Goal: Information Seeking & Learning: Locate item on page

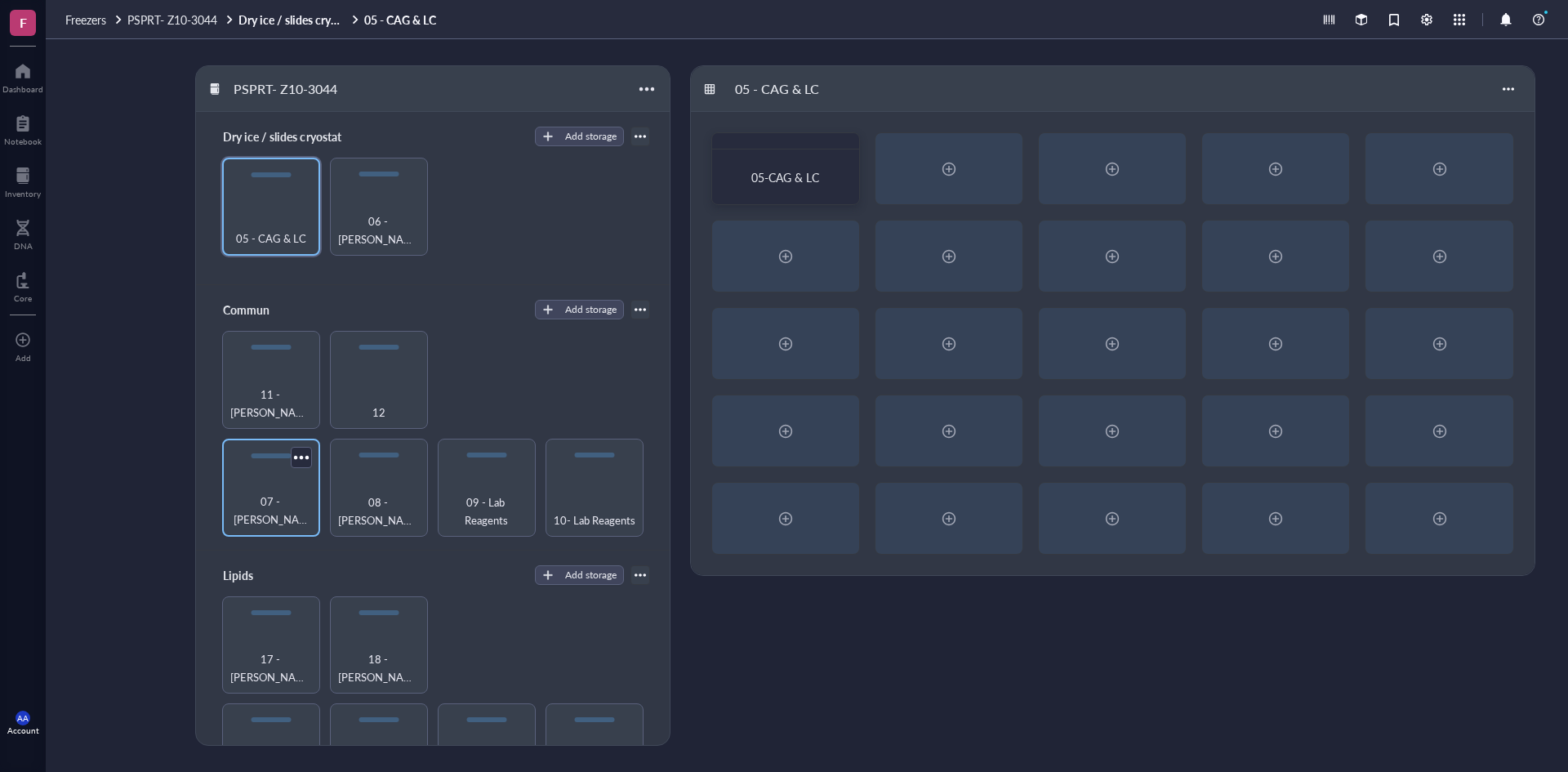
click at [280, 488] on div "07 - [PERSON_NAME]" at bounding box center [271, 488] width 98 height 98
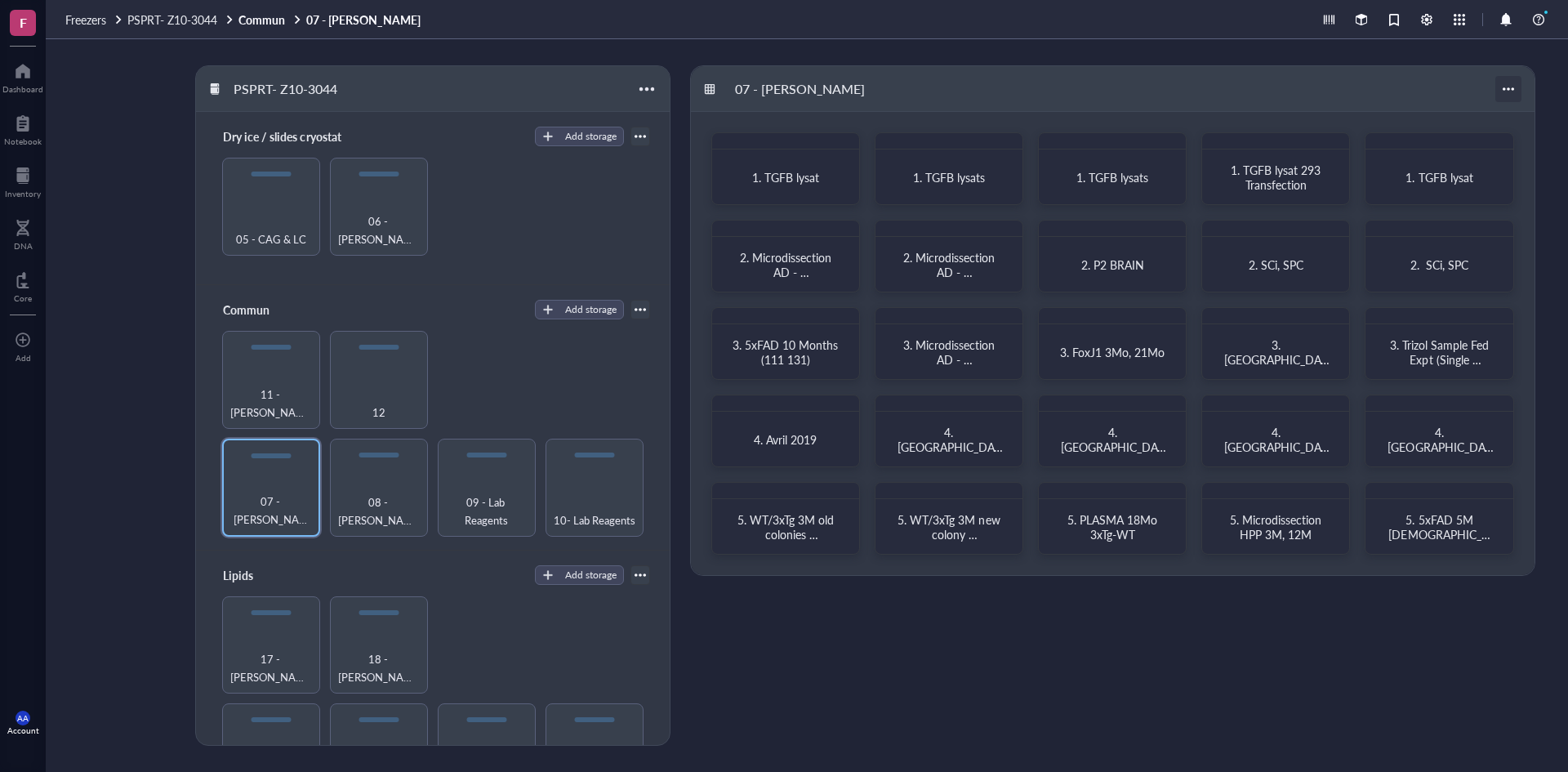
click at [1515, 86] on div at bounding box center [1509, 89] width 26 height 26
click at [301, 454] on div at bounding box center [301, 458] width 24 height 24
click at [385, 497] on div "08 - [PERSON_NAME] et Fed" at bounding box center [378, 511] width 82 height 36
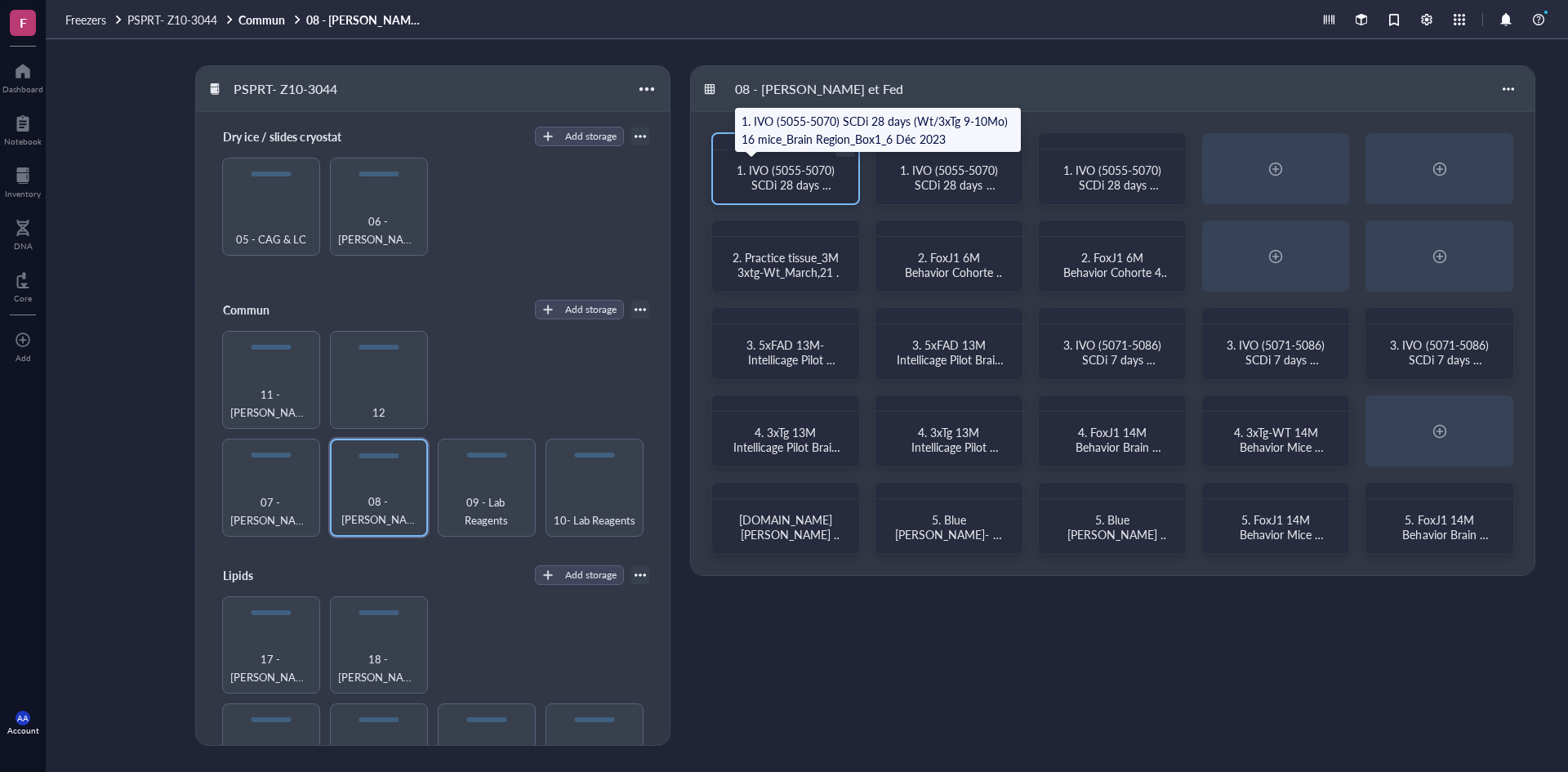
click at [814, 185] on span "1. IVO (5055-5070) SCDi 28 days (Wt/3xTg 9-10Mo) 16 mice_Brain Region_Box1_6 Dé…" at bounding box center [787, 207] width 104 height 90
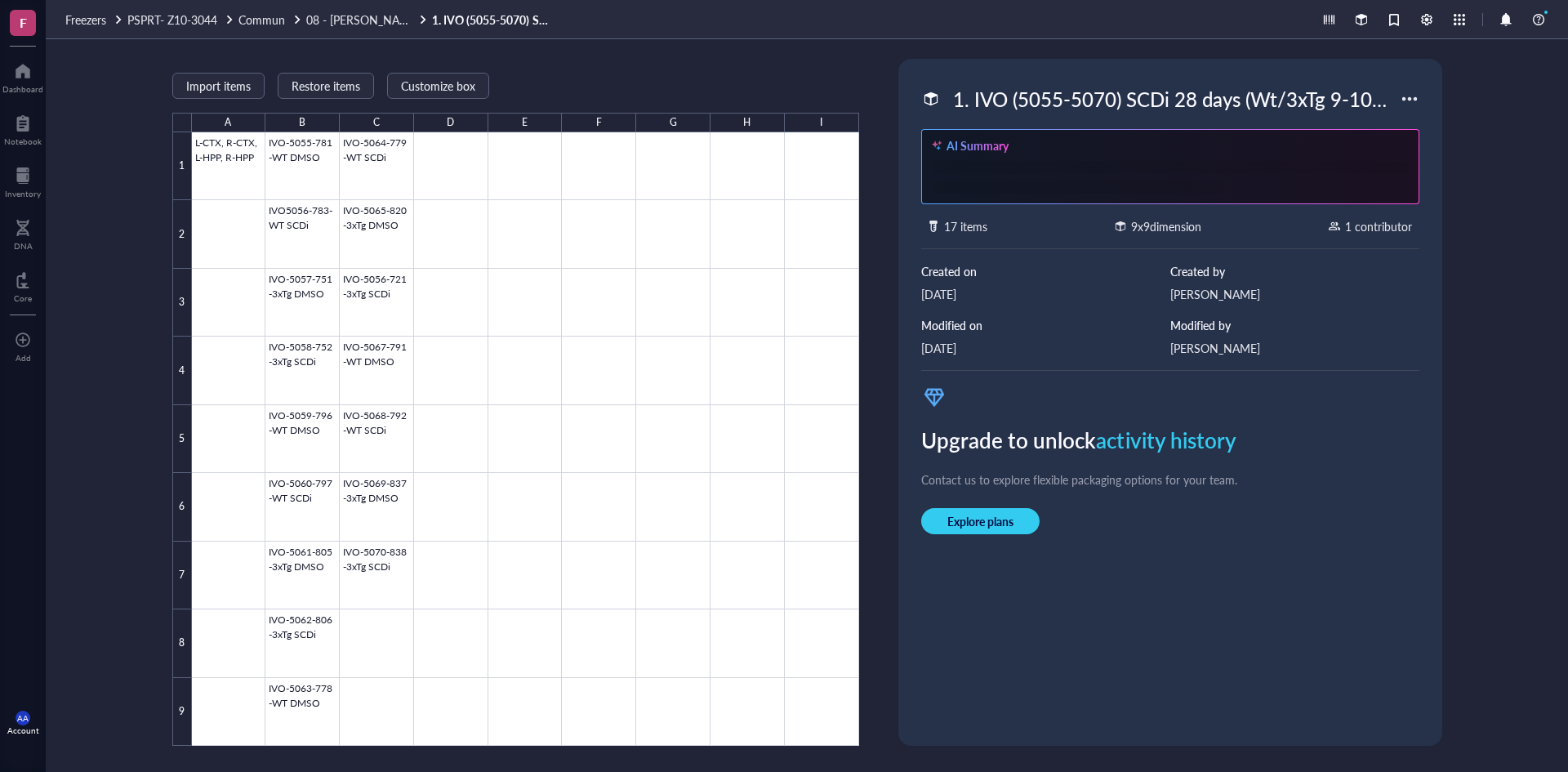
click at [1171, 106] on div "1. IVO (5055-5070) SCDi 28 days (Wt/3xTg 9-10Mo) 16 mice_Brain Region_Box1_6 Dé…" at bounding box center [1173, 99] width 454 height 34
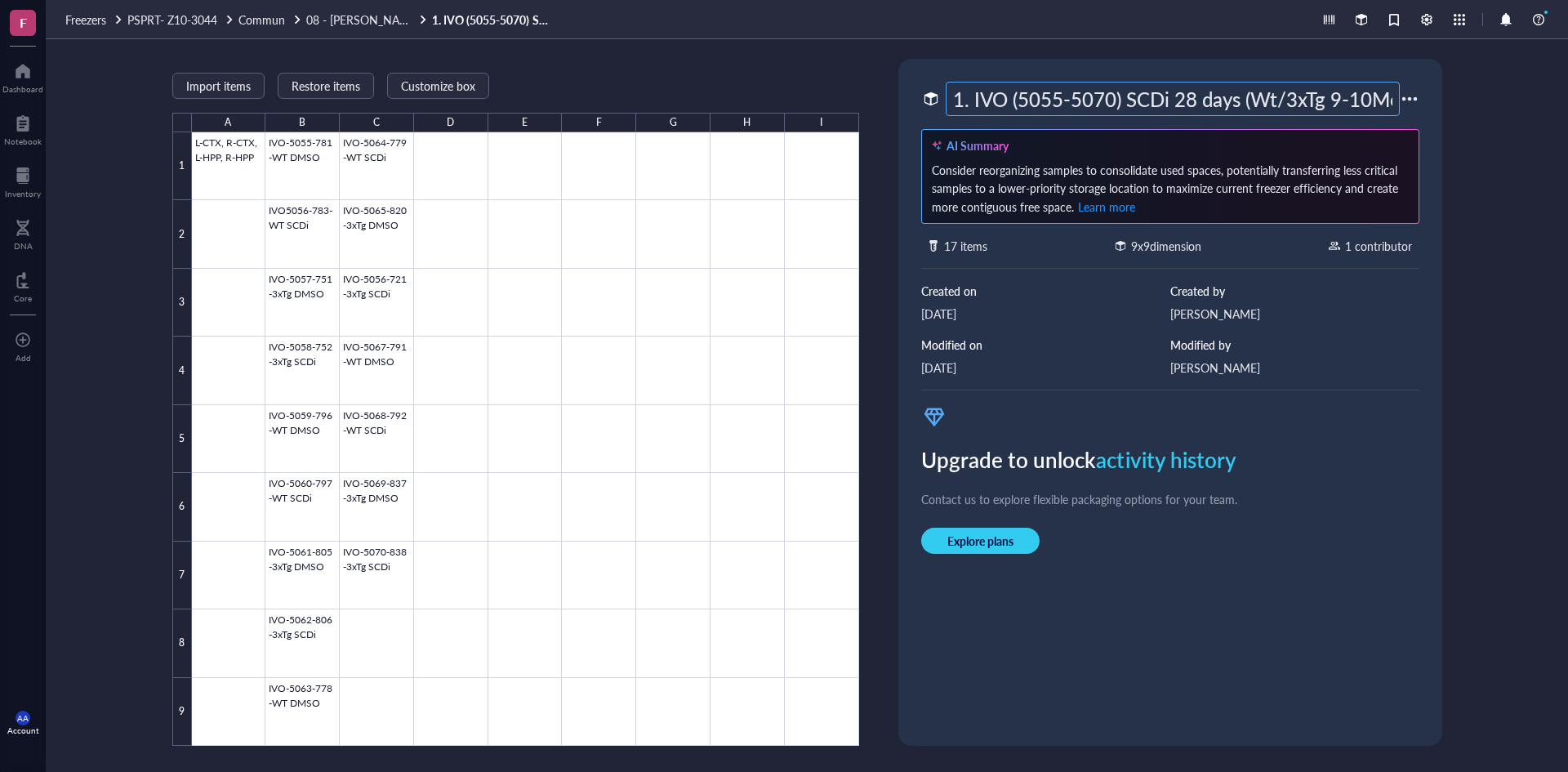
drag, startPoint x: 1393, startPoint y: 97, endPoint x: 956, endPoint y: 101, distance: 437.0
click at [956, 101] on input "1. IVO (5055-5070) SCDi 28 days (Wt/3xTg 9-10Mo) 16 mice_Brain Region_Box1_6 Dé…" at bounding box center [1173, 99] width 452 height 33
drag, startPoint x: 362, startPoint y: 18, endPoint x: 371, endPoint y: 24, distance: 10.8
click at [362, 18] on span "08 - [PERSON_NAME] et Fed" at bounding box center [380, 19] width 148 height 16
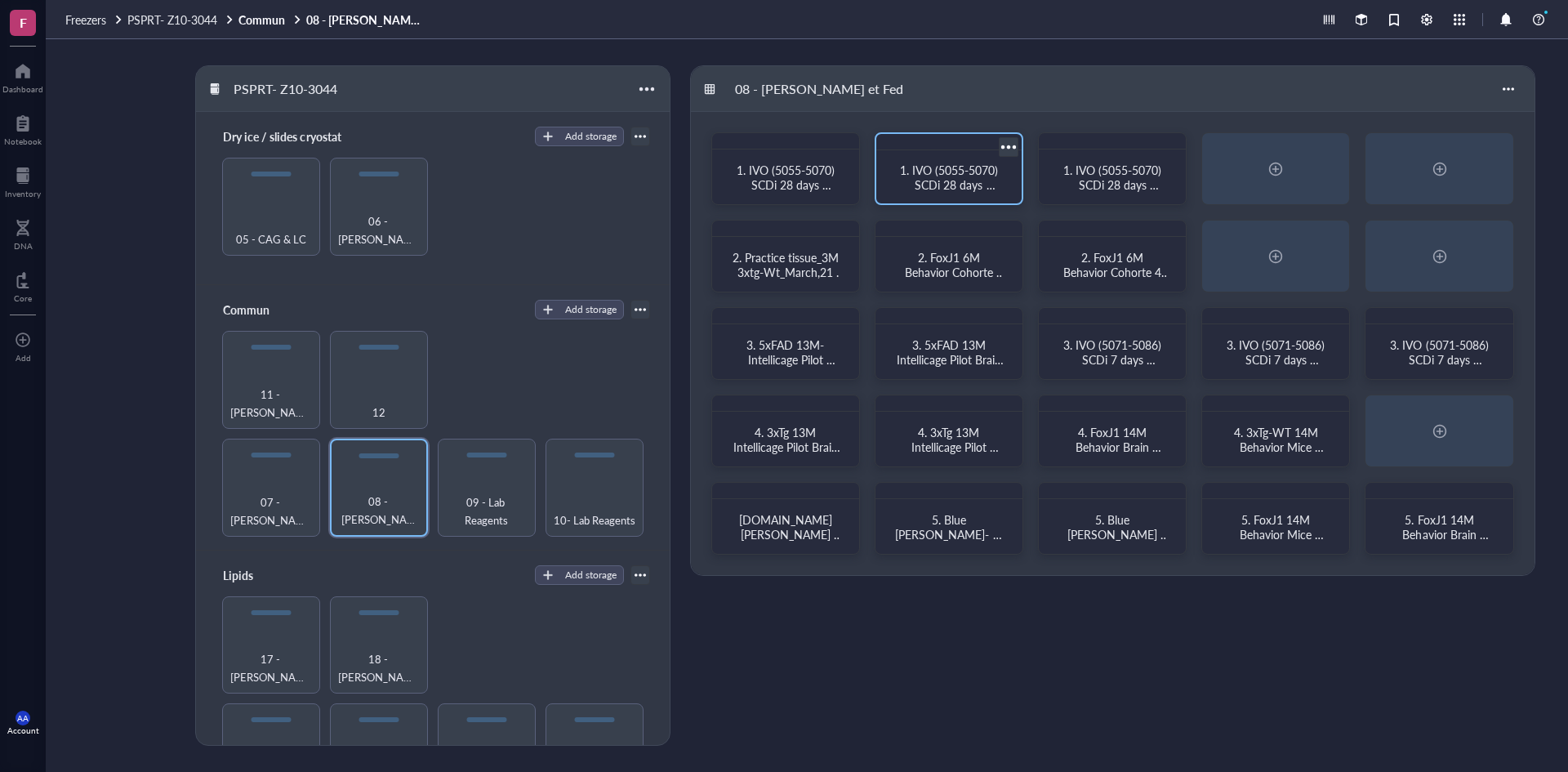
click at [925, 181] on span "1. IVO (5055-5070) SCDi 28 days (Wt/3xTg 9-10Mo) 16 mice_Brain Region_Box2_6 Dé…" at bounding box center [950, 207] width 104 height 90
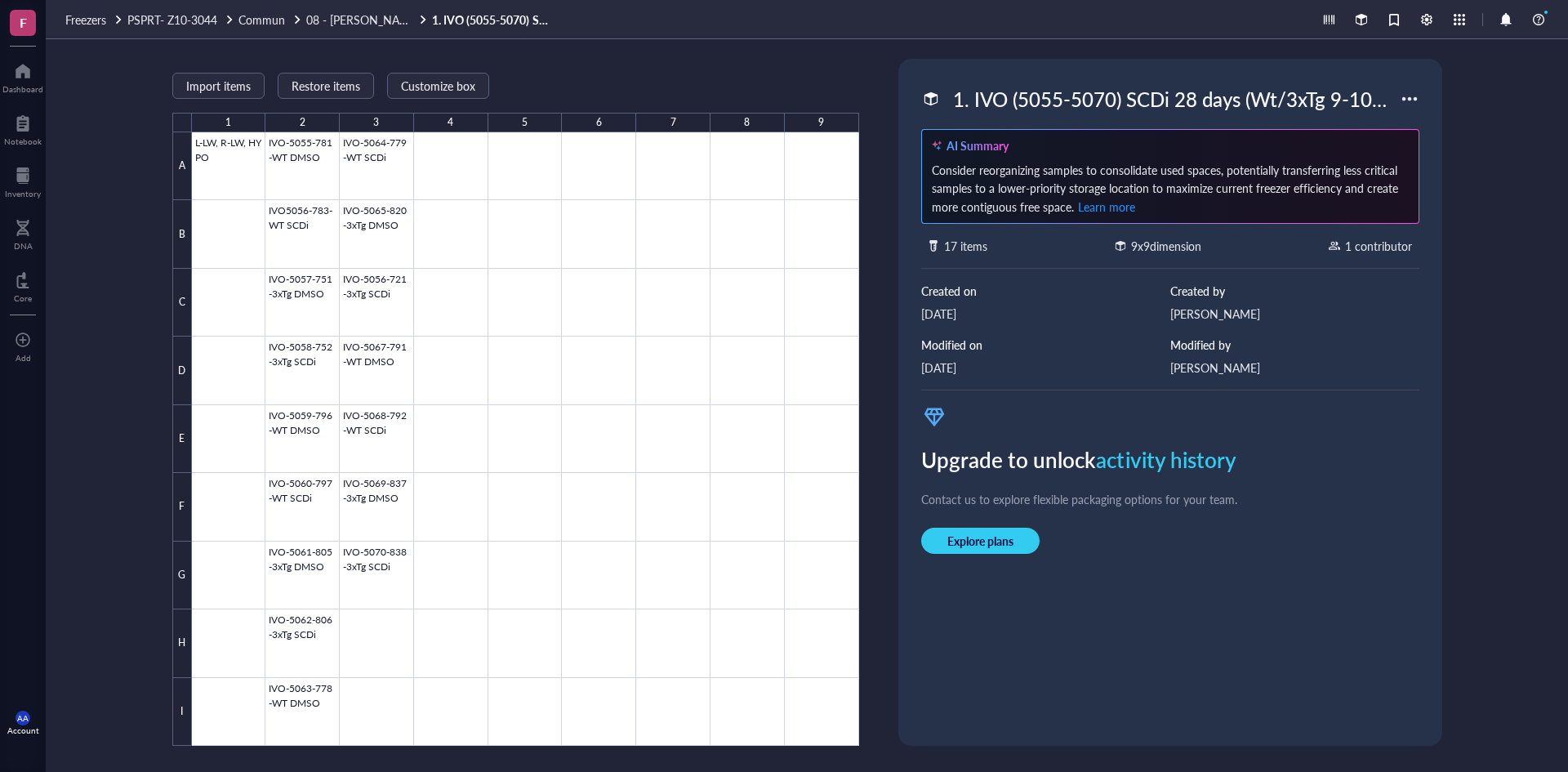
click at [1408, 98] on div at bounding box center [1410, 99] width 26 height 26
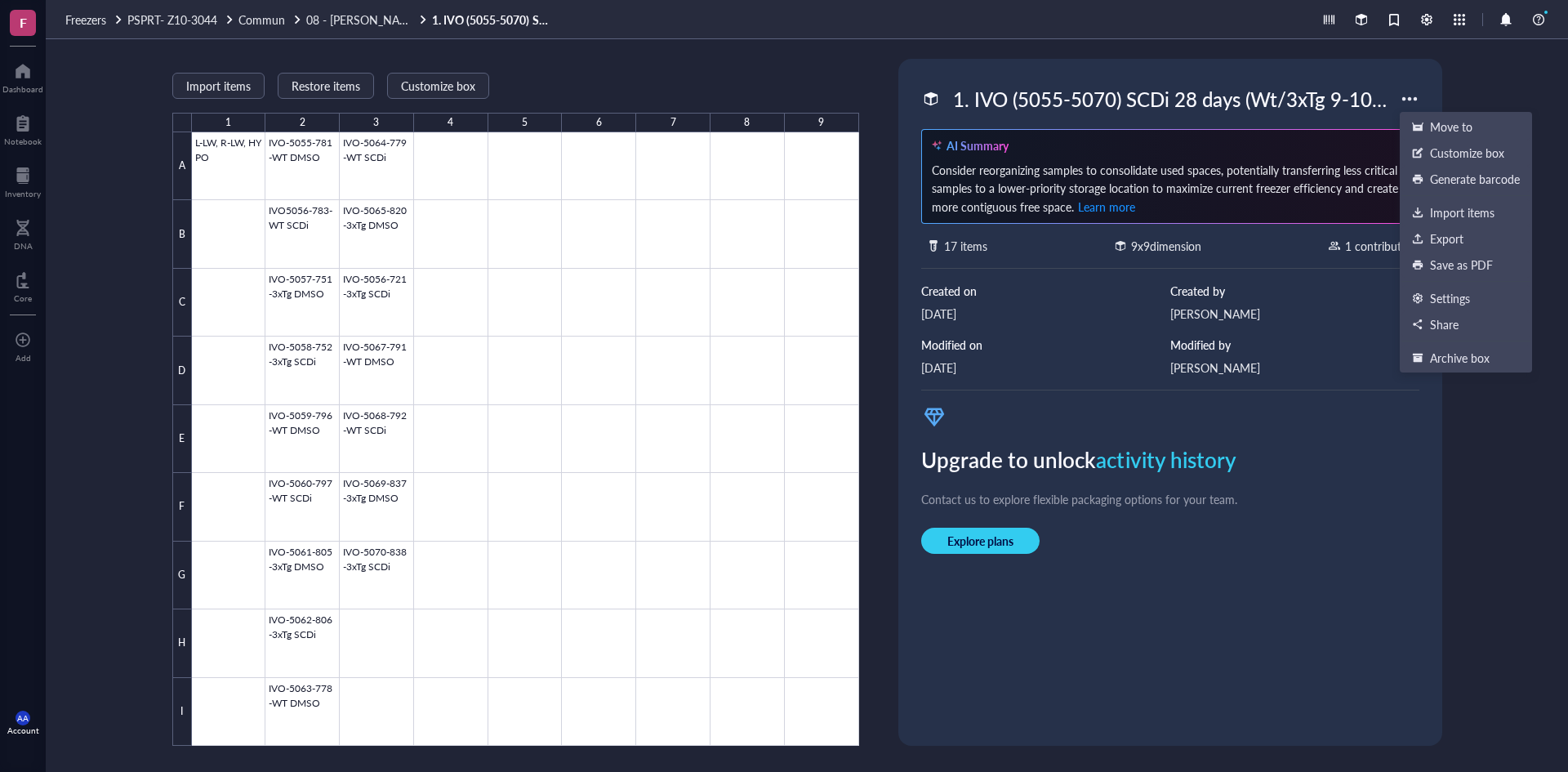
click at [1408, 98] on div at bounding box center [1410, 99] width 26 height 26
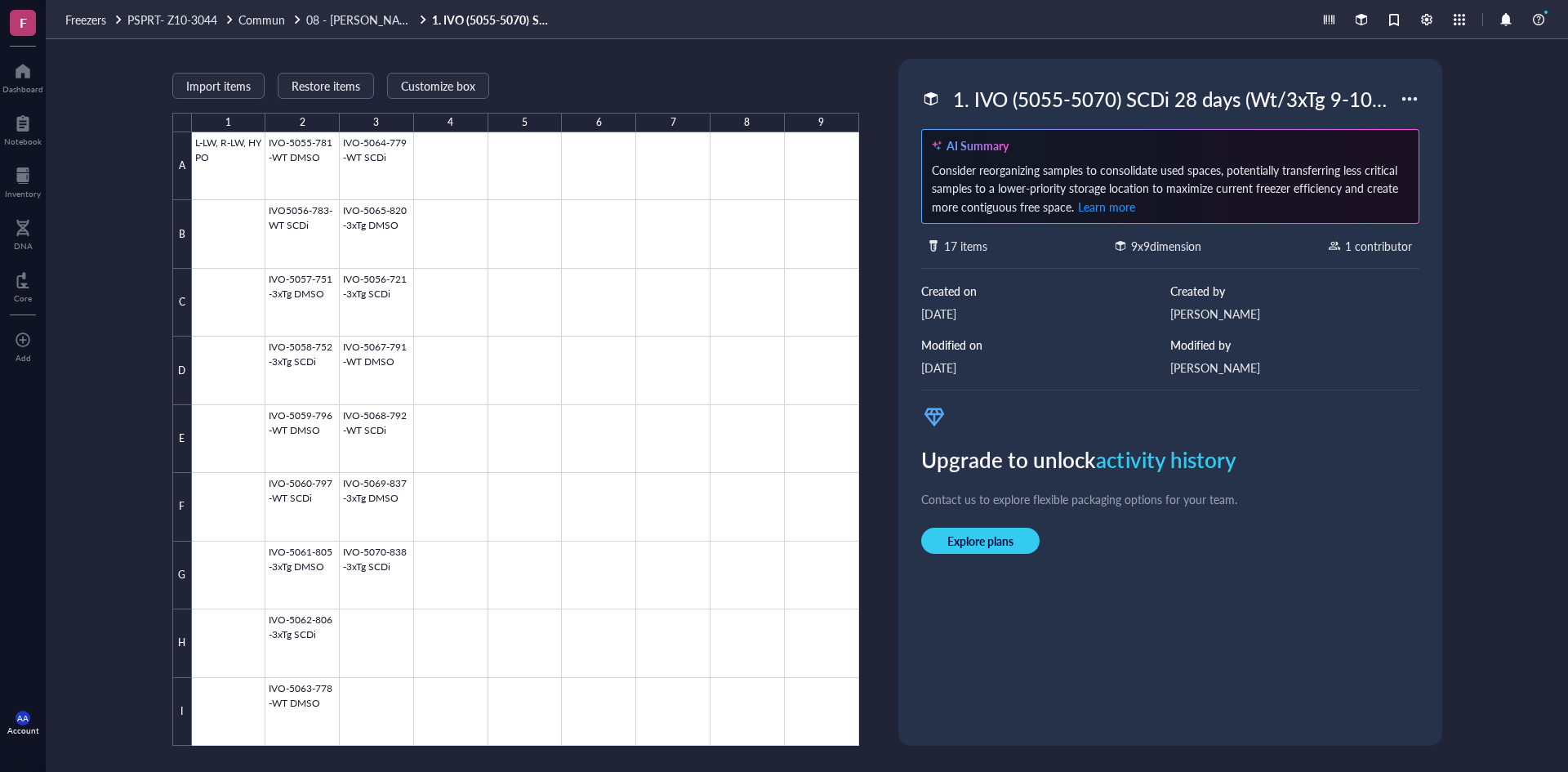
click at [1027, 101] on div "1. IVO (5055-5070) SCDi 28 days (Wt/3xTg 9-10Mo) 16 mice_Brain Region_Box2_6 Dé…" at bounding box center [1173, 99] width 454 height 34
drag, startPoint x: 1391, startPoint y: 95, endPoint x: 812, endPoint y: 88, distance: 579.0
click at [812, 88] on div "Import items Restore items Customize box 1 2 3 4 5 6 7 8 9 A B C D E F G H I L-…" at bounding box center [807, 406] width 1522 height 733
click at [360, 22] on span "08 - [PERSON_NAME] et Fed" at bounding box center [380, 19] width 148 height 16
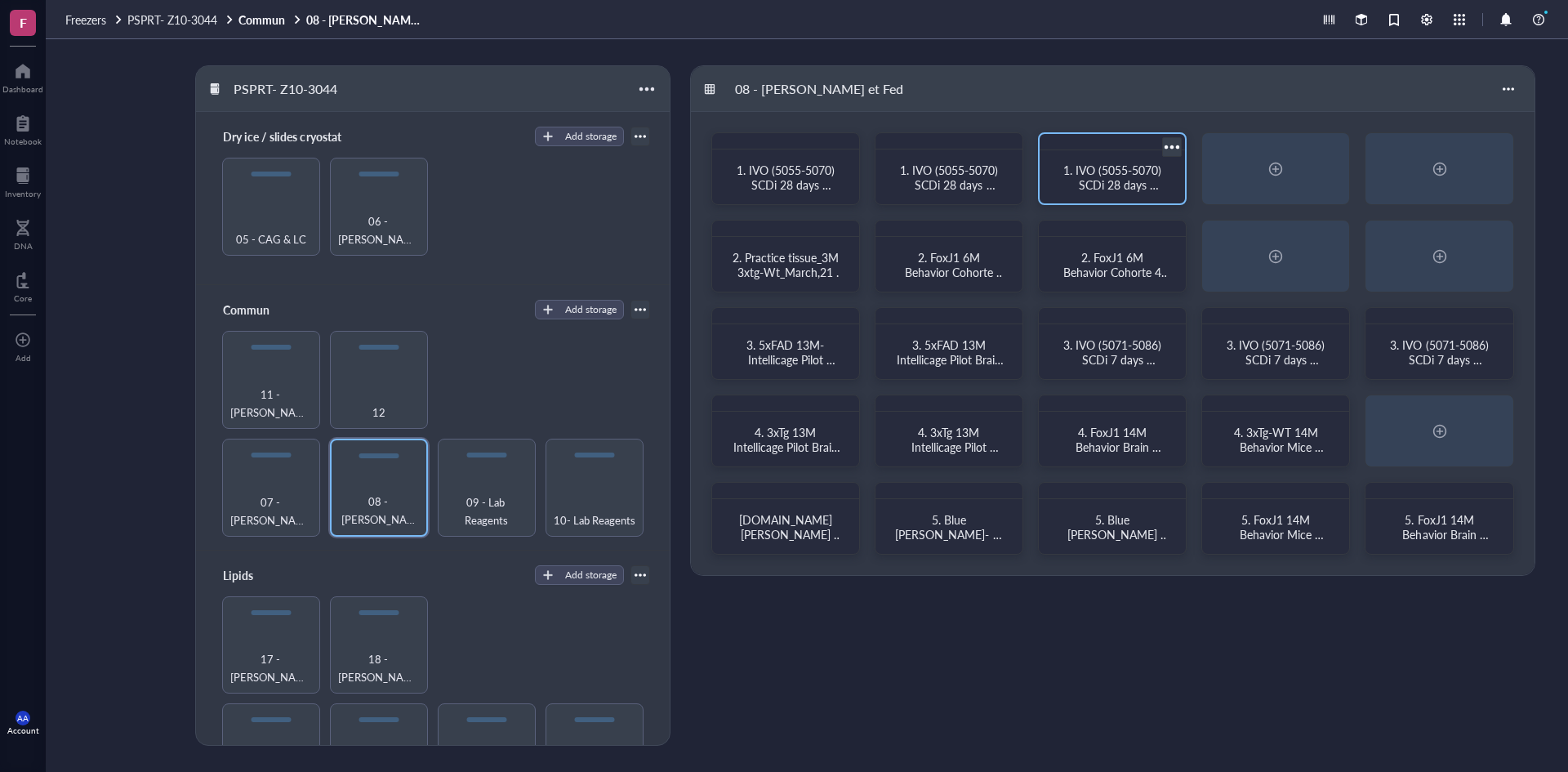
click at [1113, 185] on span "1. IVO (5055-5070) SCDi 28 days (Wt/3xTg 9-10Mo) 16 mice_Periphery_6 Déc 2023" at bounding box center [1115, 199] width 107 height 75
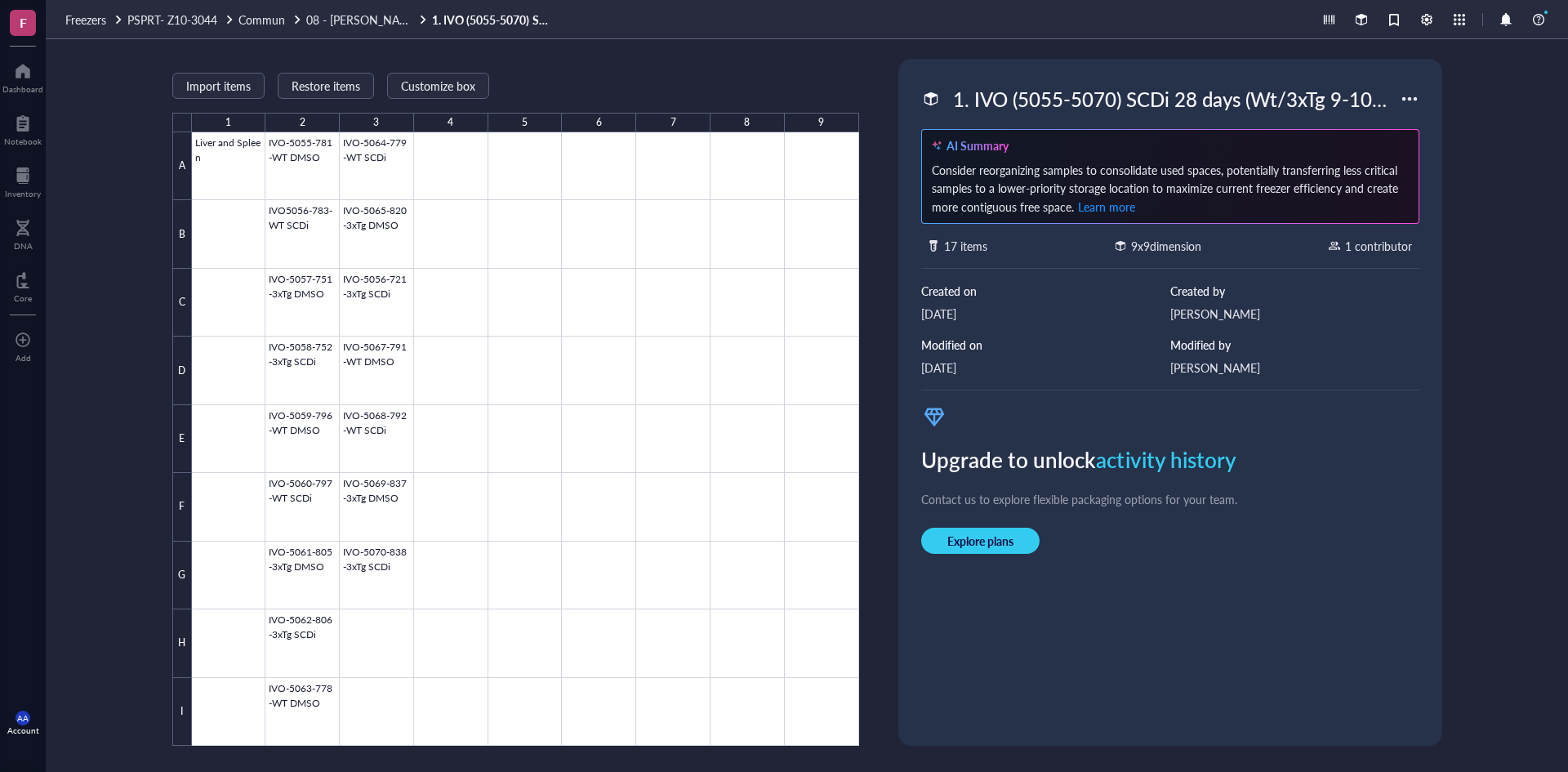
click at [1265, 106] on div "1. IVO (5055-5070) SCDi 28 days (Wt/3xTg 9-10Mo) 16 mice_Periphery_6 Déc 2023" at bounding box center [1173, 99] width 454 height 34
drag, startPoint x: 1392, startPoint y: 97, endPoint x: 883, endPoint y: 112, distance: 509.2
click at [883, 112] on div "Import items Restore items Customize box 1 2 3 4 5 6 7 8 9 A B C D E F G H I Li…" at bounding box center [807, 406] width 1522 height 733
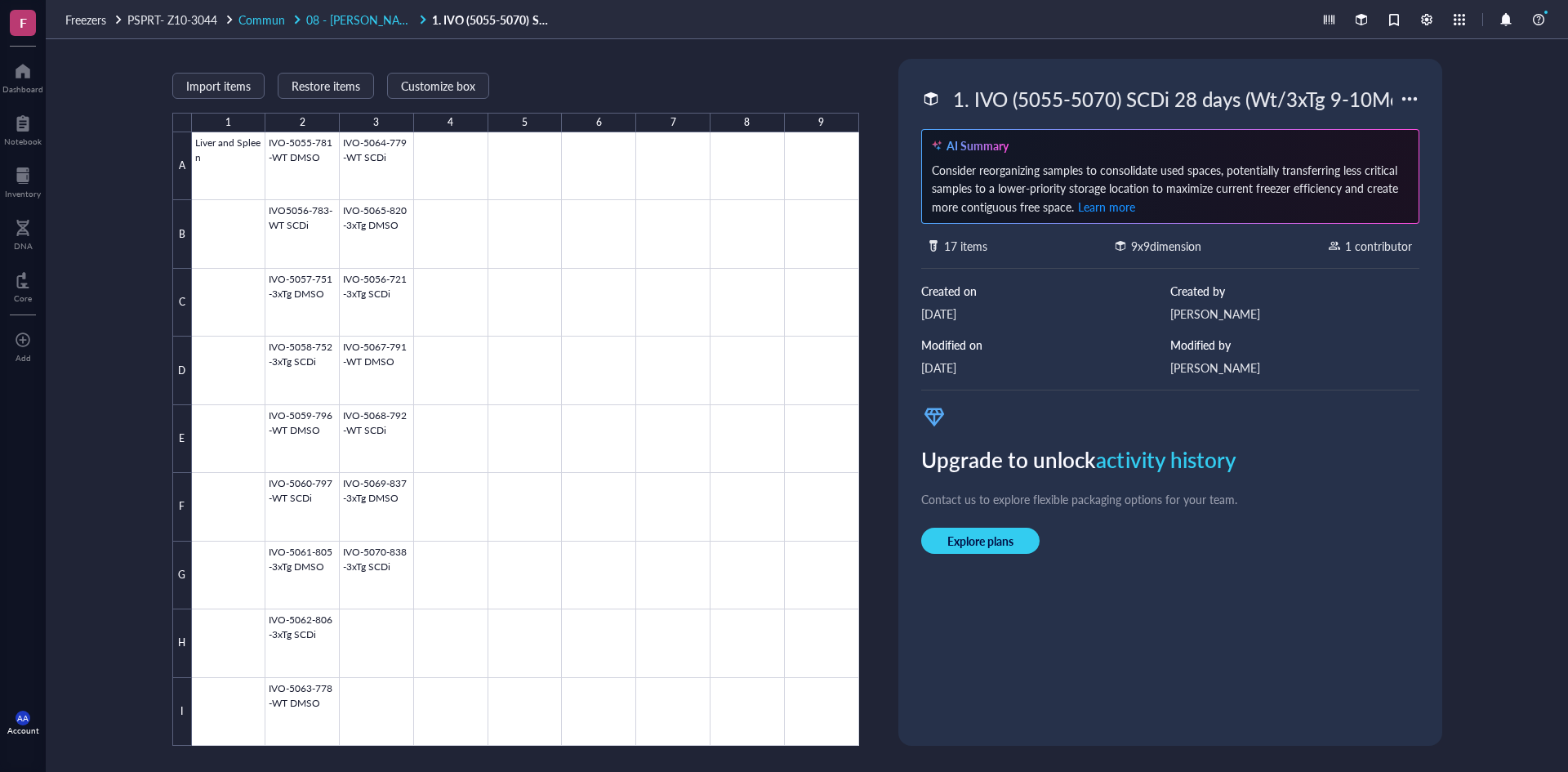
click at [366, 22] on span "08 - [PERSON_NAME] et Fed" at bounding box center [380, 19] width 148 height 16
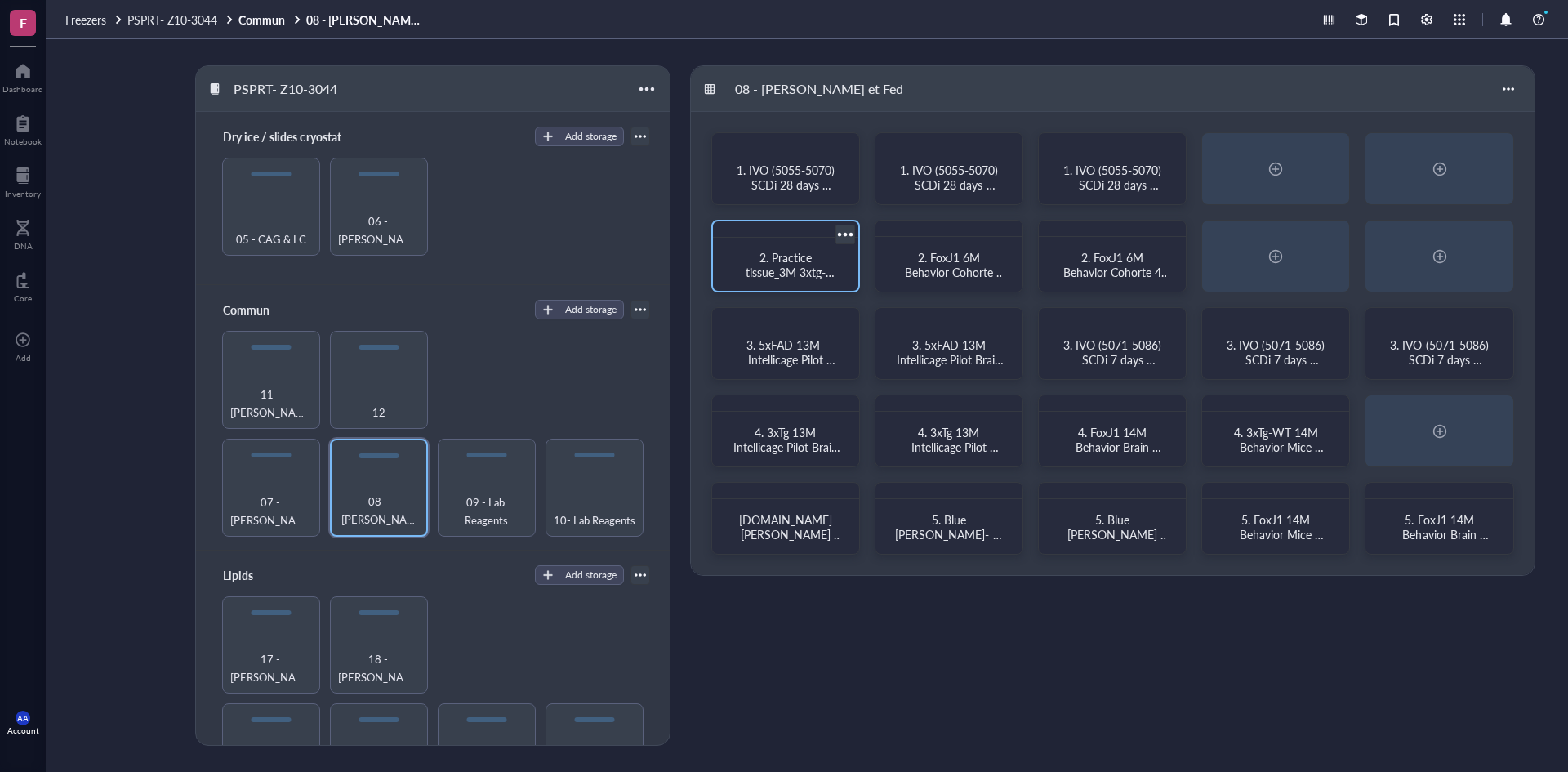
click at [771, 258] on span "2. Practice tissue_3M 3xtg-Wt_March,21 2025" at bounding box center [785, 272] width 99 height 46
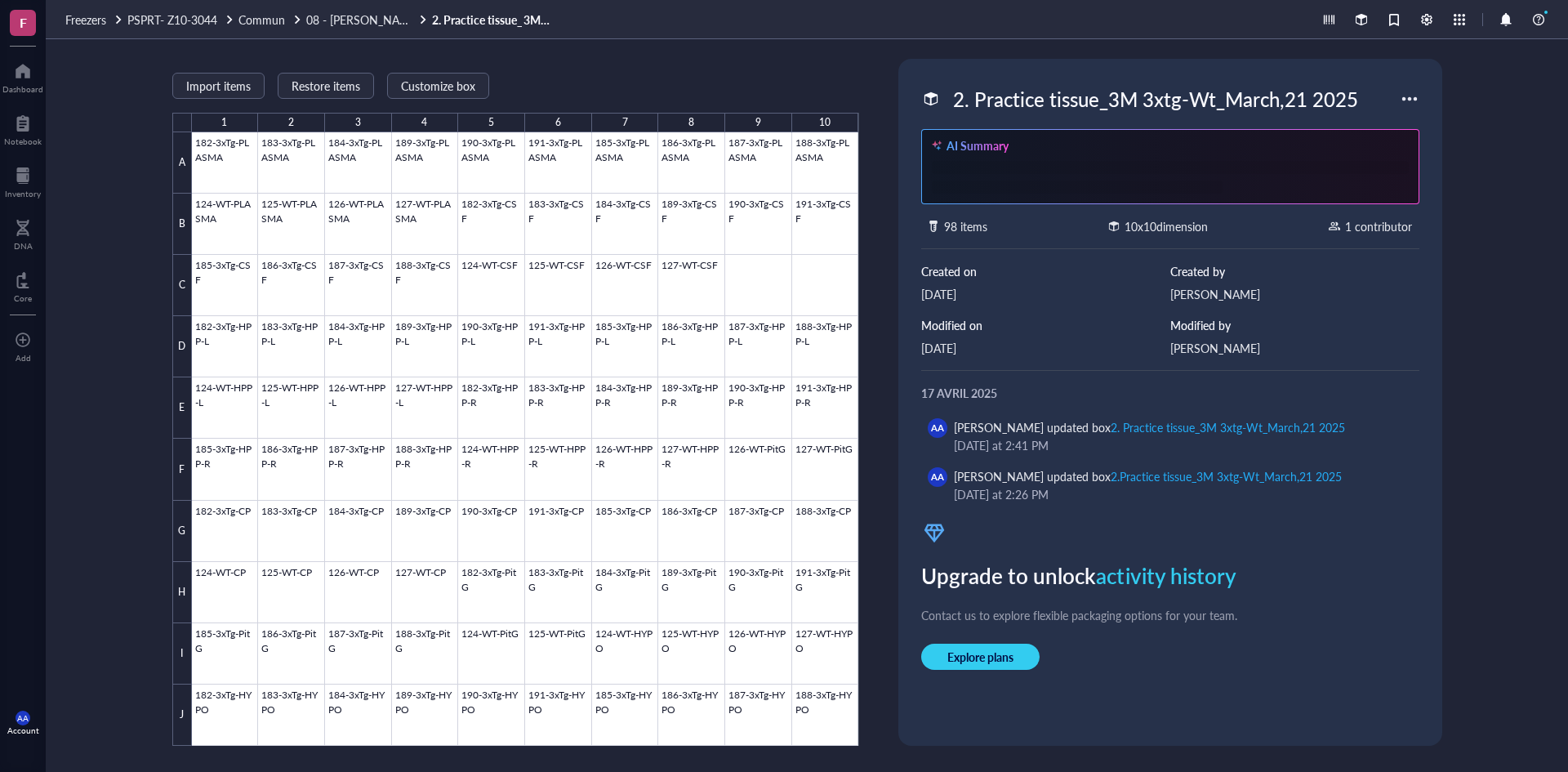
click at [1297, 104] on div "2. Practice tissue_3M 3xtg-Wt_March,21 2025" at bounding box center [1156, 99] width 420 height 34
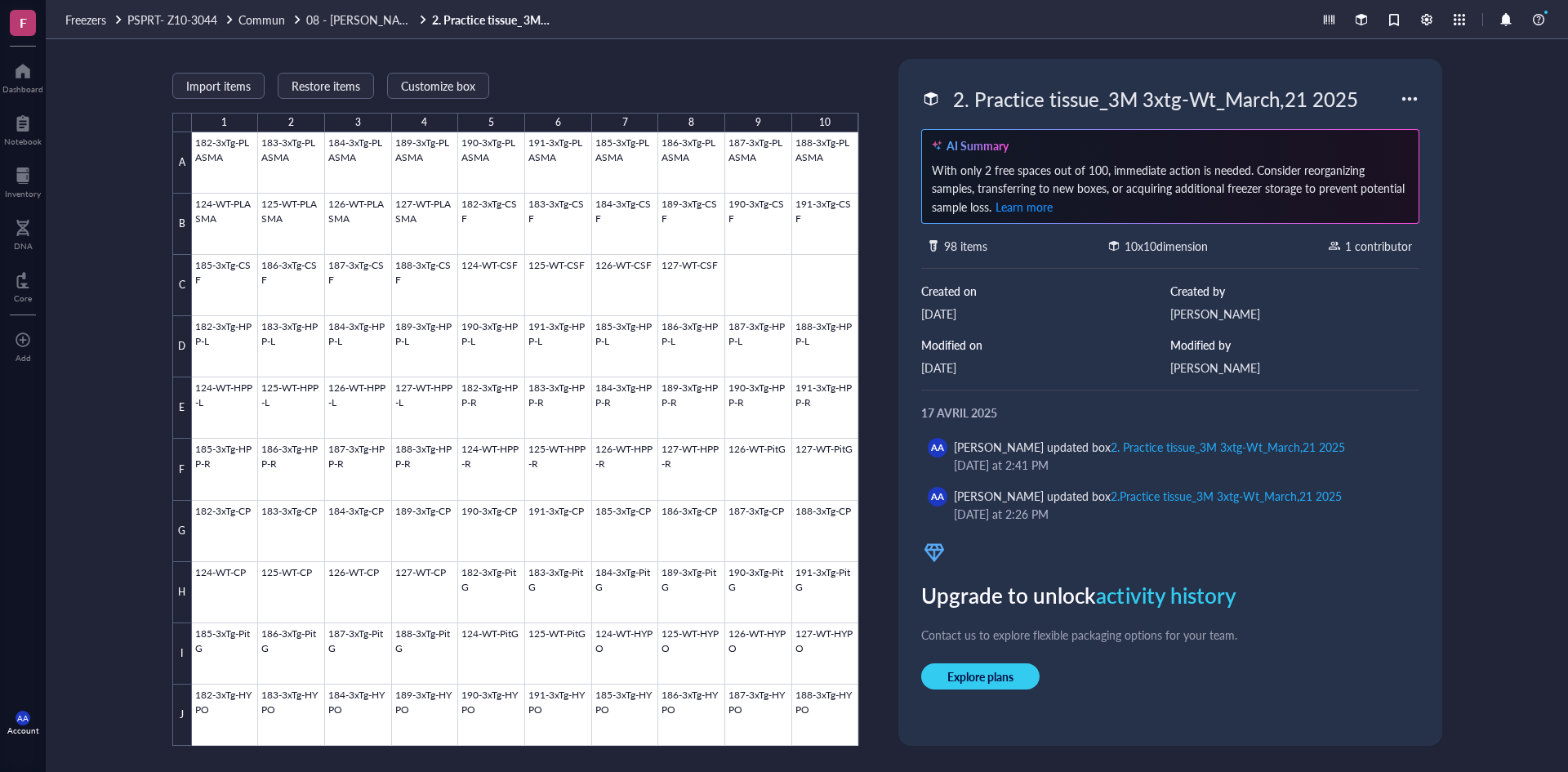
drag, startPoint x: 1364, startPoint y: 95, endPoint x: 896, endPoint y: 96, distance: 468.0
click at [896, 96] on div "Import items Restore items Customize box 1 2 3 4 5 6 7 8 9 10 A B C D E F G H I…" at bounding box center [807, 406] width 1522 height 733
click at [369, 17] on span "08 - [PERSON_NAME] et Fed" at bounding box center [380, 19] width 148 height 16
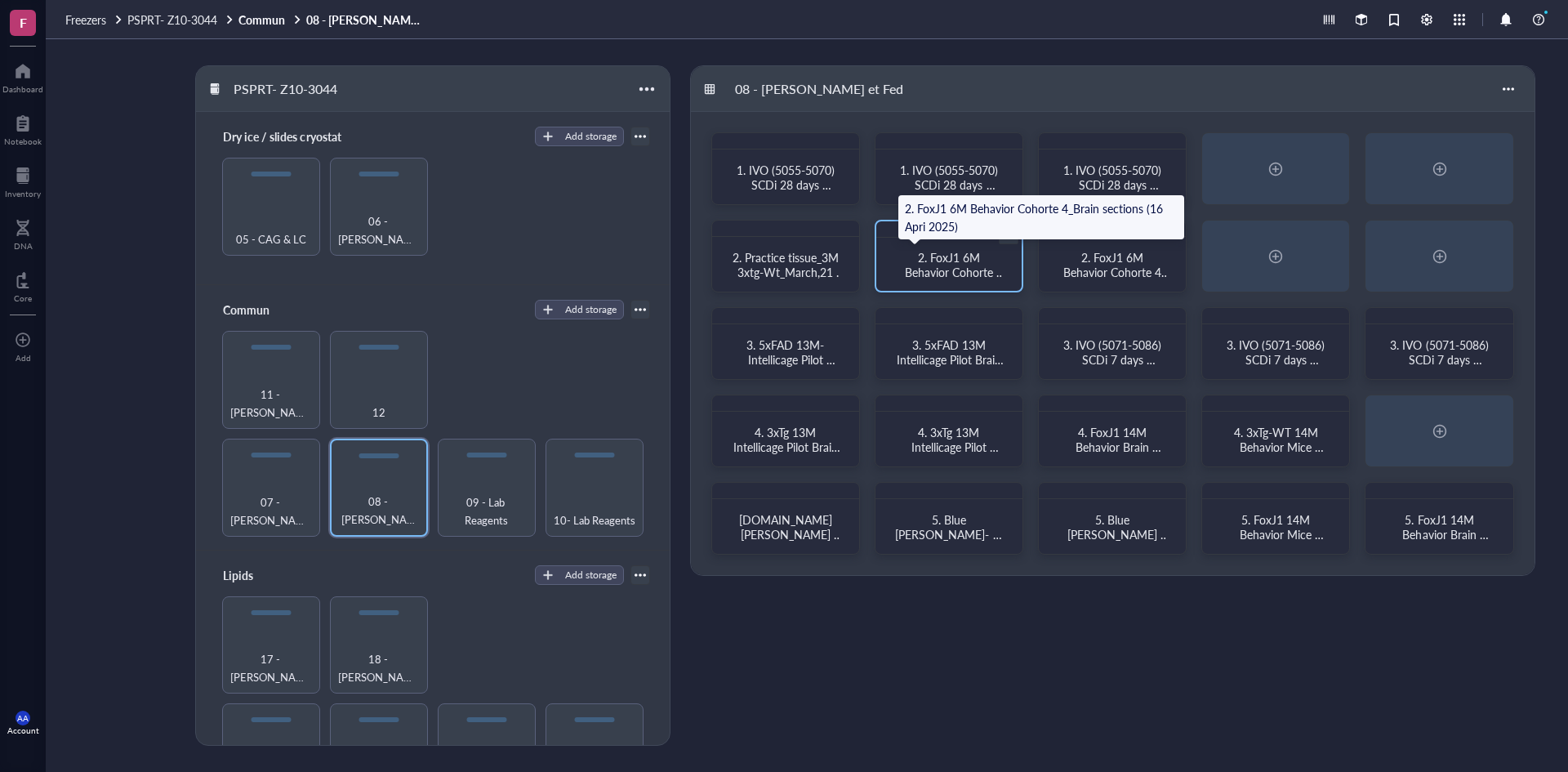
click at [952, 259] on span "2. FoxJ1 6M Behavior Cohorte 4_Brain sections (16 Apri 2025)" at bounding box center [952, 280] width 107 height 60
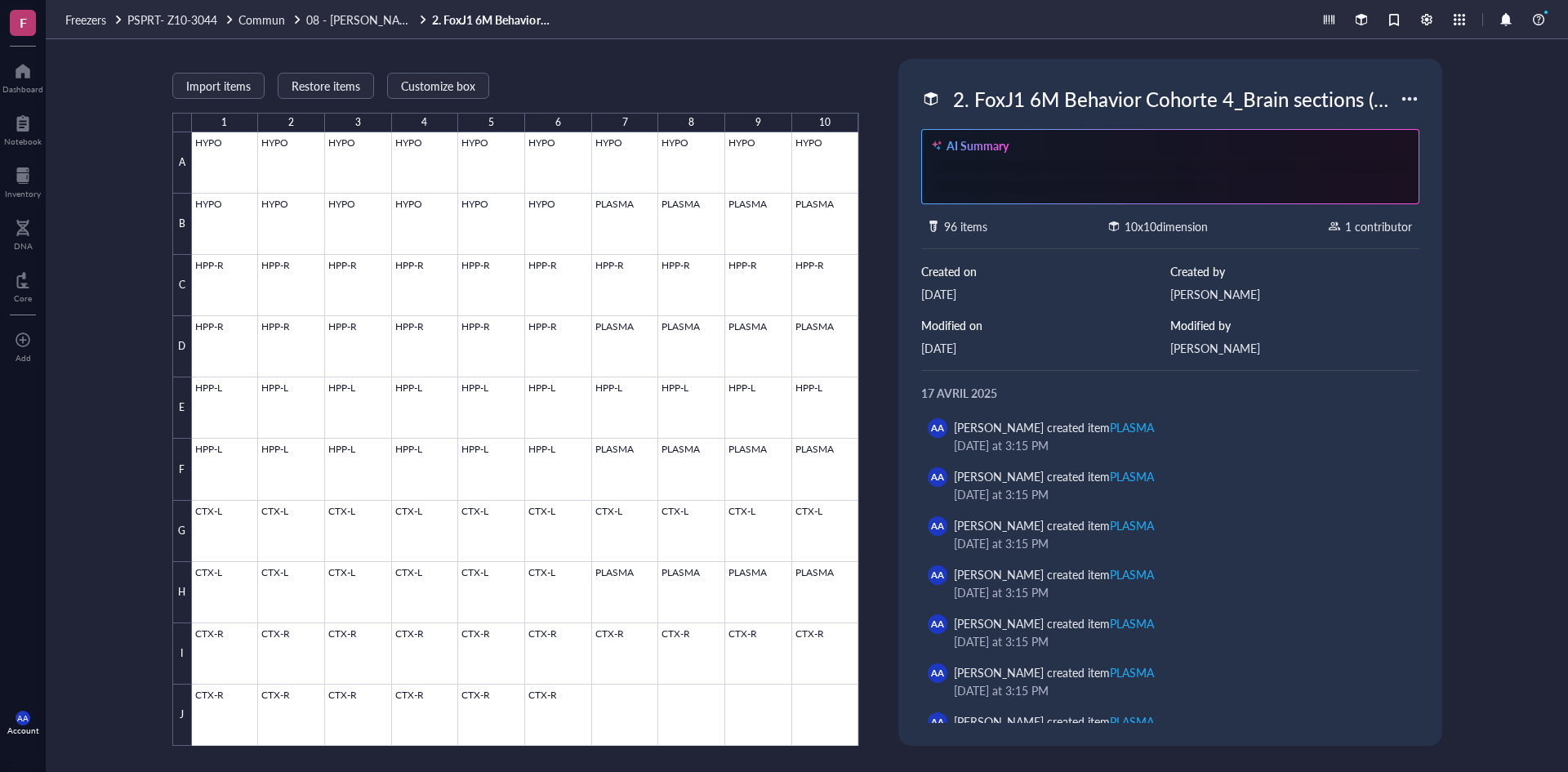
click at [1093, 85] on div "2. FoxJ1 6M Behavior Cohorte 4_Brain sections (16 Apri 2025)" at bounding box center [1173, 99] width 454 height 34
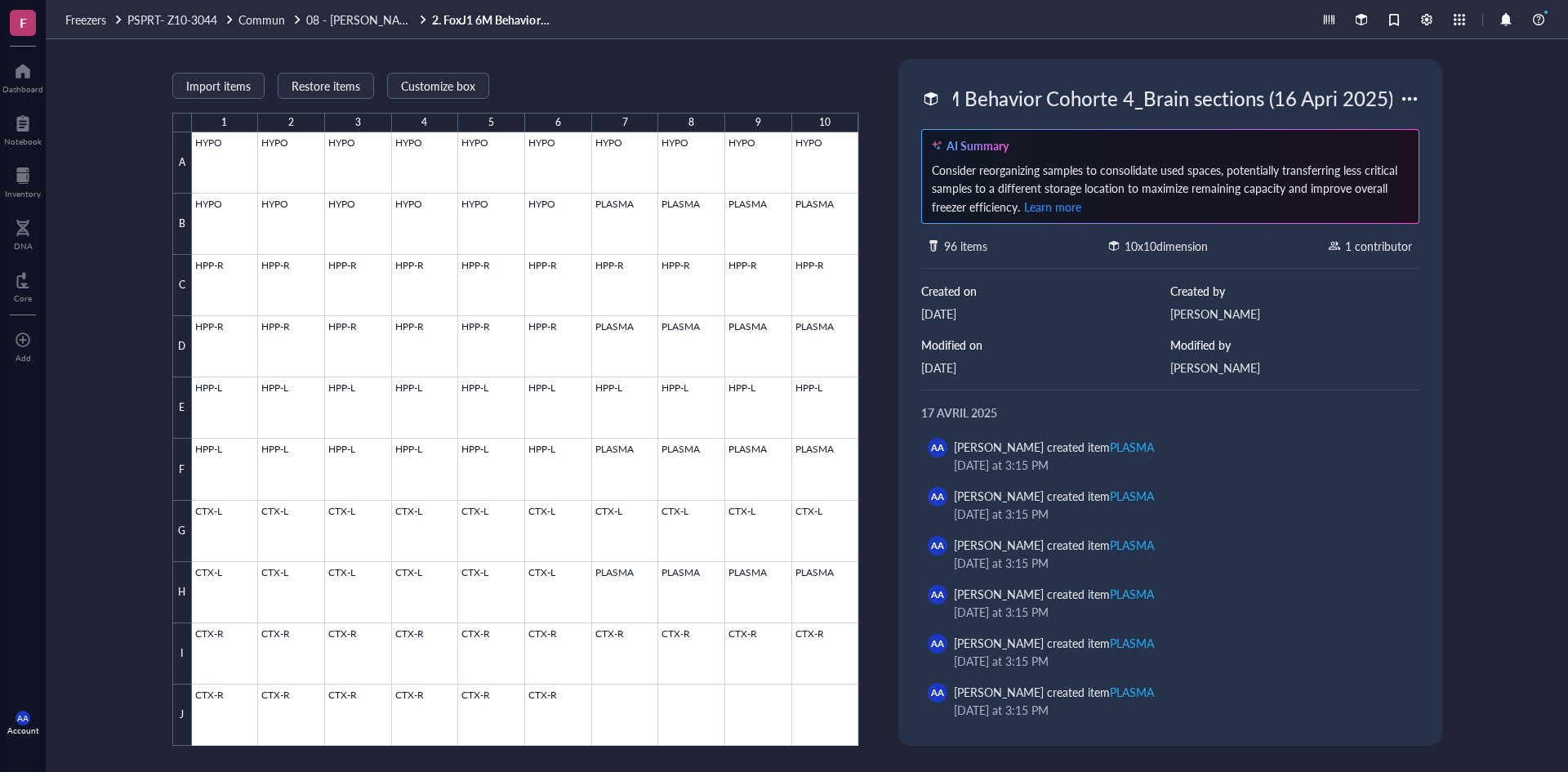
scroll to position [1, 0]
drag, startPoint x: 1395, startPoint y: 98, endPoint x: 882, endPoint y: 115, distance: 513.3
click at [882, 115] on div "Import items Restore items Customize box 1 2 3 4 5 6 7 8 9 10 A B C D E F G H I…" at bounding box center [807, 406] width 1522 height 733
click at [370, 15] on span "08 - [PERSON_NAME] et Fed" at bounding box center [380, 19] width 148 height 16
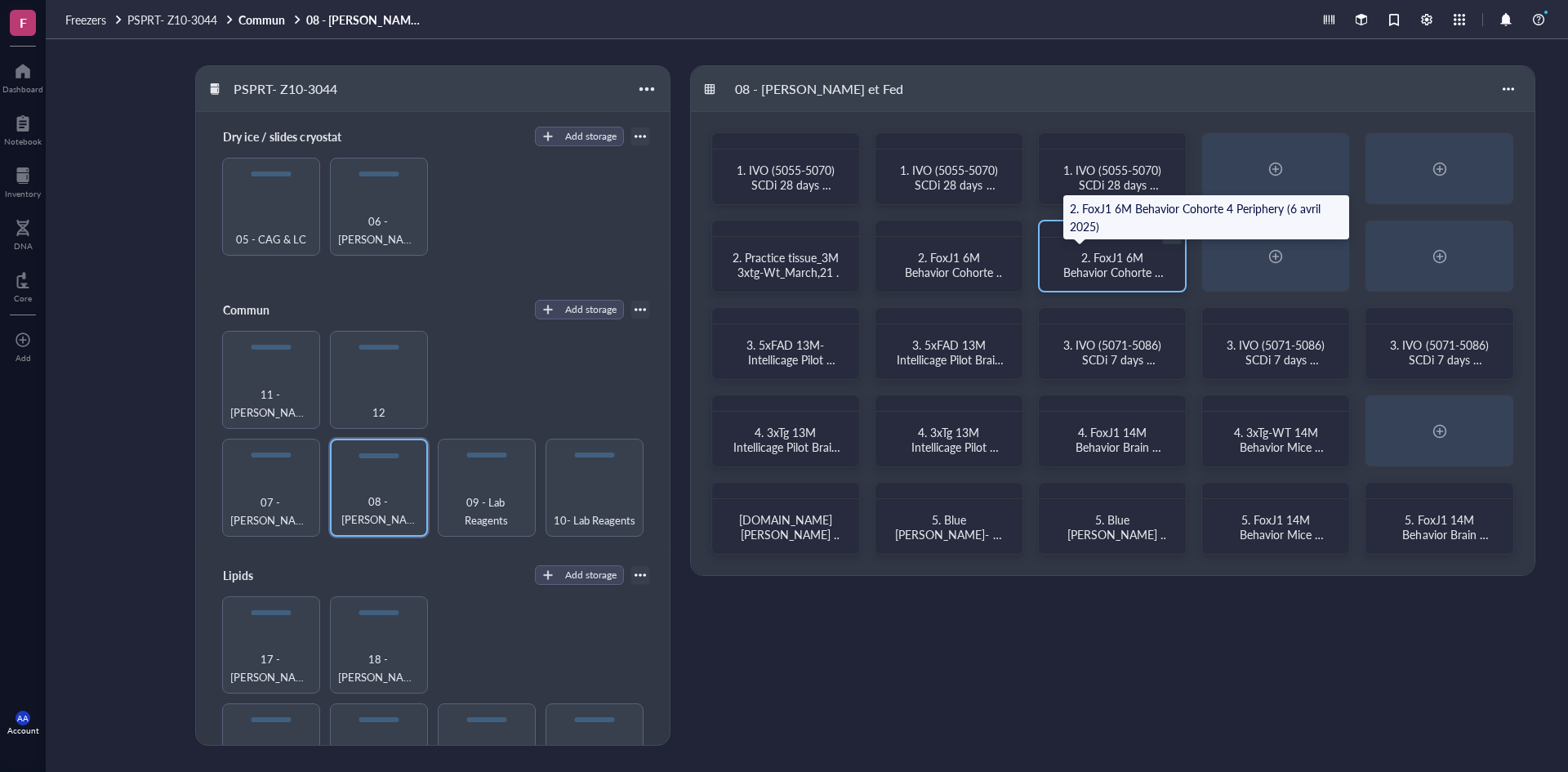
click at [1129, 266] on span "2. FoxJ1 6M Behavior Cohorte 4 Periphery (6 avril 2025)" at bounding box center [1114, 280] width 101 height 60
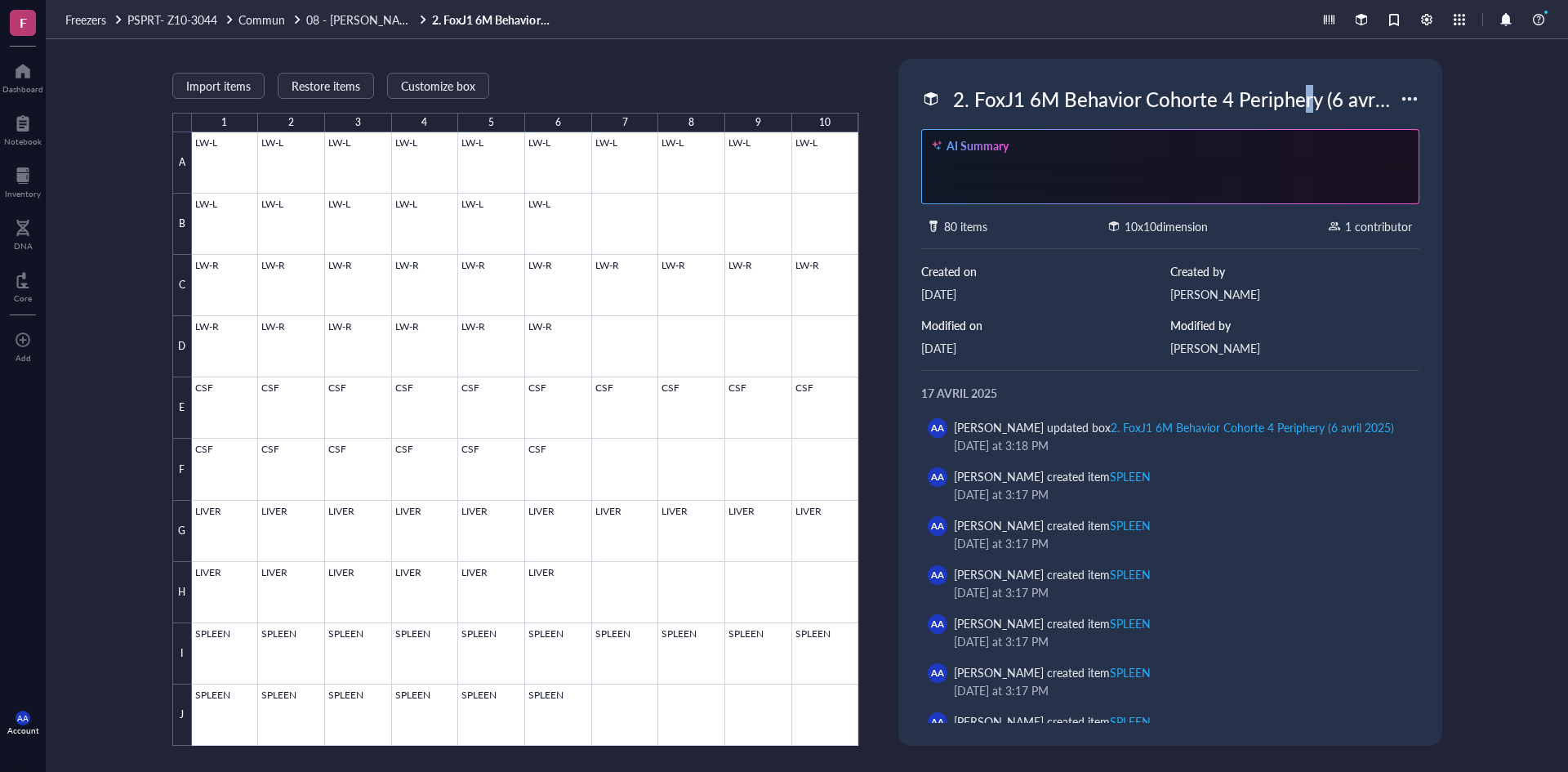
click at [1307, 104] on div "2. FoxJ1 6M Behavior Cohorte 4 Periphery (6 avril 2025)" at bounding box center [1173, 99] width 454 height 34
drag, startPoint x: 1396, startPoint y: 103, endPoint x: 836, endPoint y: 99, distance: 560.0
click at [836, 99] on div "Import items Restore items Customize box 1 2 3 4 5 6 7 8 9 10 A B C D E F G H I…" at bounding box center [807, 406] width 1522 height 733
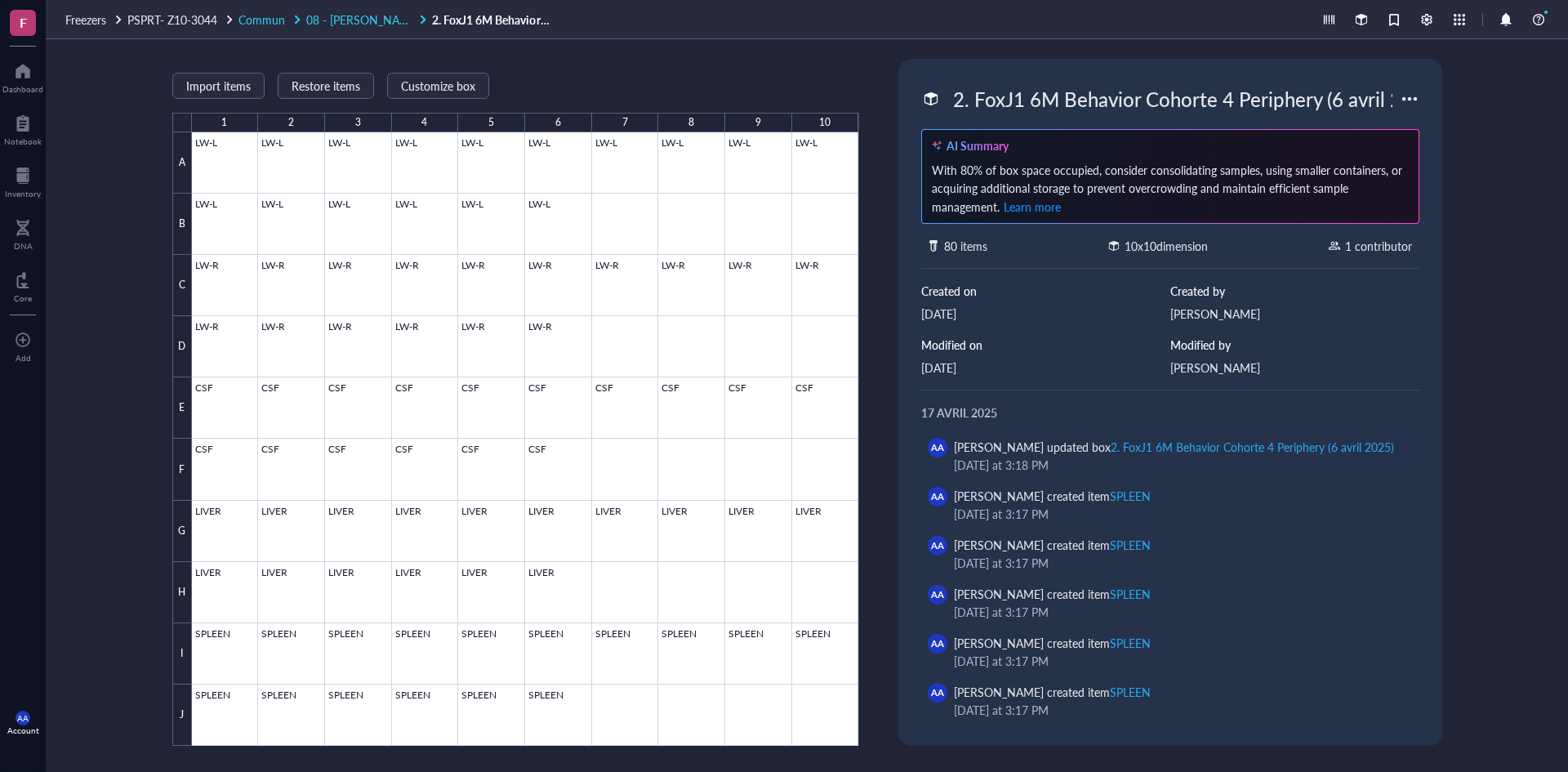
click at [367, 21] on span "08 - [PERSON_NAME] et Fed" at bounding box center [380, 19] width 148 height 16
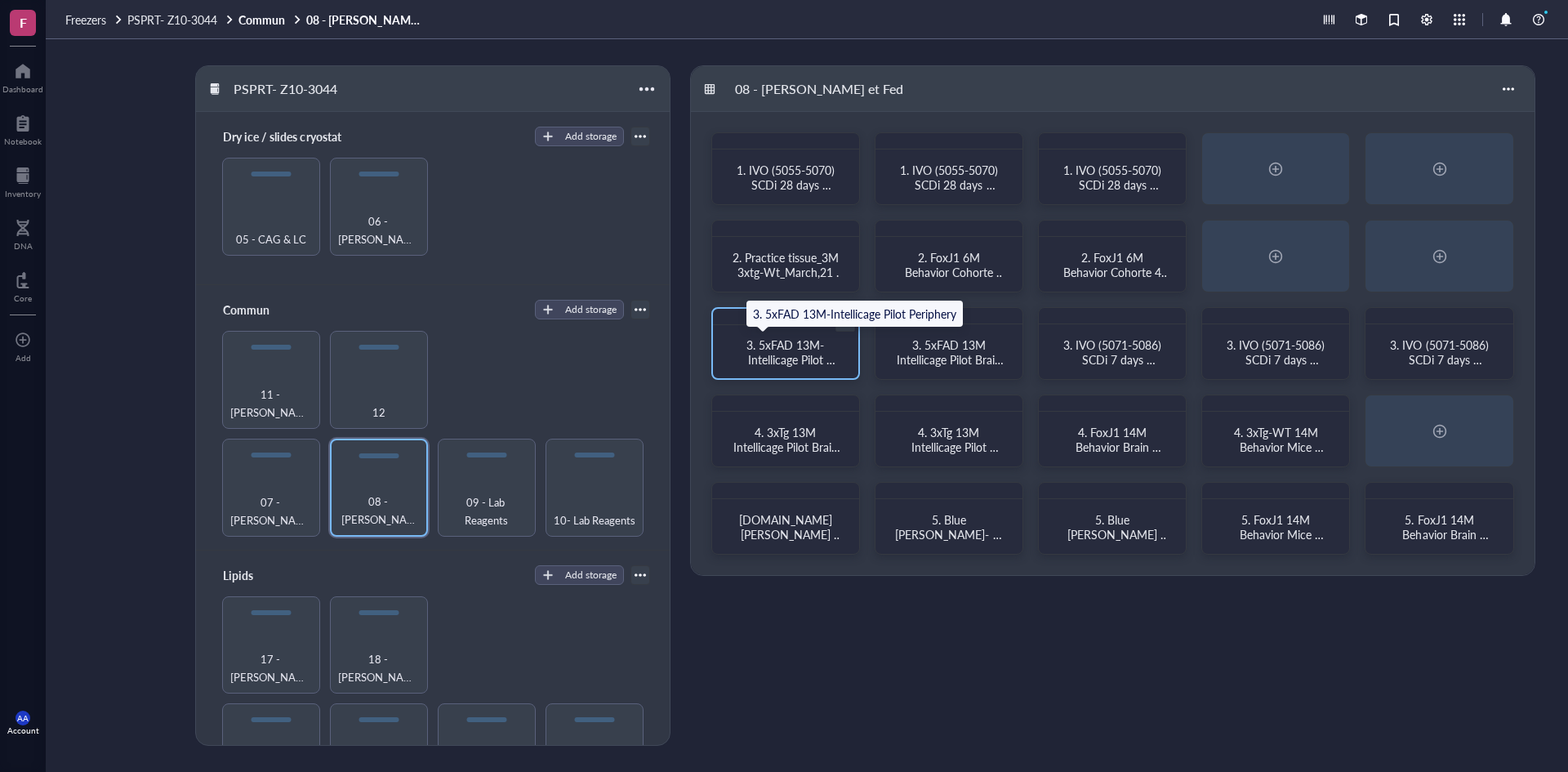
click at [815, 349] on span "3. 5xFAD 13M-Intellicage Pilot Periphery" at bounding box center [791, 359] width 89 height 46
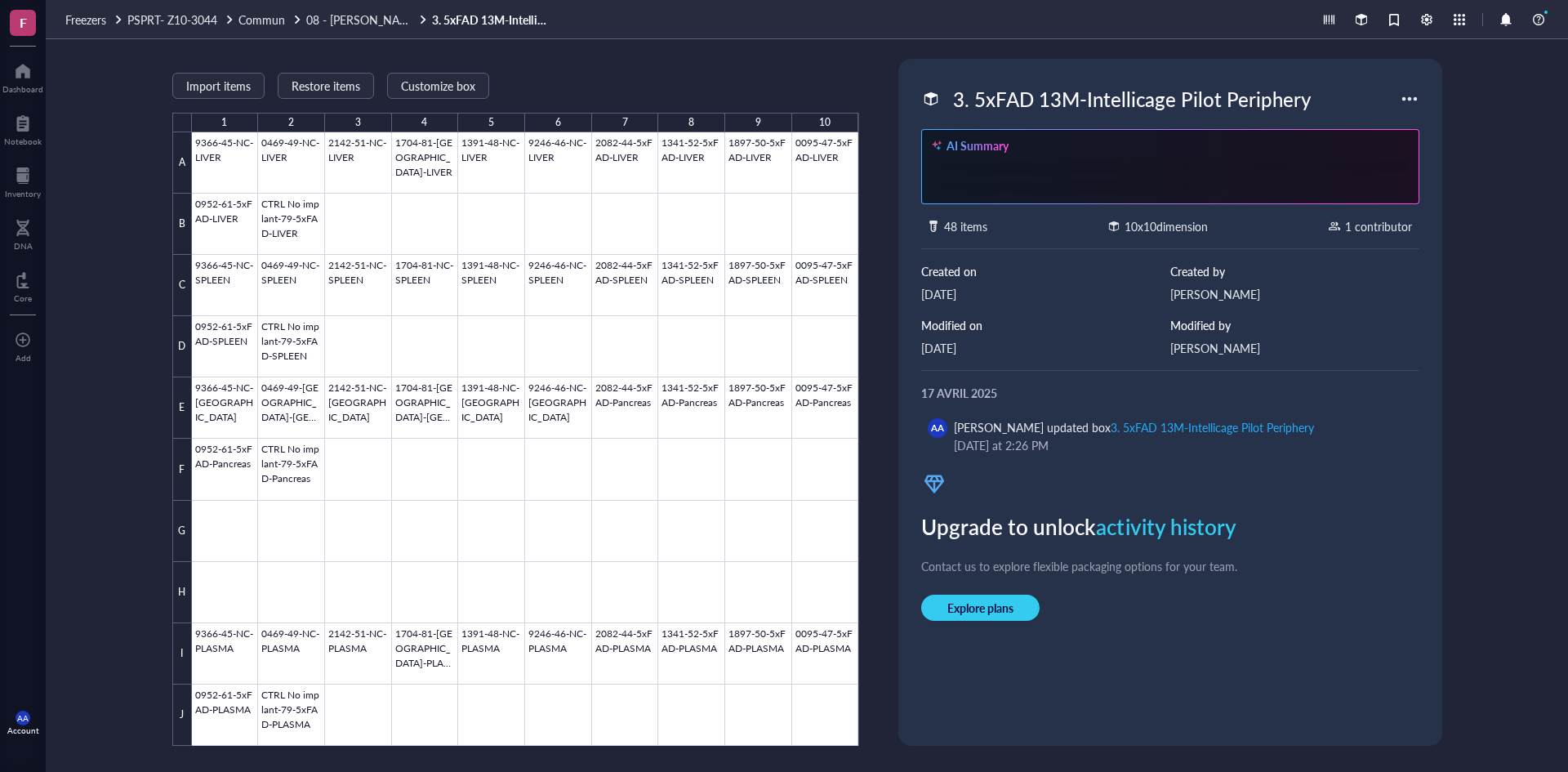
click at [1202, 108] on div "3. 5xFAD 13M-Intellicage Pilot Periphery" at bounding box center [1132, 99] width 372 height 34
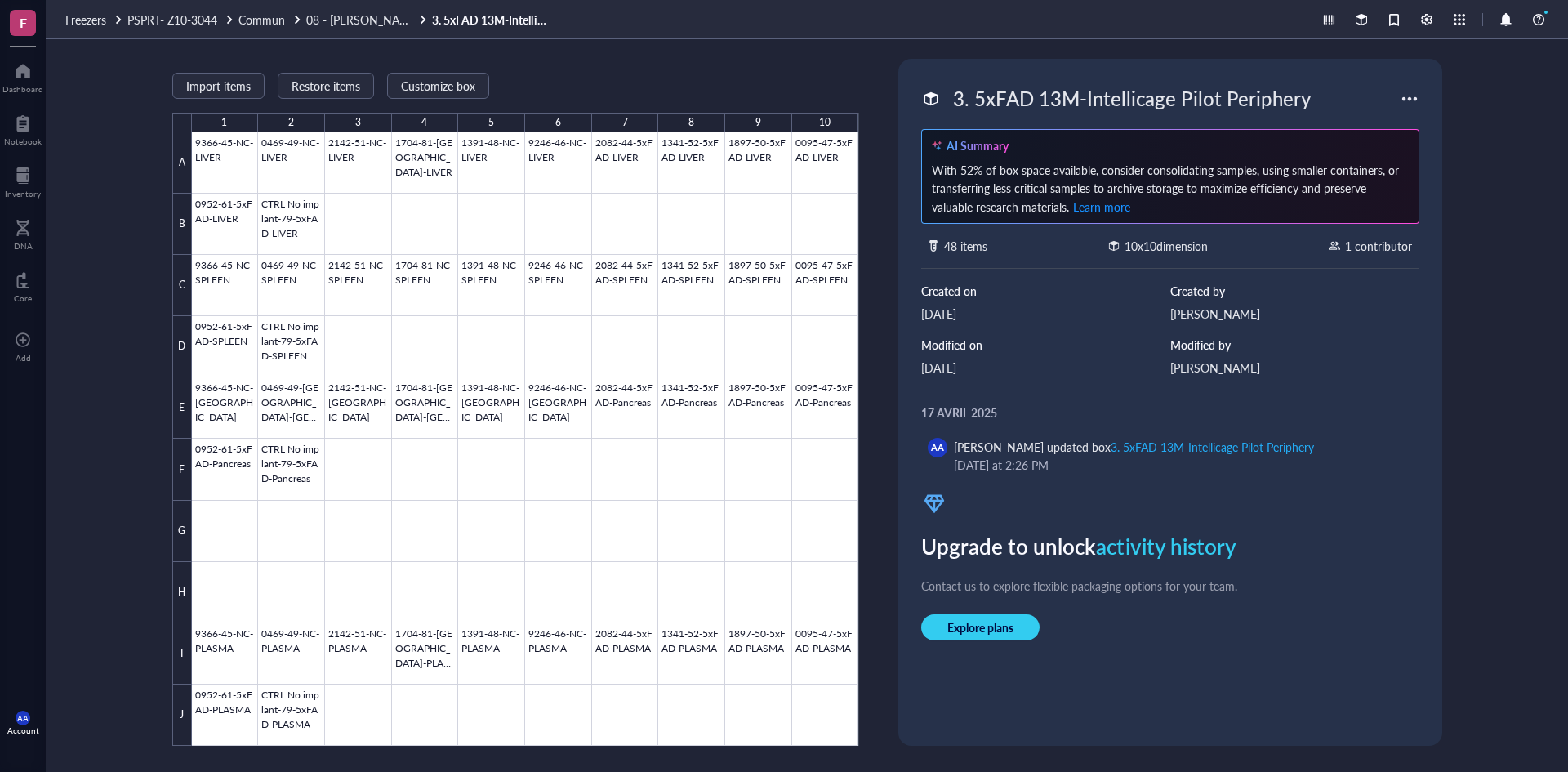
drag, startPoint x: 1197, startPoint y: 102, endPoint x: 856, endPoint y: 104, distance: 341.0
click at [856, 104] on div "Import items Restore items Customize box 1 2 3 4 5 6 7 8 9 10 A B C D E F G H I…" at bounding box center [807, 406] width 1522 height 733
click at [351, 20] on span "08 - [PERSON_NAME] et Fed" at bounding box center [380, 19] width 148 height 16
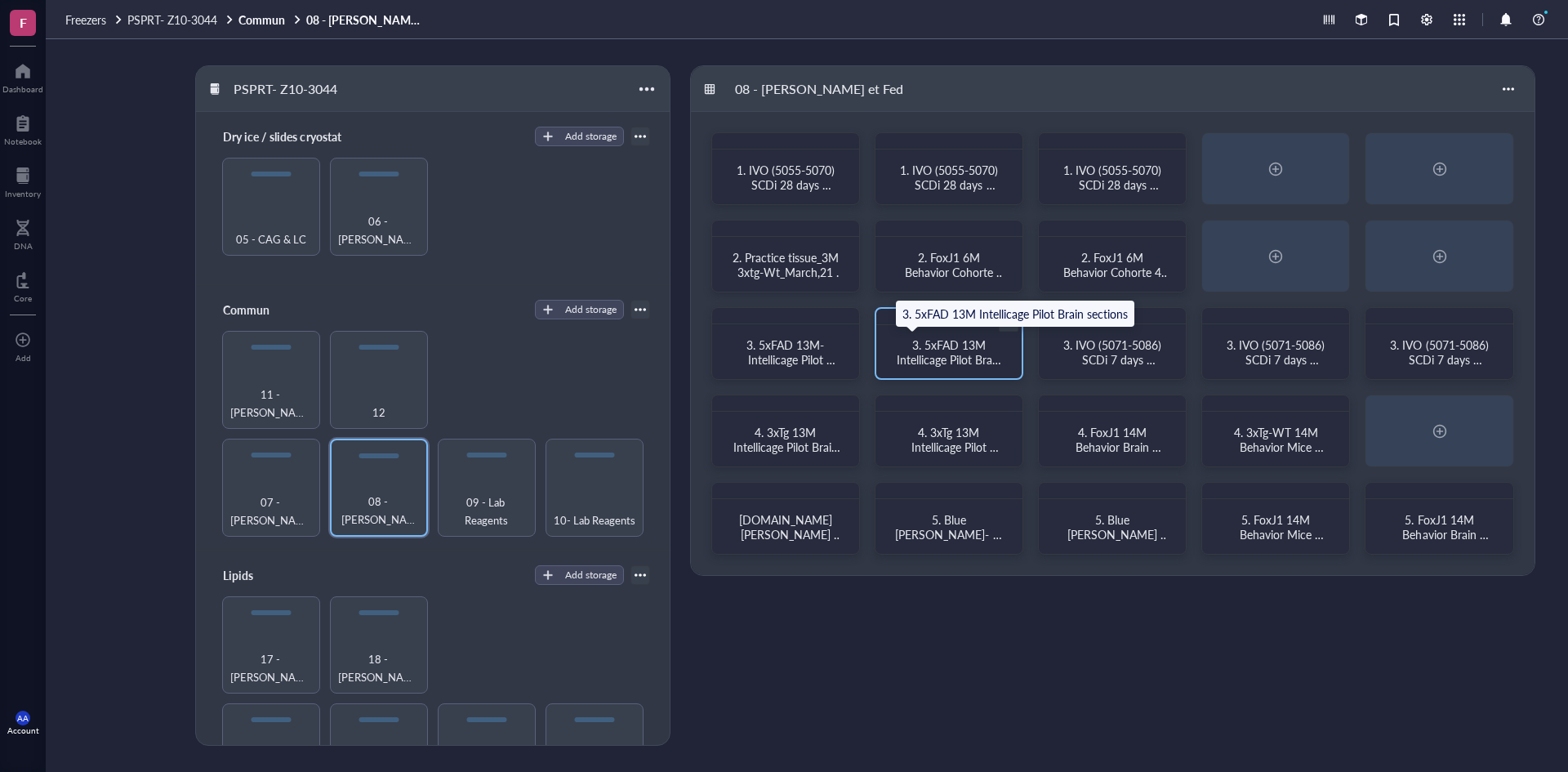
click at [961, 356] on span "3. 5xFAD 13M Intellicage Pilot Brain sections" at bounding box center [950, 359] width 108 height 46
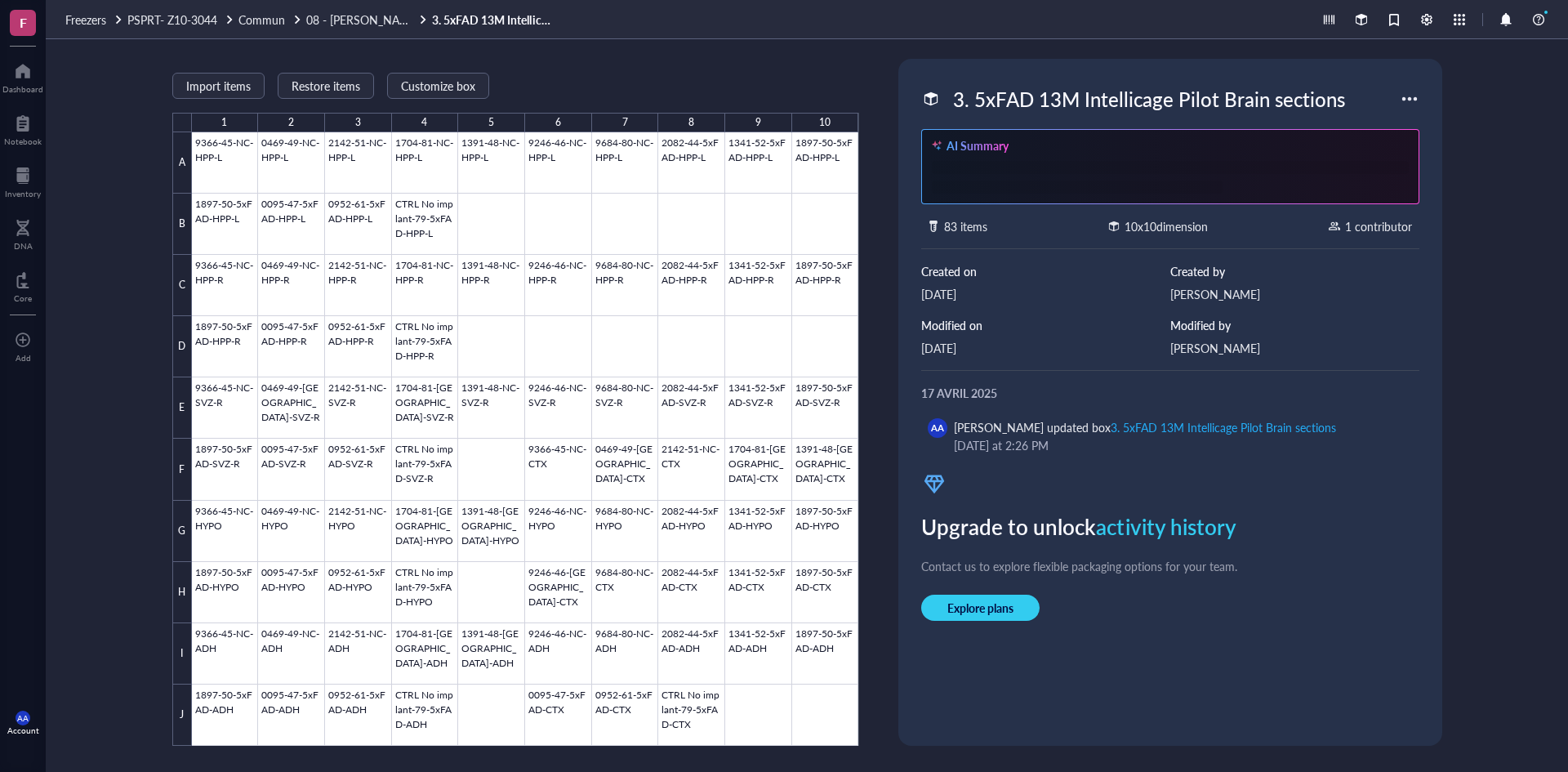
click at [1166, 90] on div "3. 5xFAD 13M Intellicage Pilot Brain sections" at bounding box center [1149, 99] width 407 height 34
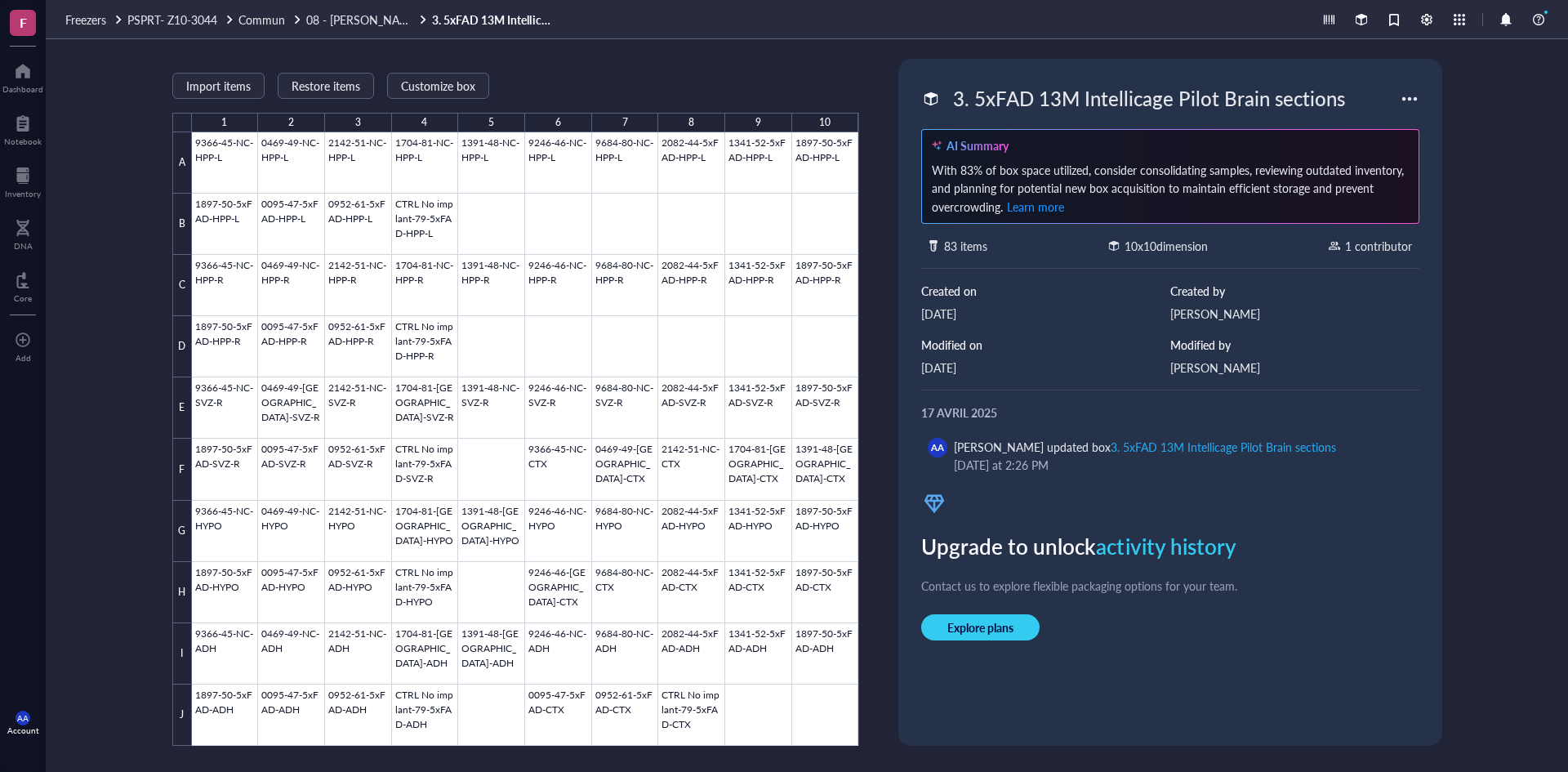
drag, startPoint x: 1216, startPoint y: 103, endPoint x: 832, endPoint y: 107, distance: 384.0
click at [832, 107] on div "Import items Restore items Customize box 1 2 3 4 5 6 7 8 9 10 A B C D E F G H I…" at bounding box center [807, 406] width 1522 height 733
click at [368, 18] on span "08 - [PERSON_NAME] et Fed" at bounding box center [380, 19] width 148 height 16
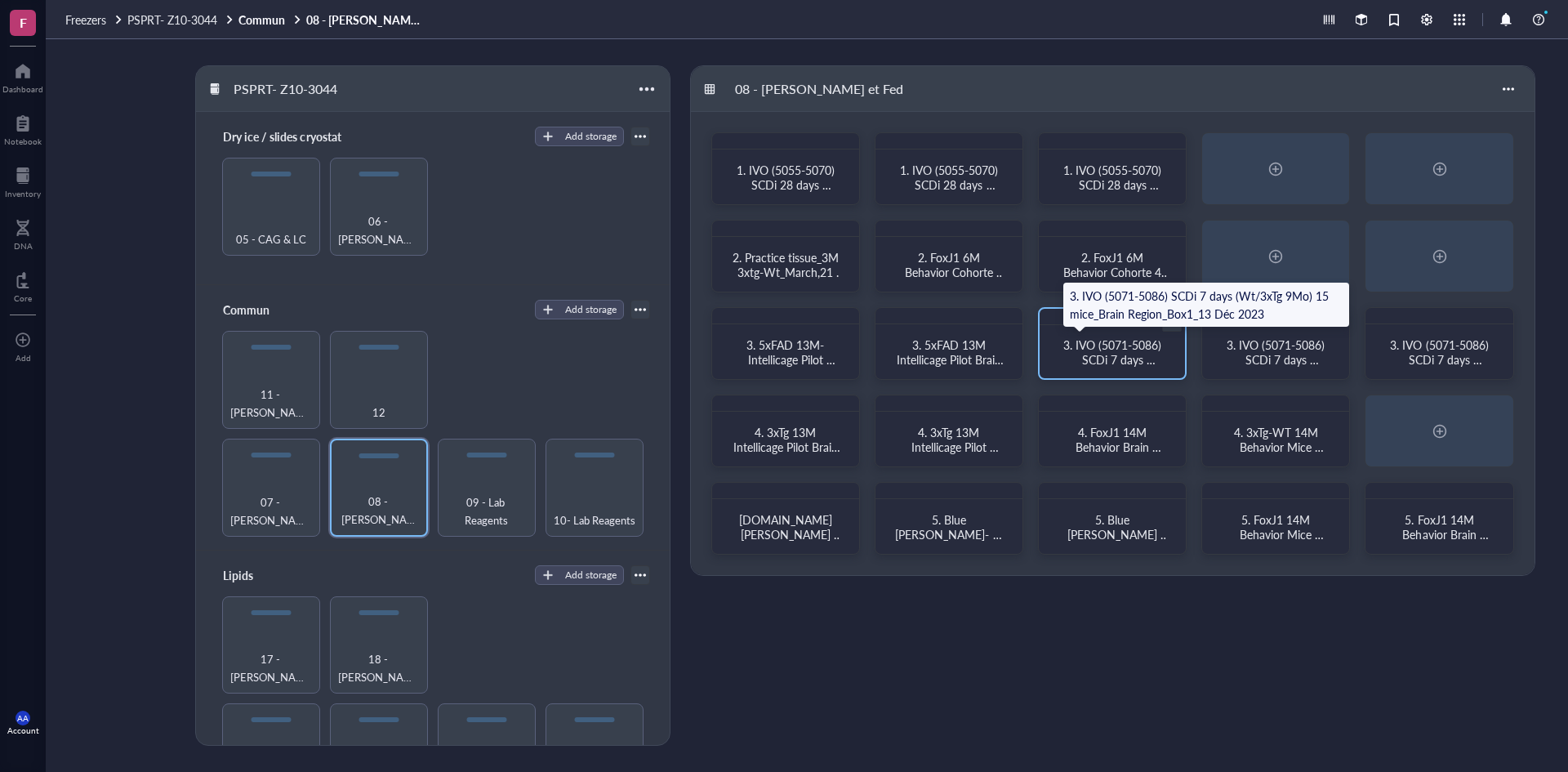
click at [1123, 345] on span "3. IVO (5071-5086) SCDi 7 days (Wt/3xTg 9Mo) 15 mice_Brain Region_Box1_13 Déc 2…" at bounding box center [1114, 381] width 101 height 90
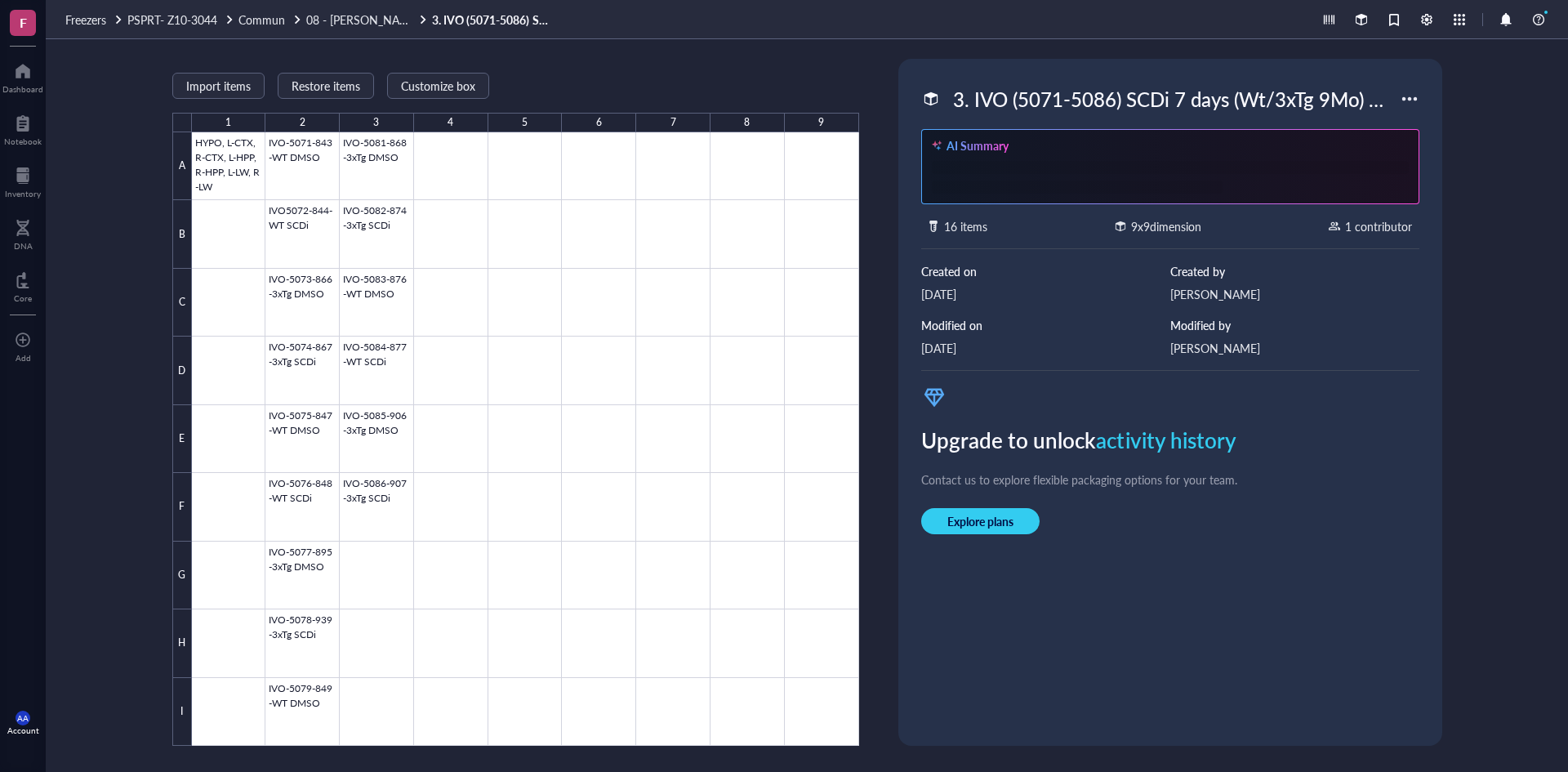
click at [1175, 101] on div "3. IVO (5071-5086) SCDi 7 days (Wt/3xTg 9Mo) 15 mice_Brain Region_Box1_13 Déc 2…" at bounding box center [1173, 99] width 454 height 34
click at [1397, 96] on div at bounding box center [1410, 99] width 26 height 26
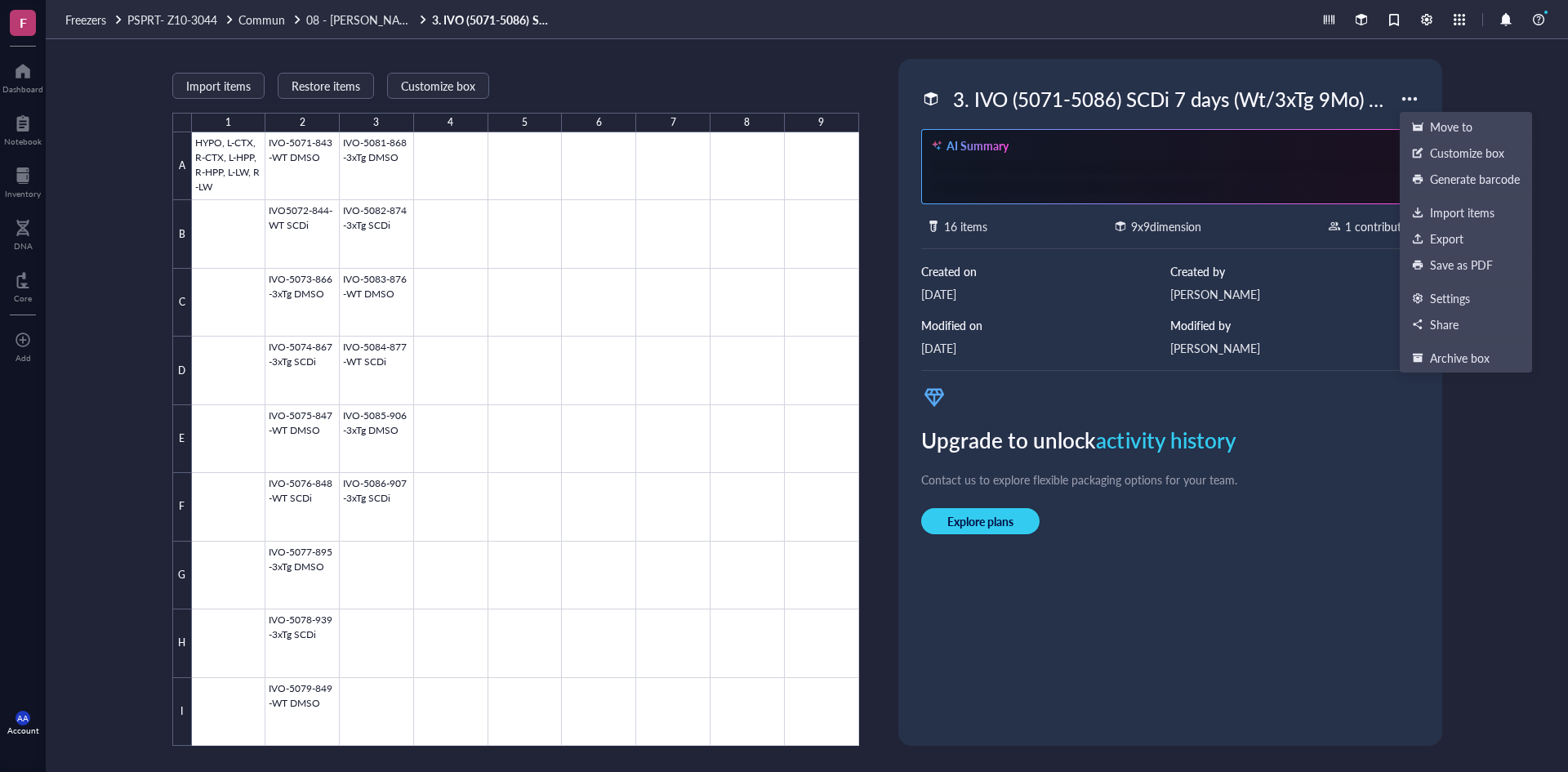
click at [1345, 102] on div "3. IVO (5071-5086) SCDi 7 days (Wt/3xTg 9Mo) 15 mice_Brain Region_Box1_13 Déc 2…" at bounding box center [1173, 99] width 454 height 34
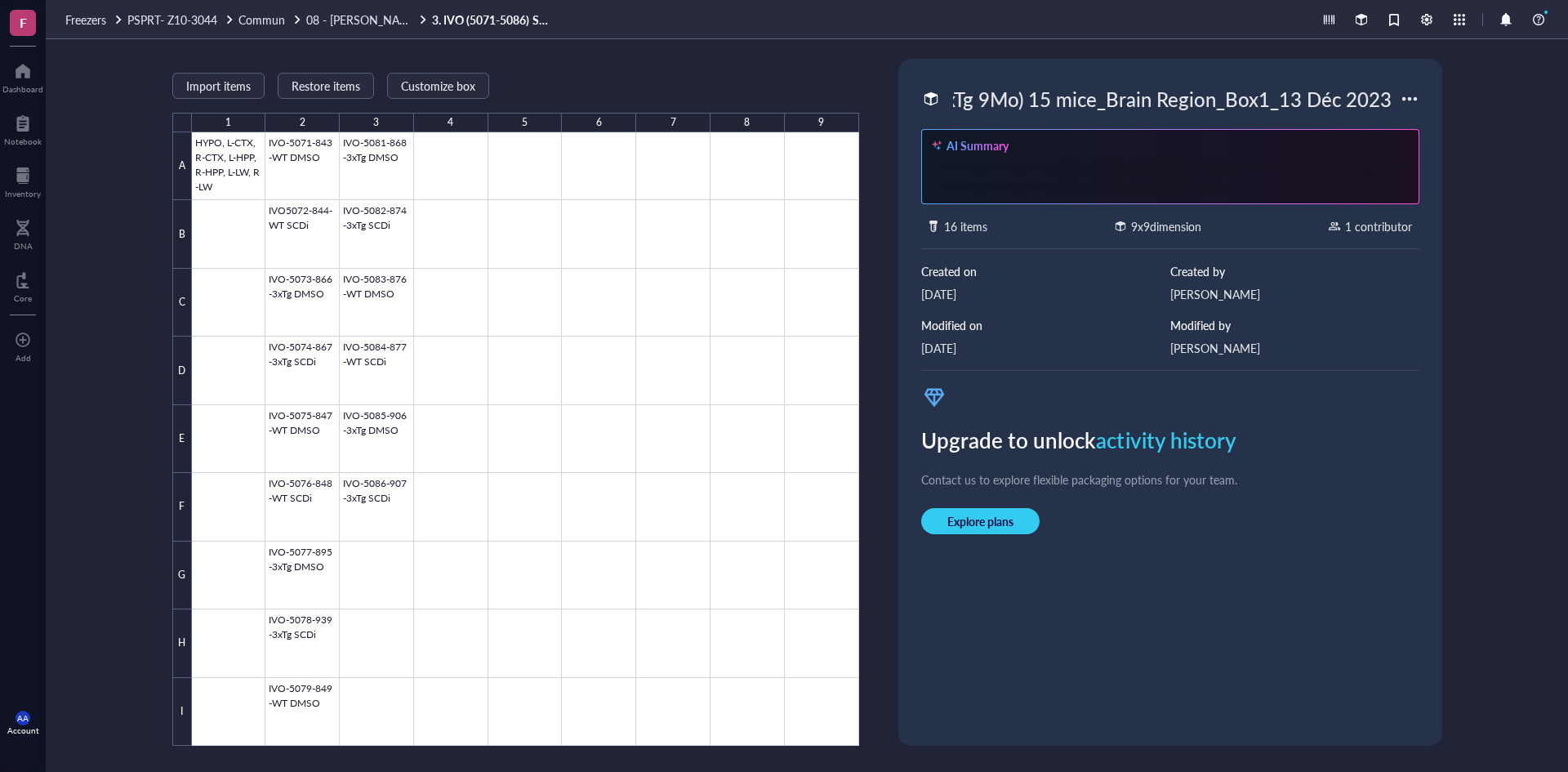
scroll to position [0, 0]
drag, startPoint x: 1393, startPoint y: 96, endPoint x: 805, endPoint y: 98, distance: 588.0
click at [805, 98] on div "Import items Restore items Customize box 1 2 3 4 5 6 7 8 9 A B C D E F G H I HY…" at bounding box center [807, 406] width 1522 height 733
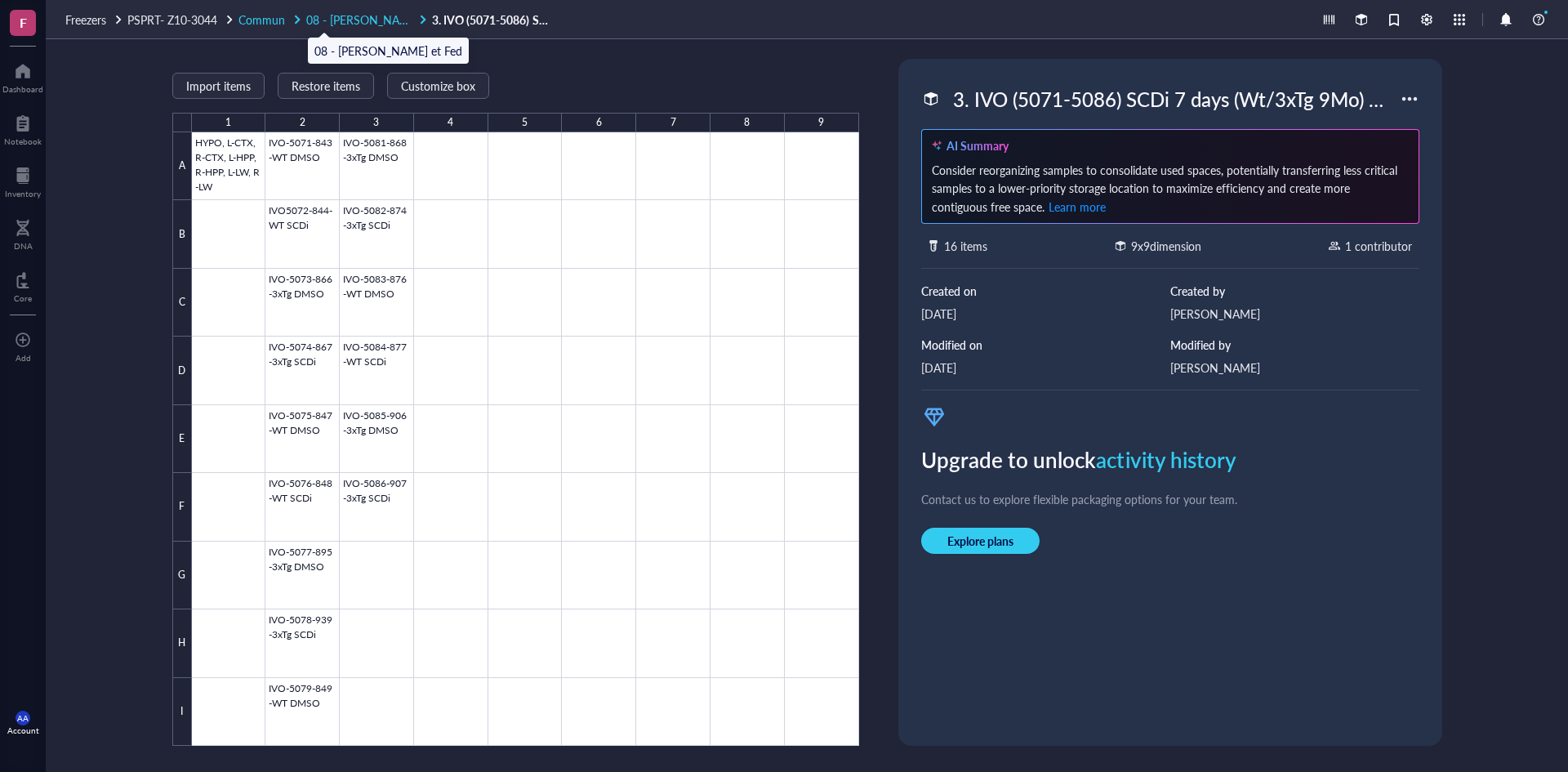
click at [354, 19] on span "08 - [PERSON_NAME] et Fed" at bounding box center [380, 19] width 148 height 16
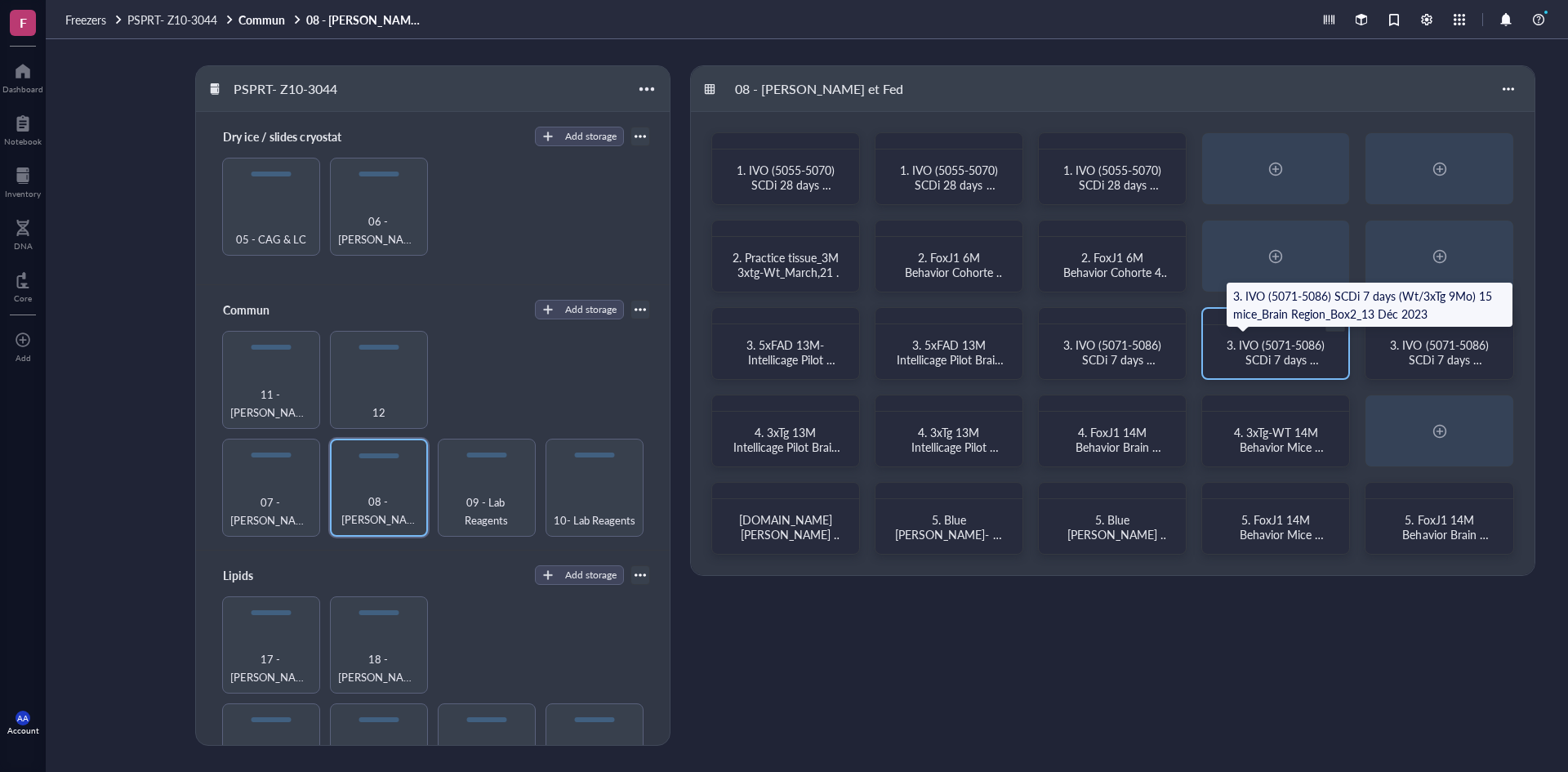
click at [1282, 348] on span "3. IVO (5071-5086) SCDi 7 days (Wt/3xTg 9Mo) 15 mice_Brain Region_Box2_13 Déc 2…" at bounding box center [1277, 381] width 101 height 90
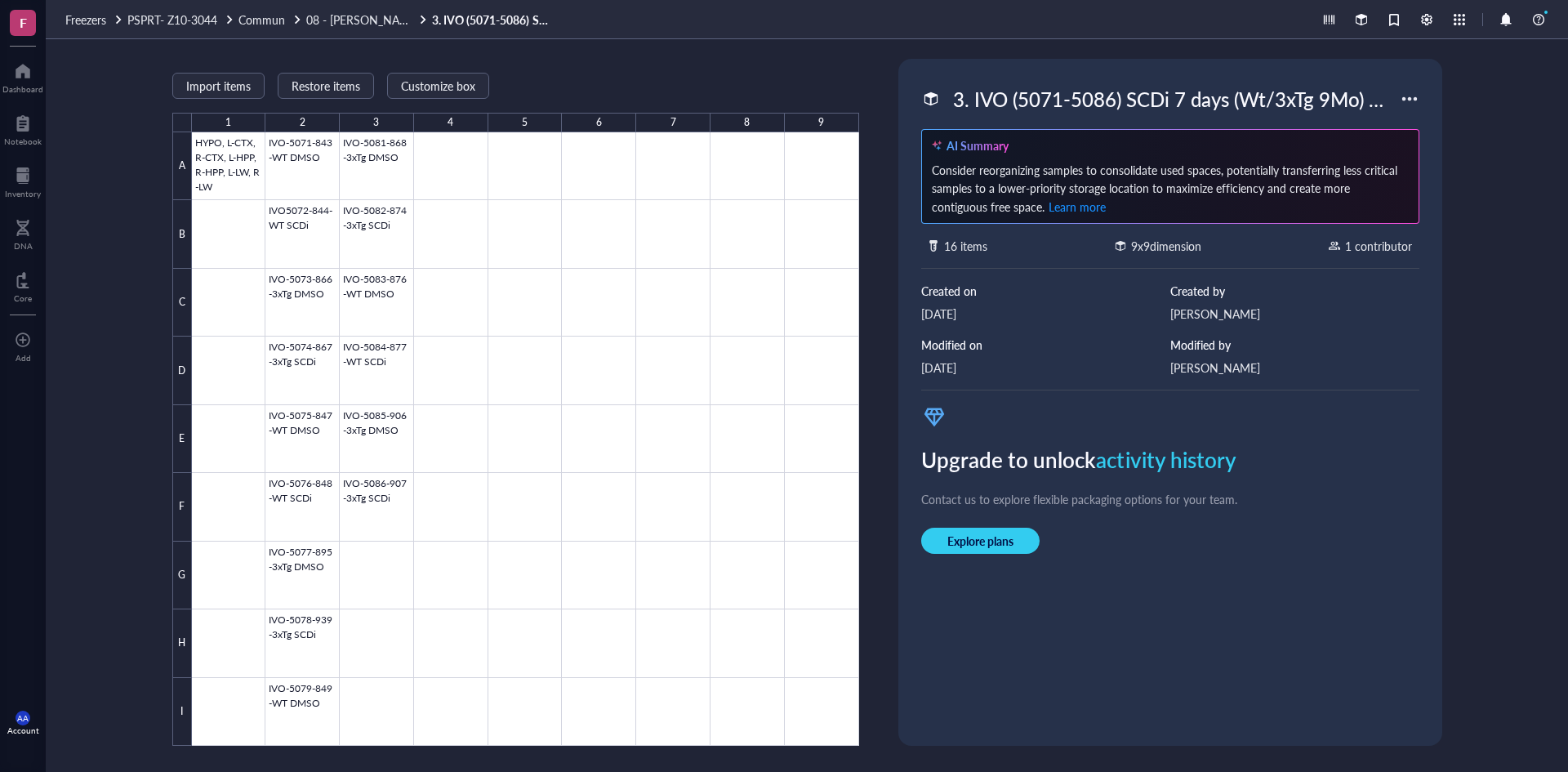
click at [1208, 90] on div "3. IVO (5071-5086) SCDi 7 days (Wt/3xTg 9Mo) 15 mice_Brain Region_Box2_13 Déc 2…" at bounding box center [1173, 99] width 454 height 34
drag, startPoint x: 1396, startPoint y: 94, endPoint x: 823, endPoint y: 101, distance: 573.0
click at [823, 101] on div "Import items Restore items Customize box 1 2 3 4 5 6 7 8 9 A B C D E F G H I HY…" at bounding box center [807, 406] width 1522 height 733
click at [1063, 625] on div "3. IVO (5071-5086) SCDi 7 days (Wt/3xTg 9Mo) 15 mice_Brain Region_Box2_13 Déc 2…" at bounding box center [1170, 402] width 531 height 674
drag, startPoint x: 375, startPoint y: 22, endPoint x: 402, endPoint y: 24, distance: 27.1
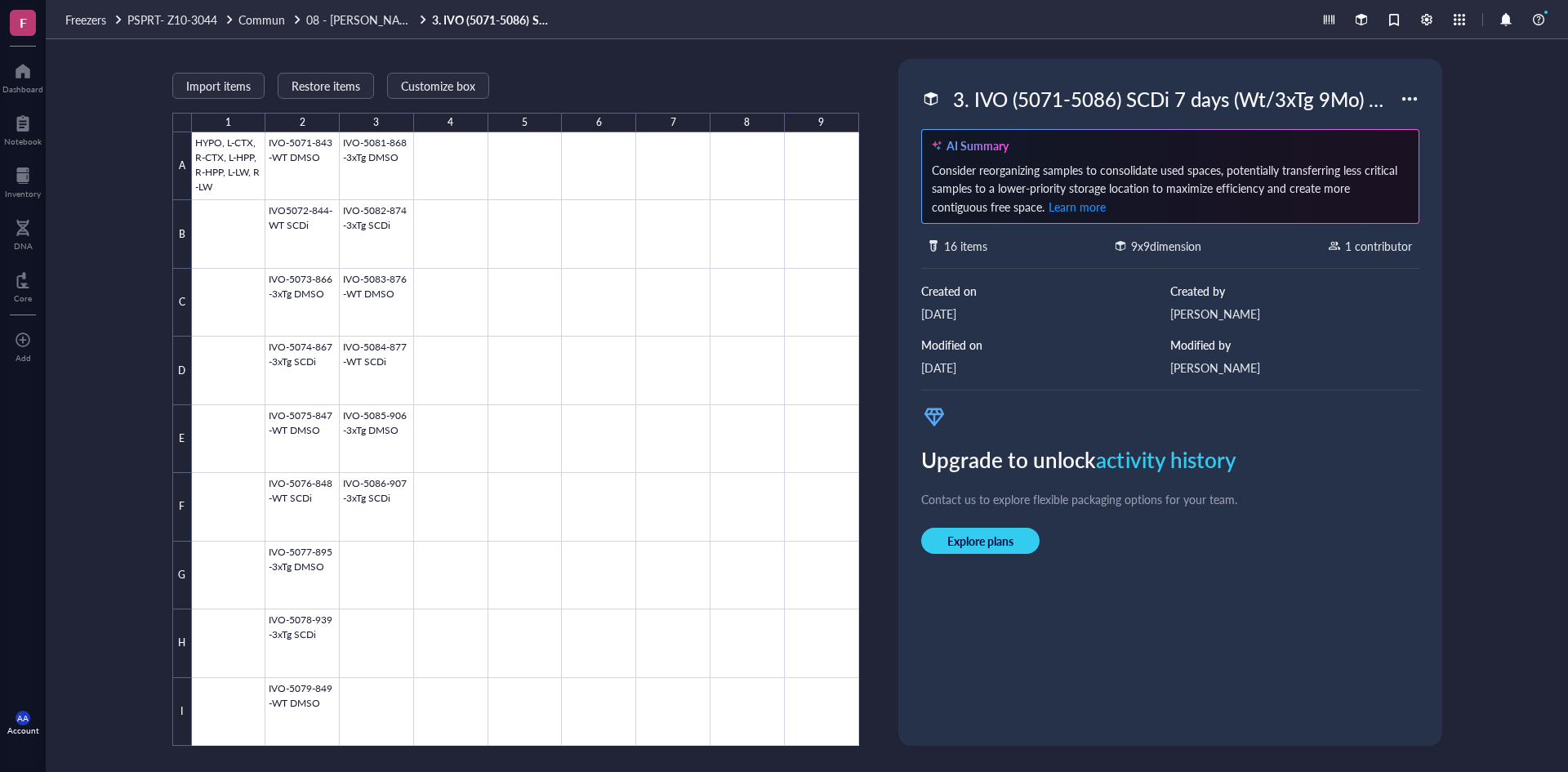
click at [375, 22] on span "08 - [PERSON_NAME] et Fed" at bounding box center [380, 19] width 148 height 16
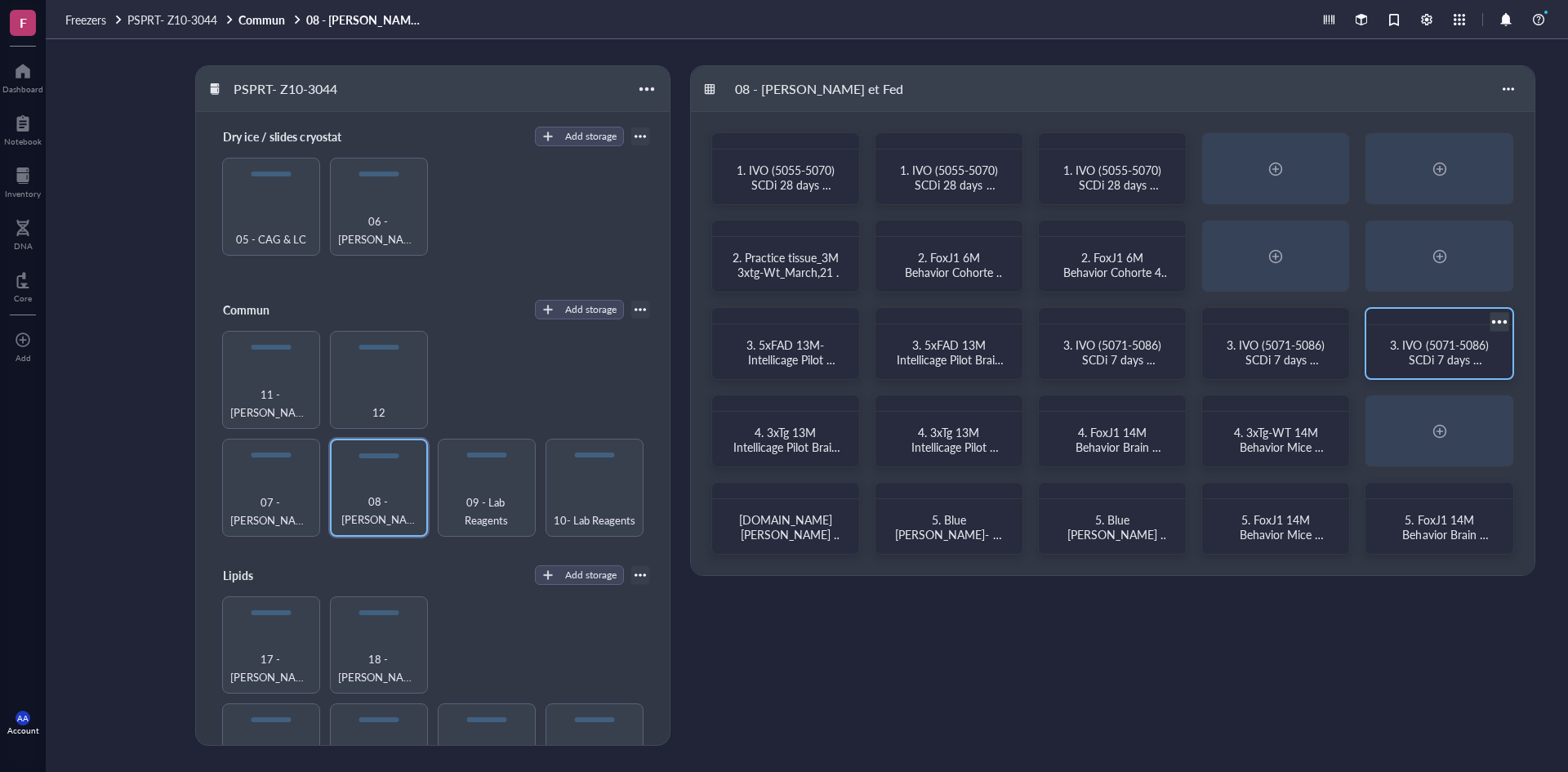
click at [1423, 359] on span "3. IVO (5071-5086) SCDi 7 days (Wt/3xTg 9Mo) 15 mice_Periphery_13 Déc 2023" at bounding box center [1441, 374] width 101 height 75
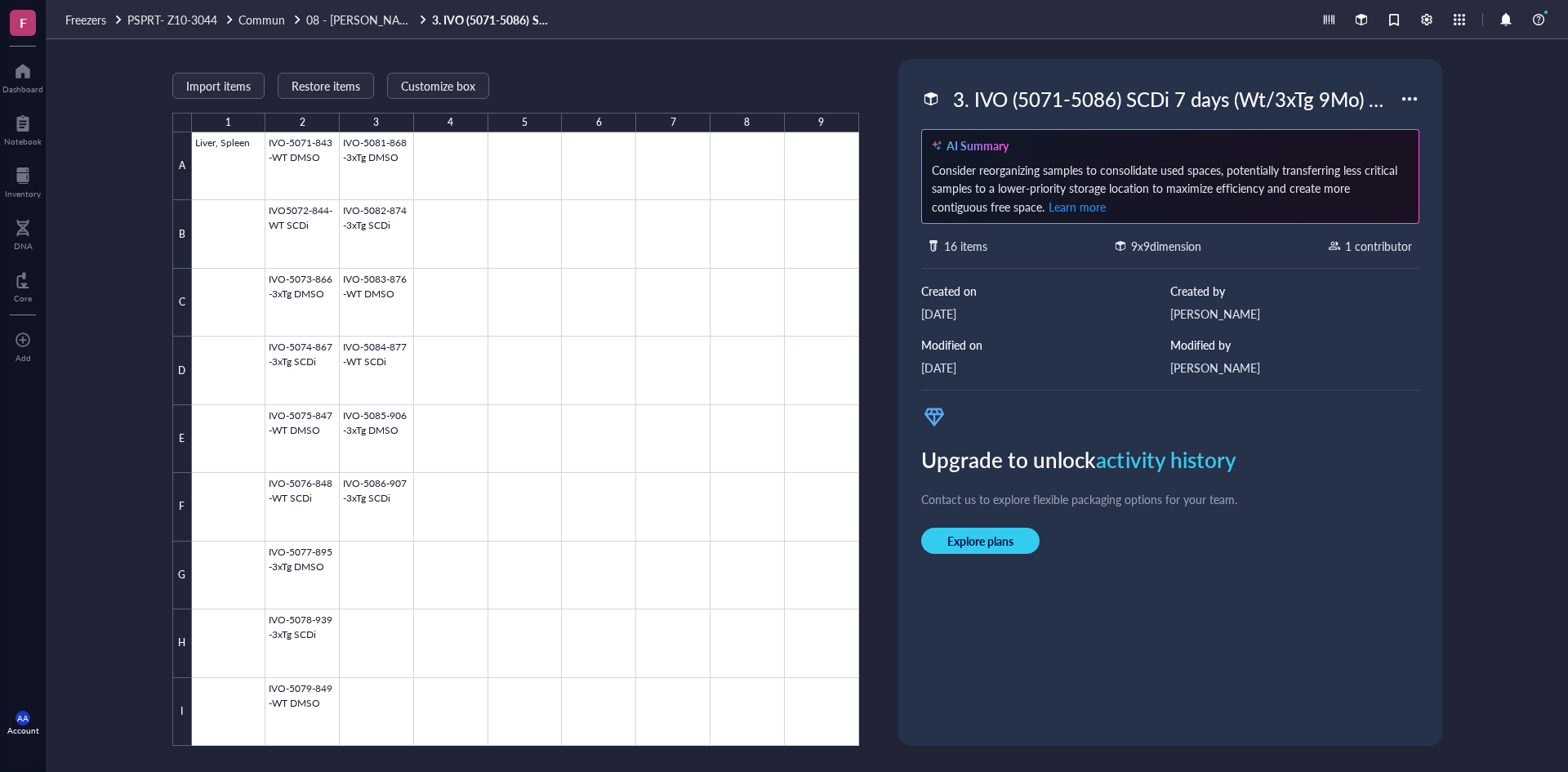
click at [1249, 92] on div "3. IVO (5071-5086) SCDi 7 days (Wt/3xTg 9Mo) 15 mice_Periphery_13 Déc 2023" at bounding box center [1173, 99] width 454 height 34
drag, startPoint x: 1393, startPoint y: 96, endPoint x: 875, endPoint y: 96, distance: 518.0
click at [875, 96] on div "Import items Restore items Customize box 1 2 3 4 5 6 7 8 9 A B C D E F G H I Li…" at bounding box center [807, 406] width 1522 height 733
click at [350, 22] on span "08 - [PERSON_NAME] et Fed" at bounding box center [380, 19] width 148 height 16
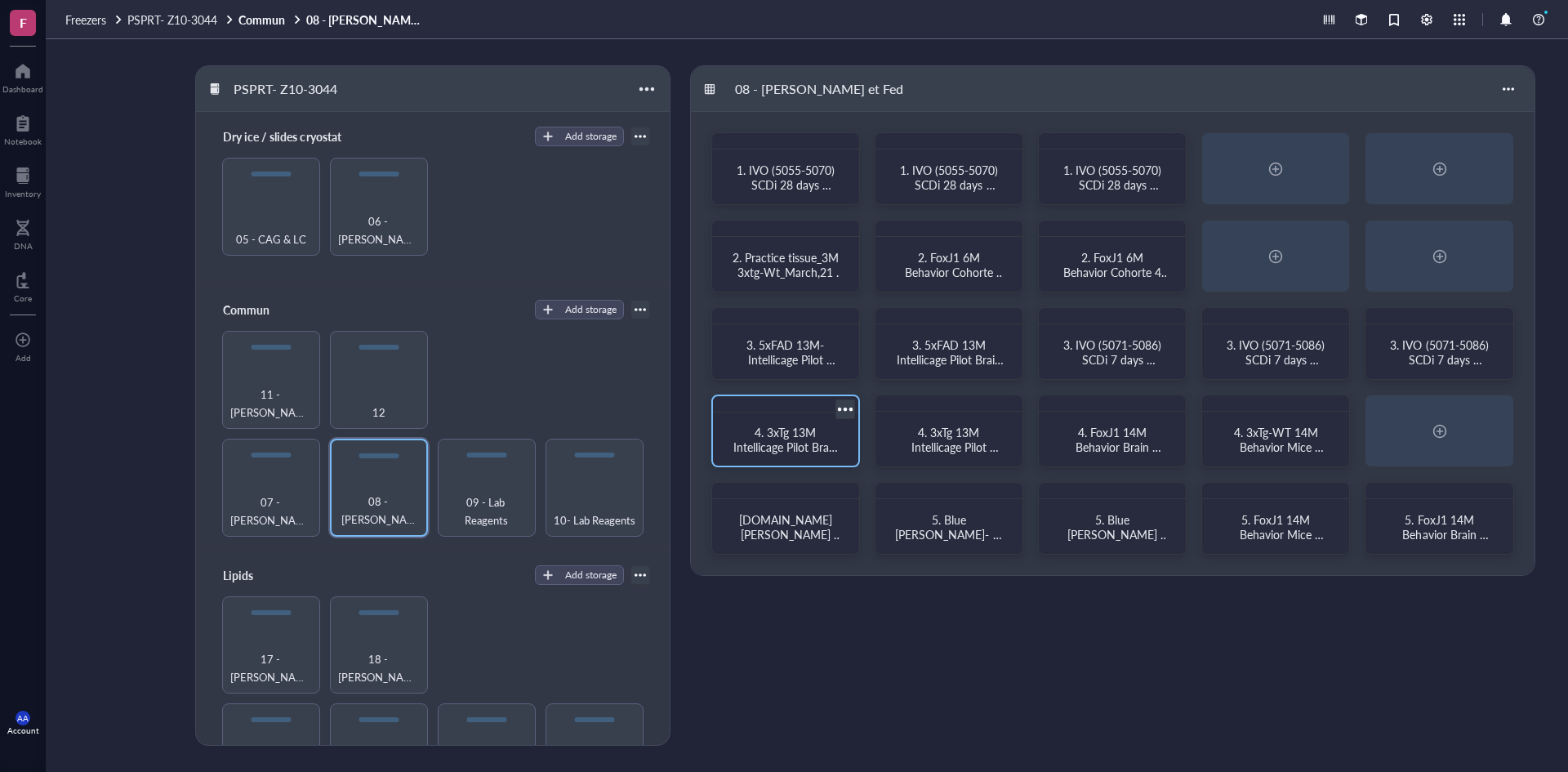
click at [802, 444] on span "4. 3xTg 13M Intellicage Pilot Brain Sections" at bounding box center [787, 447] width 108 height 46
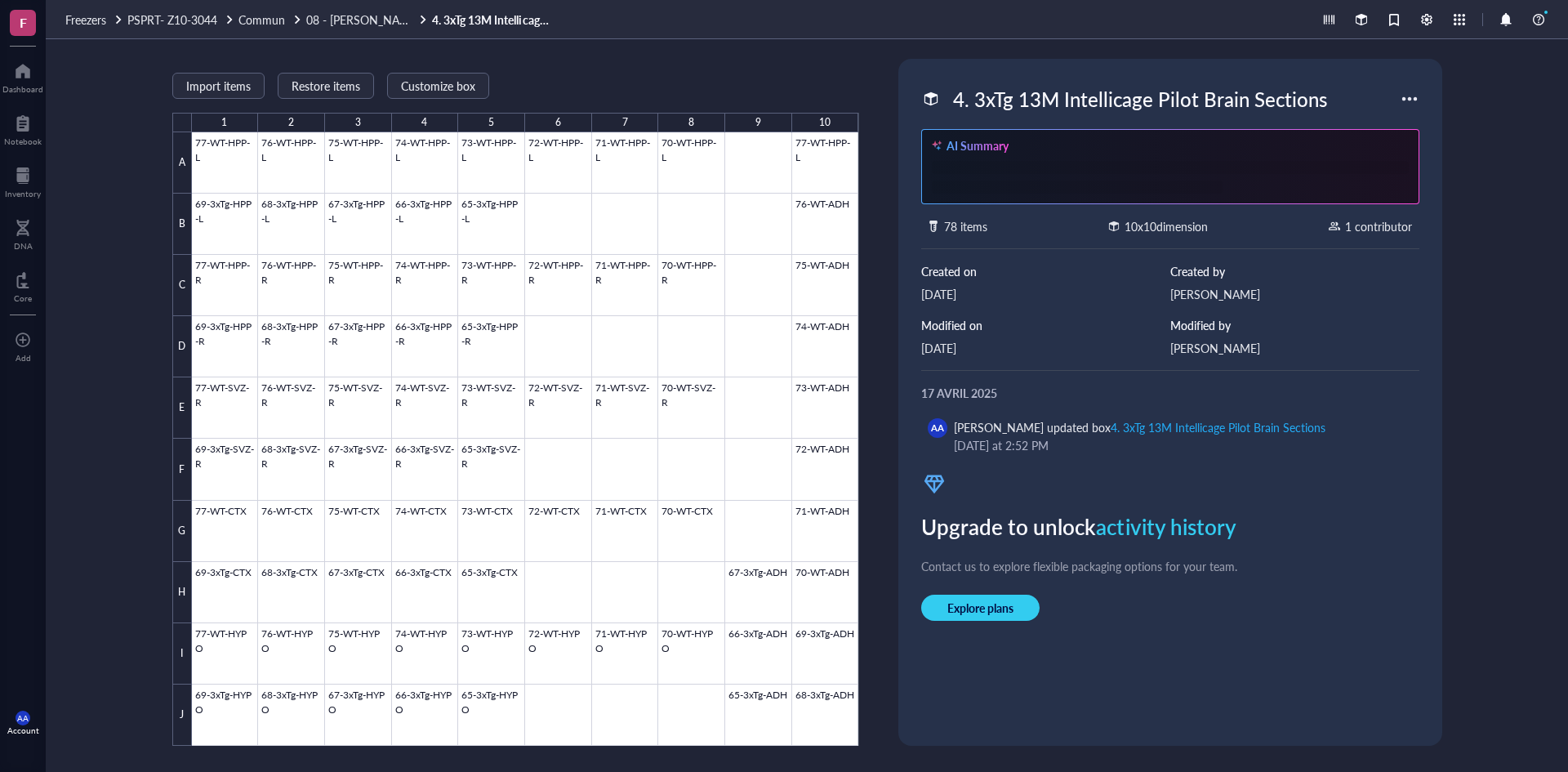
click at [1154, 100] on div "4. 3xTg 13M Intellicage Pilot Brain Sections" at bounding box center [1141, 99] width 389 height 34
drag, startPoint x: 1338, startPoint y: 96, endPoint x: 863, endPoint y: 98, distance: 475.0
click at [863, 98] on div "Import items Restore items Customize box 1 2 3 4 5 6 7 8 9 10 A B C D E F G H I…" at bounding box center [807, 406] width 1522 height 733
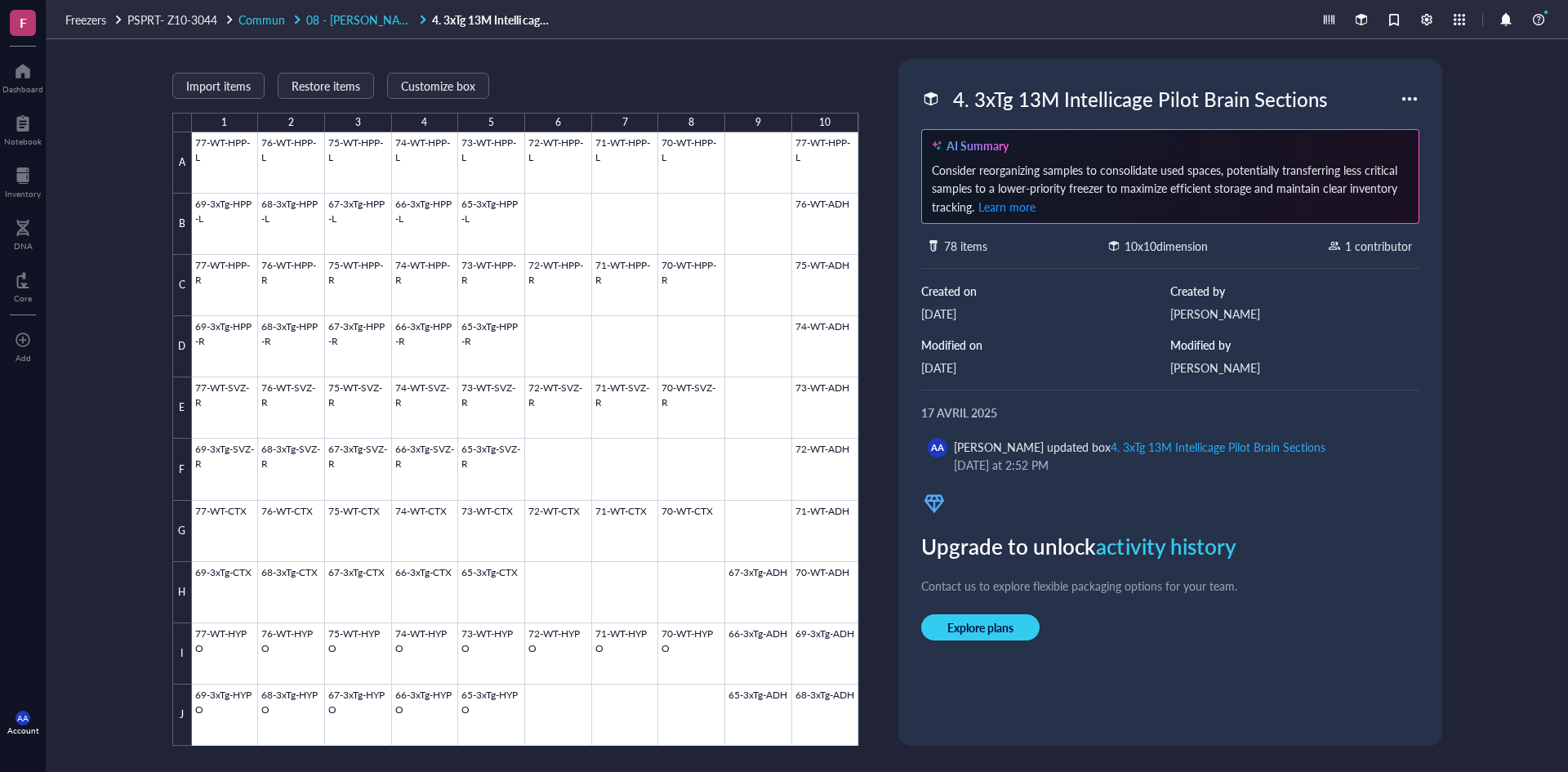
click at [359, 18] on span "08 - [PERSON_NAME] et Fed" at bounding box center [380, 19] width 148 height 16
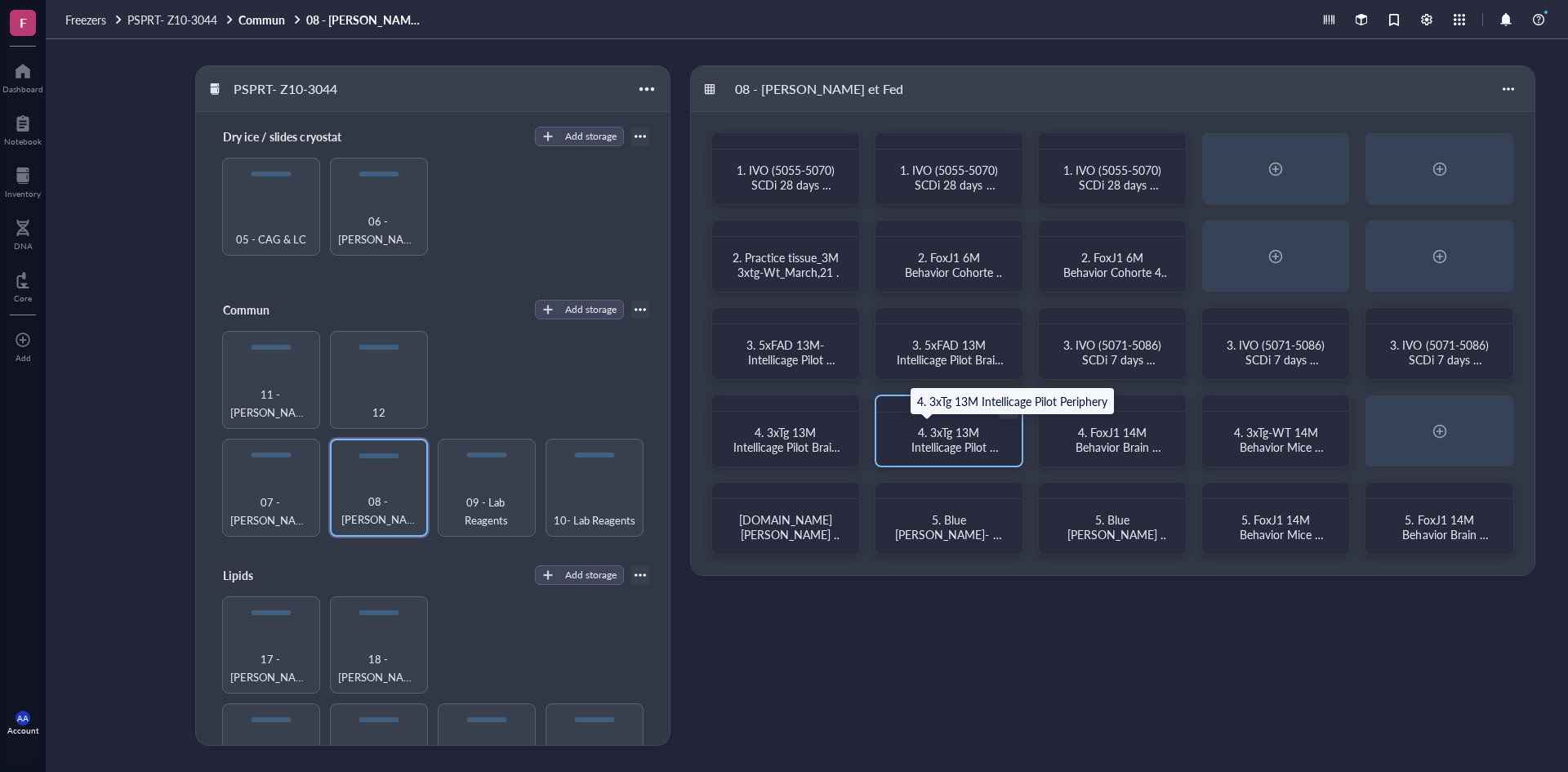
click at [962, 441] on span "4. 3xTg 13M Intellicage Pilot Periphery" at bounding box center [956, 447] width 88 height 46
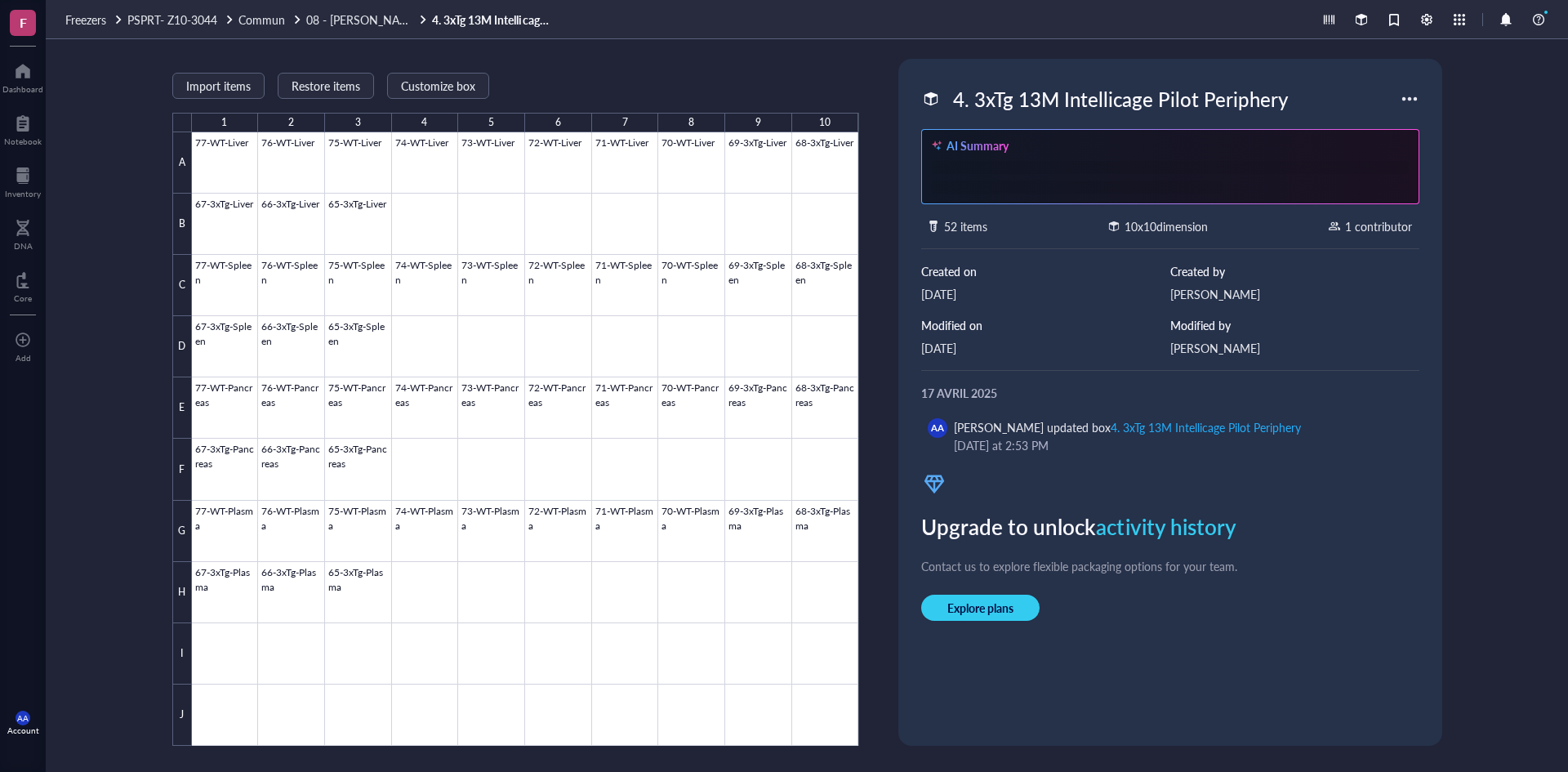
click at [1260, 97] on div "4. 3xTg 13M Intellicage Pilot Periphery" at bounding box center [1121, 99] width 349 height 34
drag, startPoint x: 1302, startPoint y: 98, endPoint x: 903, endPoint y: 90, distance: 399.1
click at [903, 90] on div "4. 3xTg 13M Intellicage Pilot Periphery AI Summary 52 items 10 x 10 dimension 1…" at bounding box center [1171, 402] width 544 height 688
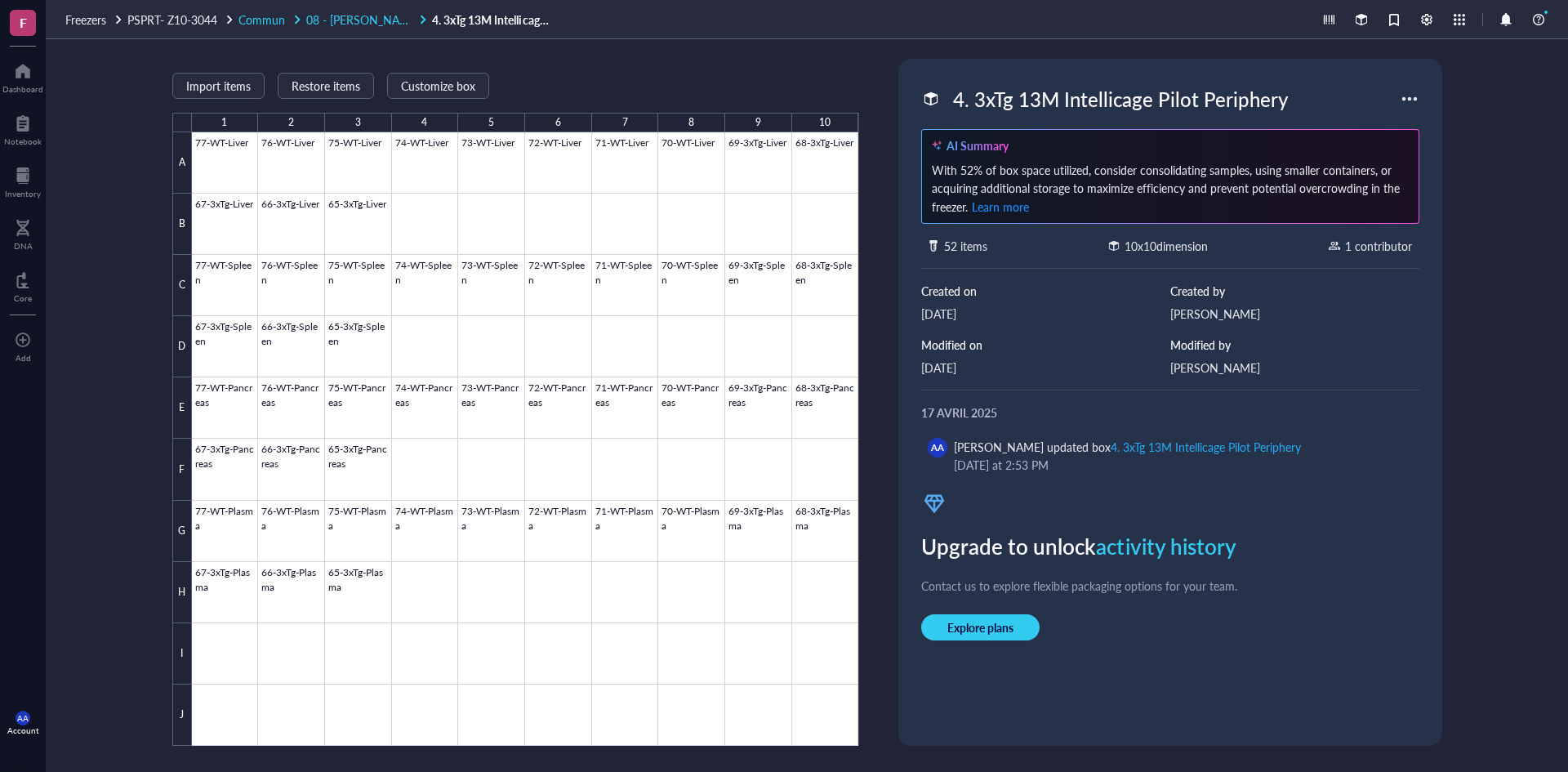
click at [367, 22] on span "08 - [PERSON_NAME] et Fed" at bounding box center [380, 19] width 148 height 16
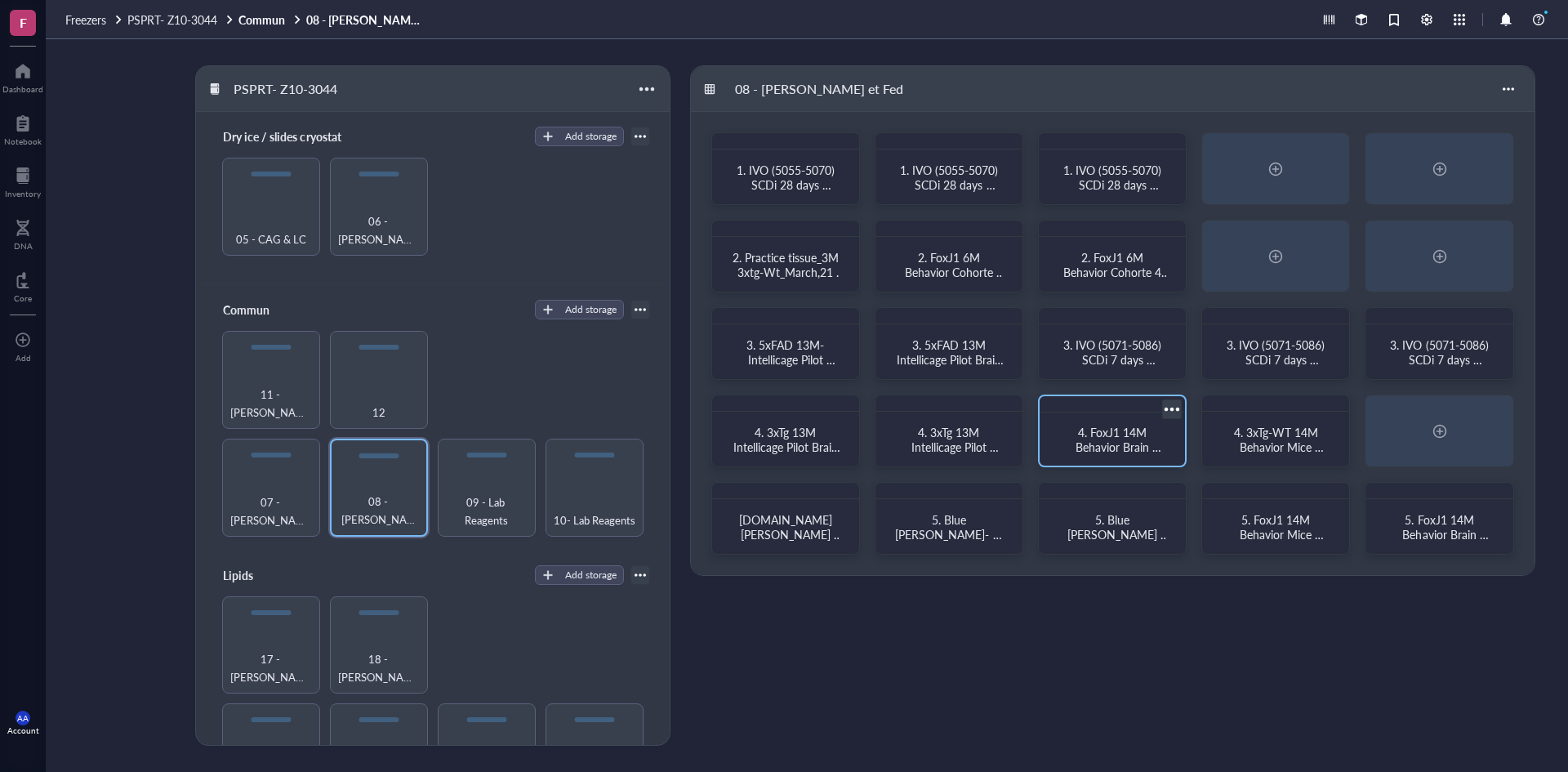
click at [1131, 442] on span "4. FoxJ1 14M Behavior Brain sections (Cohorte 2)" at bounding box center [1113, 447] width 101 height 46
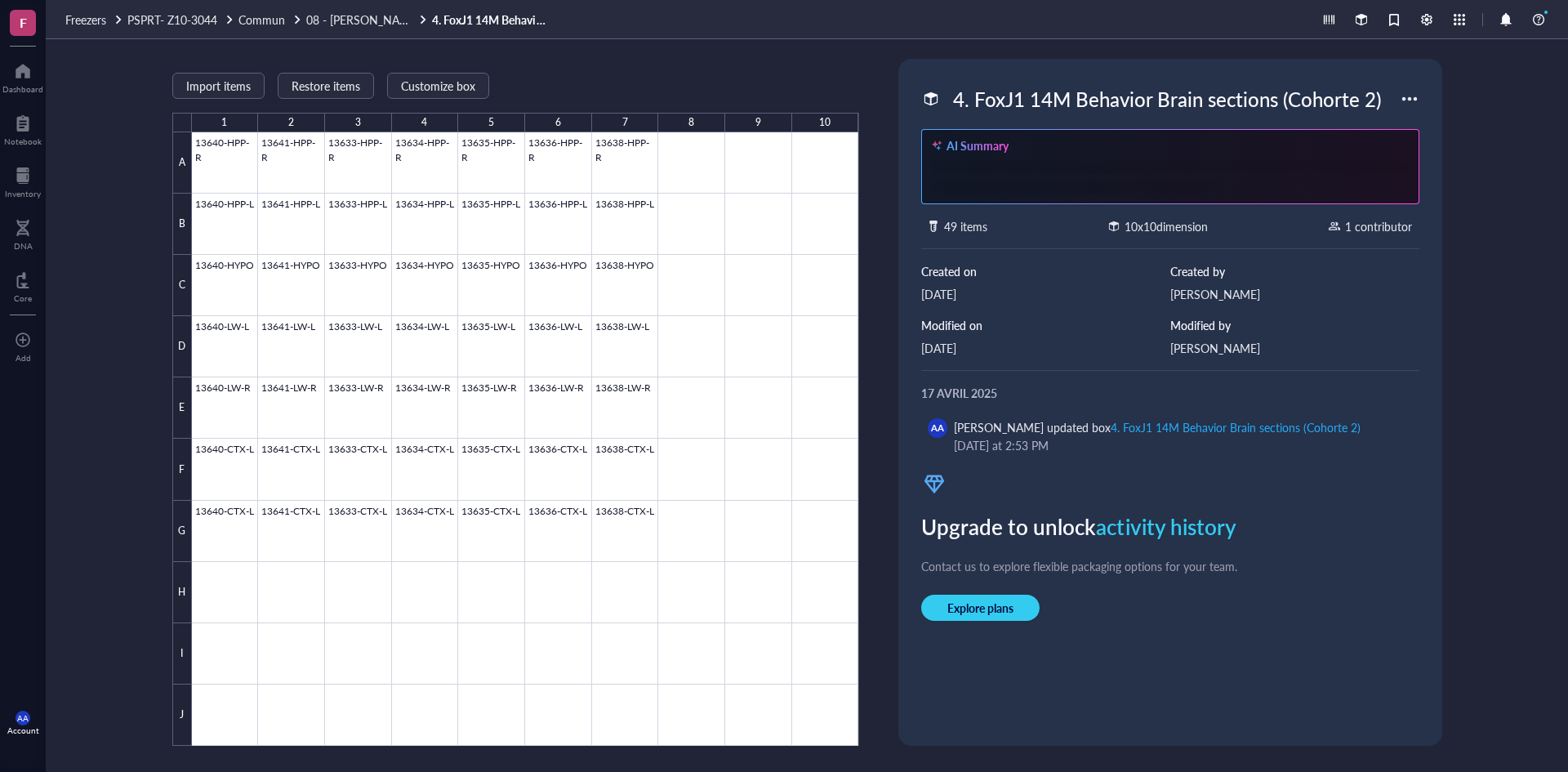
click at [1087, 98] on div "4. FoxJ1 14M Behavior Brain sections (Cohorte 2)" at bounding box center [1167, 99] width 443 height 34
drag, startPoint x: 1387, startPoint y: 97, endPoint x: 848, endPoint y: 92, distance: 539.0
click at [848, 92] on div "Import items Restore items Customize box 1 2 3 4 5 6 7 8 9 10 A B C D E F G H I…" at bounding box center [807, 406] width 1522 height 733
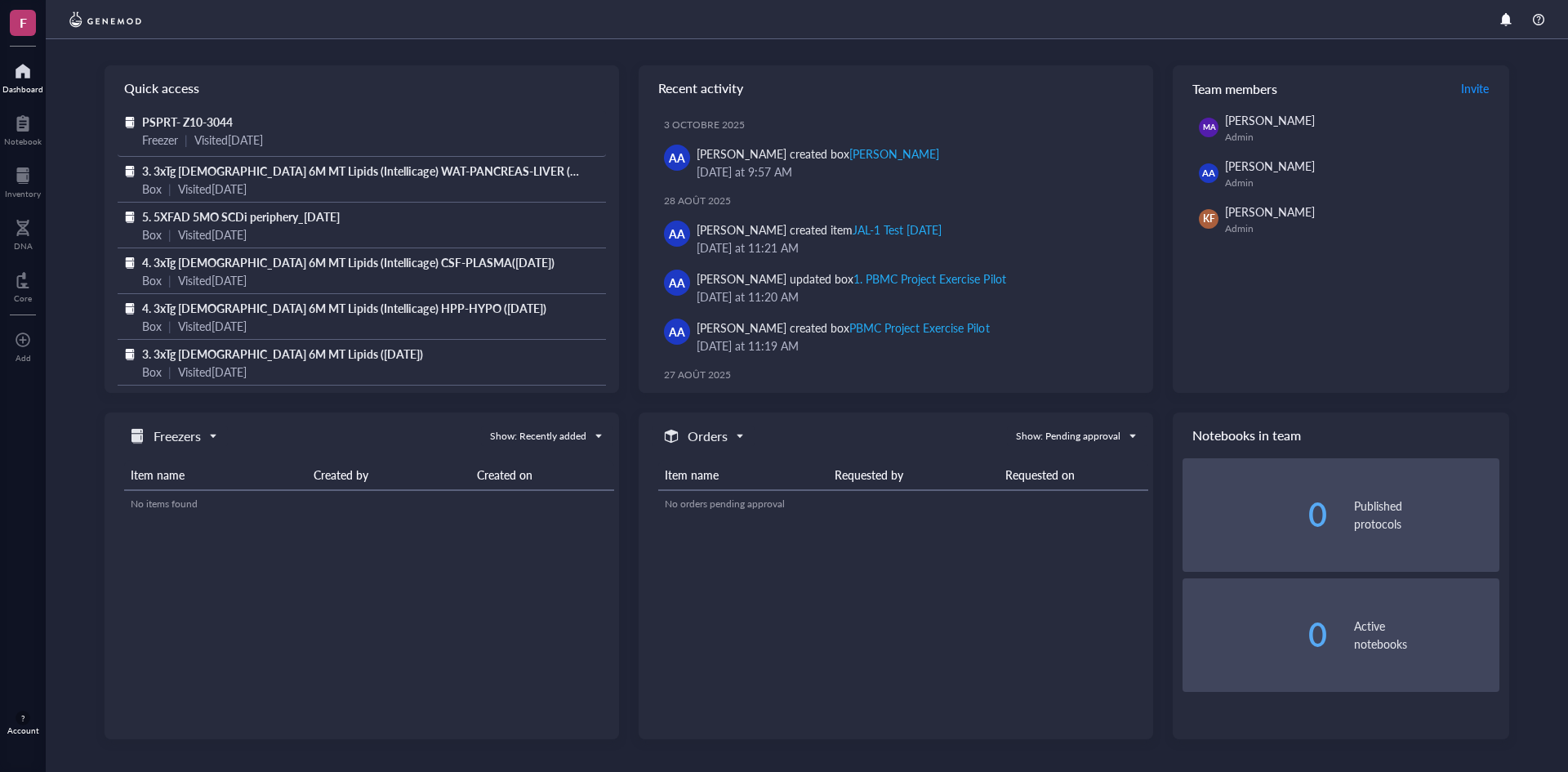
click at [225, 118] on span "PSPRT- Z10-3044" at bounding box center [187, 121] width 90 height 16
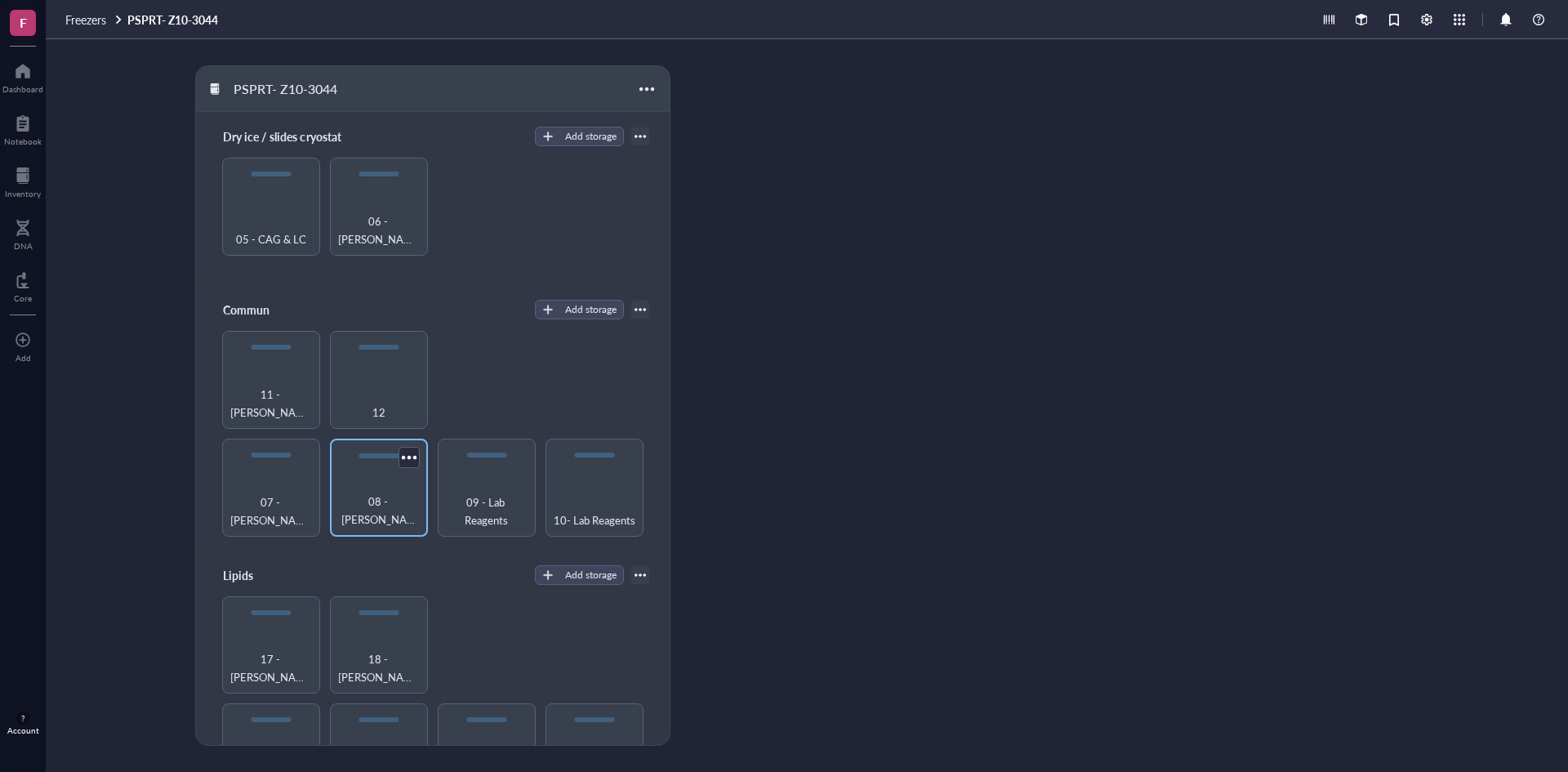
click at [368, 515] on span "08 - [PERSON_NAME] et Fed" at bounding box center [378, 511] width 82 height 36
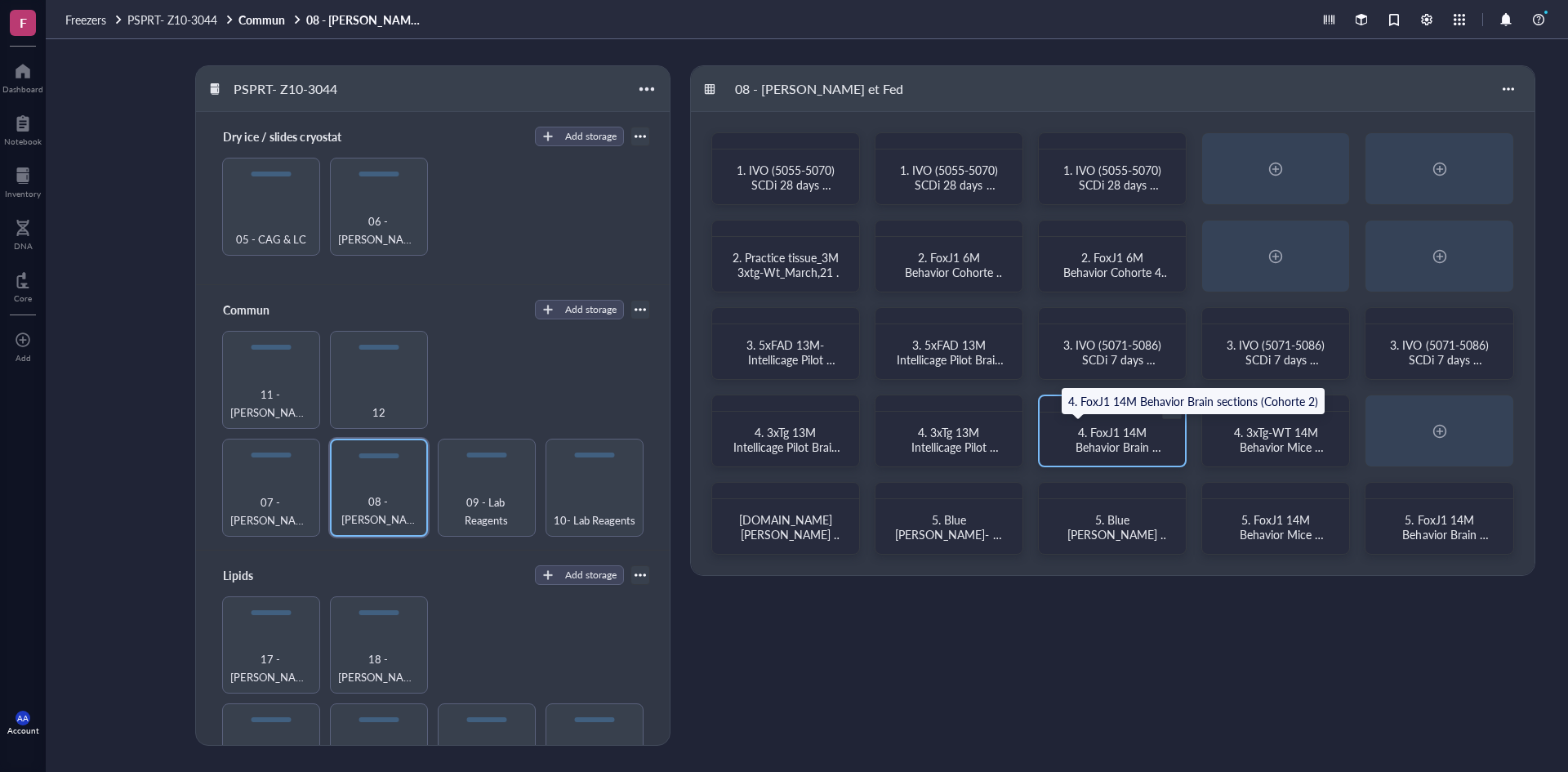
click at [1130, 442] on span "4. FoxJ1 14M Behavior Brain sections (Cohorte 2)" at bounding box center [1113, 447] width 101 height 46
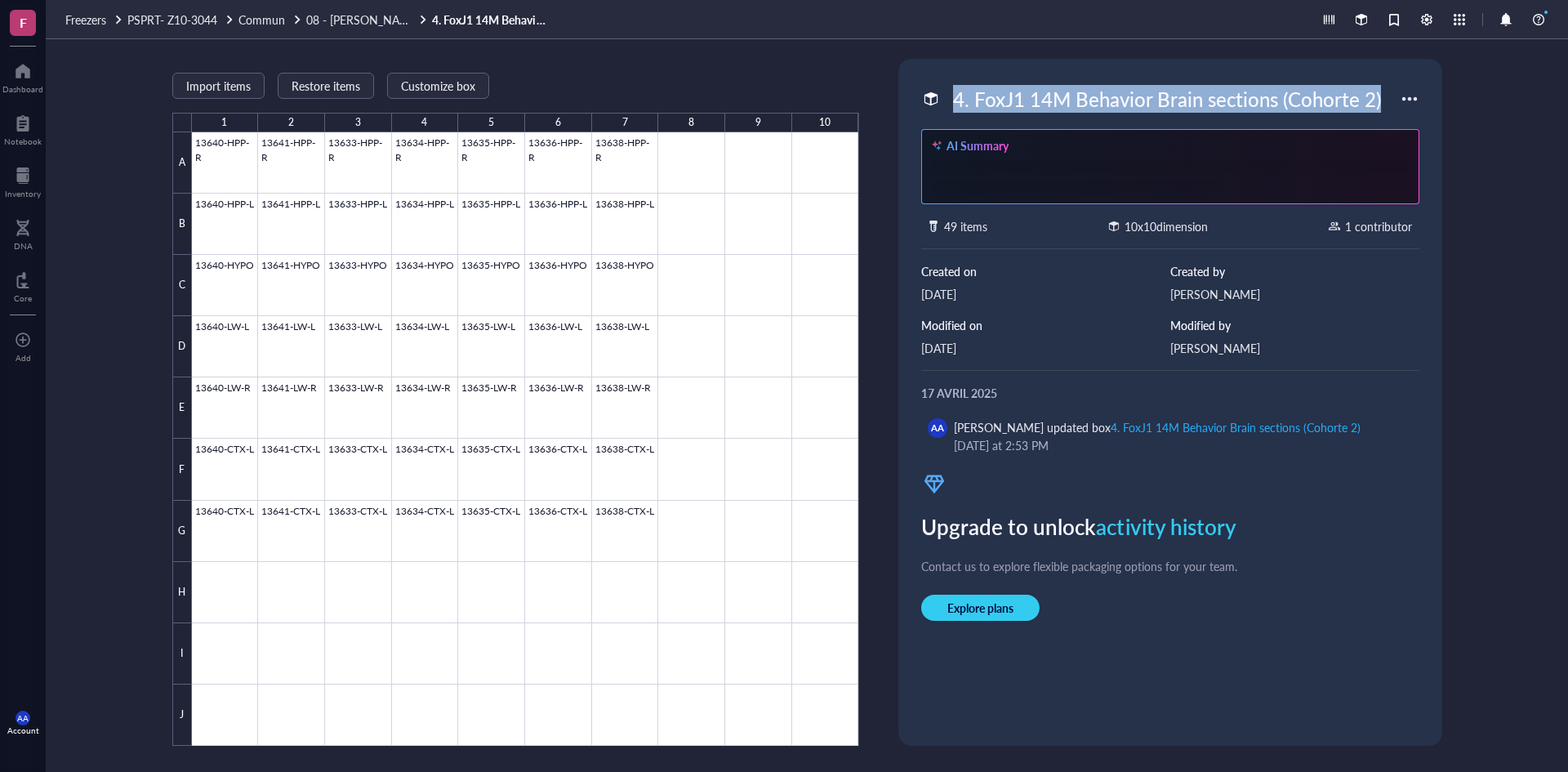
drag, startPoint x: 1387, startPoint y: 99, endPoint x: 935, endPoint y: 103, distance: 452.0
click at [935, 103] on div "4. FoxJ1 14M Behavior Brain sections (Cohorte 2)" at bounding box center [1160, 99] width 479 height 34
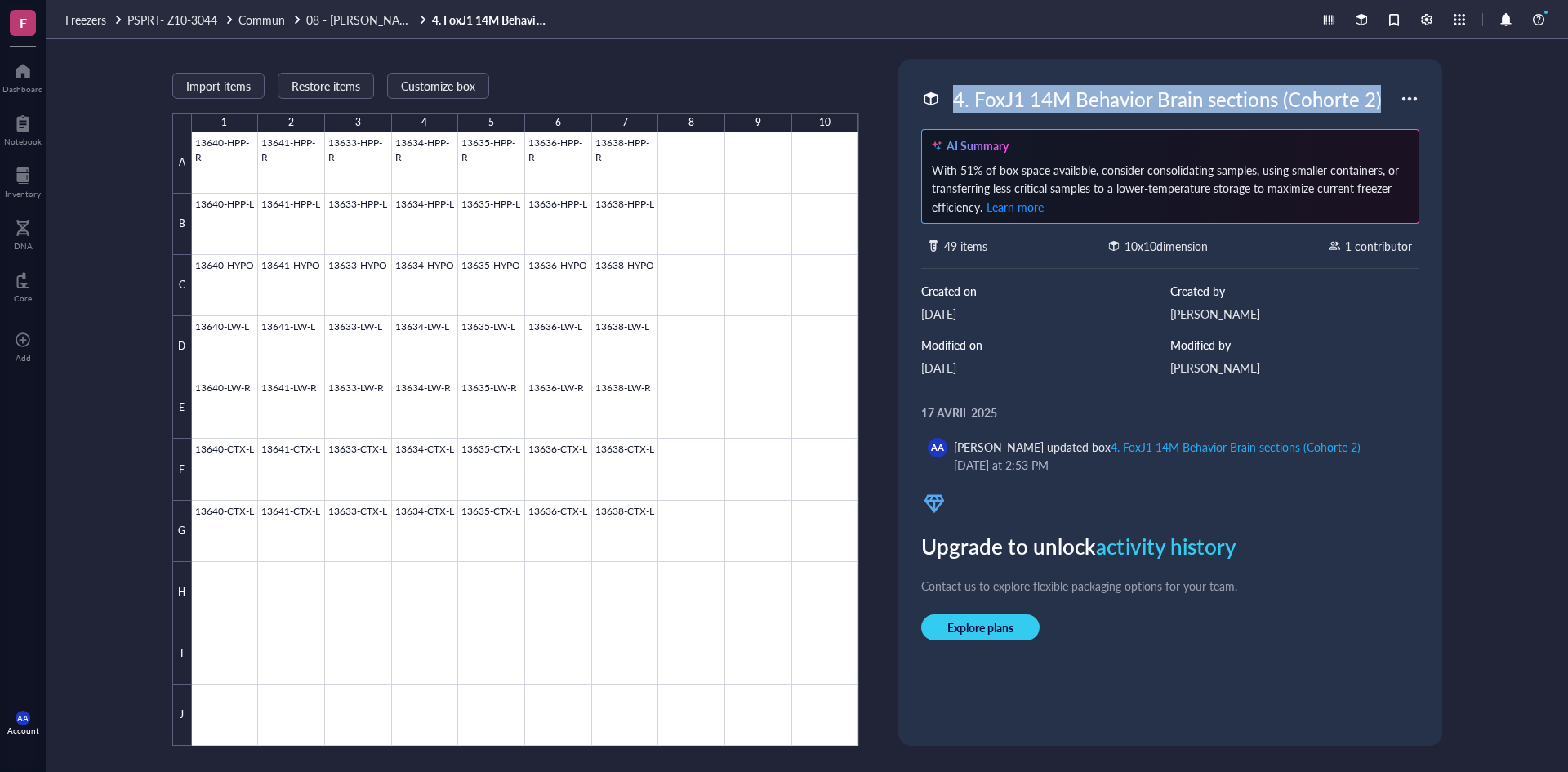
copy div "4. FoxJ1 14M Behavior Brain sections (Cohorte 2)"
click at [371, 18] on span "08 - [PERSON_NAME] et Fed" at bounding box center [380, 19] width 148 height 16
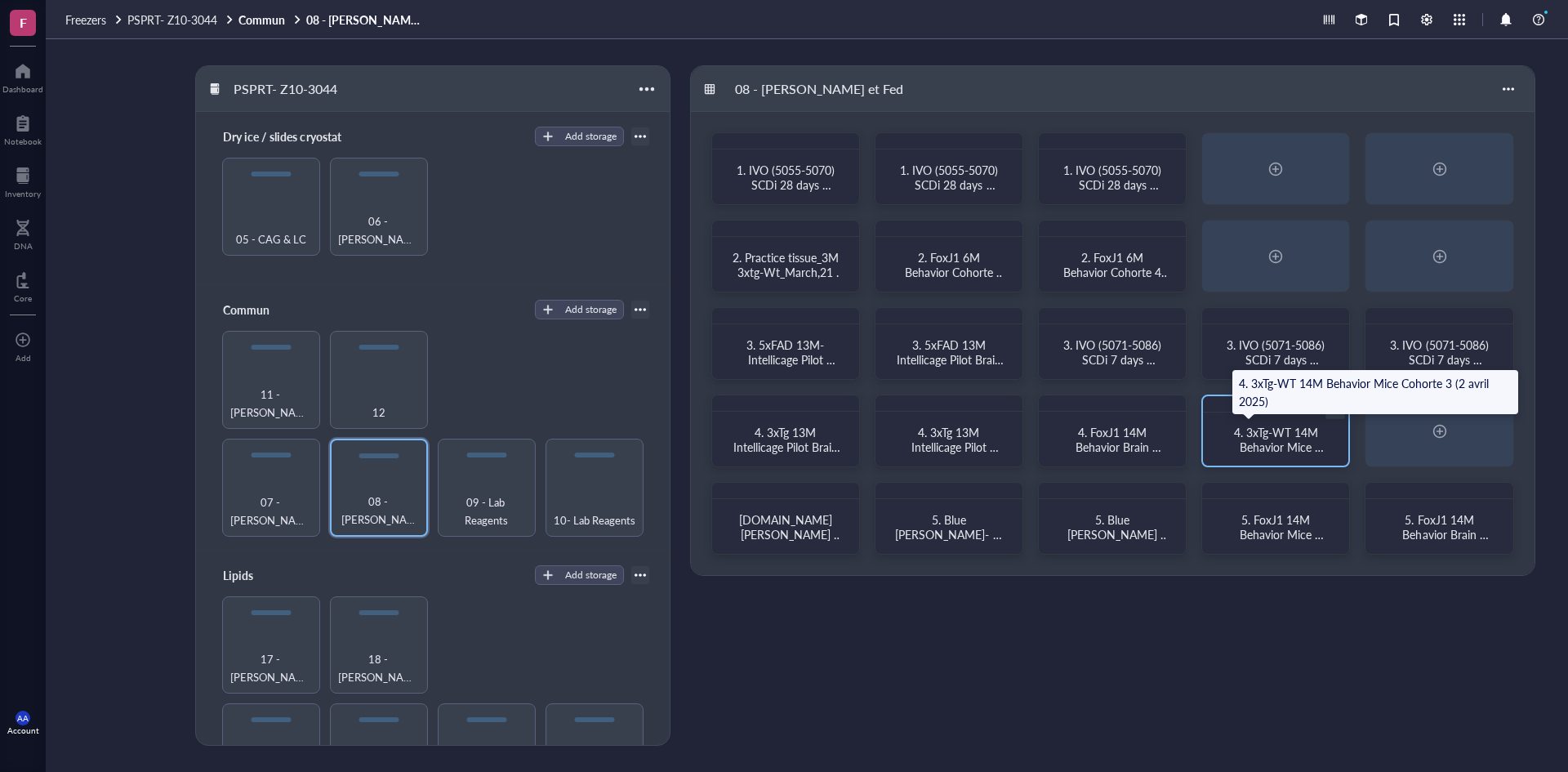
click at [1260, 440] on span "4. 3xTg-WT 14M Behavior Mice Cohorte 3 (2 avril 2025)" at bounding box center [1278, 454] width 92 height 60
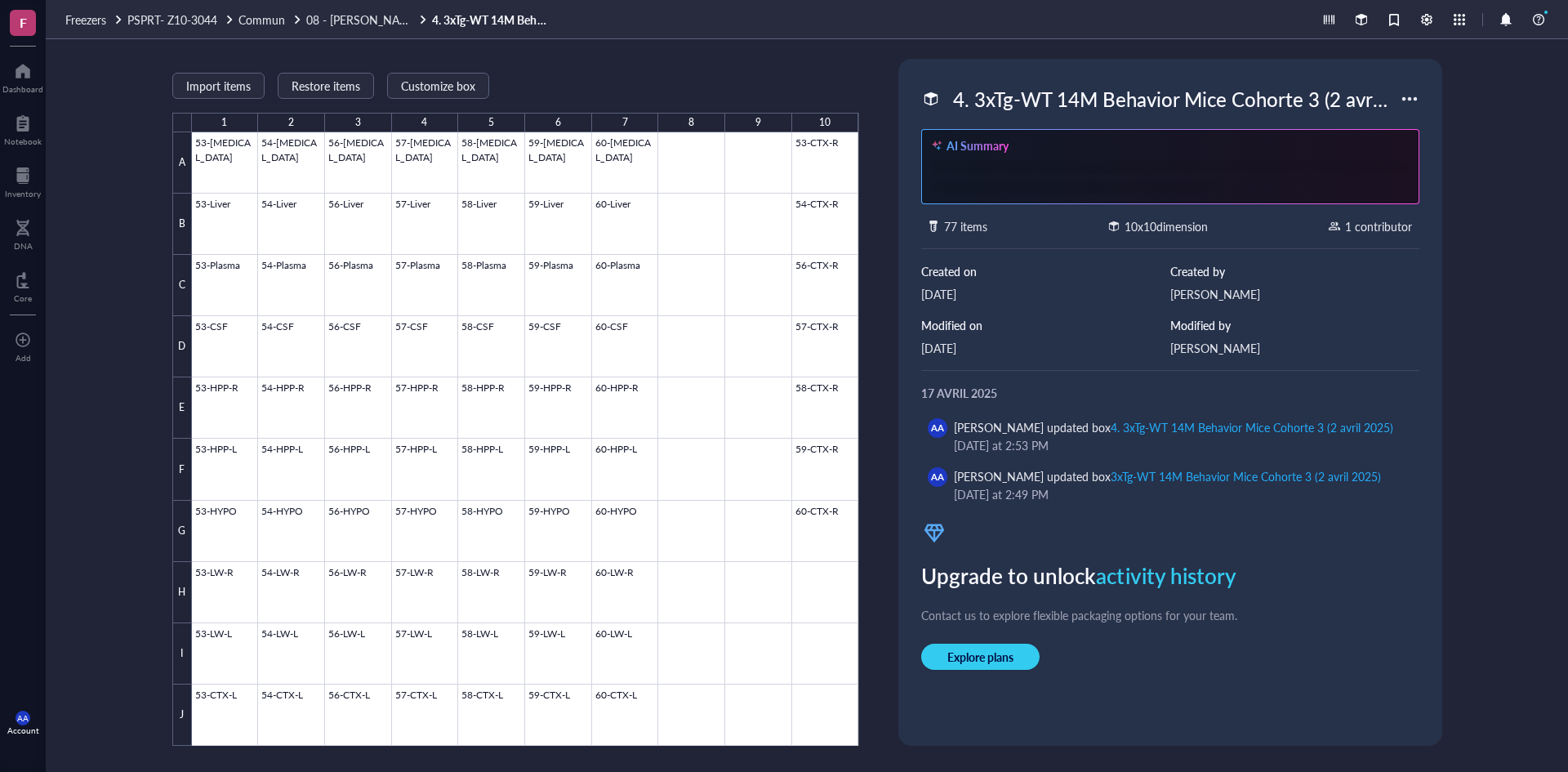
click at [1273, 98] on div "4. 3xTg-WT 14M Behavior Mice Cohorte 3 (2 avril 2025)" at bounding box center [1173, 99] width 454 height 34
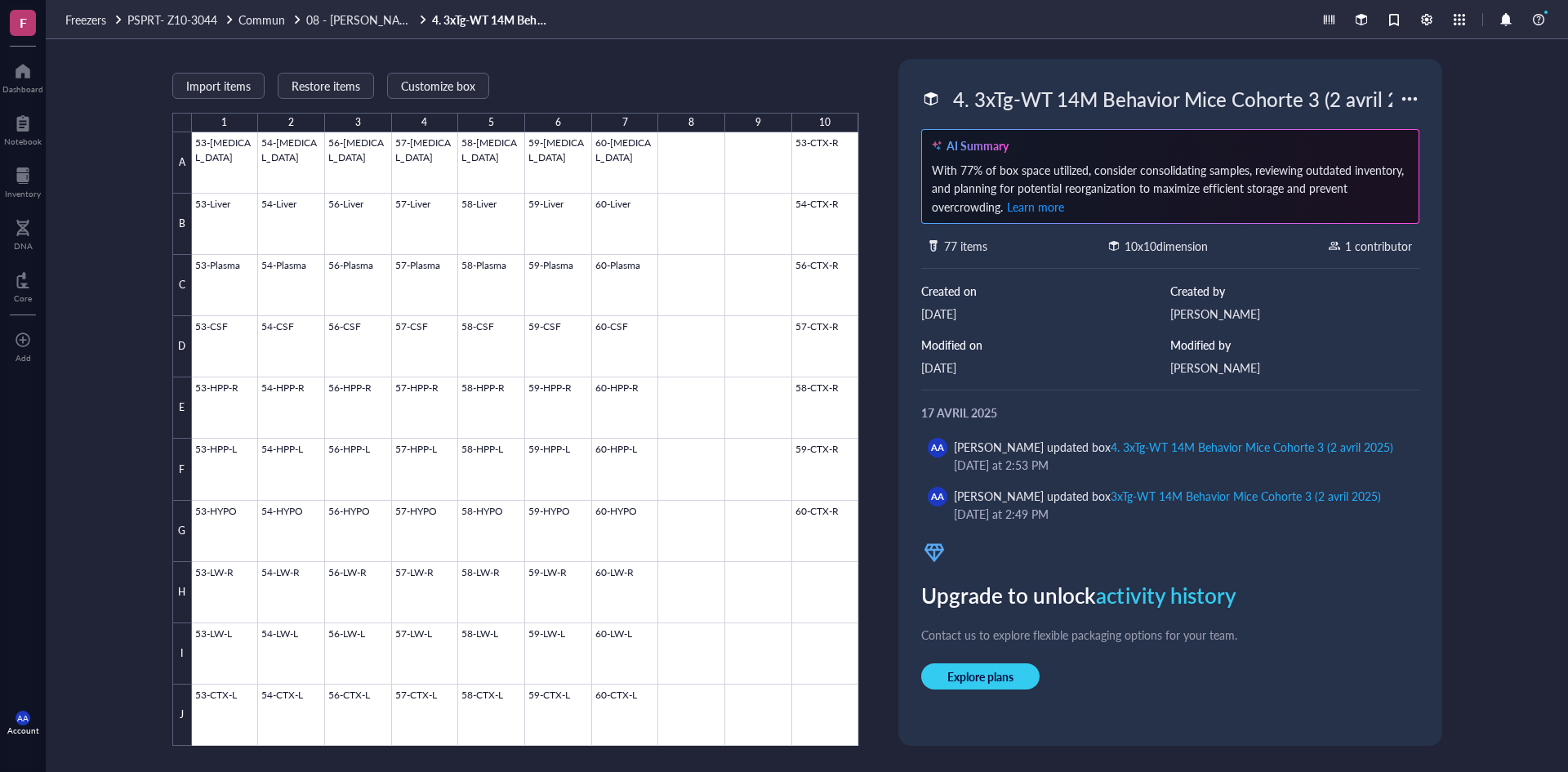
drag, startPoint x: 1392, startPoint y: 96, endPoint x: 941, endPoint y: 90, distance: 451.0
click at [941, 90] on div "4. 3xTg-WT 14M Behavior Mice Cohorte 3 (2 avril 2025)" at bounding box center [1160, 99] width 479 height 34
click at [354, 22] on span "08 - [PERSON_NAME] et Fed" at bounding box center [380, 19] width 148 height 16
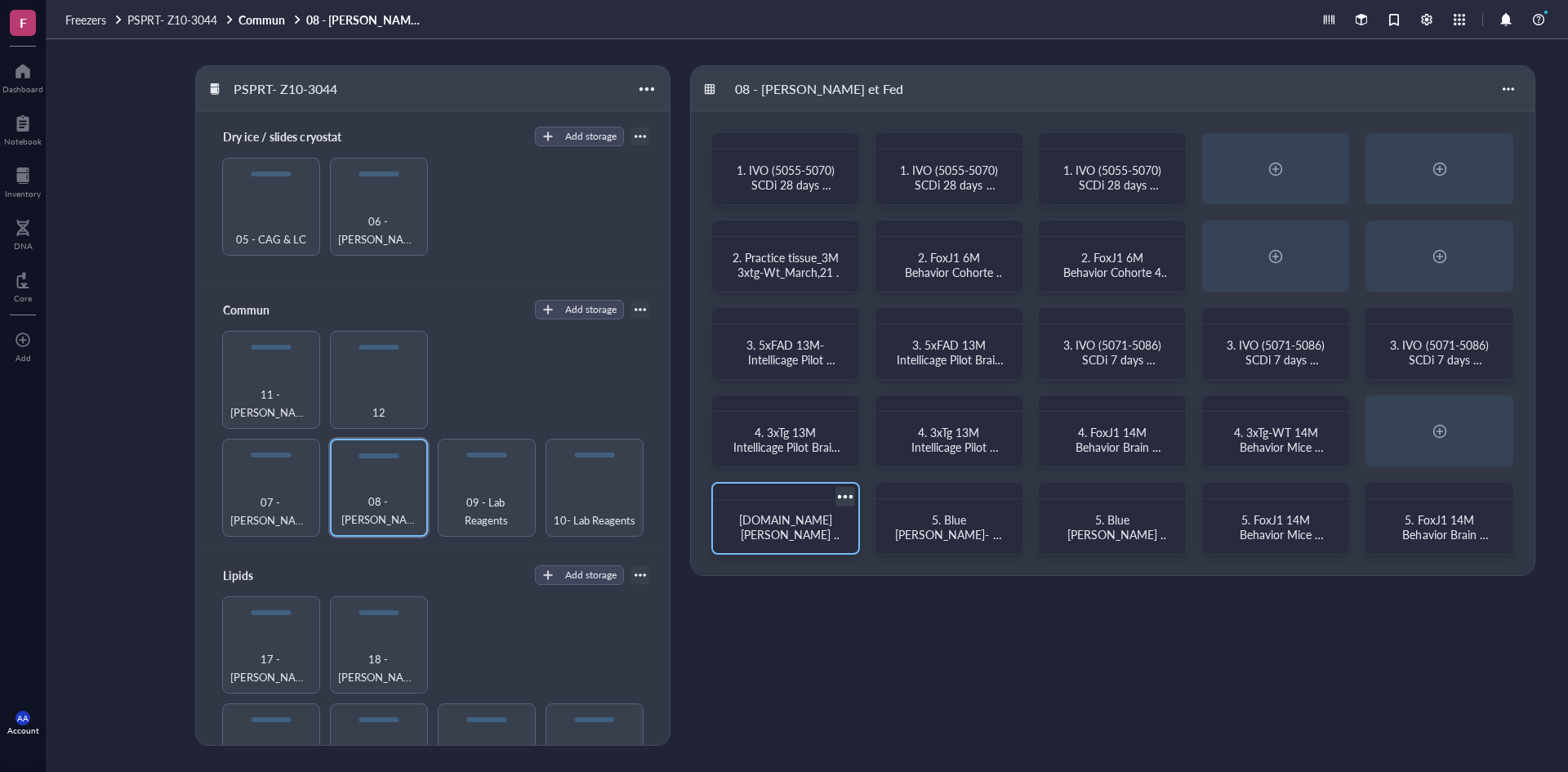
click at [802, 529] on span "[DOMAIN_NAME] [PERSON_NAME] Pratique" at bounding box center [790, 534] width 104 height 46
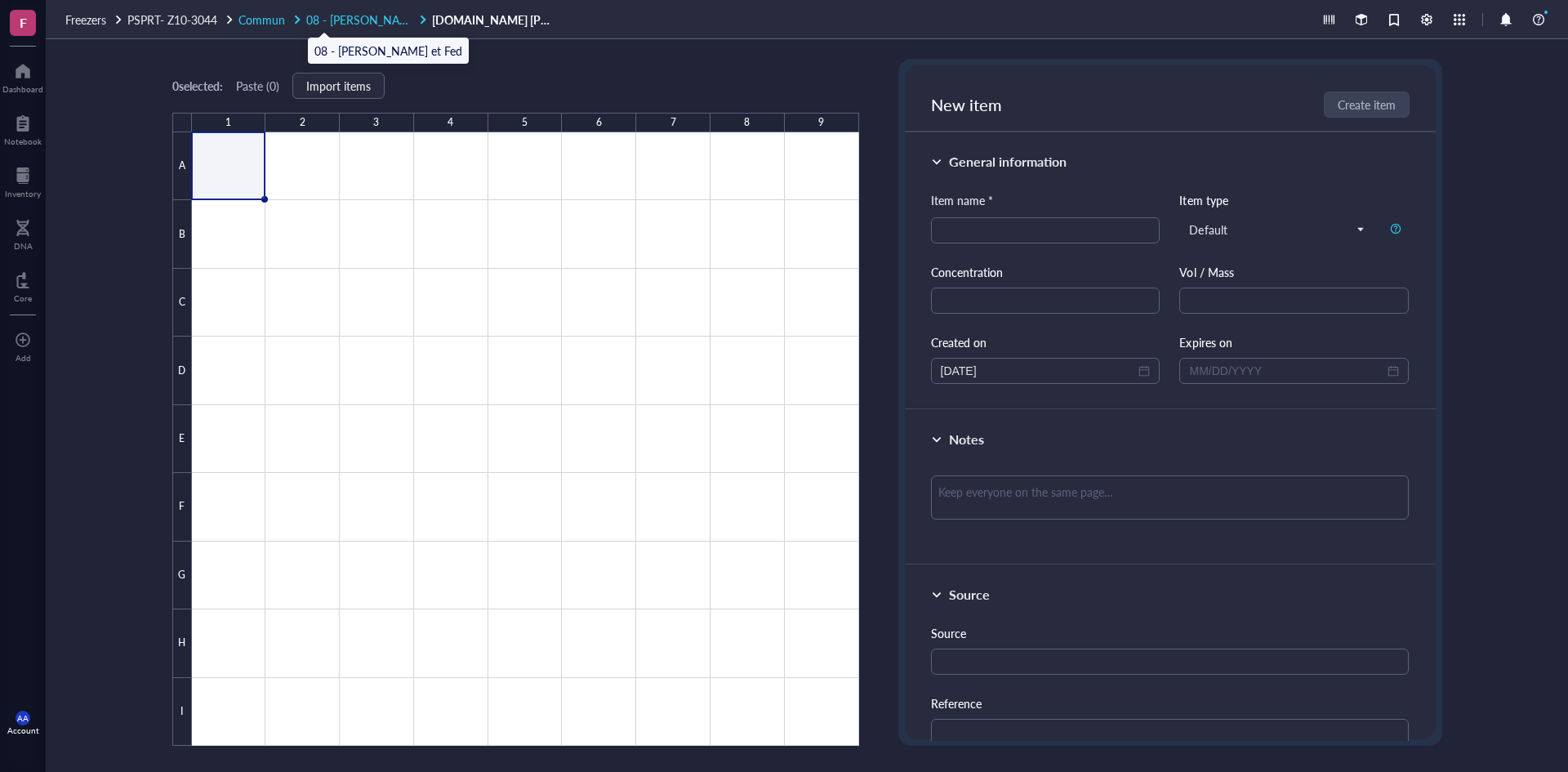
click at [368, 17] on span "08 - [PERSON_NAME] et Fed" at bounding box center [380, 19] width 148 height 16
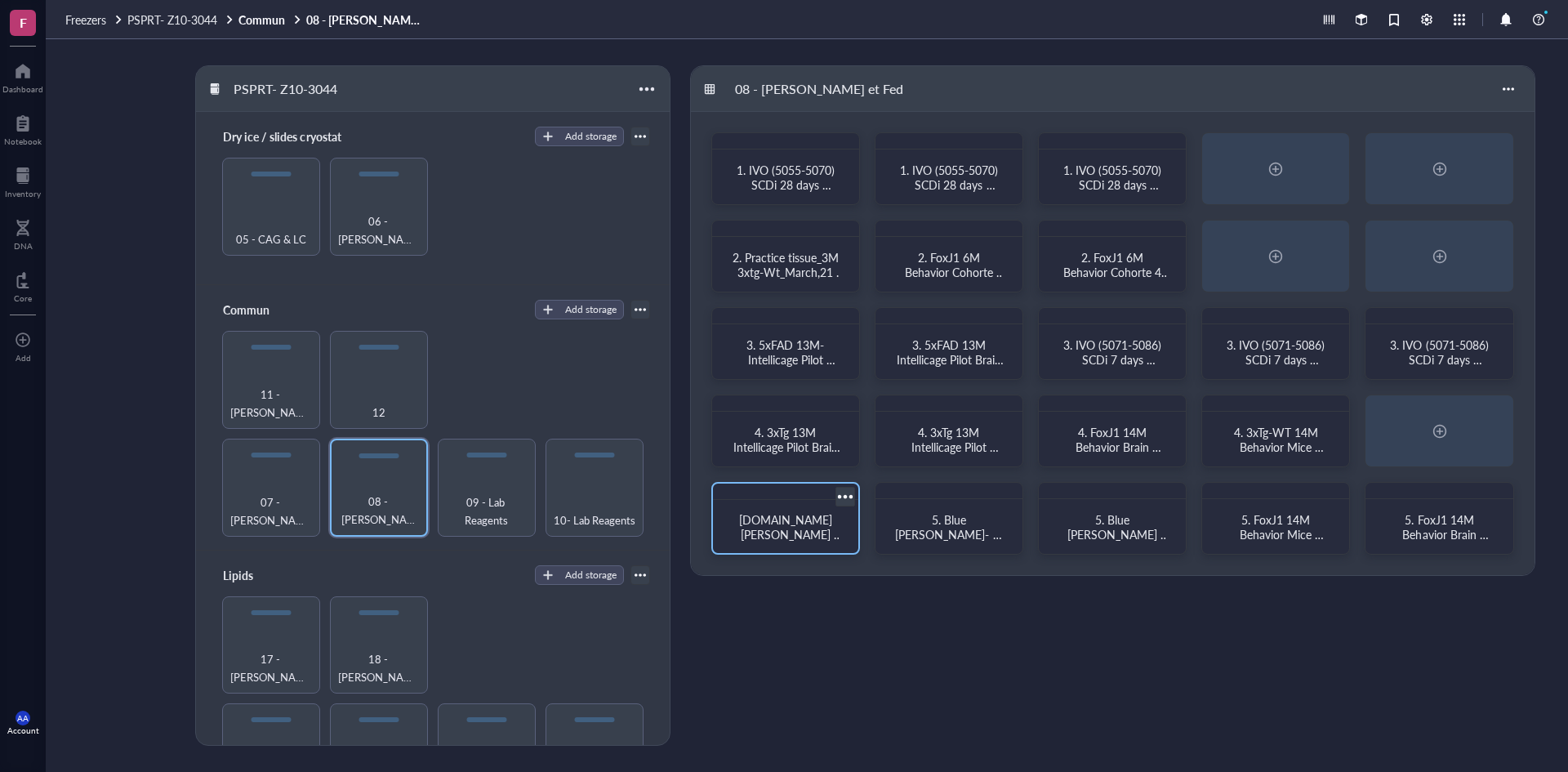
click at [841, 497] on div at bounding box center [845, 497] width 24 height 24
click at [796, 522] on span "[DOMAIN_NAME] [PERSON_NAME] Pratique" at bounding box center [790, 534] width 104 height 46
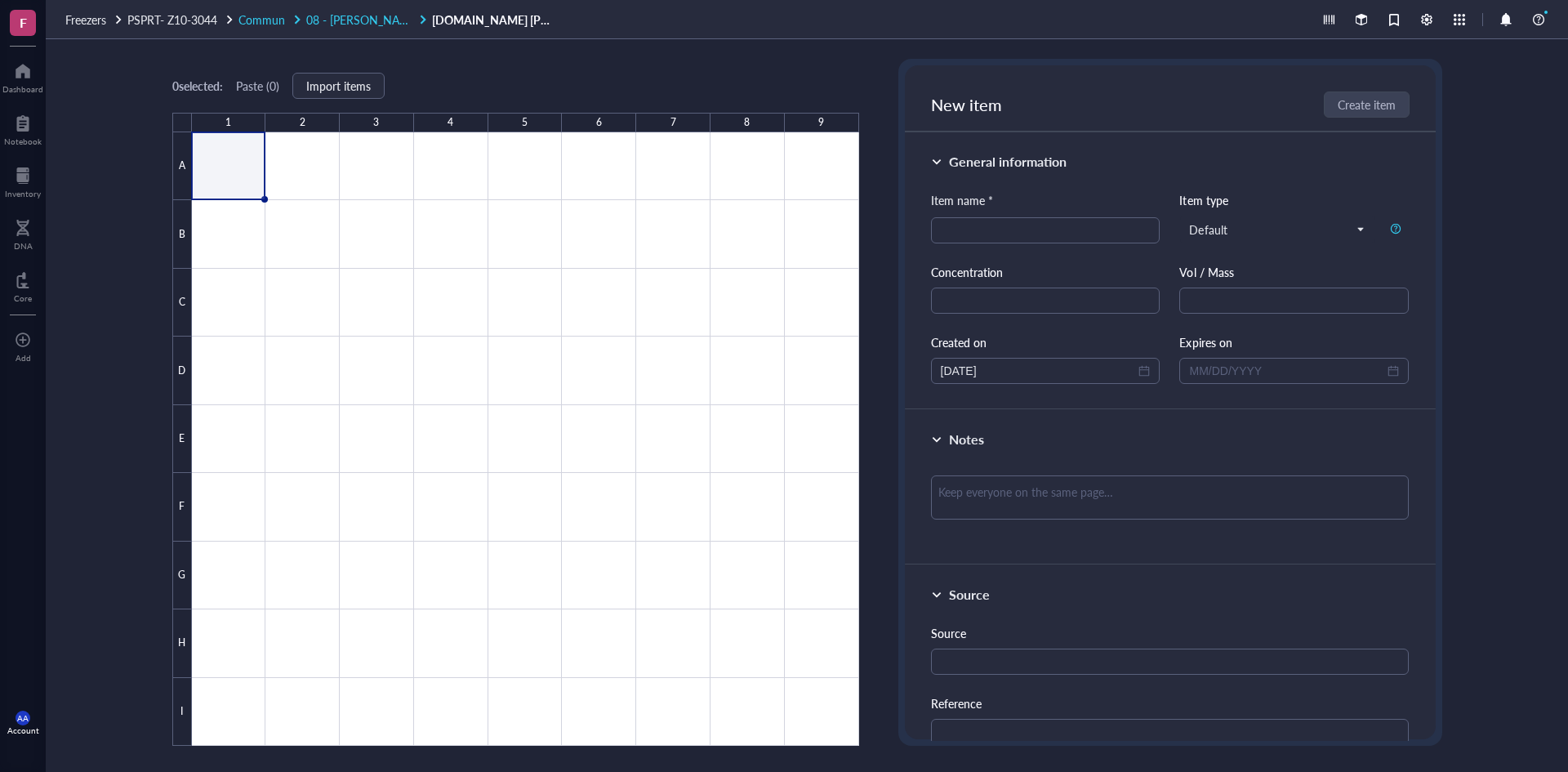
click at [374, 20] on span "08 - [PERSON_NAME] et Fed" at bounding box center [380, 19] width 148 height 16
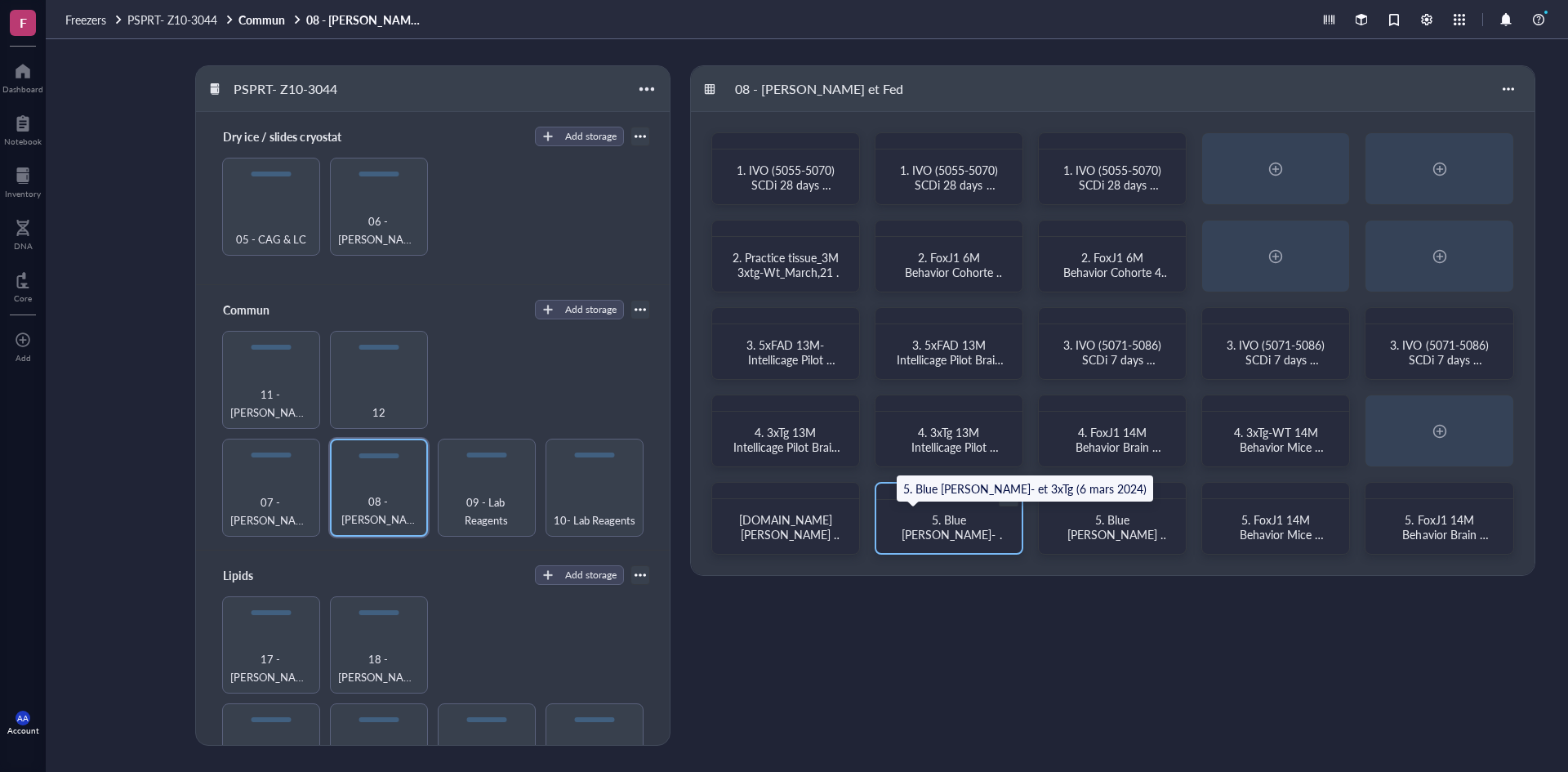
click at [982, 522] on span "5. Blue [PERSON_NAME]- et 3xTg (6 mars 2024)" at bounding box center [954, 541] width 106 height 60
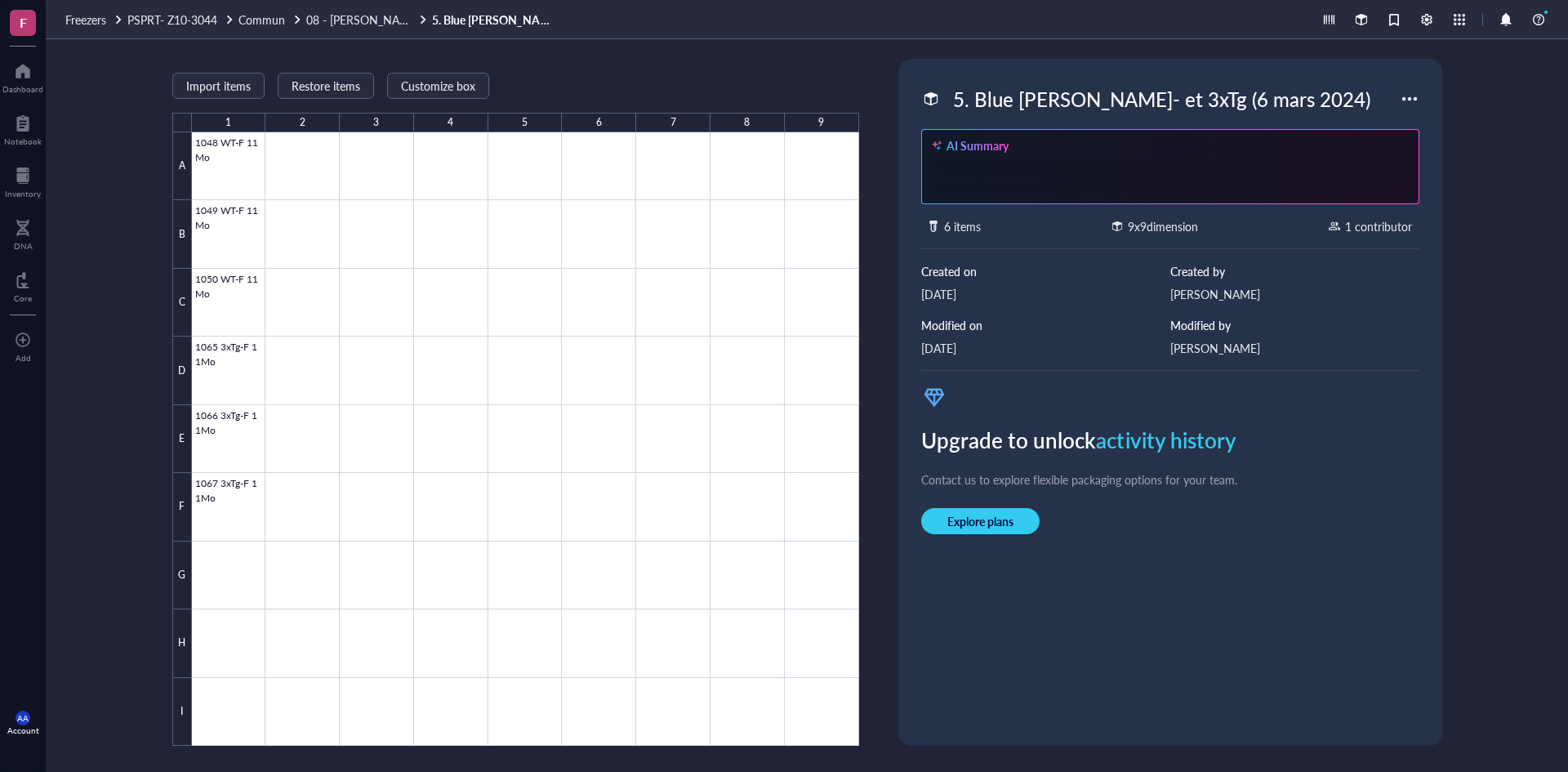
click at [1061, 102] on div "5. Blue [PERSON_NAME]- et 3xTg (6 mars 2024)" at bounding box center [1162, 99] width 432 height 34
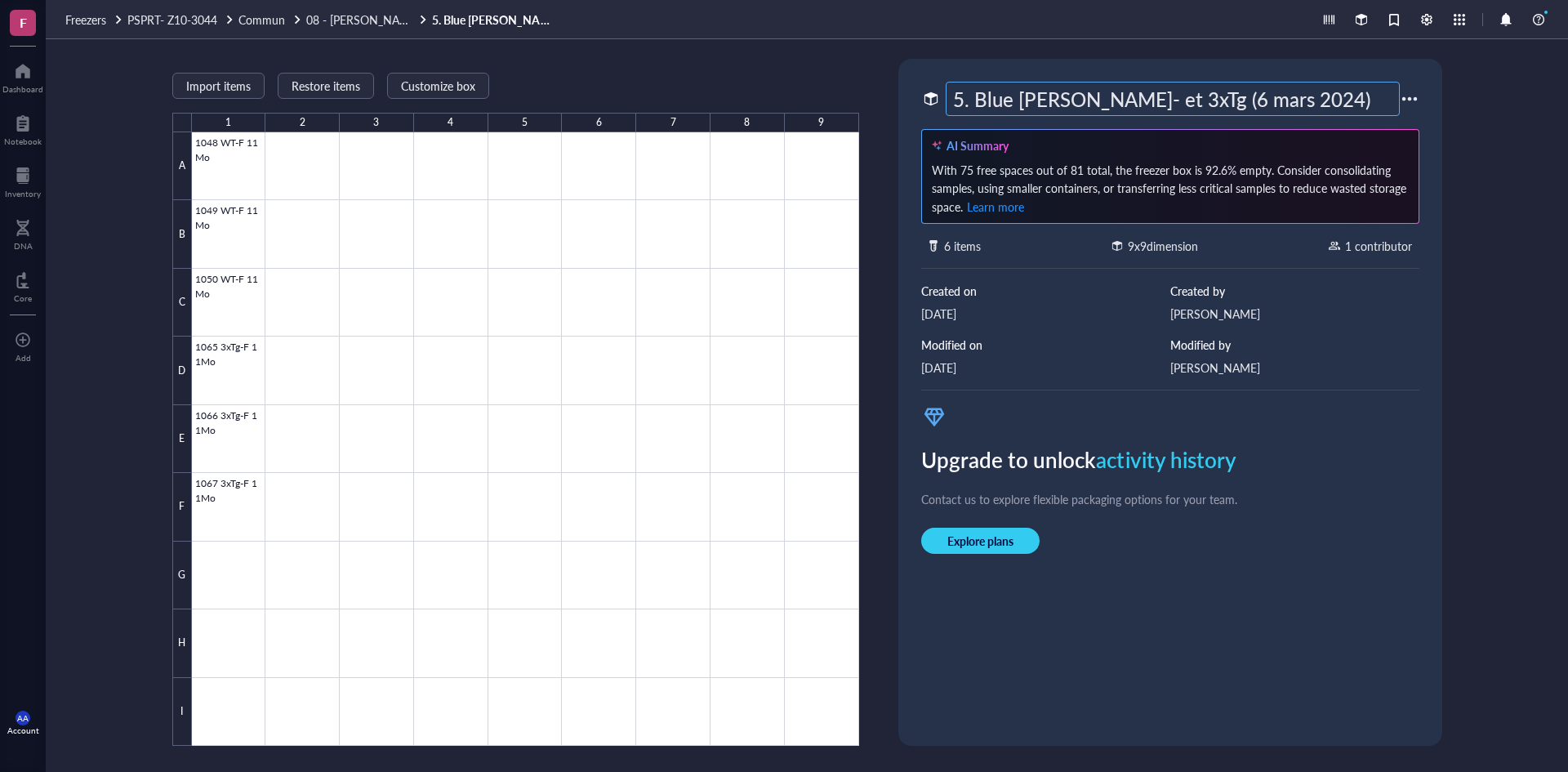
drag, startPoint x: 1320, startPoint y: 96, endPoint x: 950, endPoint y: 102, distance: 370.0
click at [950, 102] on input "5. Blue [PERSON_NAME]- et 3xTg (6 mars 2024)" at bounding box center [1173, 99] width 452 height 33
click at [378, 17] on span "08 - [PERSON_NAME] et Fed" at bounding box center [380, 19] width 148 height 16
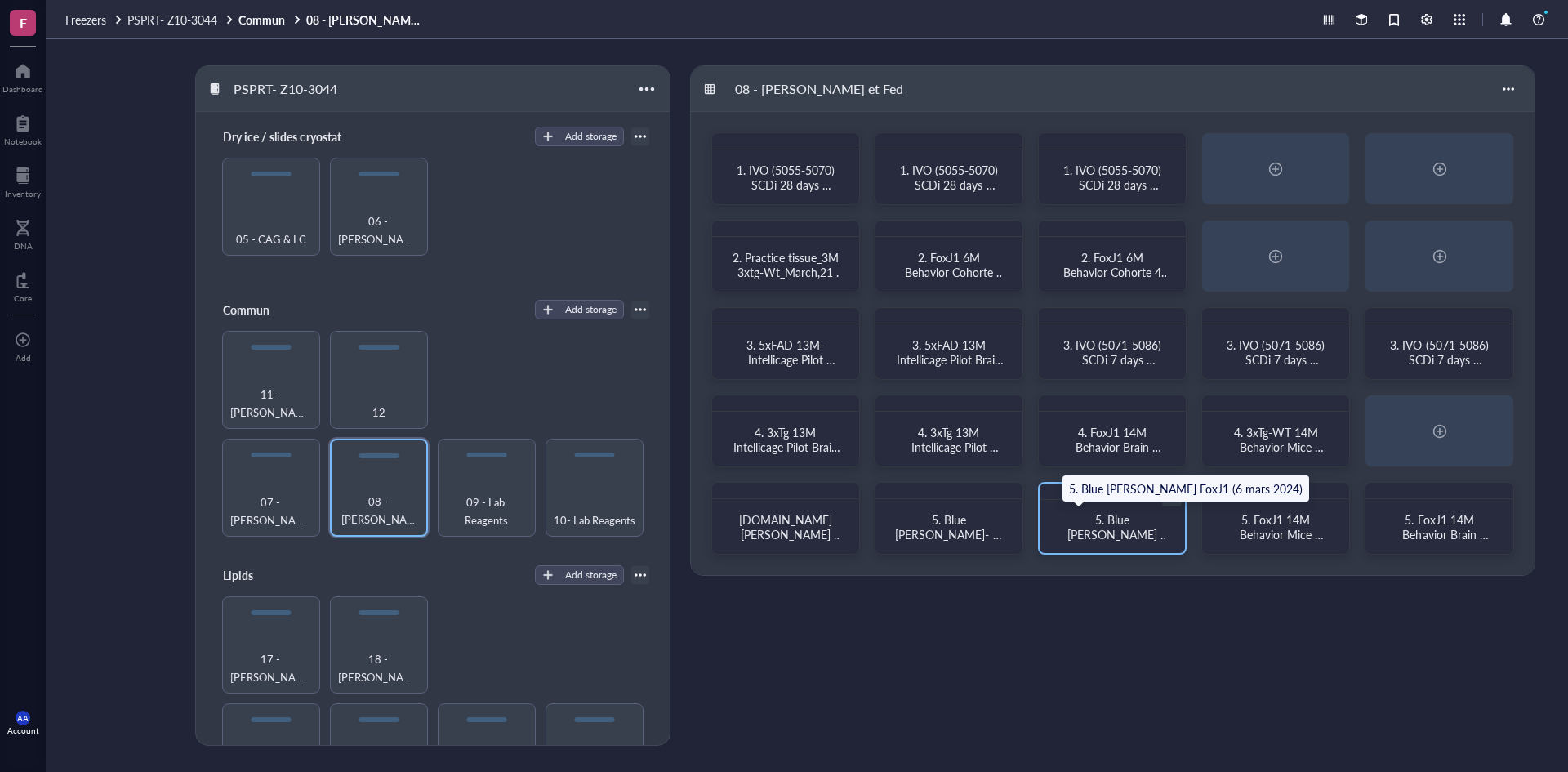
click at [1116, 526] on span "5. Blue [PERSON_NAME] FoxJ1 (6 mars 2024)" at bounding box center [1116, 534] width 108 height 46
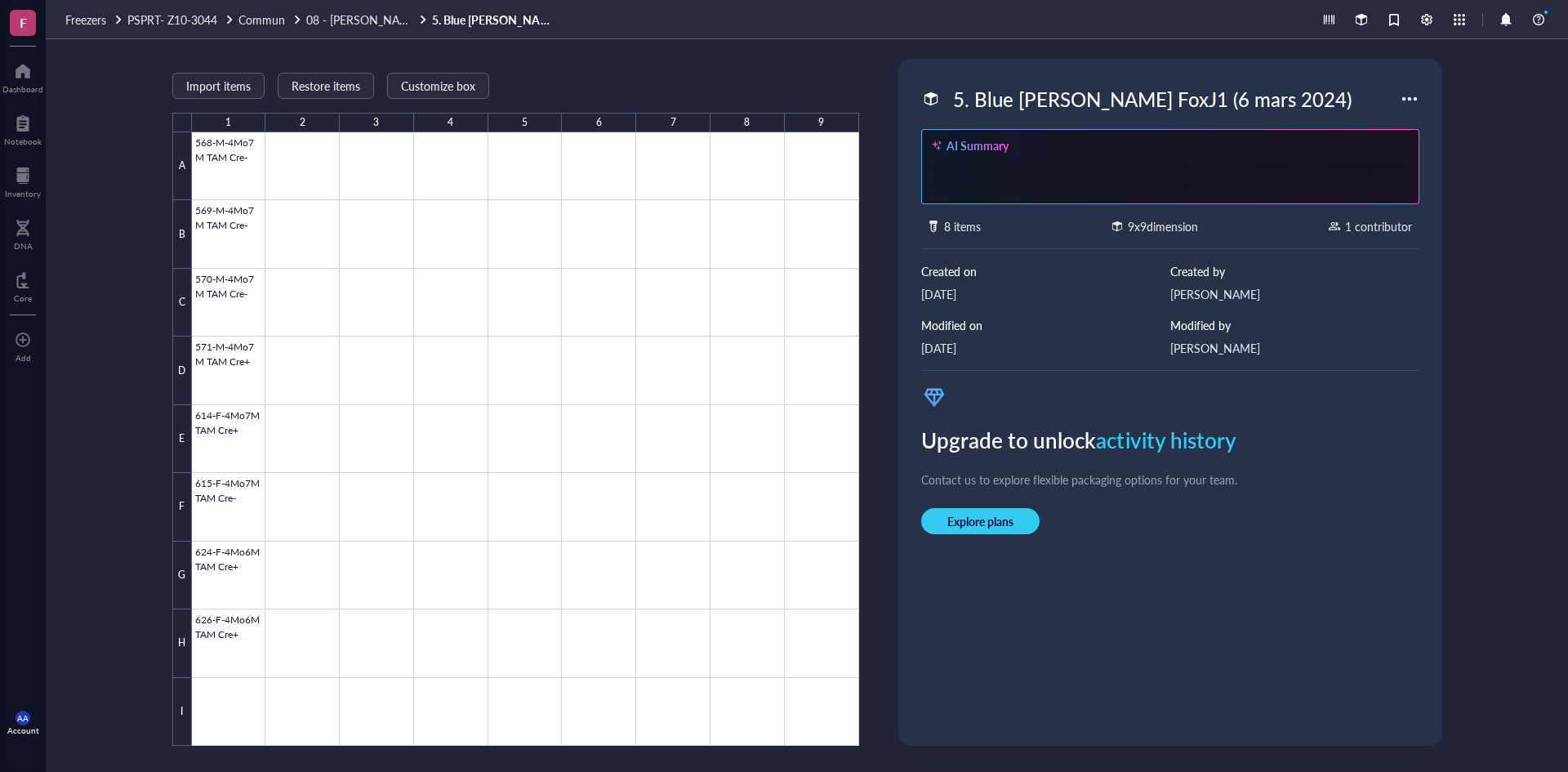
click at [1116, 111] on div "5. Blue [PERSON_NAME] FoxJ1 (6 mars 2024)" at bounding box center [1153, 99] width 414 height 34
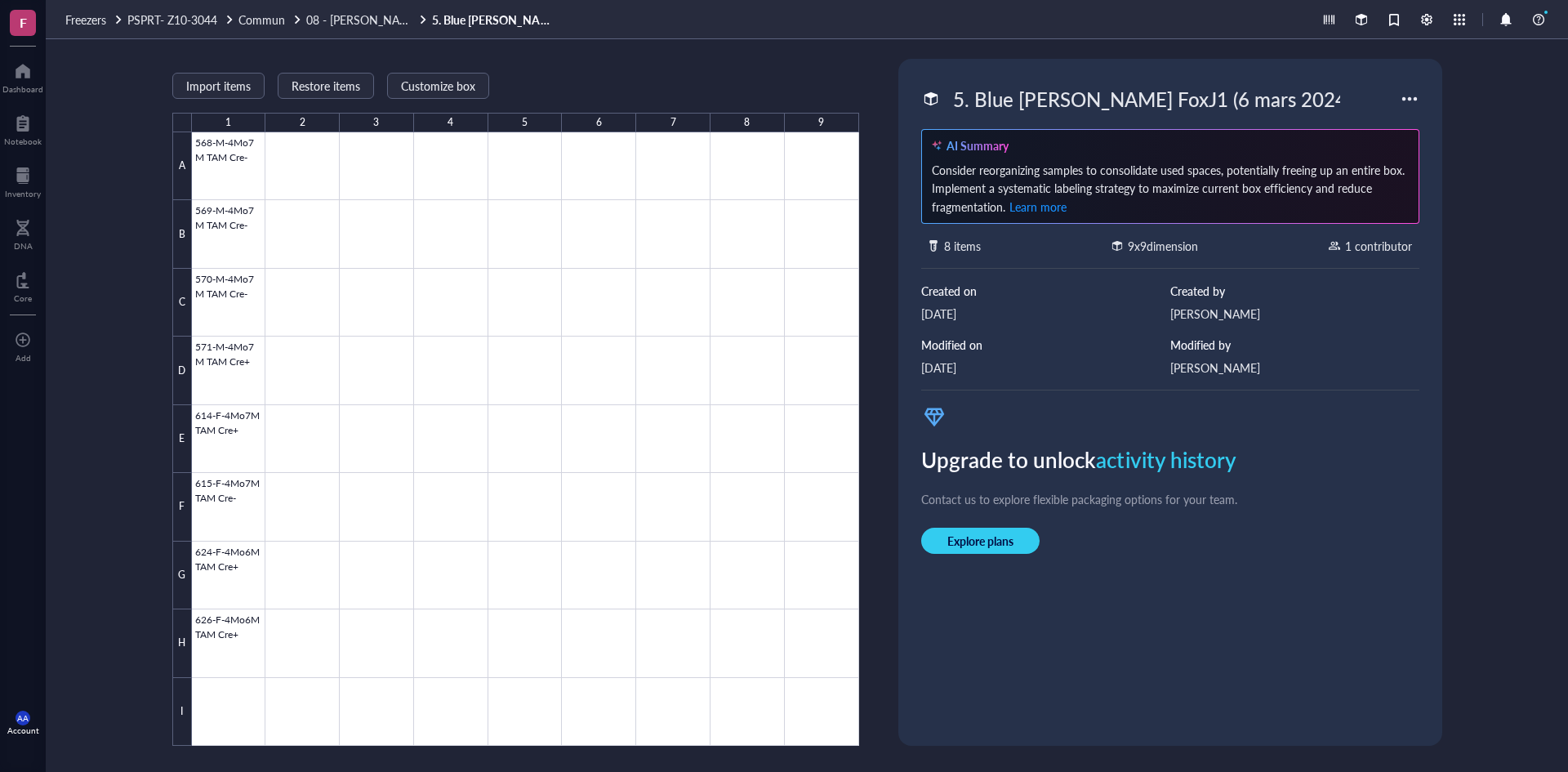
drag, startPoint x: 1280, startPoint y: 90, endPoint x: 927, endPoint y: 97, distance: 353.1
click at [927, 97] on div "5. Blue [PERSON_NAME] FoxJ1 (6 mars 2024)" at bounding box center [1160, 99] width 479 height 34
click at [373, 22] on span "08 - [PERSON_NAME] et Fed" at bounding box center [380, 19] width 148 height 16
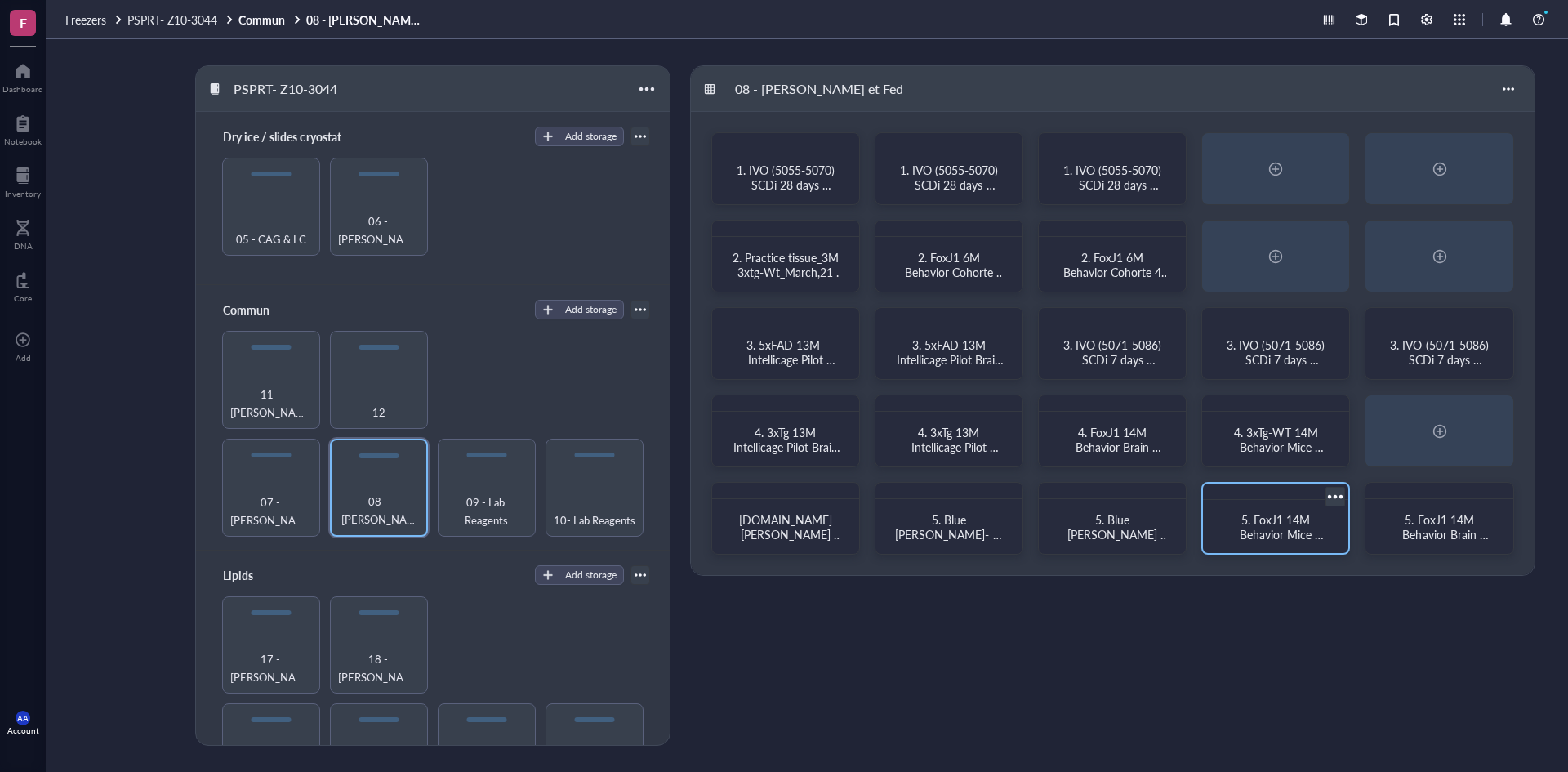
click at [1273, 528] on span "5. FoxJ1 14M Behavior Mice Periphery_Cohorte 1 and 2" at bounding box center [1277, 541] width 106 height 60
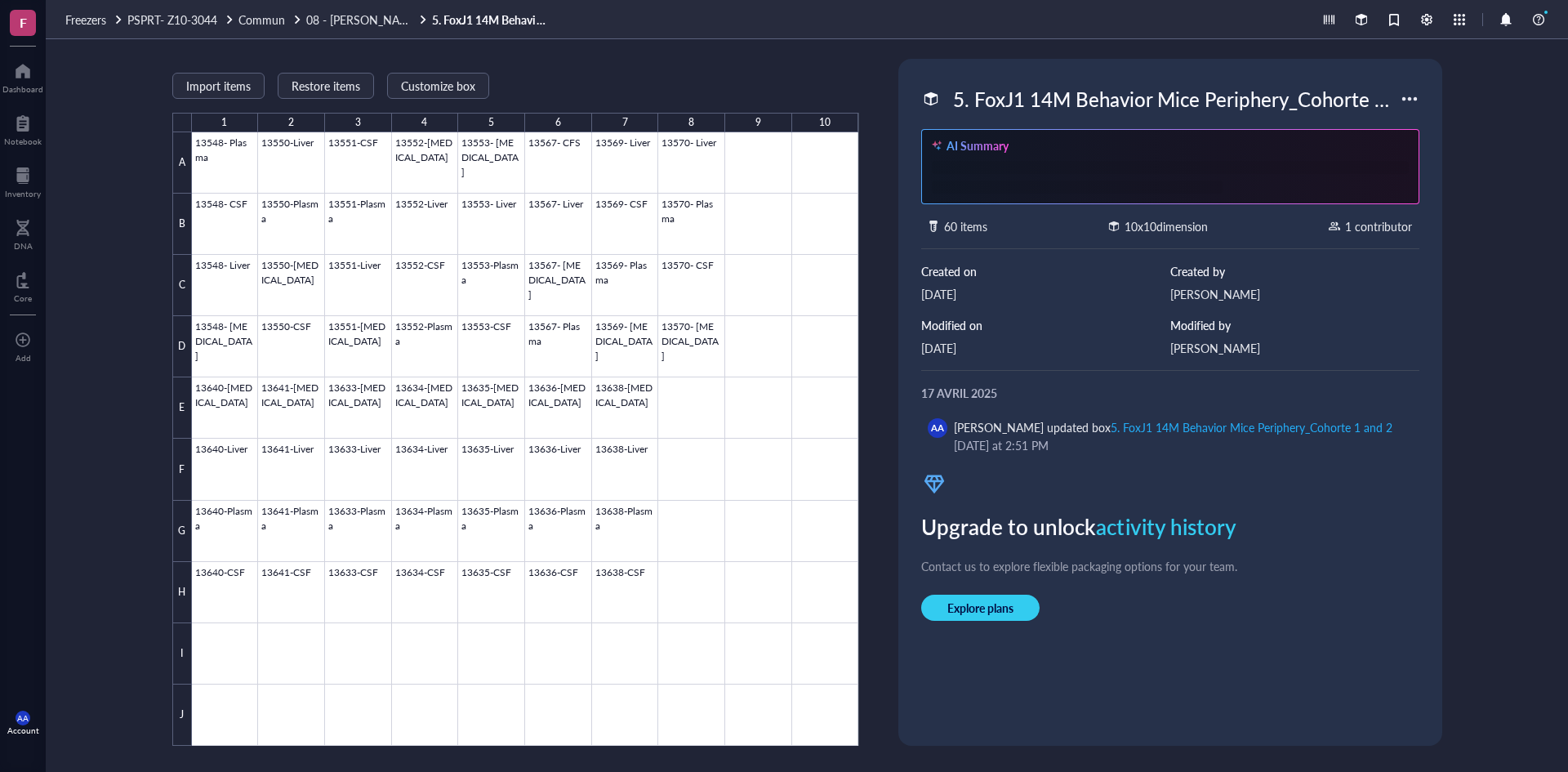
click at [1119, 97] on div "5. FoxJ1 14M Behavior Mice Periphery_Cohorte 1 and 2" at bounding box center [1173, 99] width 454 height 34
drag, startPoint x: 1394, startPoint y: 97, endPoint x: 829, endPoint y: 92, distance: 565.0
click at [829, 92] on div "Import items Restore items Customize box 1 2 3 4 5 6 7 8 9 10 A B C D E F G H I…" at bounding box center [807, 406] width 1522 height 733
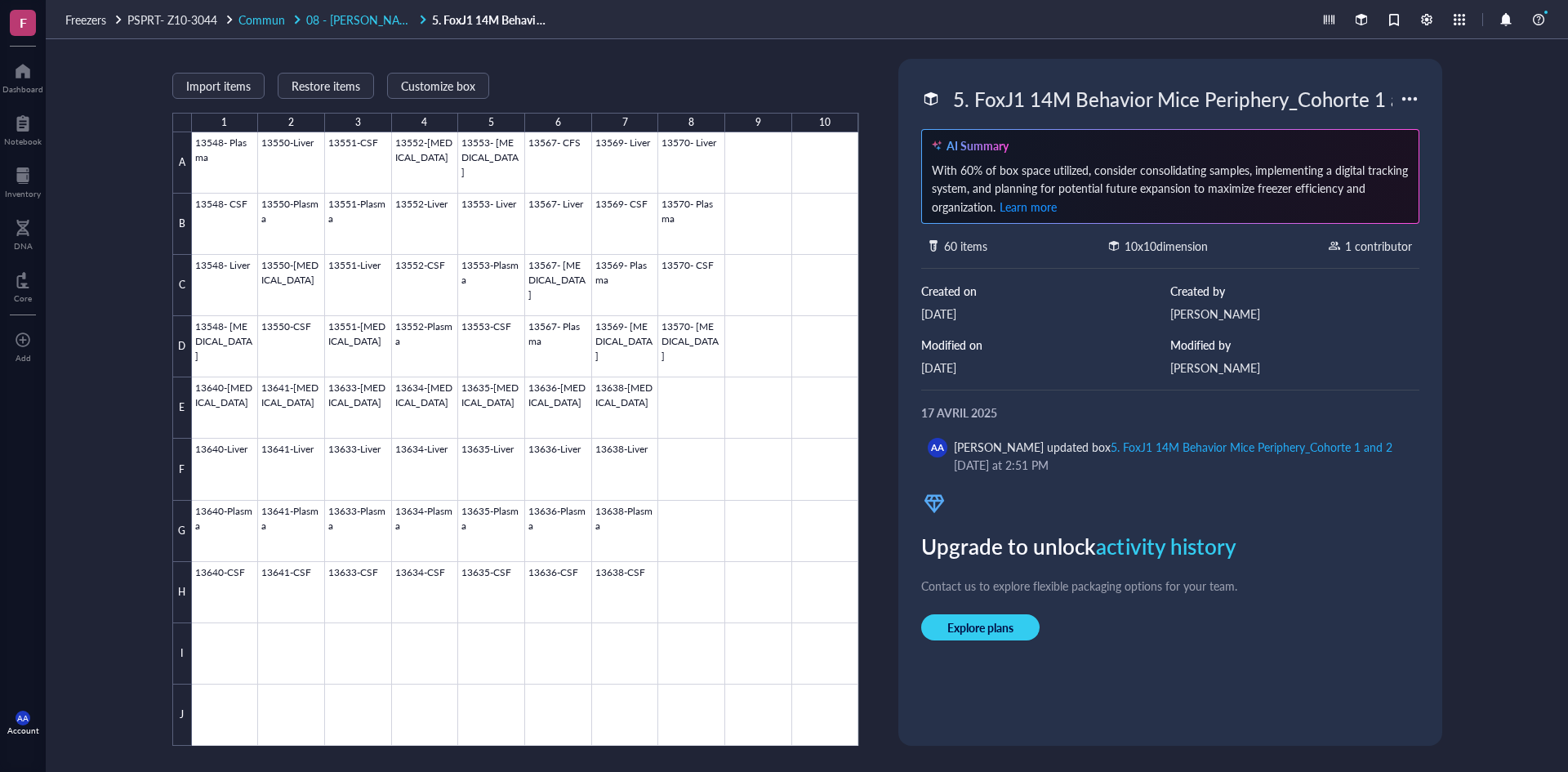
click at [371, 15] on span "08 - [PERSON_NAME] et Fed" at bounding box center [380, 19] width 148 height 16
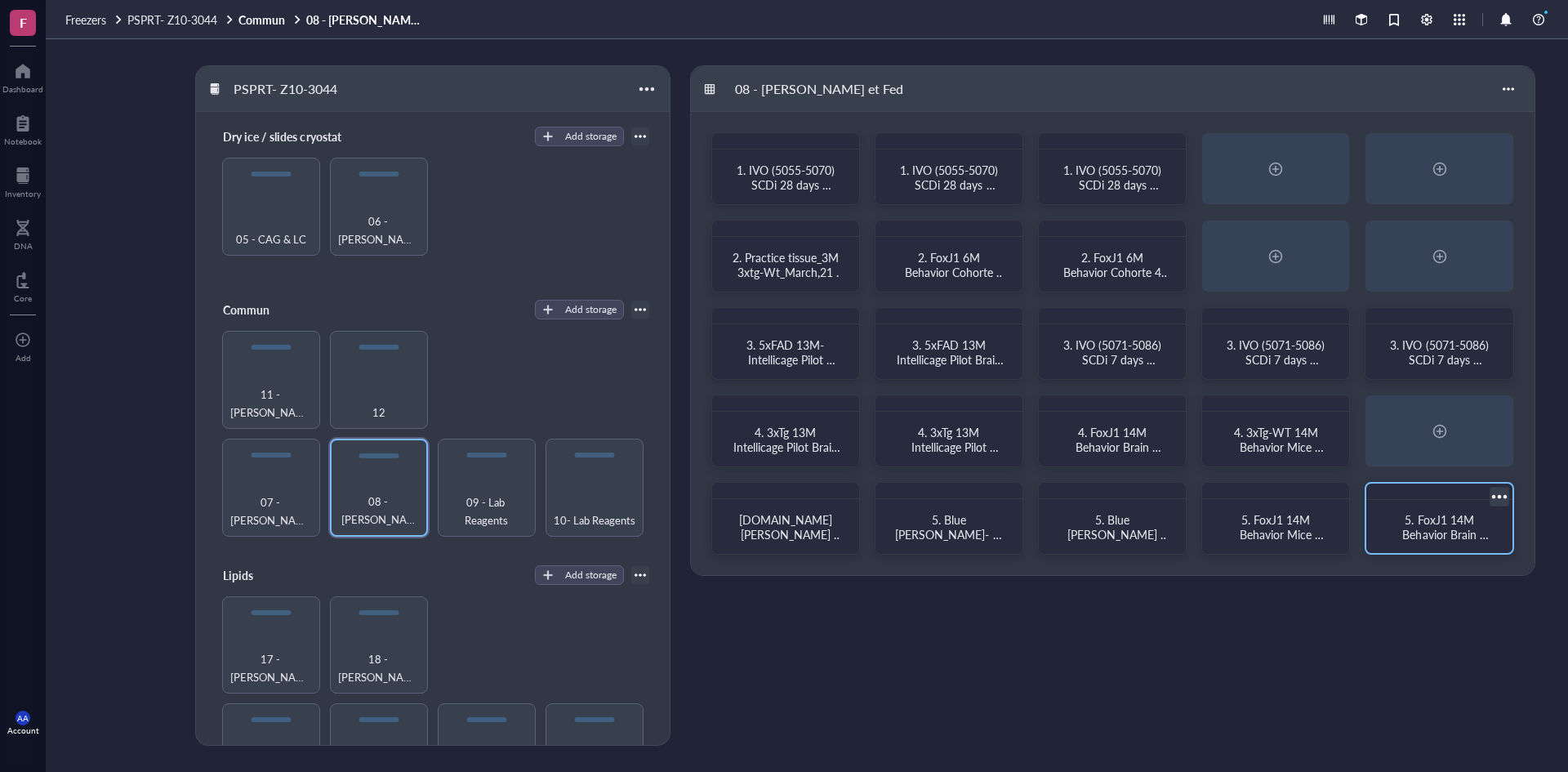
click at [1435, 522] on span "5. FoxJ1 14M Behavior Brain sections (Cohorte 1)" at bounding box center [1439, 534] width 101 height 46
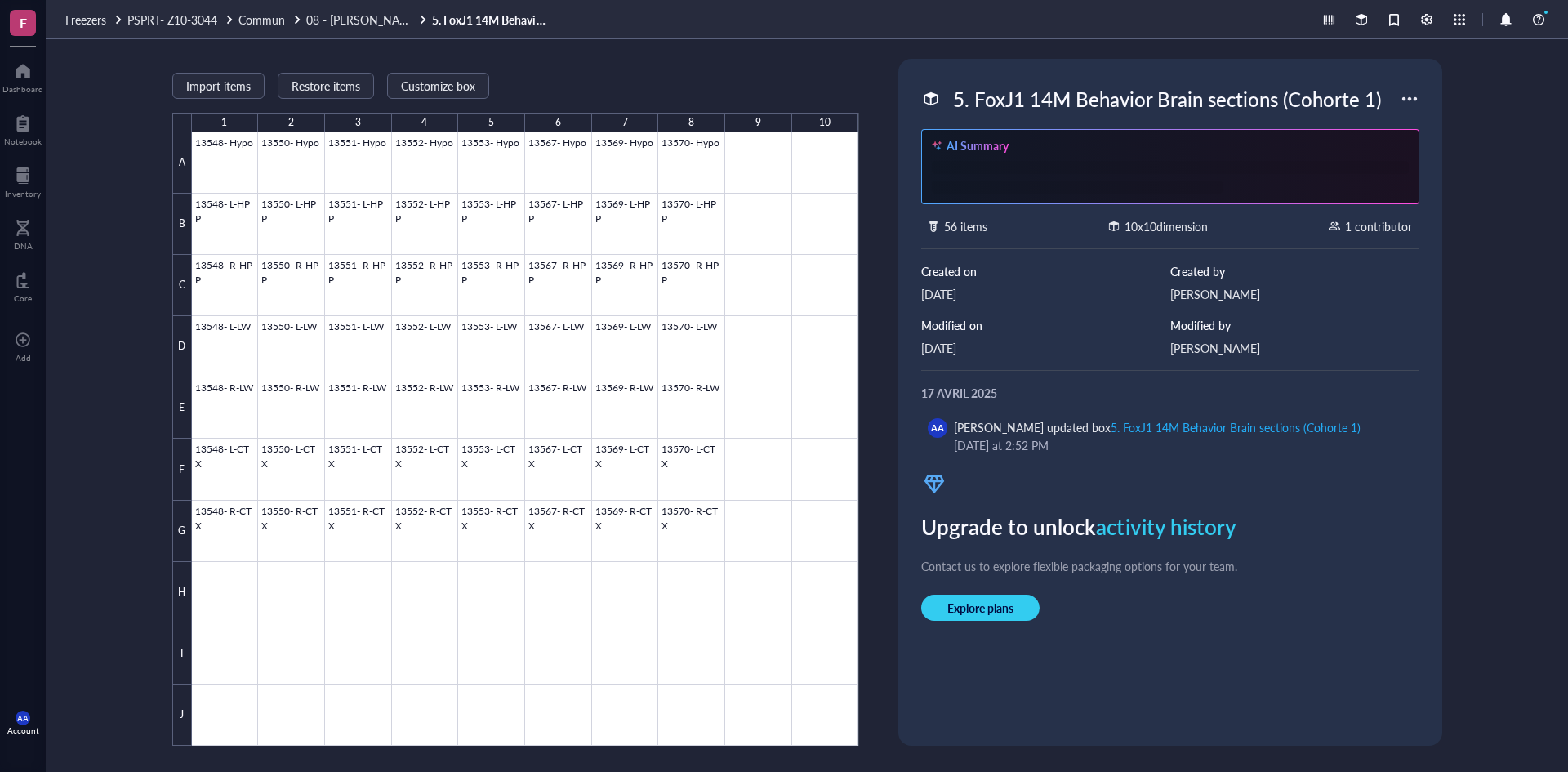
click at [1142, 105] on div "5. FoxJ1 14M Behavior Brain sections (Cohorte 1)" at bounding box center [1167, 99] width 443 height 34
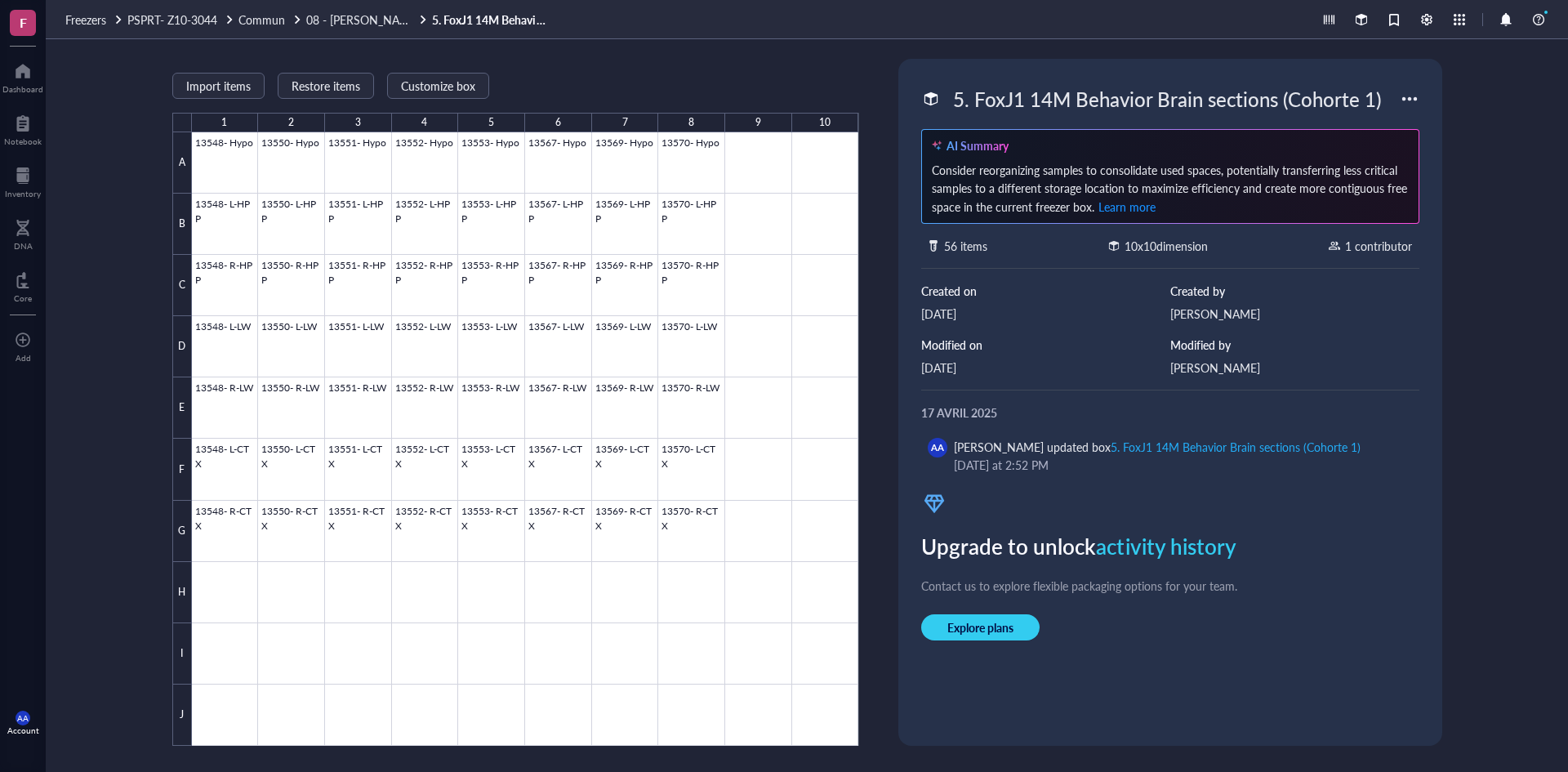
drag, startPoint x: 1392, startPoint y: 99, endPoint x: 933, endPoint y: 99, distance: 459.0
click at [933, 99] on div "5. FoxJ1 14M Behavior Brain sections (Cohorte 1)" at bounding box center [1160, 99] width 479 height 34
click at [273, 22] on span "Commun" at bounding box center [261, 19] width 46 height 16
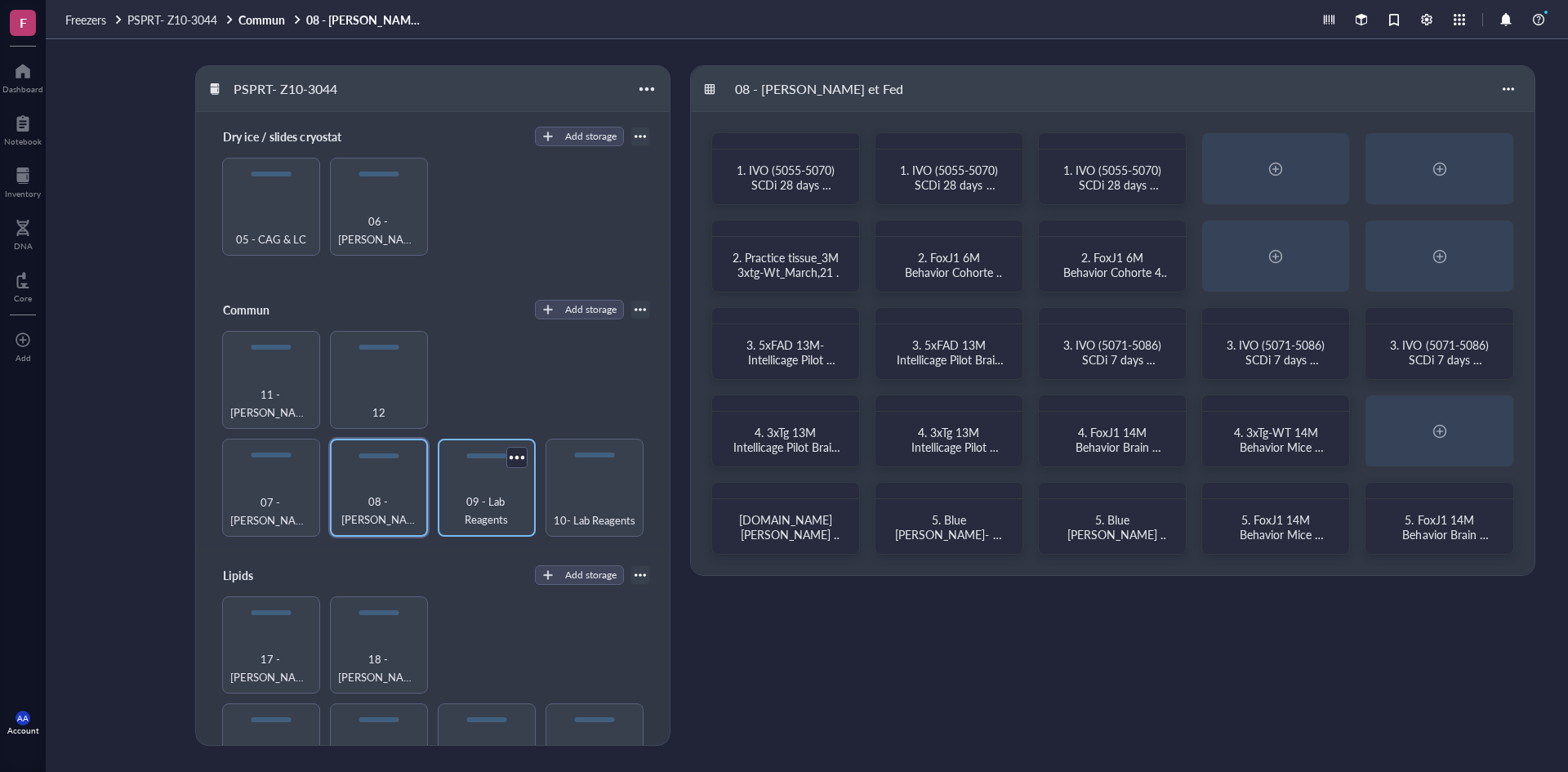
click at [487, 510] on span "09 - Lab Reagents" at bounding box center [487, 511] width 82 height 36
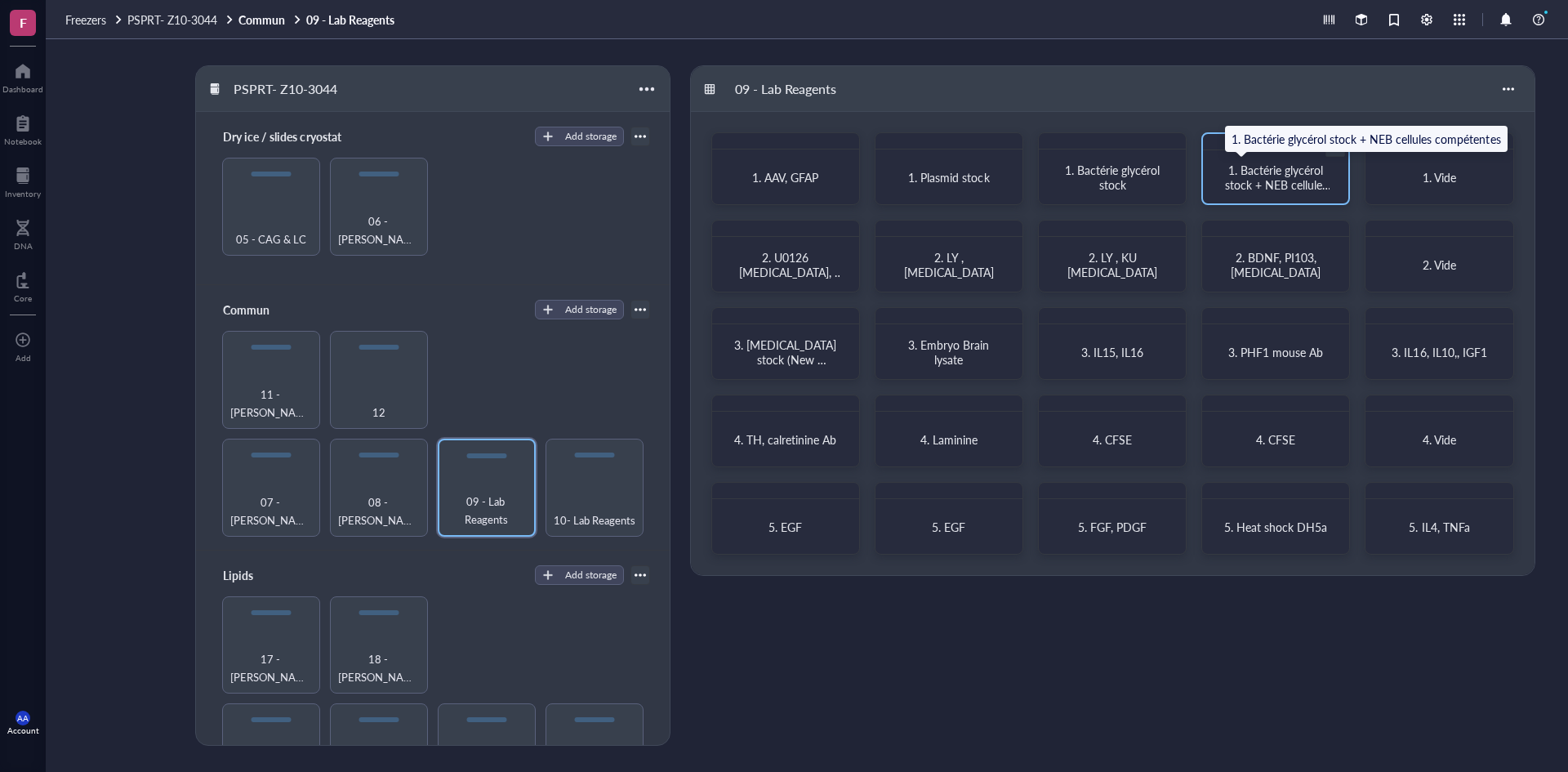
click at [1288, 178] on span "1. Bactérie glycérol stock + NEB cellules compétentes" at bounding box center [1277, 184] width 106 height 46
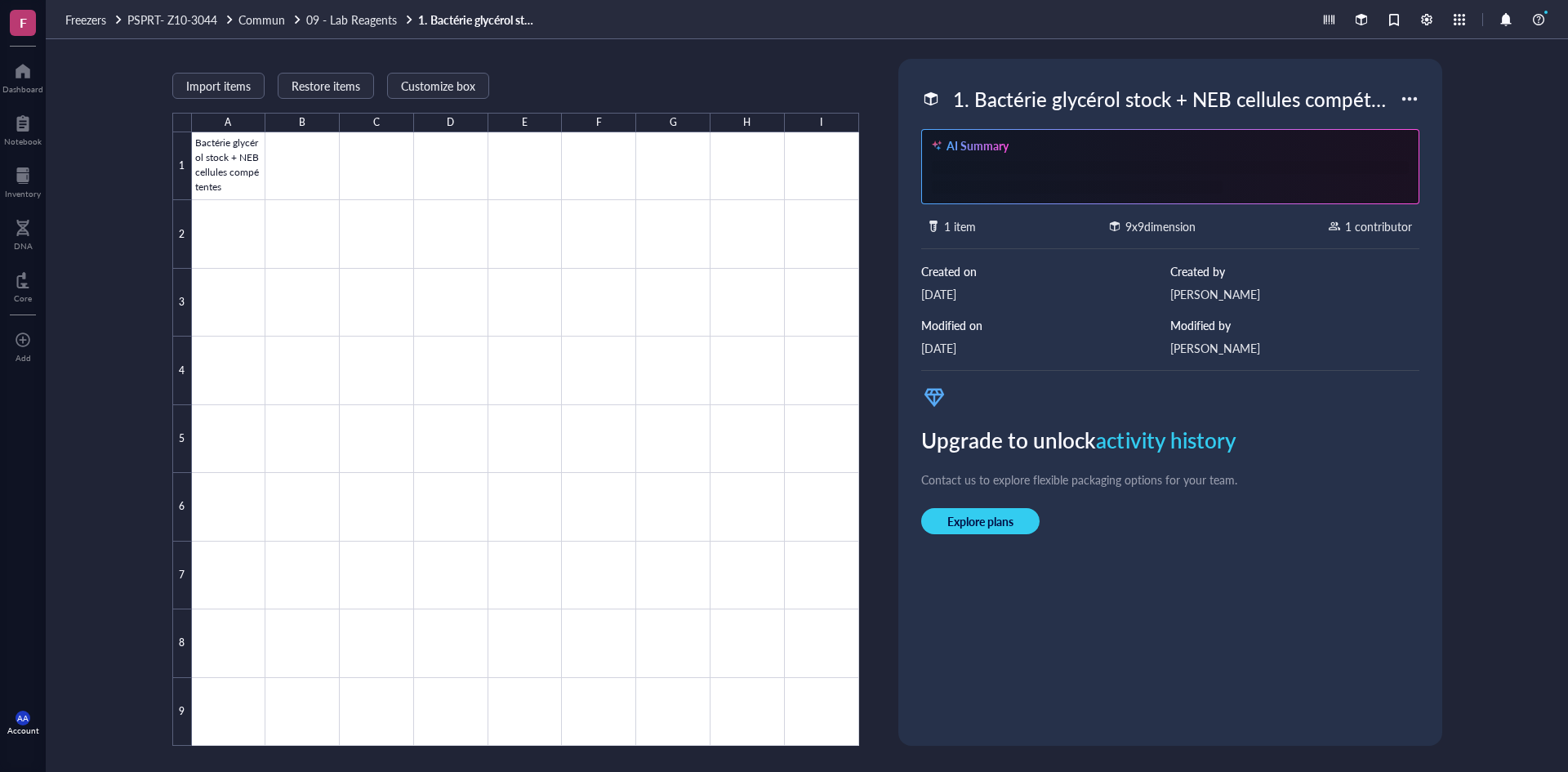
click at [1236, 93] on div "1. Bactérie glycérol stock + NEB cellules compétentes" at bounding box center [1173, 99] width 454 height 34
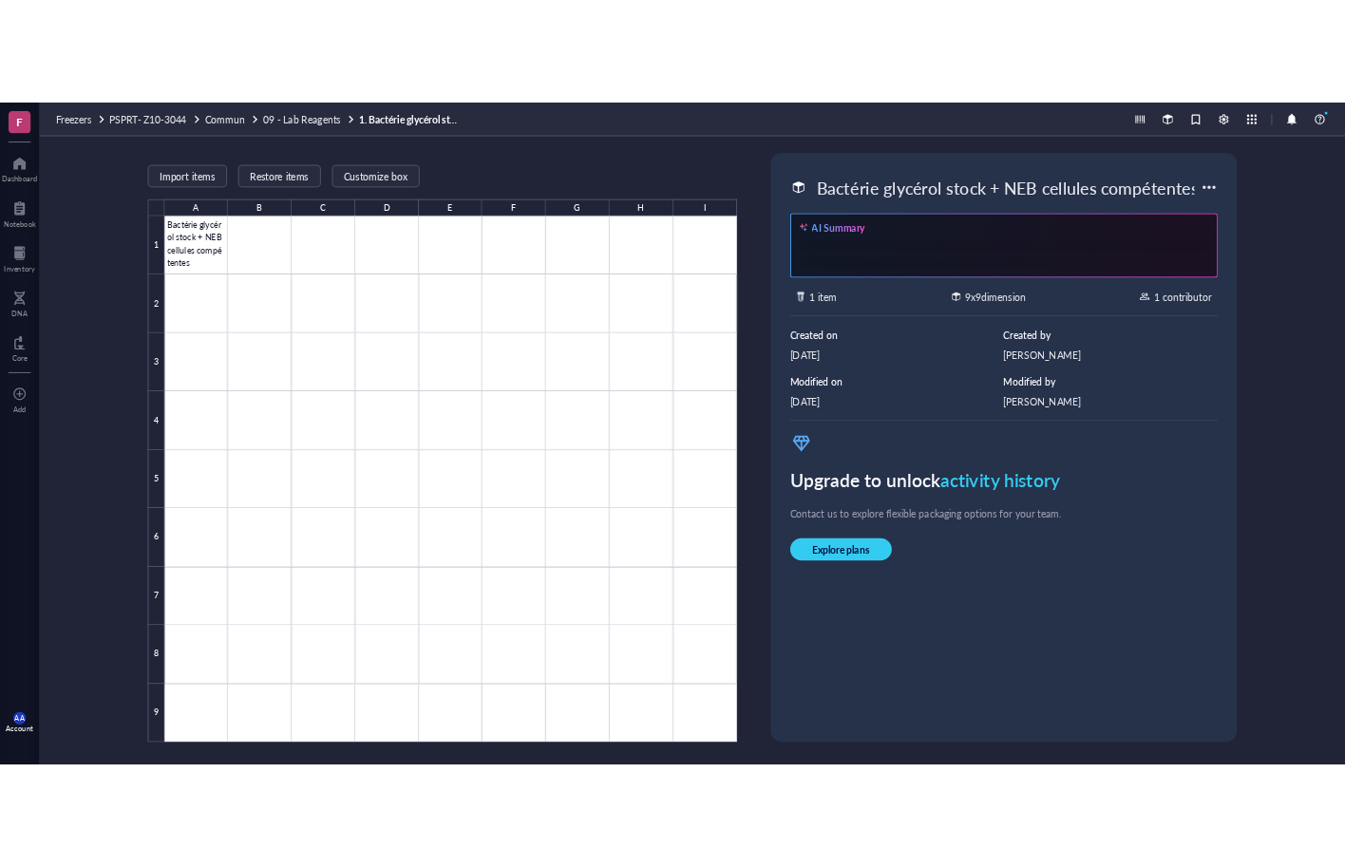
scroll to position [1, 0]
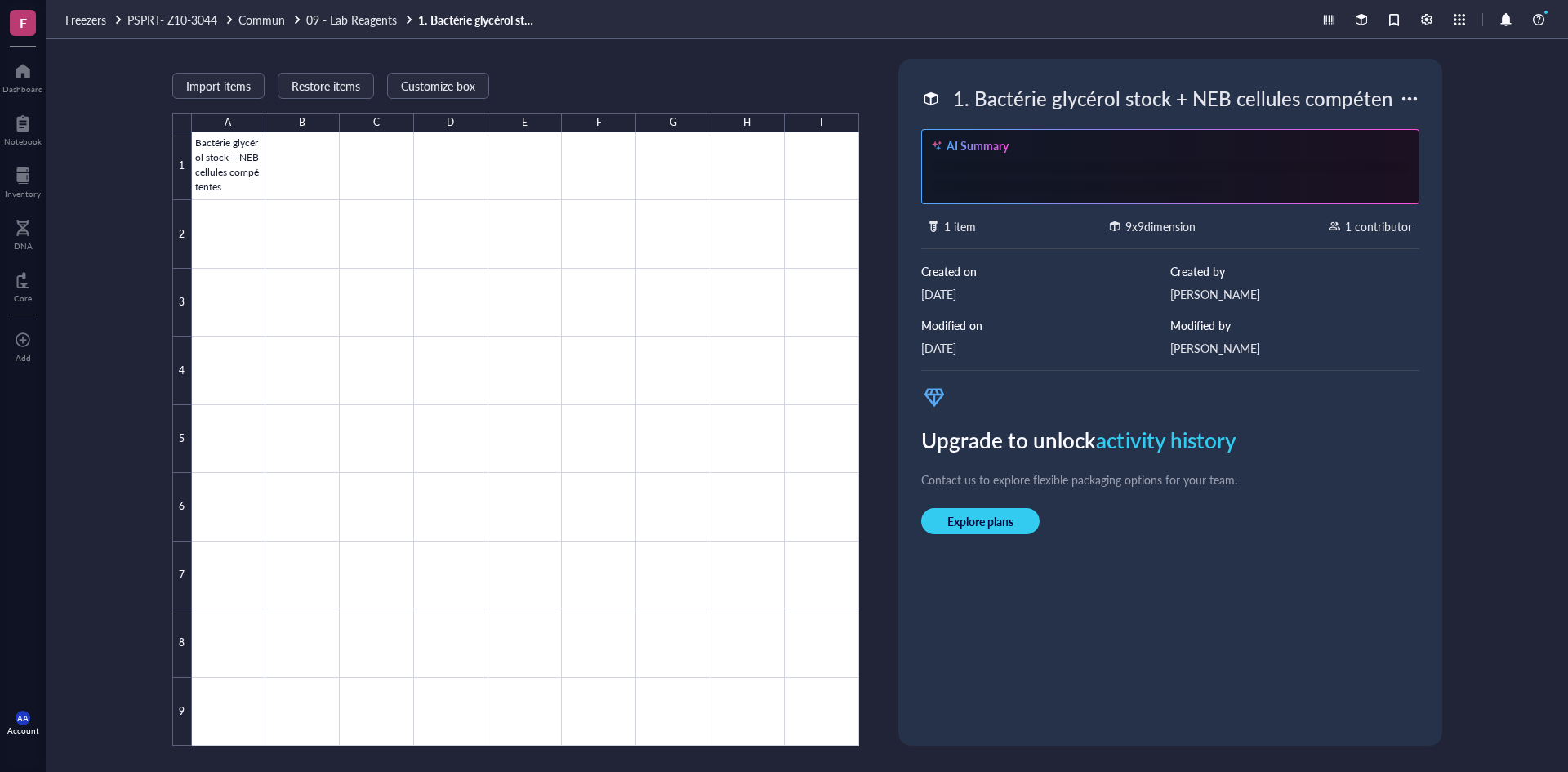
drag, startPoint x: 1396, startPoint y: 96, endPoint x: 926, endPoint y: 106, distance: 470.1
click at [926, 106] on div "1. Bactérie glycérol stock + NEB cellules compétentes" at bounding box center [1160, 99] width 479 height 34
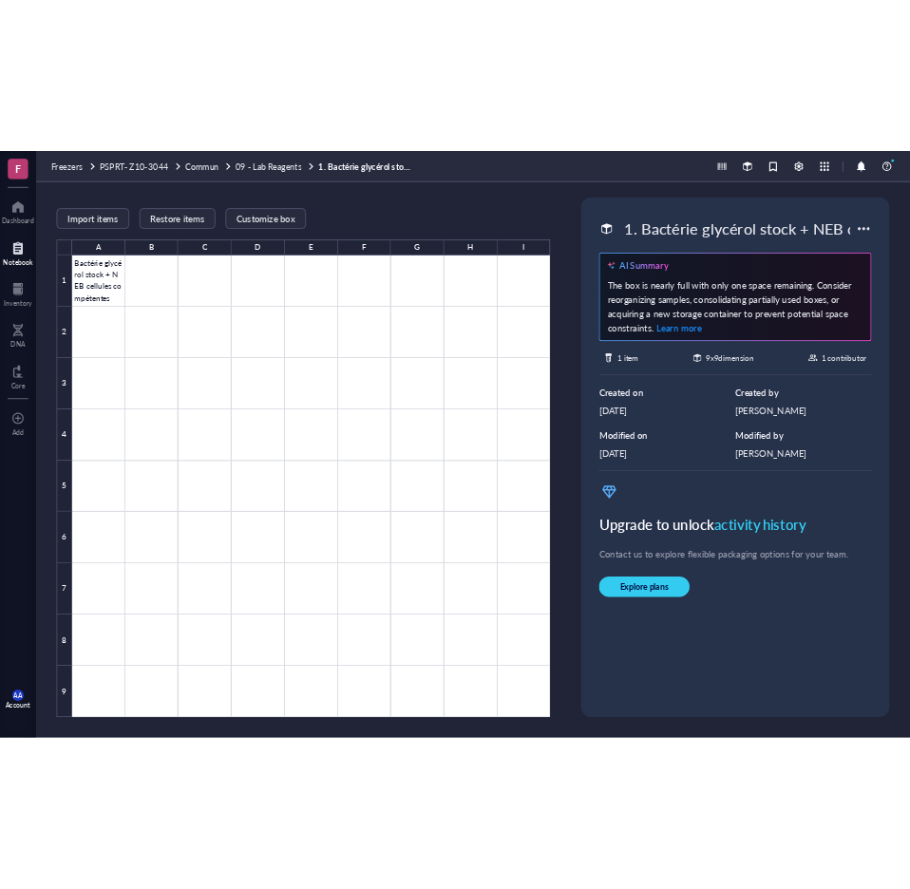
scroll to position [0, 0]
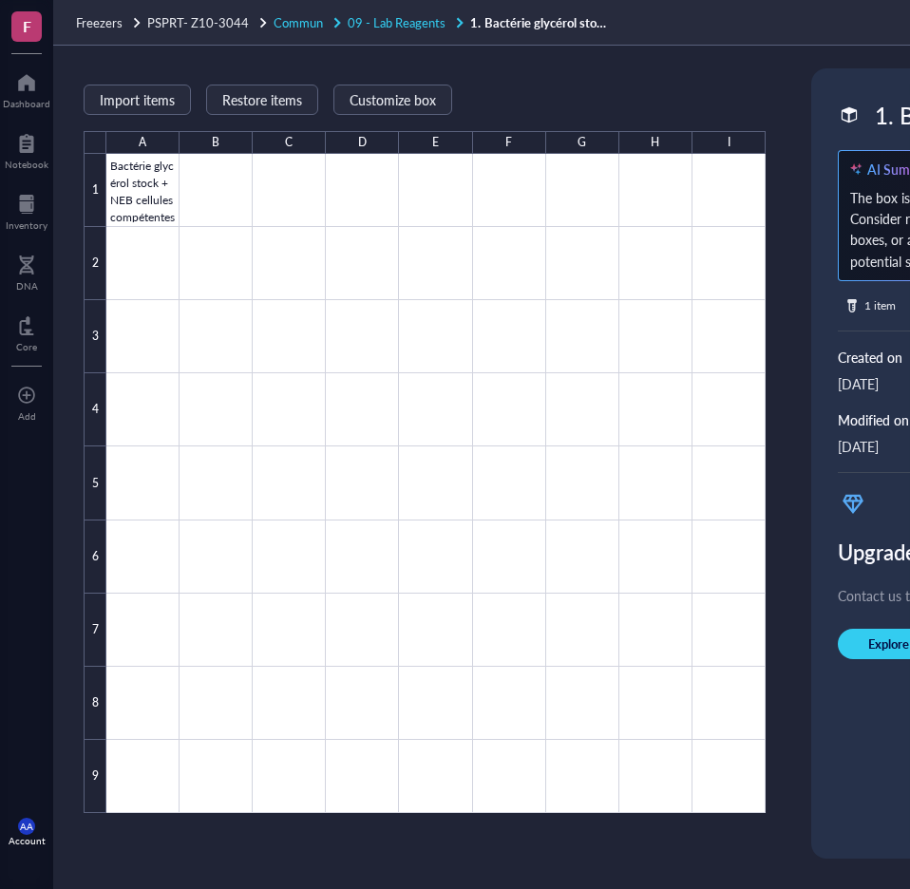
click at [412, 22] on span "09 - Lab Reagents" at bounding box center [397, 22] width 98 height 18
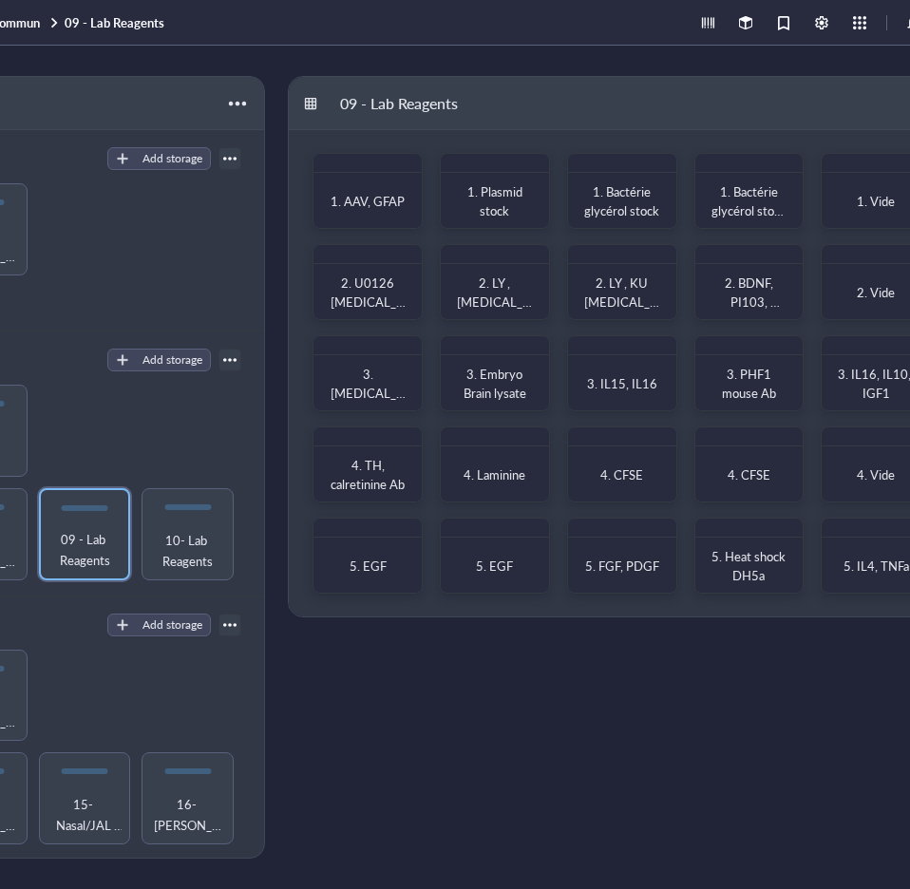
scroll to position [0, 306]
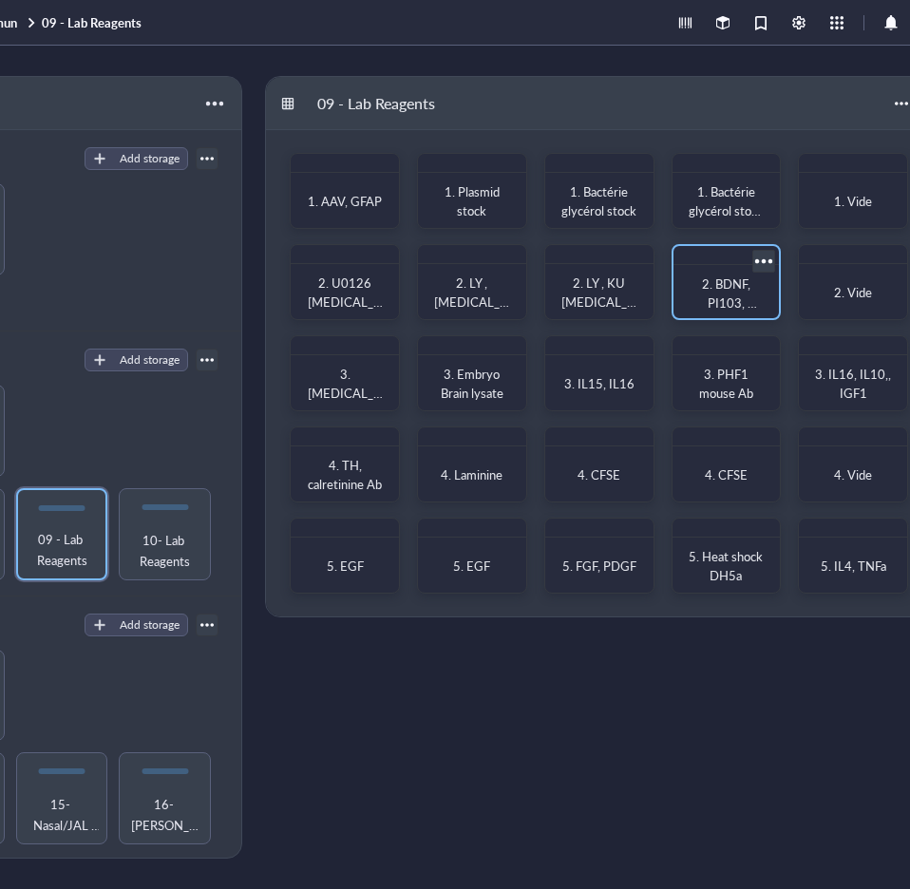
click at [726, 290] on span "2. BDNF, PI103, [MEDICAL_DATA]" at bounding box center [726, 311] width 75 height 75
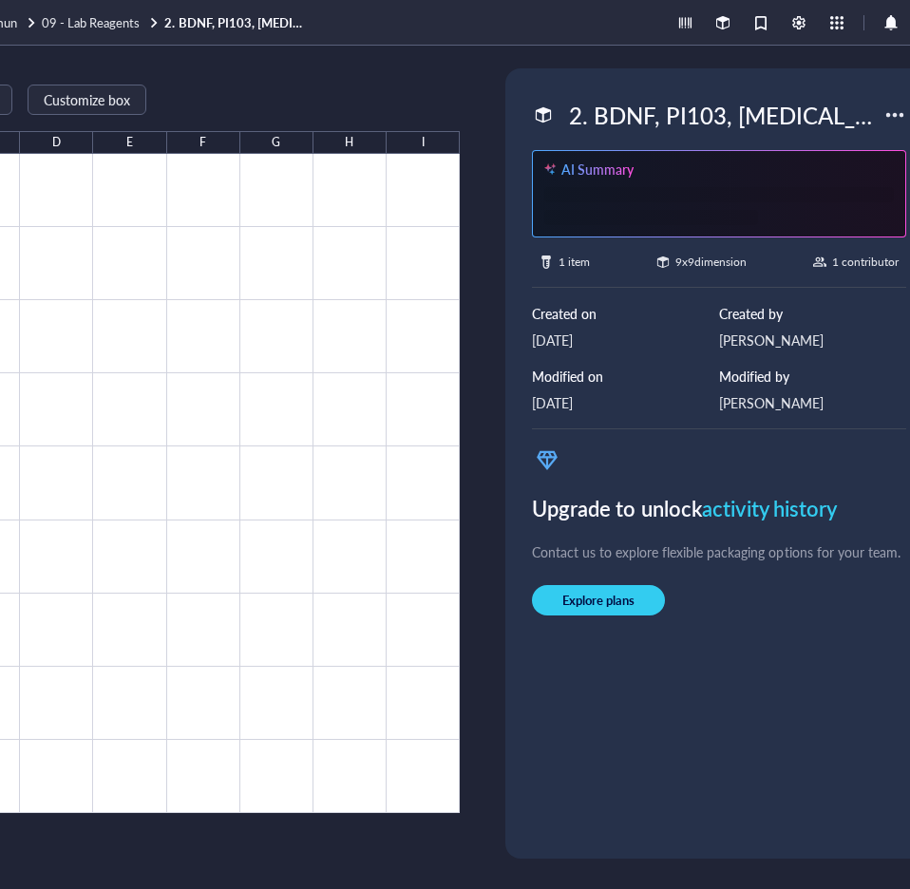
click at [777, 127] on div "2. BDNF, PI103, [MEDICAL_DATA]" at bounding box center [721, 115] width 323 height 40
drag, startPoint x: 862, startPoint y: 111, endPoint x: 548, endPoint y: 123, distance: 314.6
click at [548, 123] on div "2. BDNF, PI103, [MEDICAL_DATA]" at bounding box center [707, 115] width 351 height 40
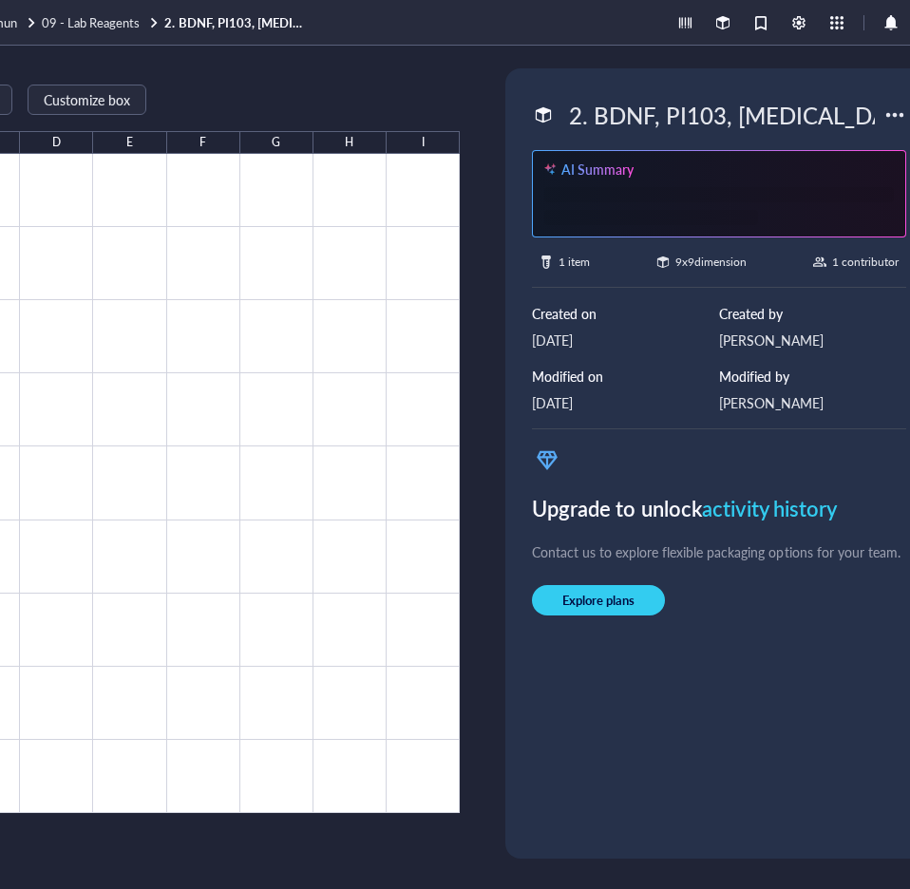
click at [430, 85] on div "Import items Restore items Customize box A B C D E F G H I 1 2 3 4 5 6 7 8 9 BD…" at bounding box center [119, 463] width 682 height 790
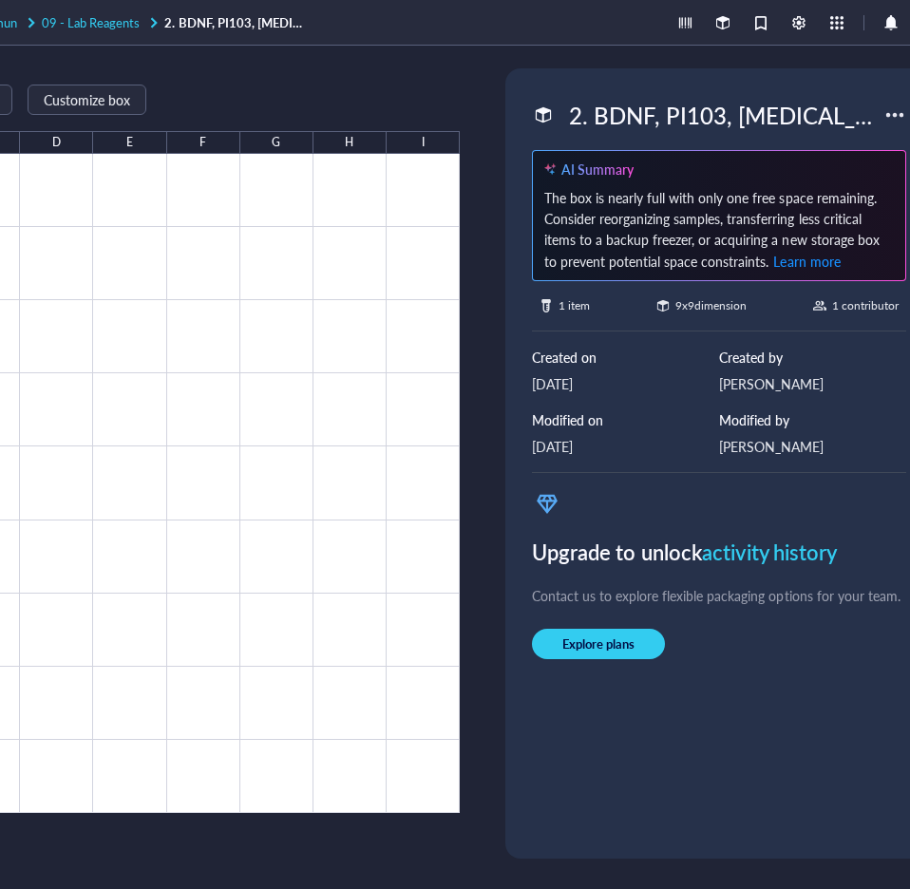
click at [109, 27] on span "09 - Lab Reagents" at bounding box center [91, 22] width 98 height 18
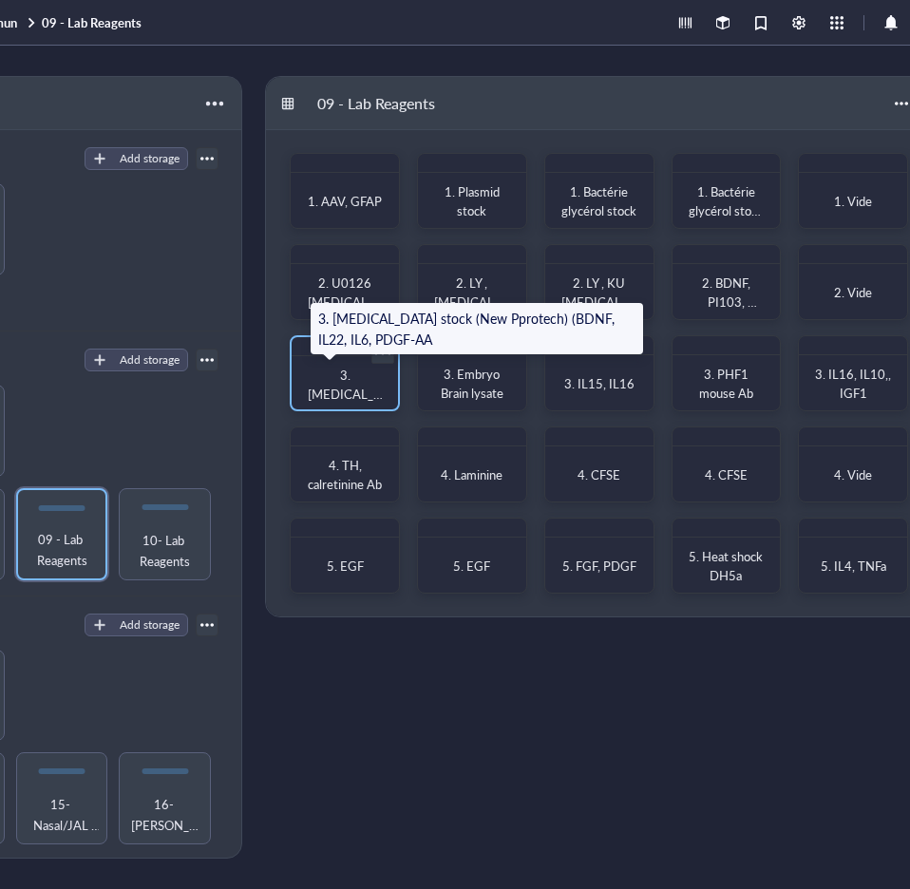
click at [347, 387] on span "3. [MEDICAL_DATA] stock (New Pprotech) (BDNF, IL22, IL6, PDGF-AA" at bounding box center [345, 441] width 75 height 151
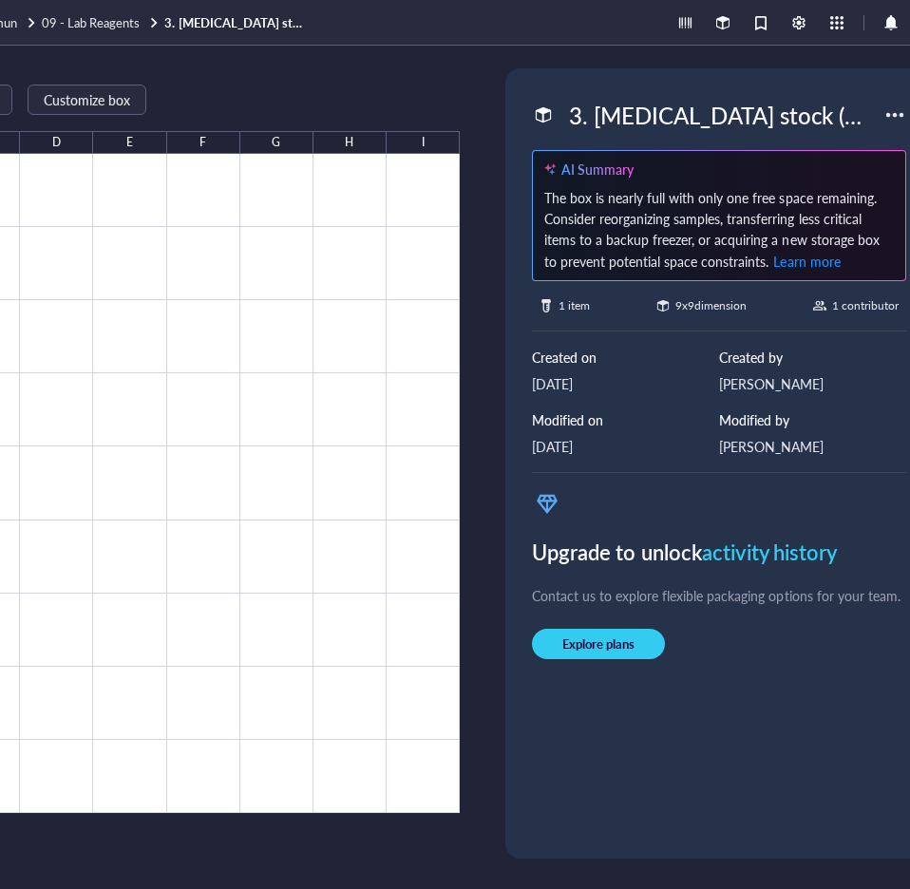
click at [674, 121] on div "3. [MEDICAL_DATA] stock (New Pprotech) (BDNF, IL22, IL6, PDGF-AA" at bounding box center [721, 115] width 323 height 40
drag, startPoint x: 877, startPoint y: 112, endPoint x: 481, endPoint y: 131, distance: 396.5
click at [481, 131] on div "Import items Restore items Customize box A B C D E F G H I 1 2 3 4 5 6 7 8 9 [M…" at bounding box center [355, 467] width 1216 height 843
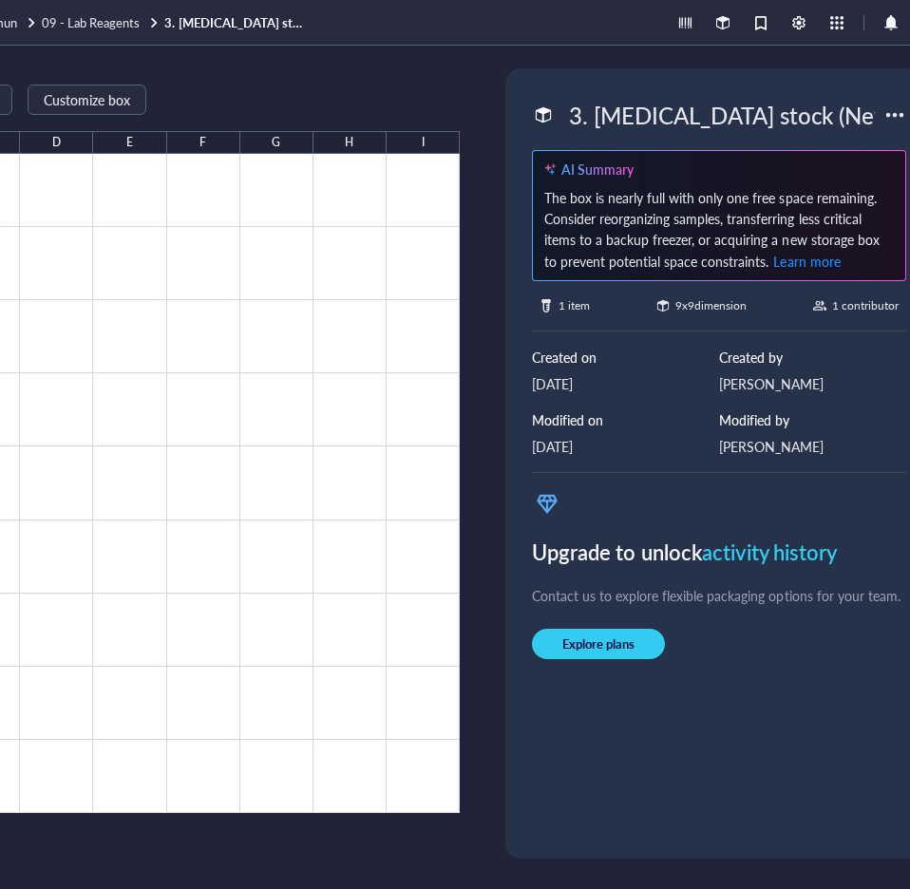
click at [490, 104] on div "Import items Restore items Customize box A B C D E F G H I 1 2 3 4 5 6 7 8 9 [M…" at bounding box center [355, 467] width 1216 height 843
click at [121, 23] on span "09 - Lab Reagents" at bounding box center [91, 22] width 98 height 18
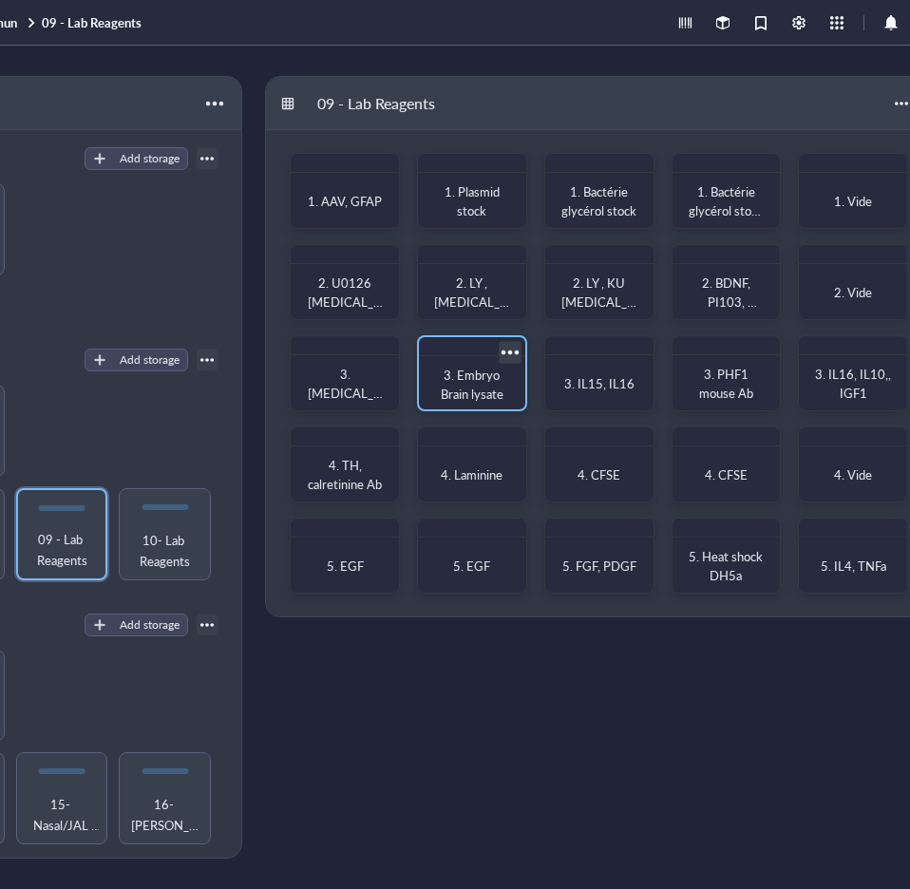
click at [470, 380] on span "3. Embryo Brain lysate" at bounding box center [472, 384] width 63 height 37
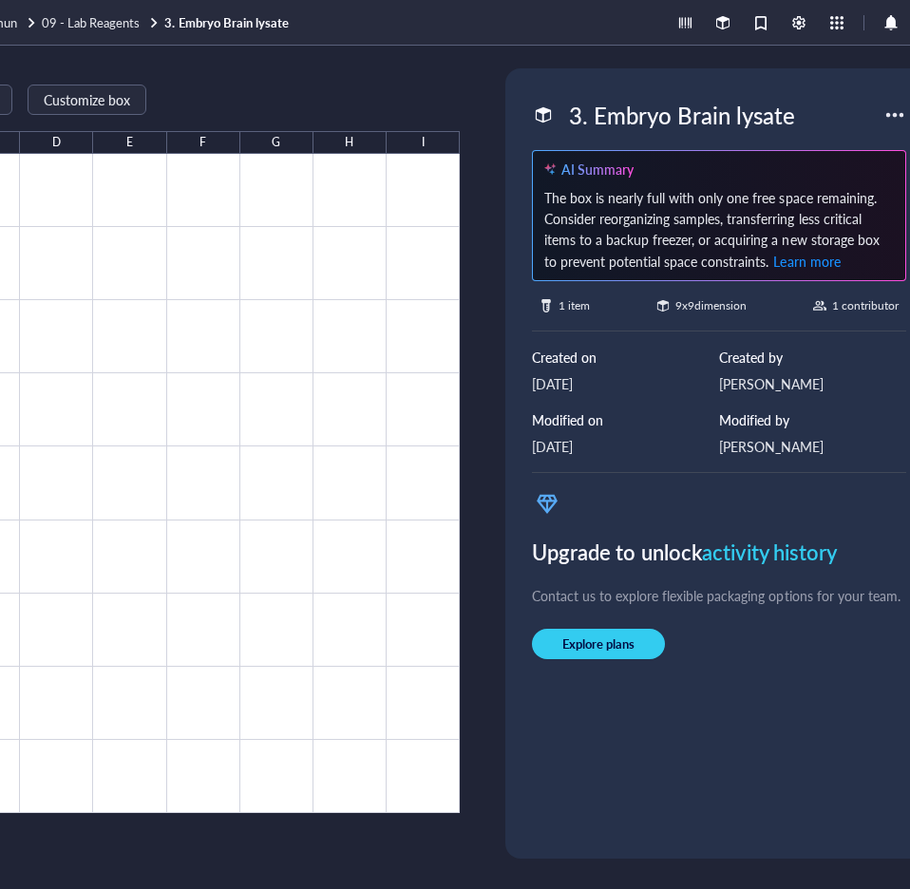
click at [726, 120] on div "3. Embryo Brain lysate" at bounding box center [681, 115] width 243 height 40
drag, startPoint x: 685, startPoint y: 115, endPoint x: 458, endPoint y: 120, distance: 227.0
click at [458, 120] on div "Import items Restore items Customize box A B C D E F G H I 1 2 3 4 5 6 7 8 9 Em…" at bounding box center [355, 467] width 1216 height 843
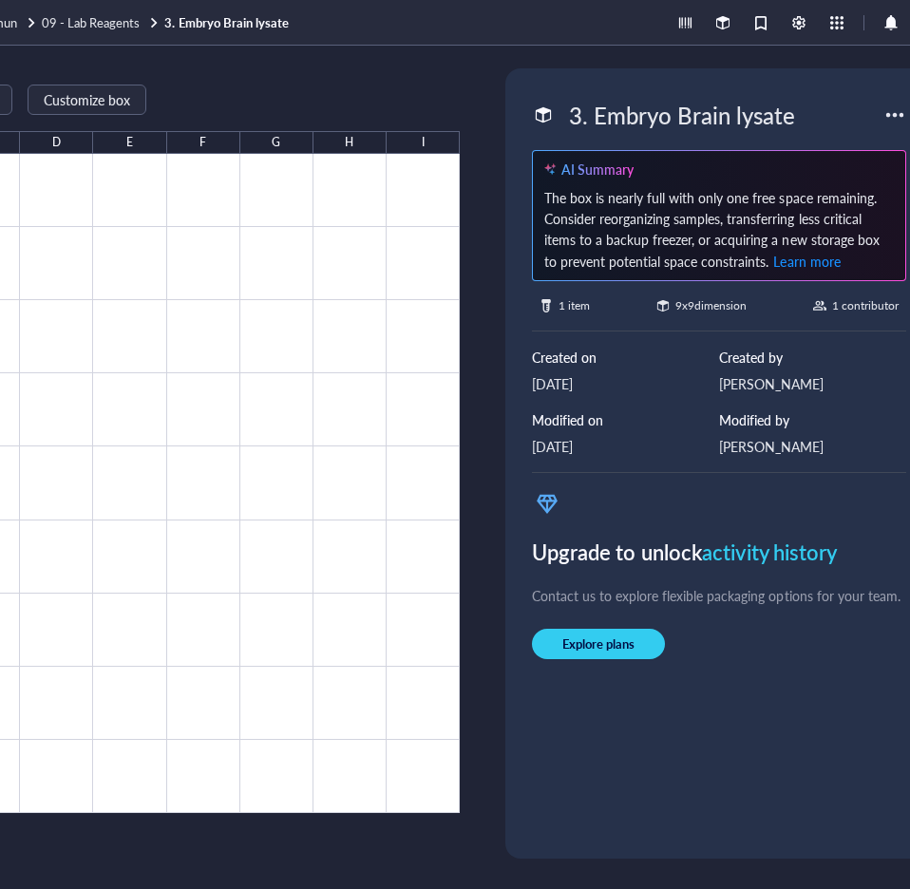
click at [418, 68] on div "Import items Restore items Customize box A B C D E F G H I 1 2 3 4 5 6 7 8 9 Em…" at bounding box center [119, 463] width 682 height 790
click at [111, 21] on span "09 - Lab Reagents" at bounding box center [91, 22] width 98 height 18
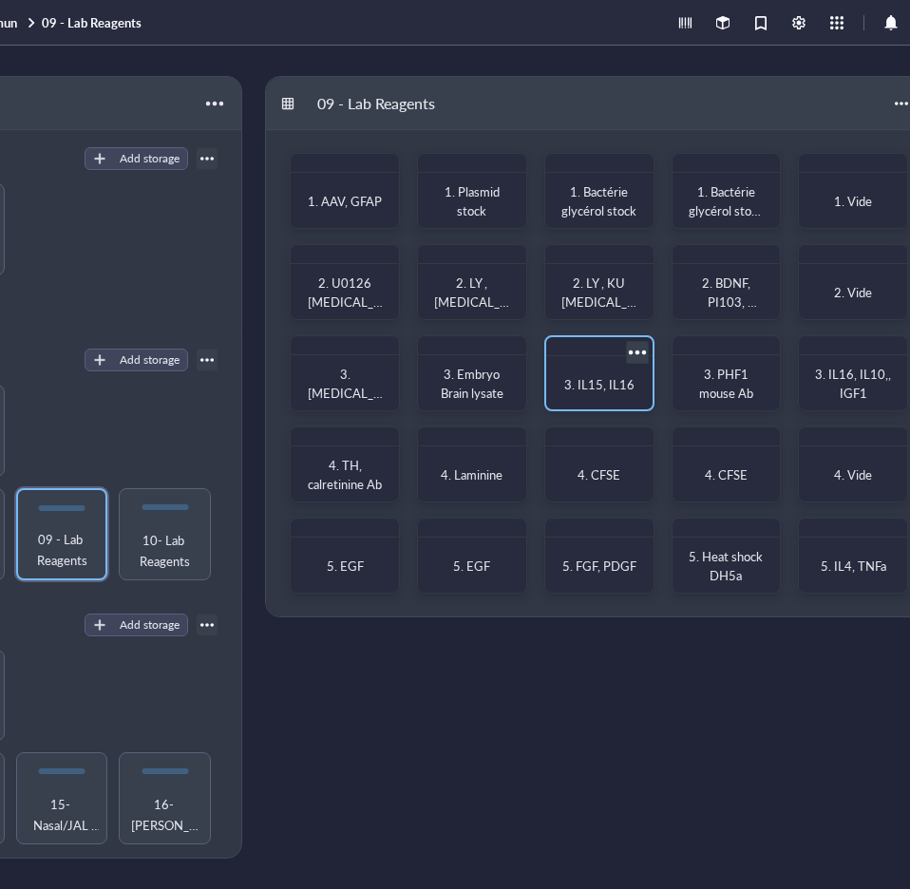
click at [589, 375] on div "3. IL15, IL16" at bounding box center [599, 385] width 91 height 42
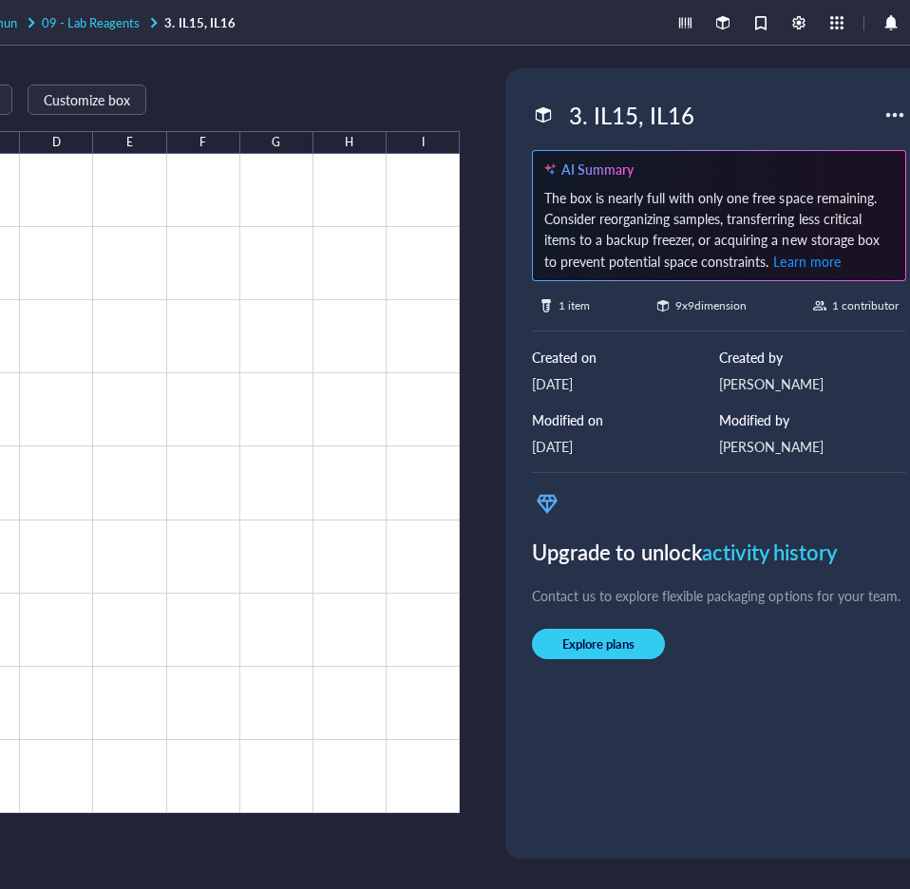
click at [113, 22] on span "09 - Lab Reagents" at bounding box center [91, 22] width 98 height 18
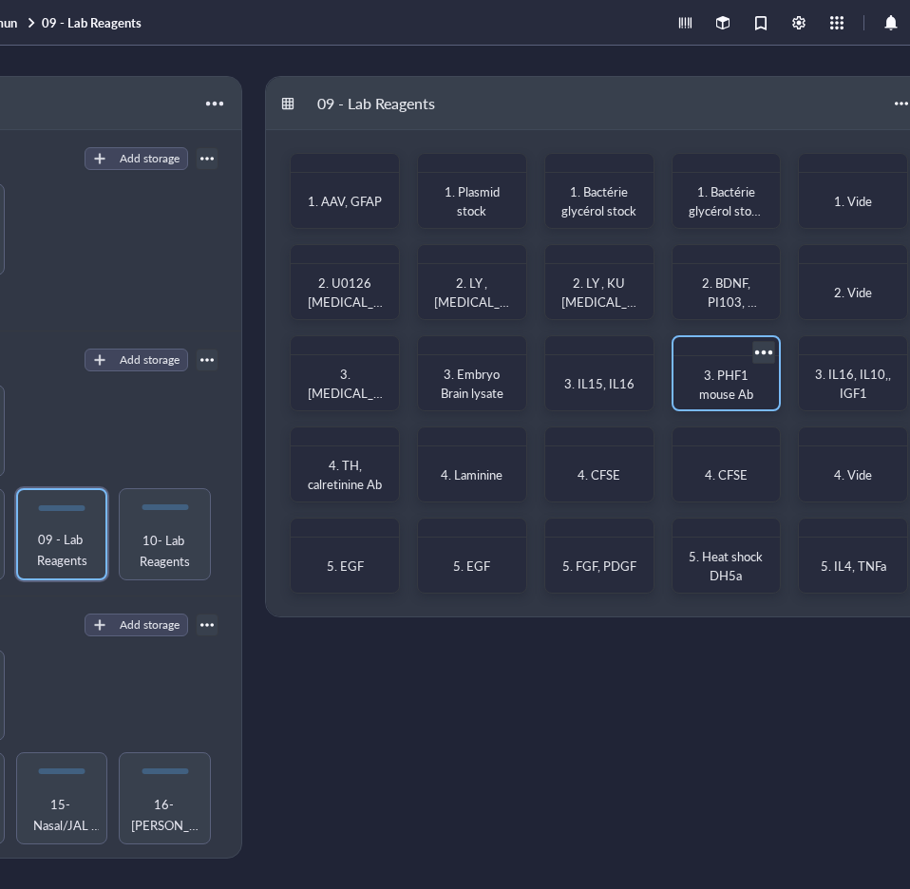
click at [723, 384] on div "3. PHF1 mouse Ab" at bounding box center [727, 385] width 76 height 38
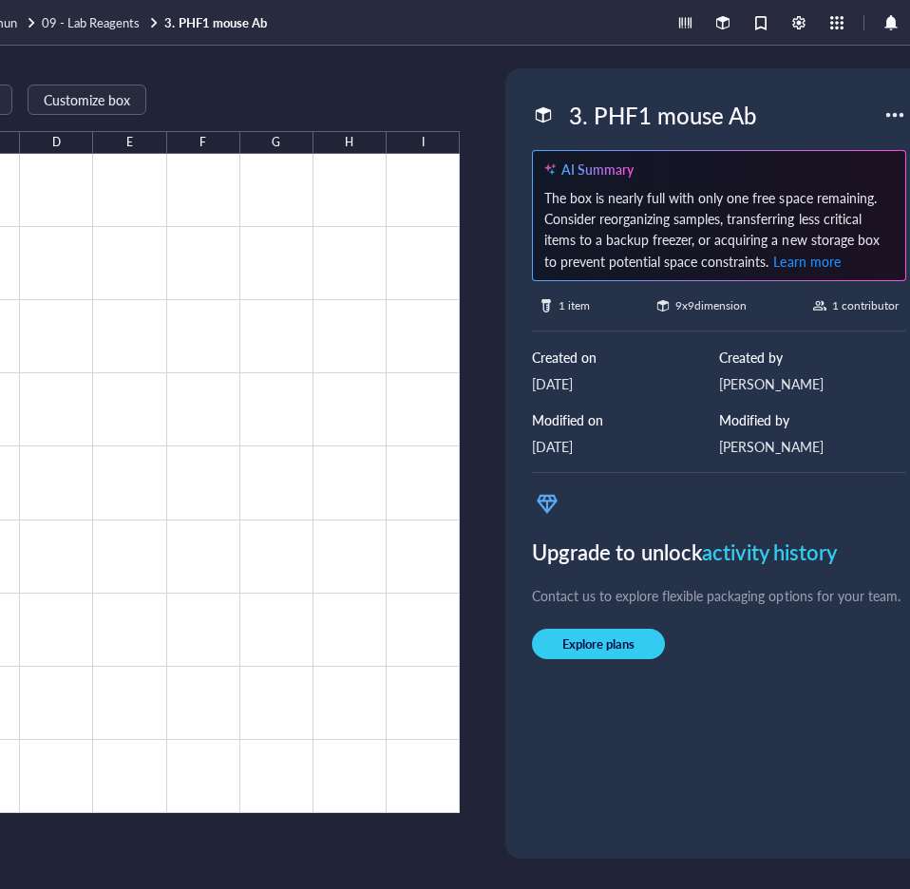
click at [708, 116] on div "3. PHF1 mouse Ab" at bounding box center [662, 115] width 204 height 40
drag, startPoint x: 779, startPoint y: 113, endPoint x: 529, endPoint y: 116, distance: 249.8
click at [532, 116] on div "3. PHF1 mouse Ab" at bounding box center [707, 115] width 351 height 40
click at [424, 82] on div "Import items Restore items Customize box A B C D E F G H I 1 2 3 4 5 6 7 8 9 PH…" at bounding box center [119, 463] width 682 height 790
click at [95, 22] on span "09 - Lab Reagents" at bounding box center [91, 22] width 98 height 18
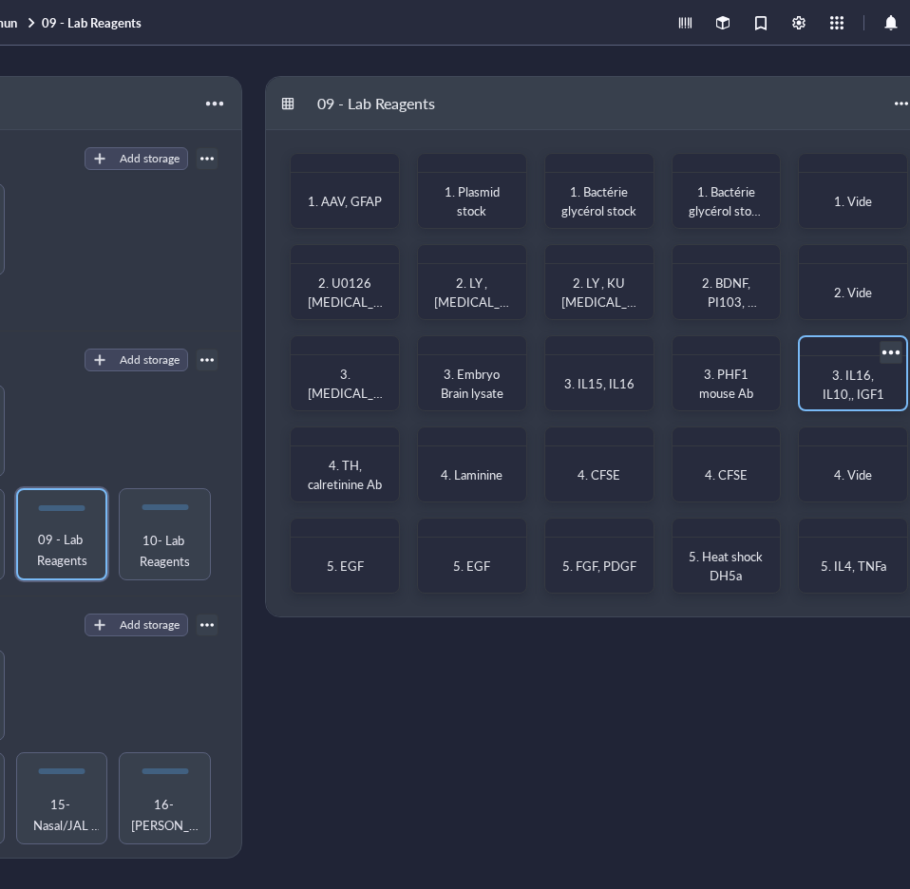
click at [828, 381] on span "3. IL16, IL10,, IGF1" at bounding box center [853, 384] width 62 height 37
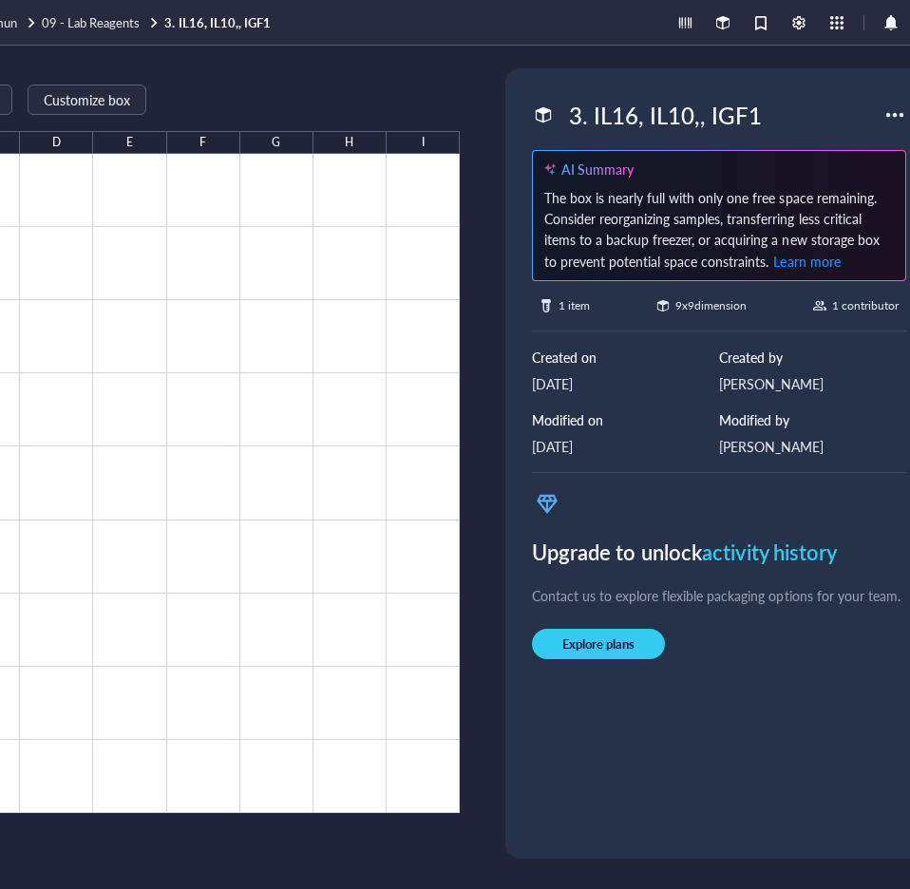
click at [715, 123] on div "3. IL16, IL10,, IGF1" at bounding box center [665, 115] width 210 height 40
drag, startPoint x: 802, startPoint y: 103, endPoint x: 538, endPoint y: 122, distance: 264.7
click at [538, 122] on div "3. IL16, IL10,, IGF1" at bounding box center [707, 115] width 351 height 40
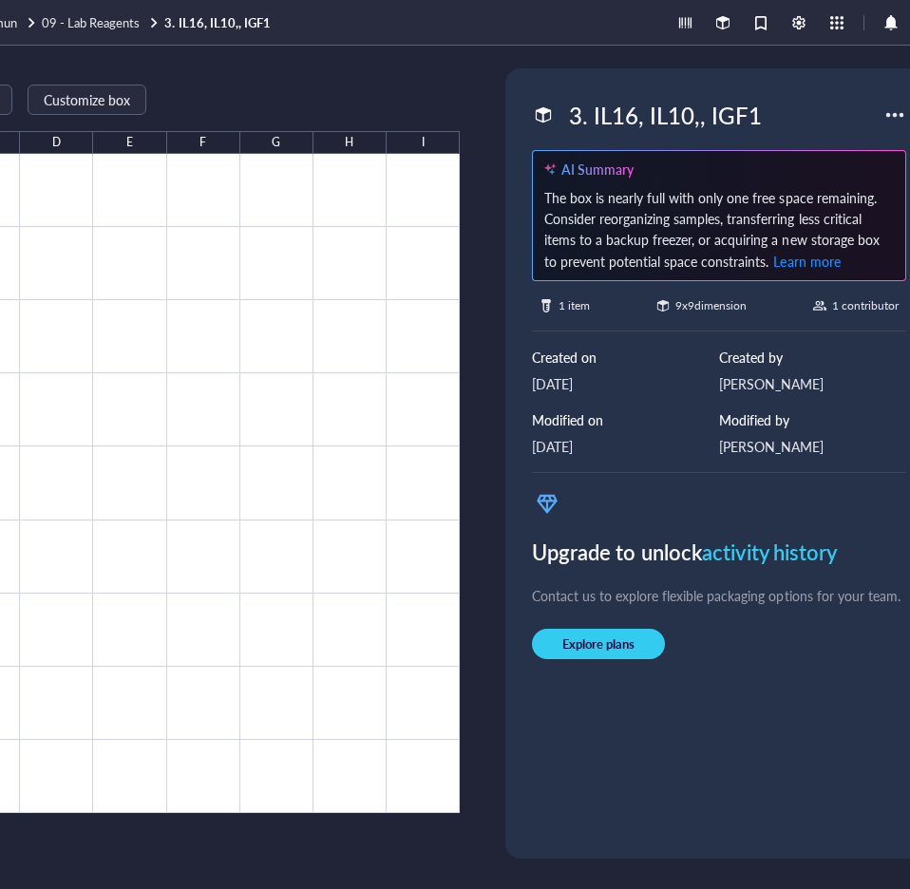
click at [438, 85] on div "Import items Restore items Customize box A B C D E F G H I 1 2 3 4 5 6 7 8 9 IL…" at bounding box center [119, 463] width 682 height 790
drag, startPoint x: 107, startPoint y: 21, endPoint x: 207, endPoint y: 21, distance: 99.7
click at [107, 21] on span "09 - Lab Reagents" at bounding box center [91, 22] width 98 height 18
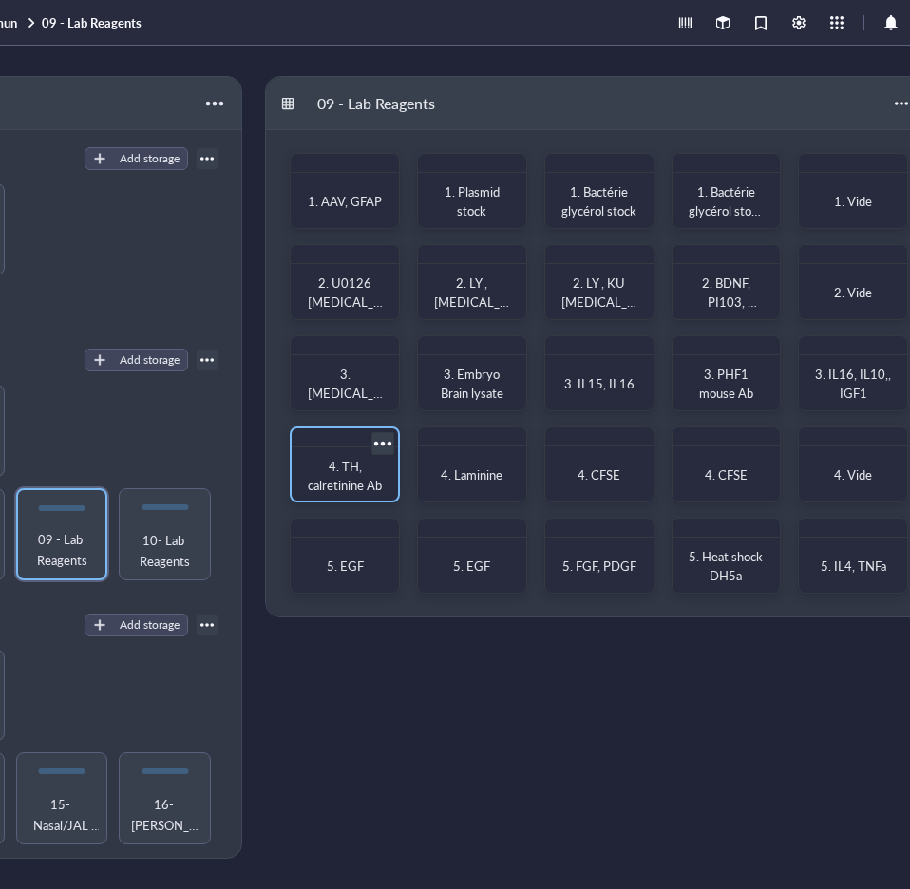
click at [336, 476] on span "4. TH, calretinine Ab" at bounding box center [345, 475] width 74 height 37
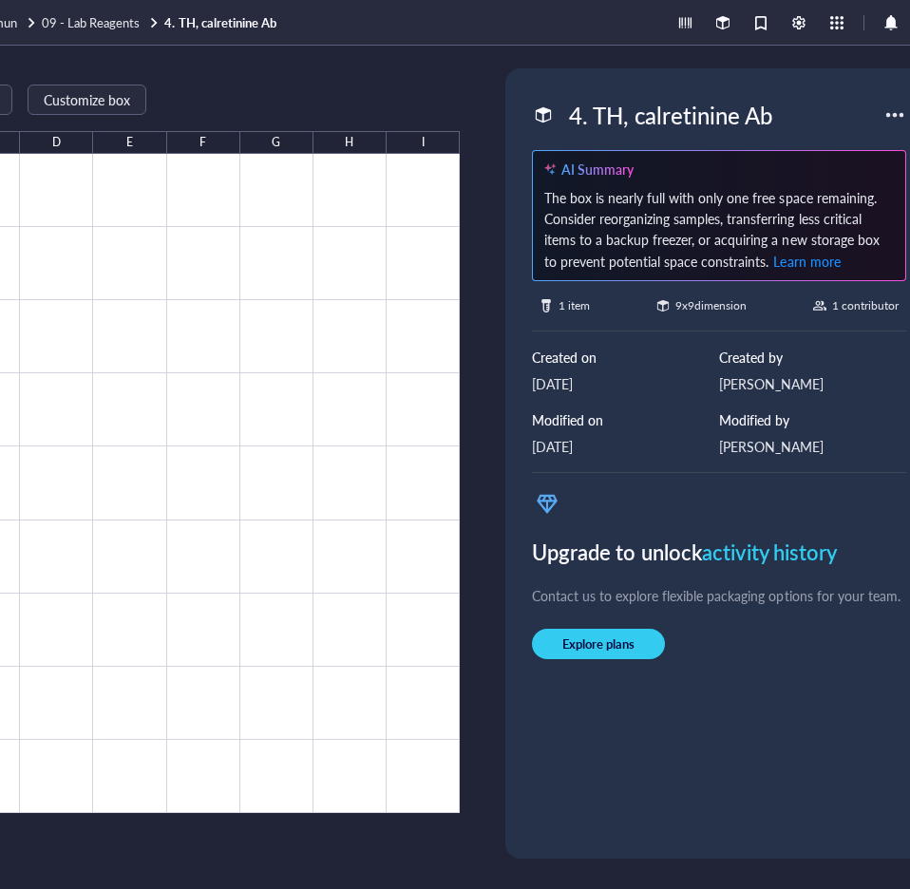
click at [702, 123] on div "4. TH, calretinine Ab" at bounding box center [670, 115] width 220 height 40
drag, startPoint x: 790, startPoint y: 113, endPoint x: 441, endPoint y: 104, distance: 349.6
click at [441, 104] on div "Import items Restore items Customize box A B C D E F G H I 1 2 3 4 5 6 7 8 9 TH…" at bounding box center [355, 467] width 1216 height 843
click at [394, 73] on div "Import items Restore items Customize box A B C D E F G H I 1 2 3 4 5 6 7 8 9 TH…" at bounding box center [119, 463] width 682 height 790
click at [112, 27] on span "09 - Lab Reagents" at bounding box center [91, 22] width 98 height 18
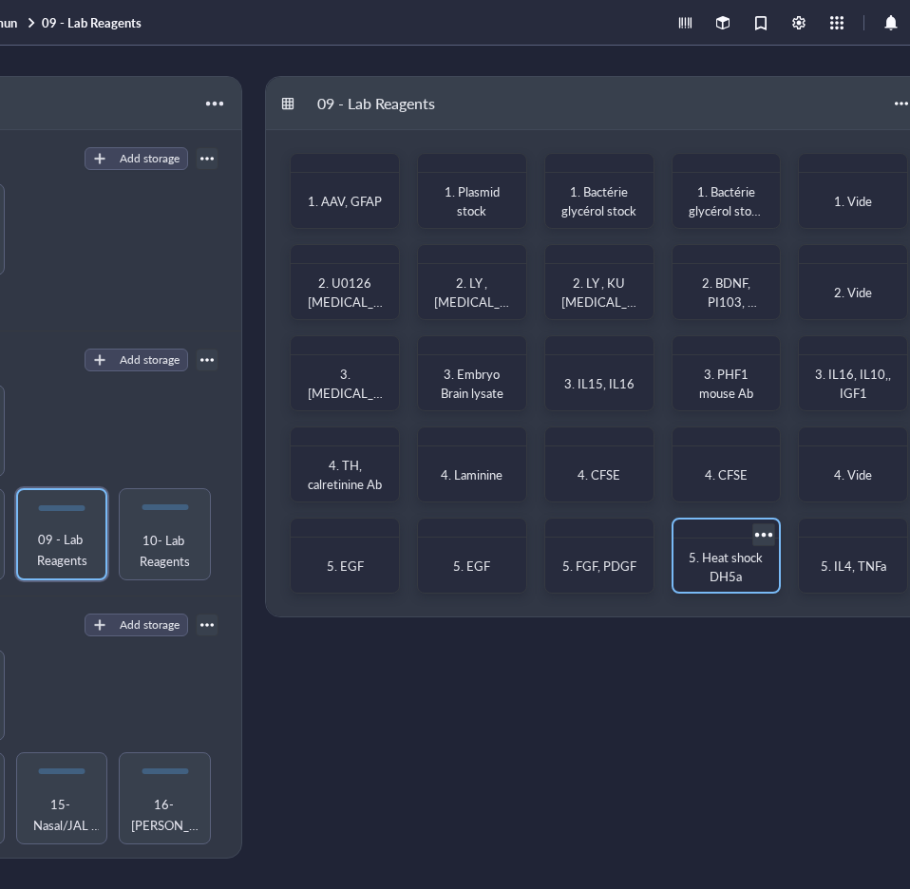
click at [737, 561] on span "5. Heat shock DH5a" at bounding box center [727, 566] width 77 height 37
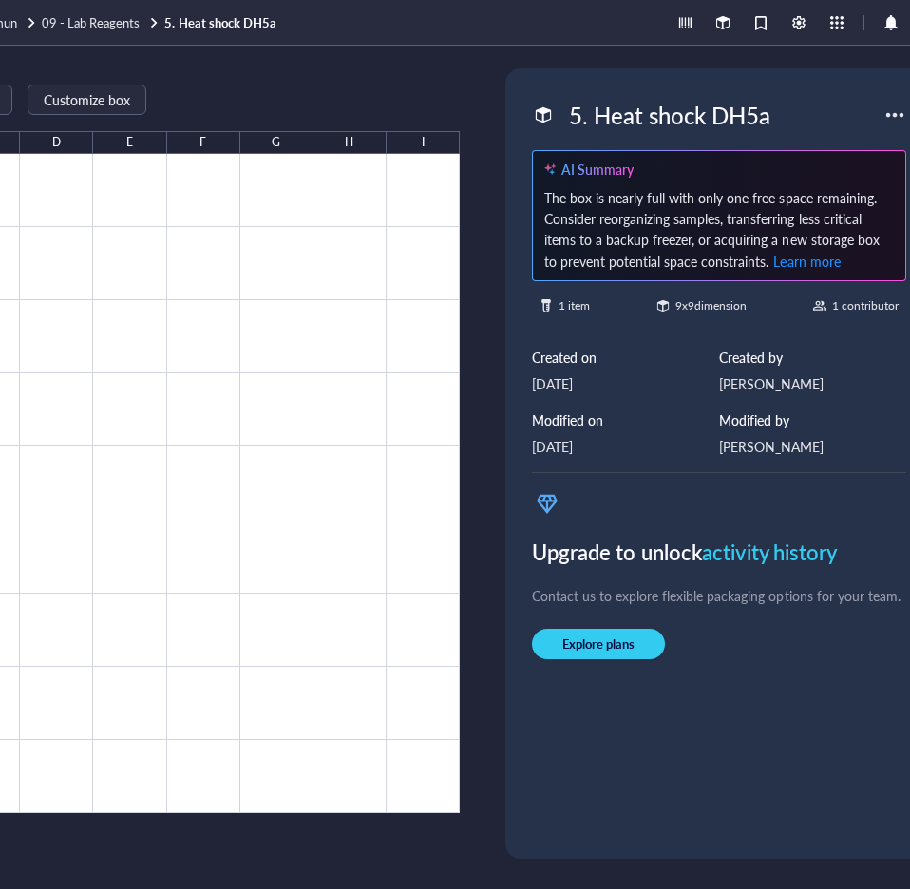
click at [729, 133] on div "5. Heat shock DH5a" at bounding box center [669, 115] width 218 height 40
drag, startPoint x: 803, startPoint y: 112, endPoint x: 434, endPoint y: 114, distance: 369.4
click at [434, 114] on div "Import items Restore items Customize box A B C D E F G H I 1 2 3 4 5 6 7 8 9 He…" at bounding box center [355, 467] width 1216 height 843
click at [352, 78] on div "Import items Restore items Customize box A B C D E F G H I 1 2 3 4 5 6 7 8 9 He…" at bounding box center [119, 463] width 682 height 790
click at [95, 20] on span "09 - Lab Reagents" at bounding box center [91, 22] width 98 height 18
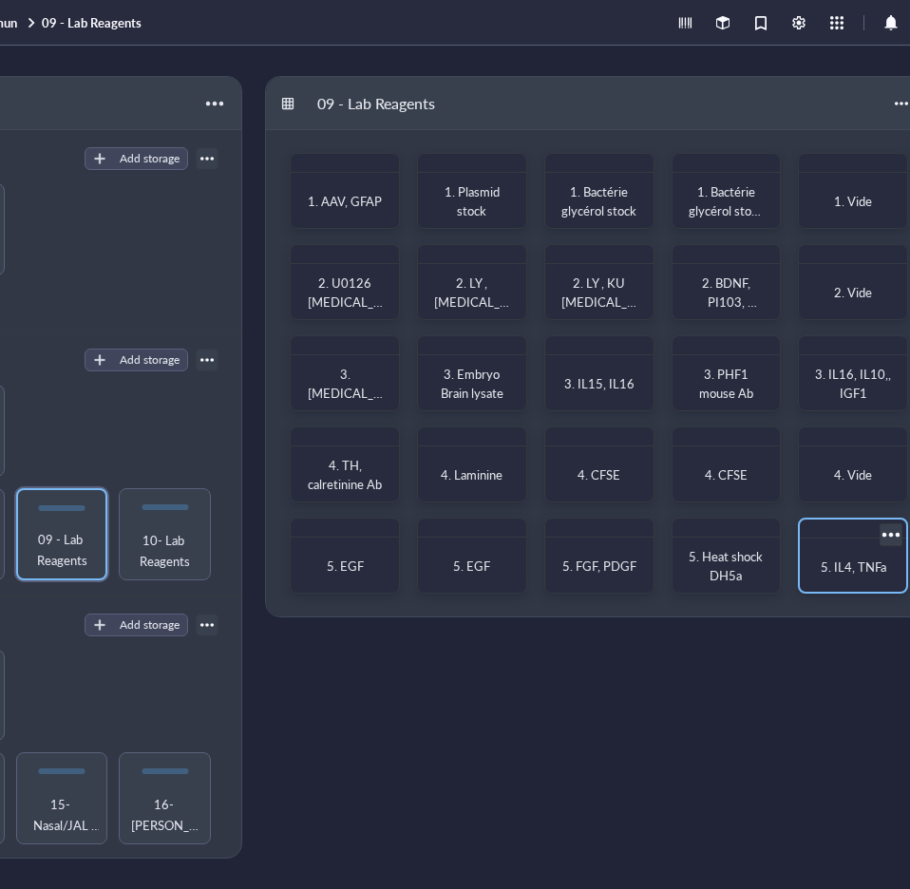
click at [841, 556] on div "5. IL4, TNFa" at bounding box center [852, 567] width 91 height 42
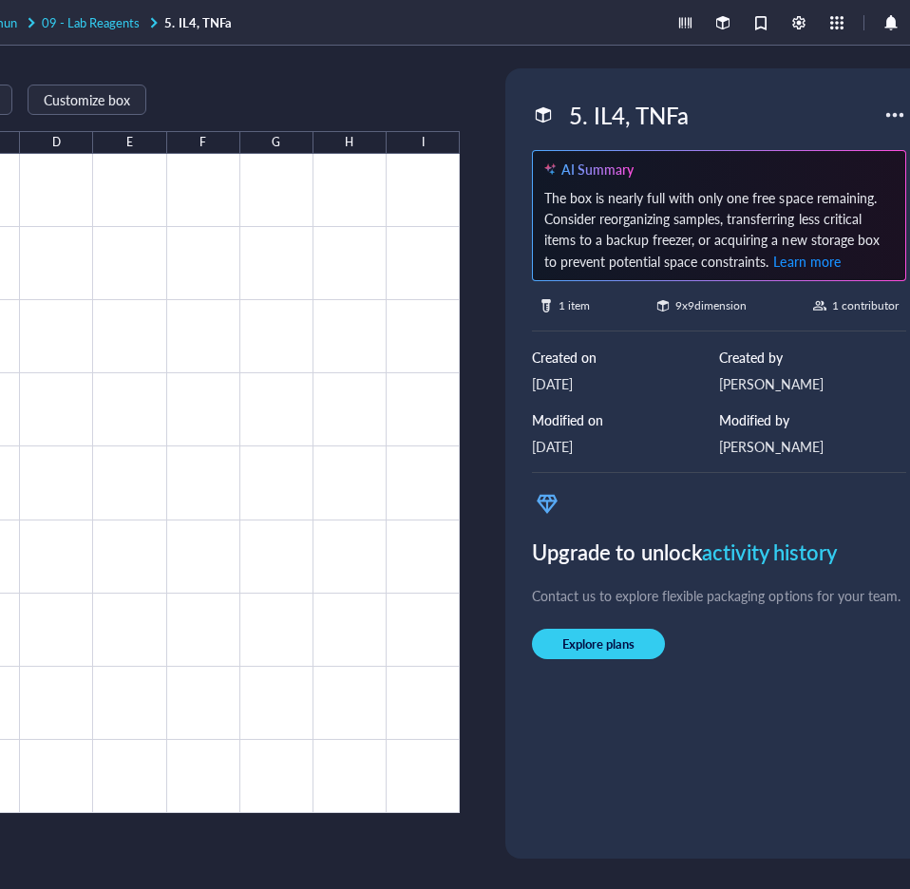
click at [114, 22] on span "09 - Lab Reagents" at bounding box center [91, 22] width 98 height 18
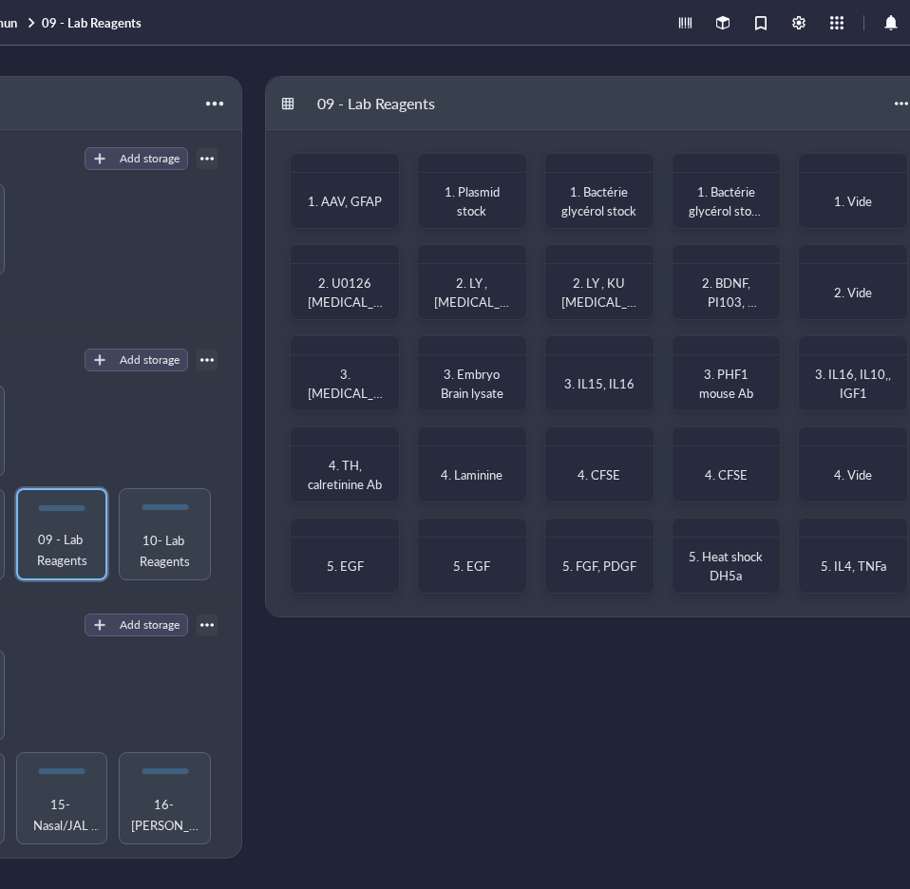
click at [410, 44] on div "Freezers PSPRT- Z10-3044 Commun 09 - Lab Reagents" at bounding box center [355, 23] width 1216 height 46
click at [11, 24] on link "Commun 09 - Lab Reagents" at bounding box center [57, 22] width 178 height 17
click at [6, 23] on link "Commun 09 - Lab Reagents" at bounding box center [57, 22] width 178 height 17
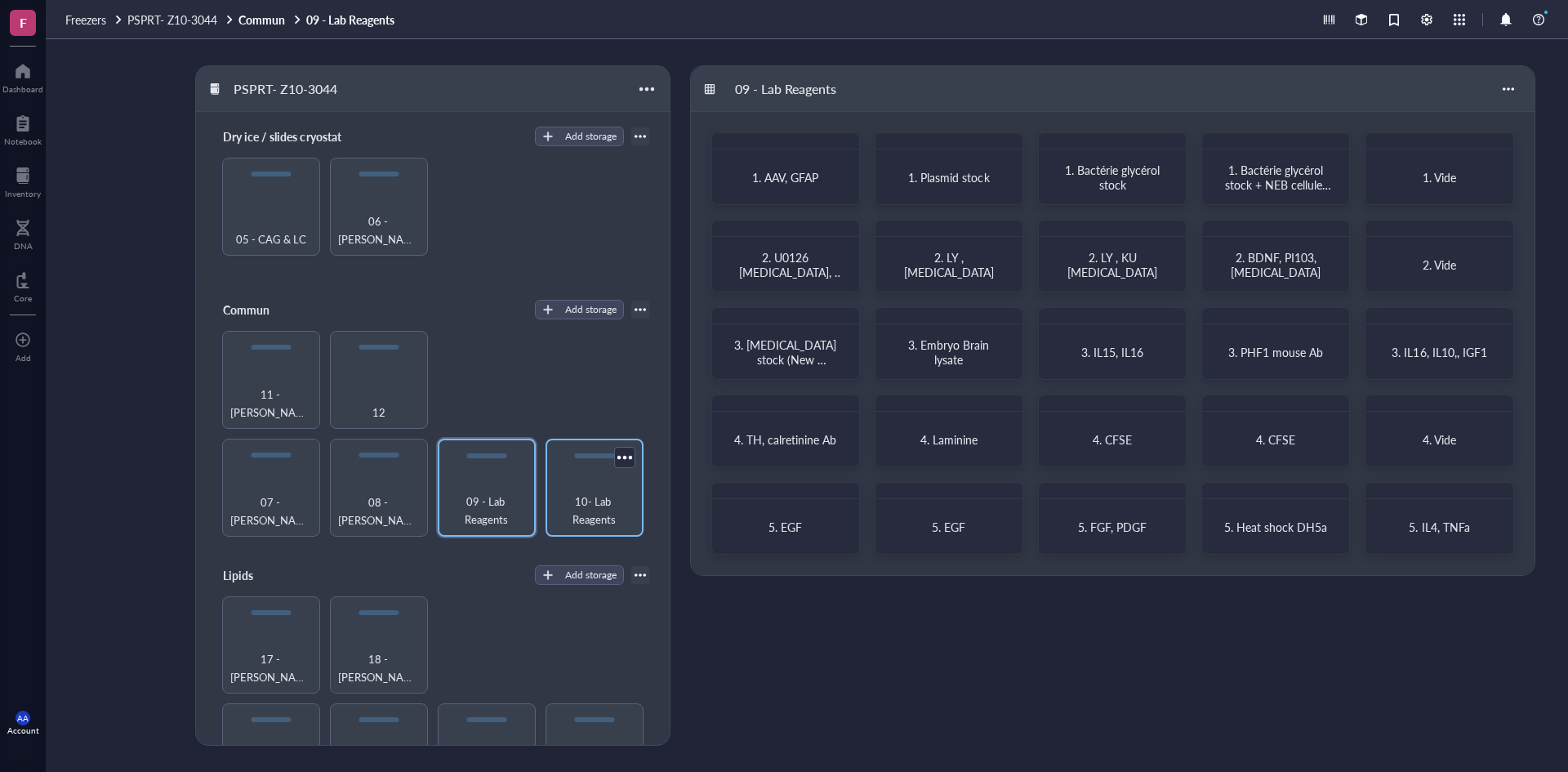
click at [583, 512] on span "10- Lab Reagents" at bounding box center [594, 511] width 82 height 36
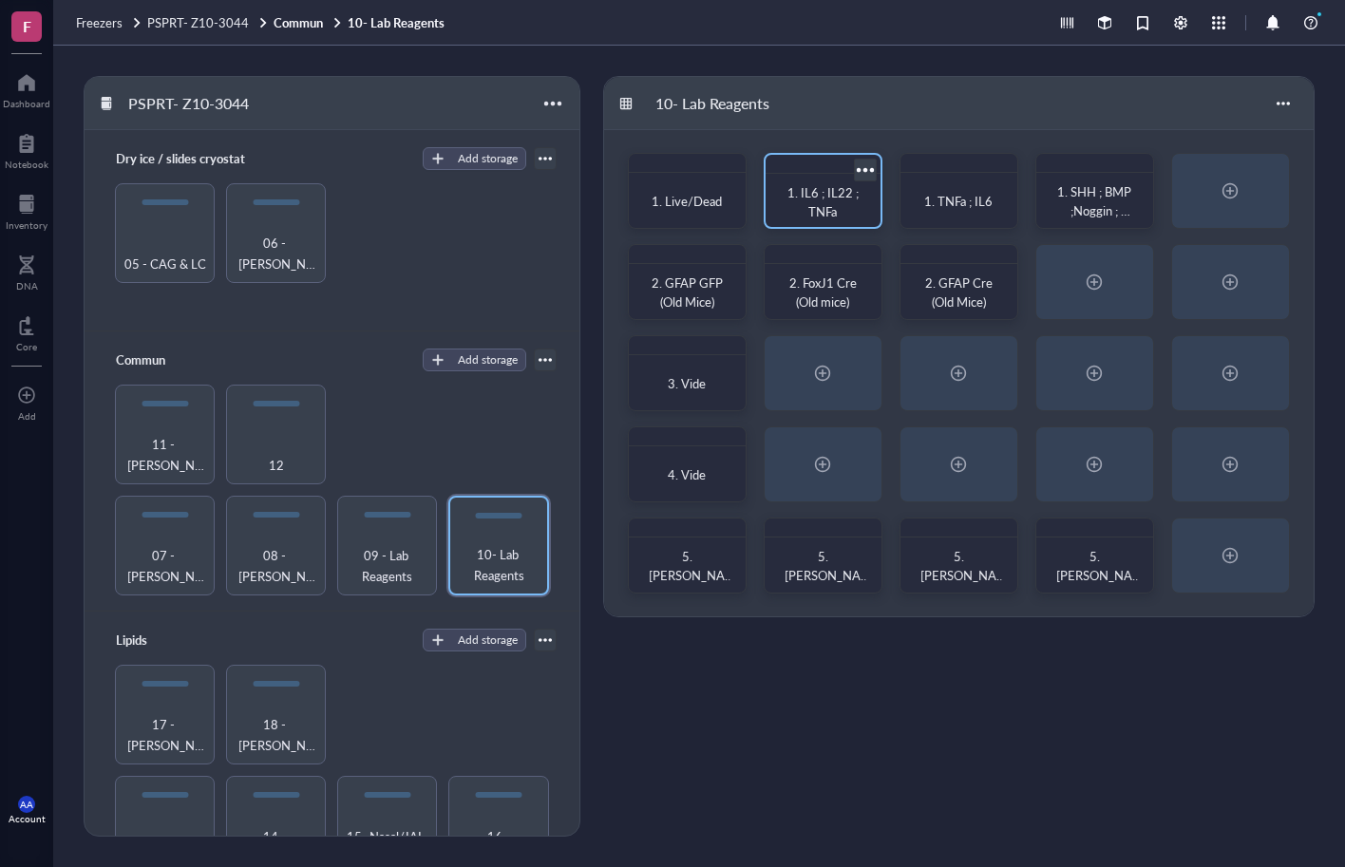
click at [856, 186] on span "1. IL6 ; IL22 ; TNFa" at bounding box center [824, 201] width 74 height 37
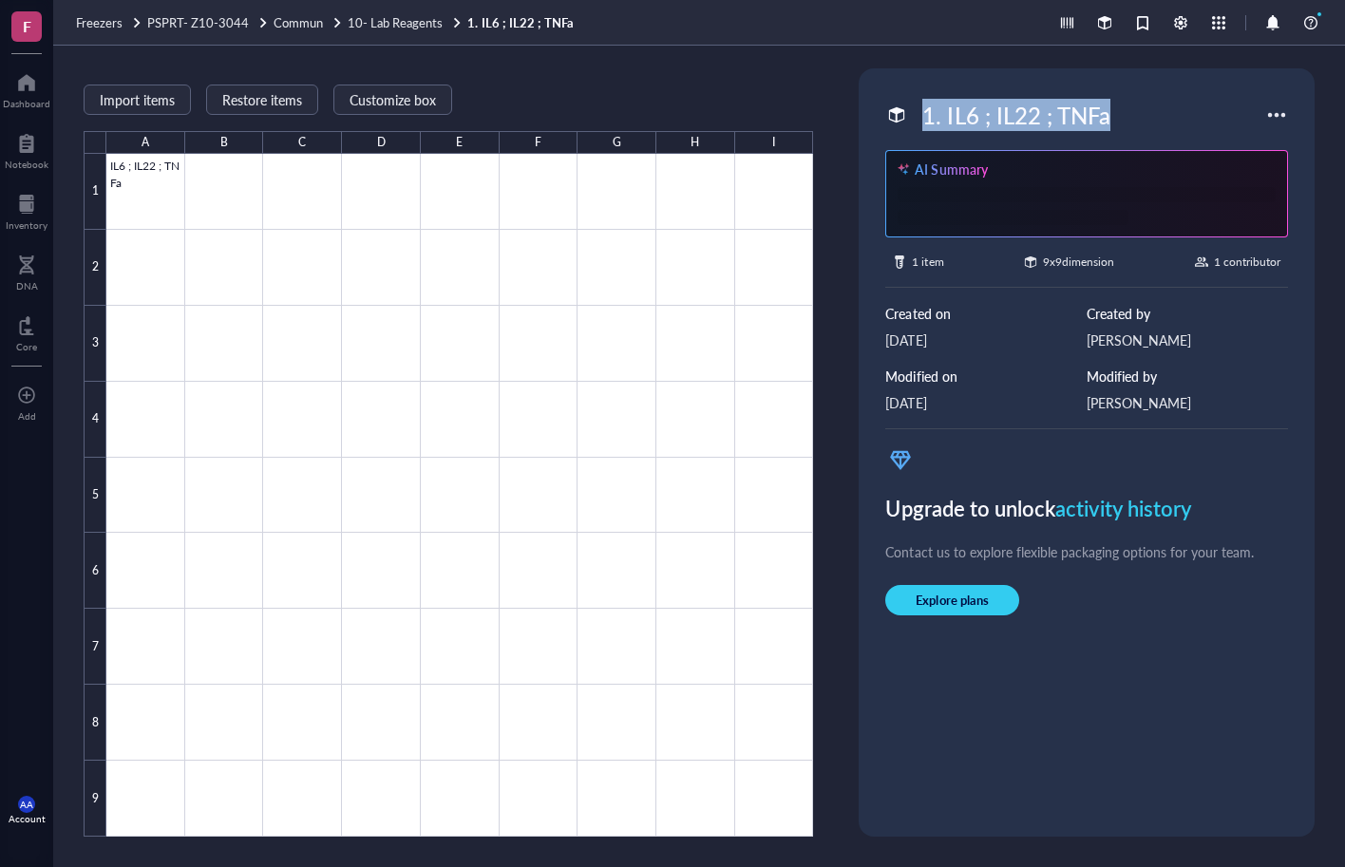
drag, startPoint x: 1097, startPoint y: 113, endPoint x: 921, endPoint y: 132, distance: 176.7
click at [921, 132] on div "1. IL6 ; IL22 ; TNFa" at bounding box center [1075, 115] width 380 height 40
copy div "1. IL6 ; IL22 ; TNFa"
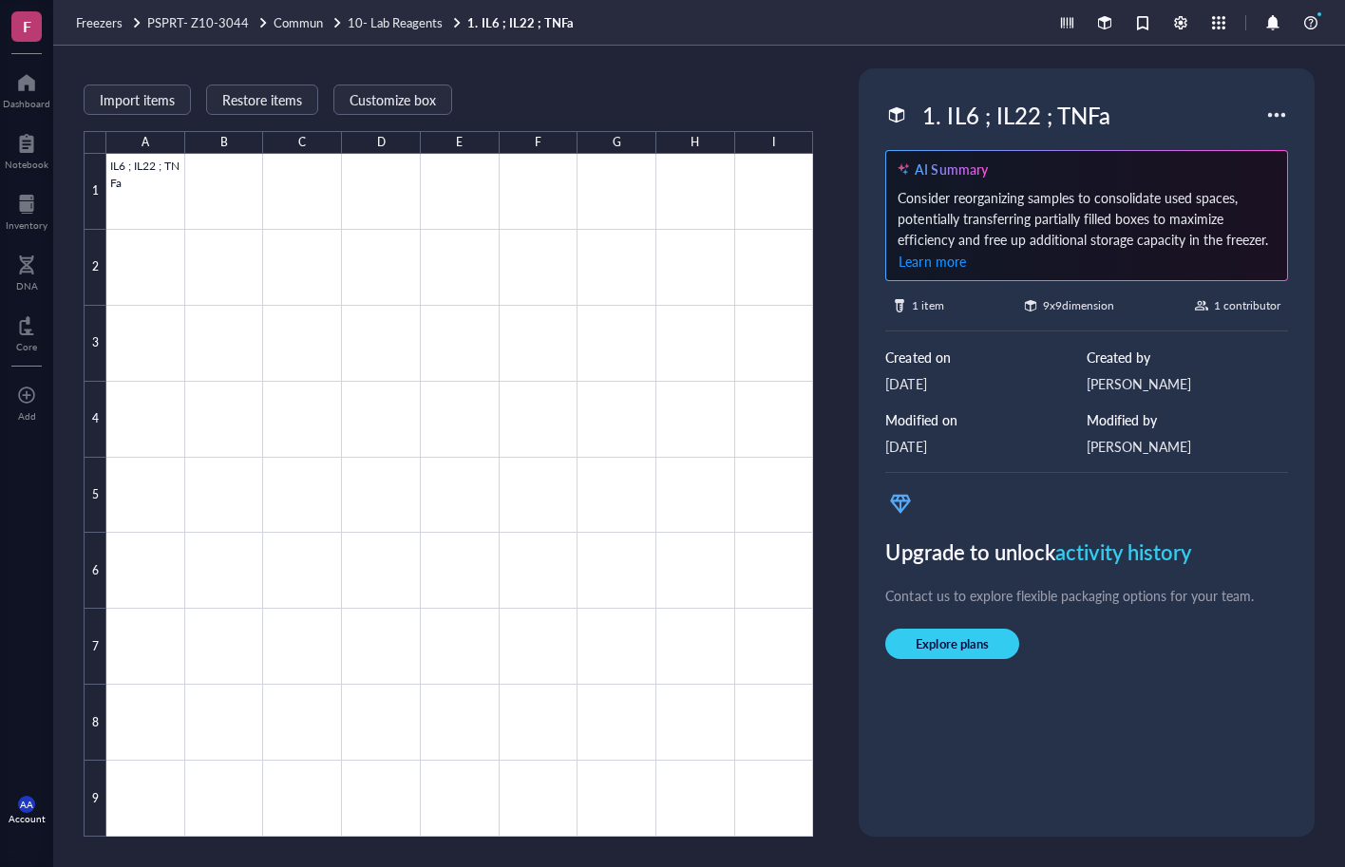
click at [685, 81] on div "Import items Restore items Customize box A B C D E F G H I 1 2 3 4 5 6 7 8 9 IL…" at bounding box center [448, 452] width 729 height 768
click at [417, 16] on span "10- Lab Reagents" at bounding box center [395, 22] width 95 height 18
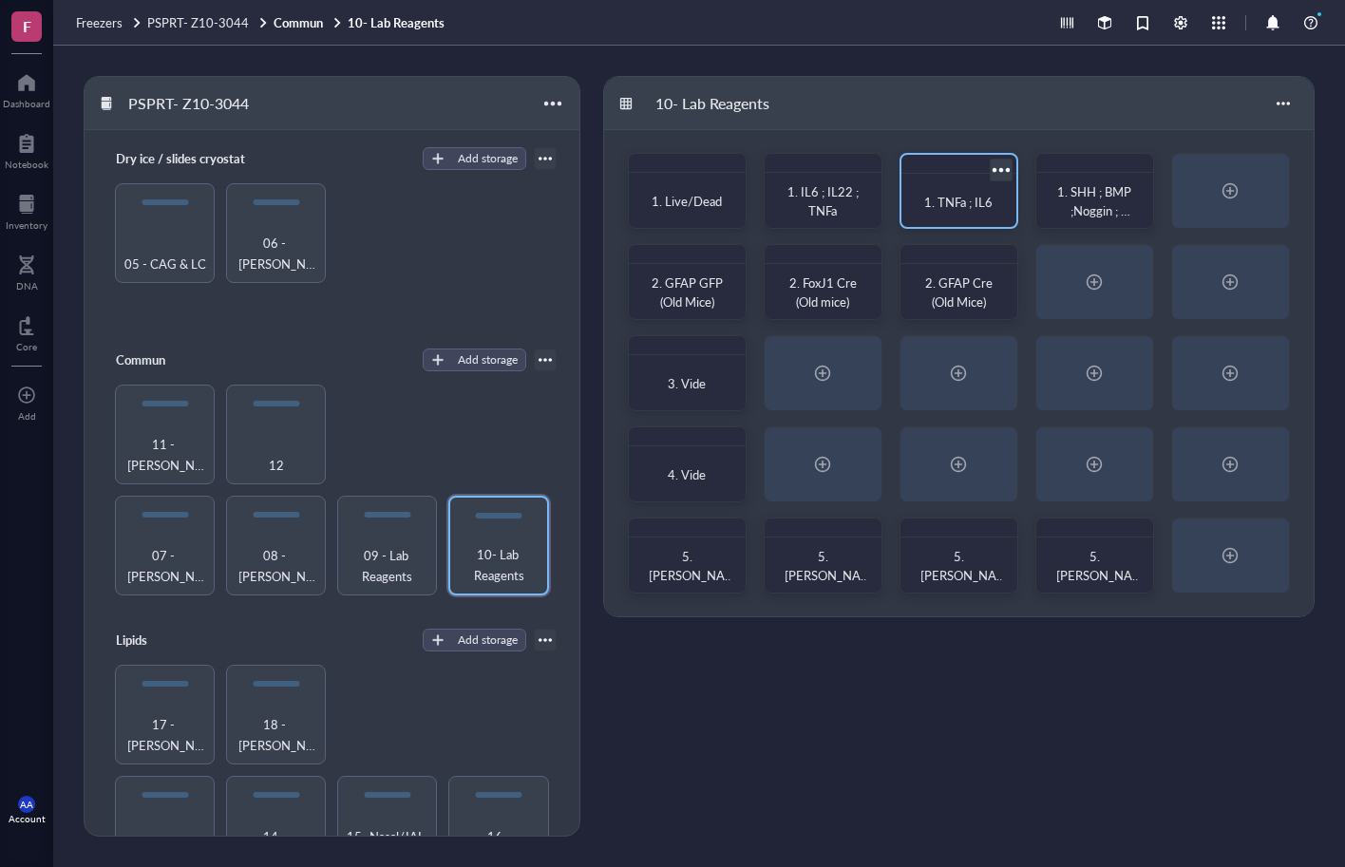
click at [952, 205] on span "1. TNFa ; IL6" at bounding box center [958, 202] width 68 height 18
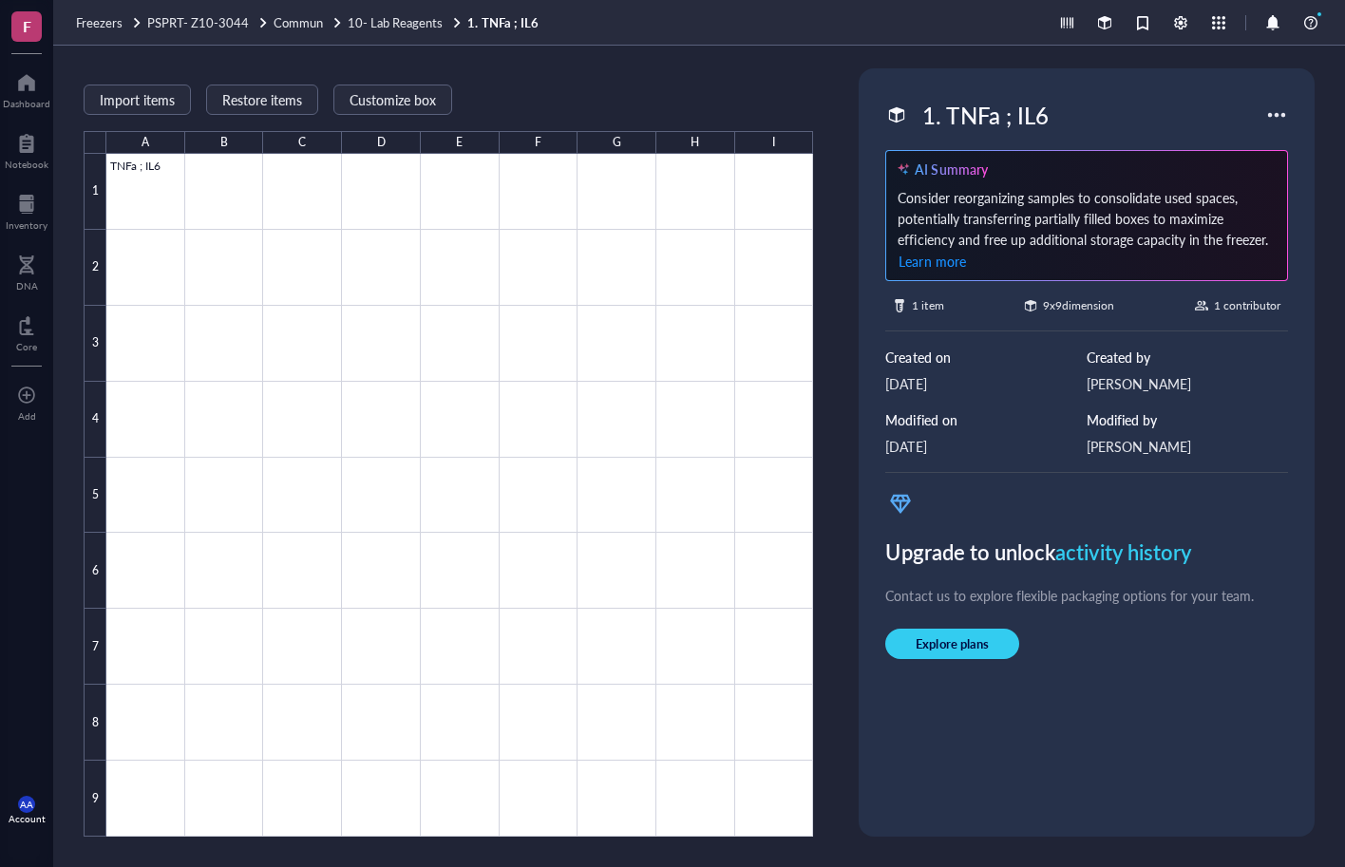
click at [970, 124] on div "1. TNFa ; IL6" at bounding box center [985, 115] width 142 height 40
drag, startPoint x: 982, startPoint y: 117, endPoint x: 840, endPoint y: 133, distance: 142.4
click at [840, 133] on div "Import items Restore items Customize box A B C D E F G H I 1 2 3 4 5 6 7 8 9 TN…" at bounding box center [699, 456] width 1292 height 821
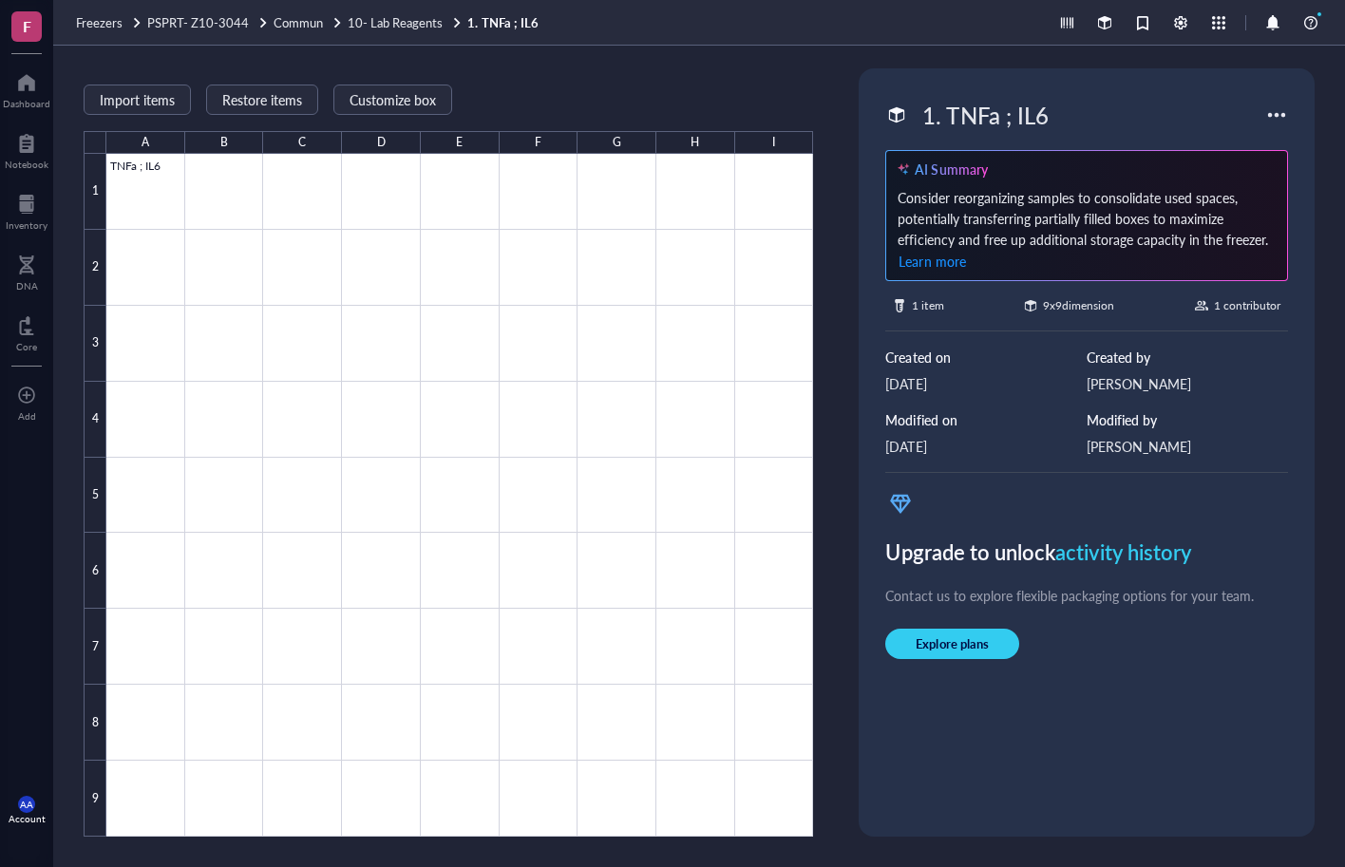
drag, startPoint x: 686, startPoint y: 80, endPoint x: 648, endPoint y: 75, distance: 38.3
click at [686, 80] on div "Import items Restore items Customize box A B C D E F G H I 1 2 3 4 5 6 7 8 9 TN…" at bounding box center [448, 452] width 729 height 768
click at [419, 27] on span "10- Lab Reagents" at bounding box center [395, 22] width 95 height 18
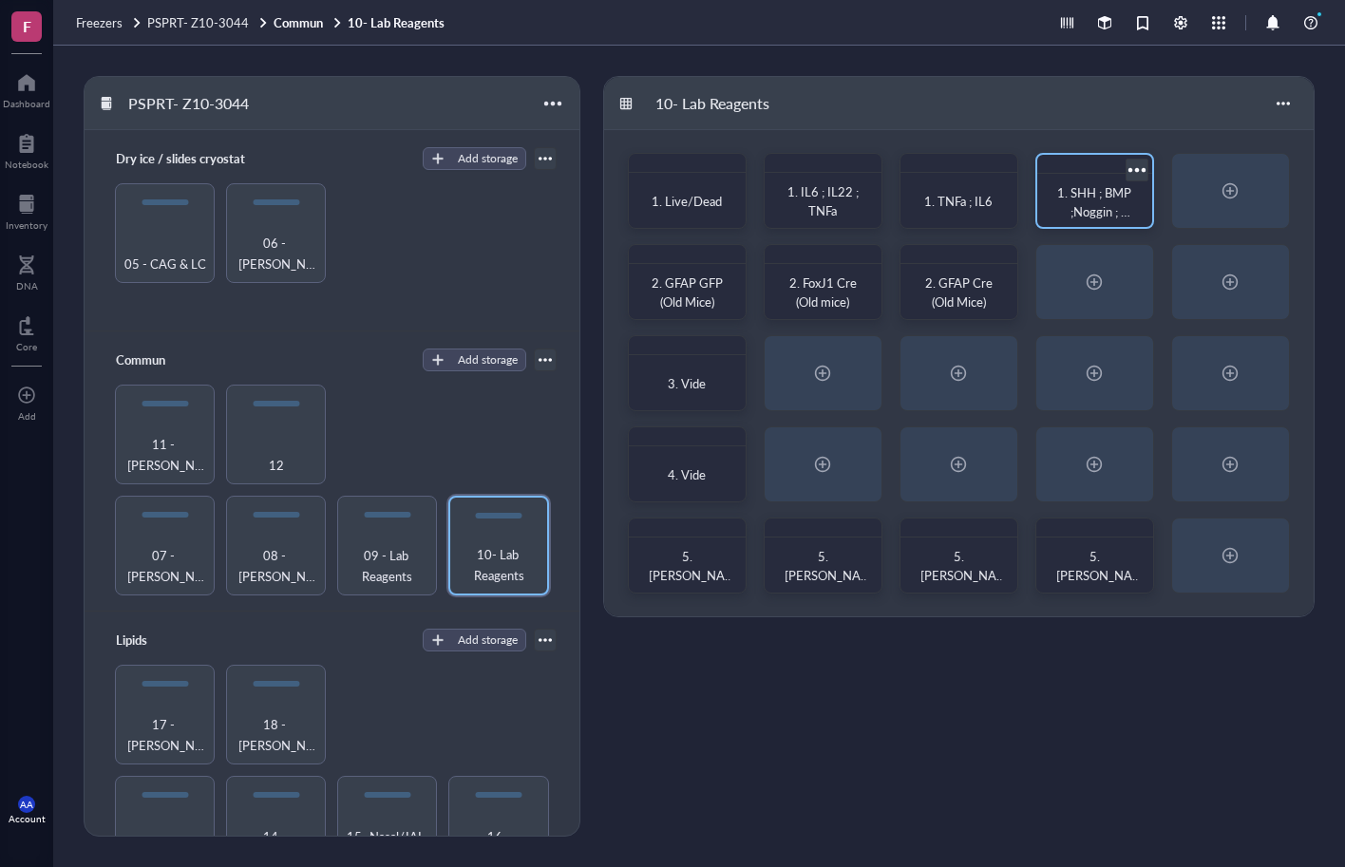
click at [1086, 193] on span "1. SHH ; BMP ;Noggin ; Neuraminidase ; EGF ; TNFa" at bounding box center [1096, 220] width 84 height 75
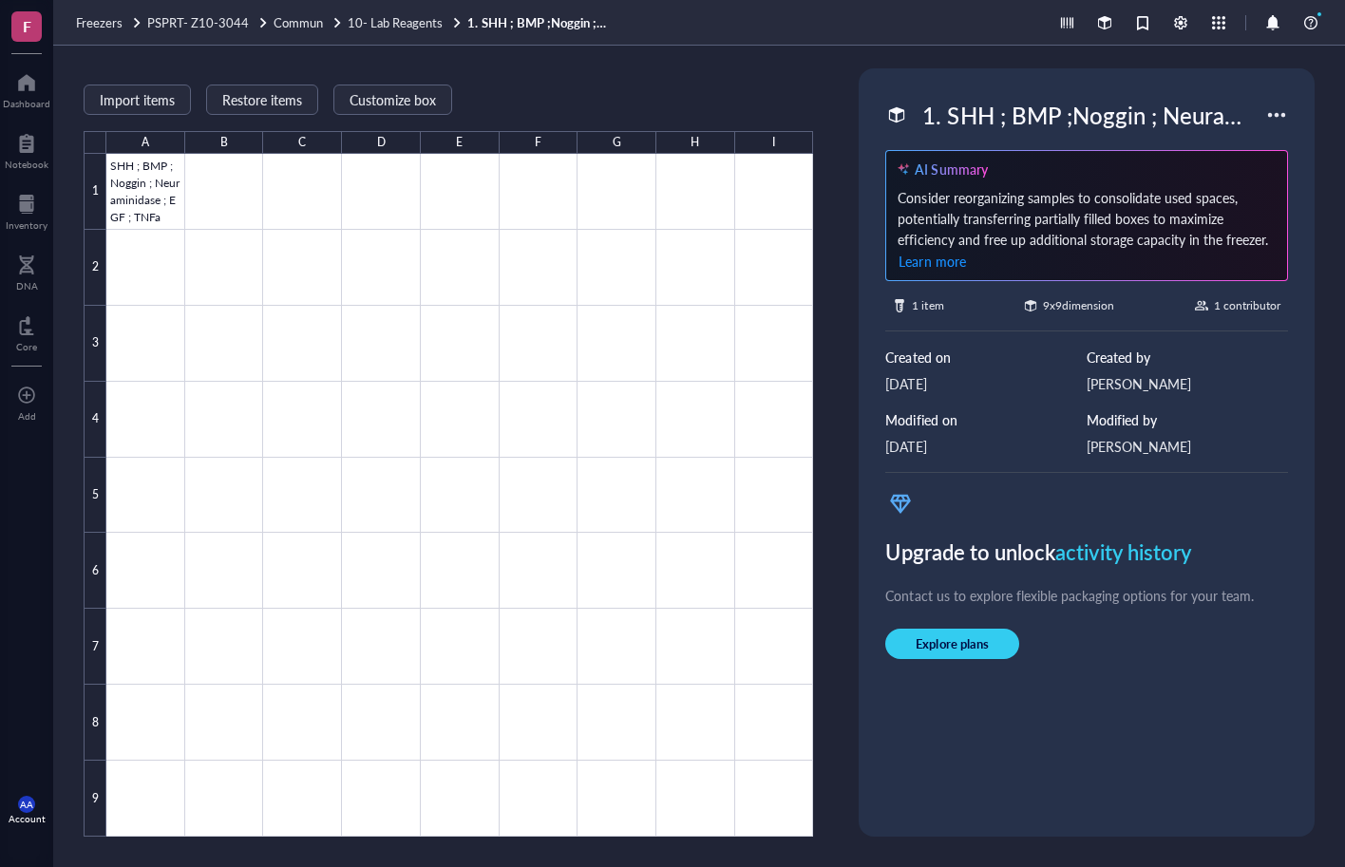
click at [998, 115] on div "1. SHH ; BMP ;Noggin ; Neuraminidase ; EGF ; TNFa" at bounding box center [1089, 115] width 351 height 40
drag, startPoint x: 1258, startPoint y: 112, endPoint x: 816, endPoint y: 133, distance: 443.0
click at [816, 133] on div "Import items Restore items Customize box A B C D E F G H I 1 2 3 4 5 6 7 8 9 SH…" at bounding box center [699, 456] width 1292 height 821
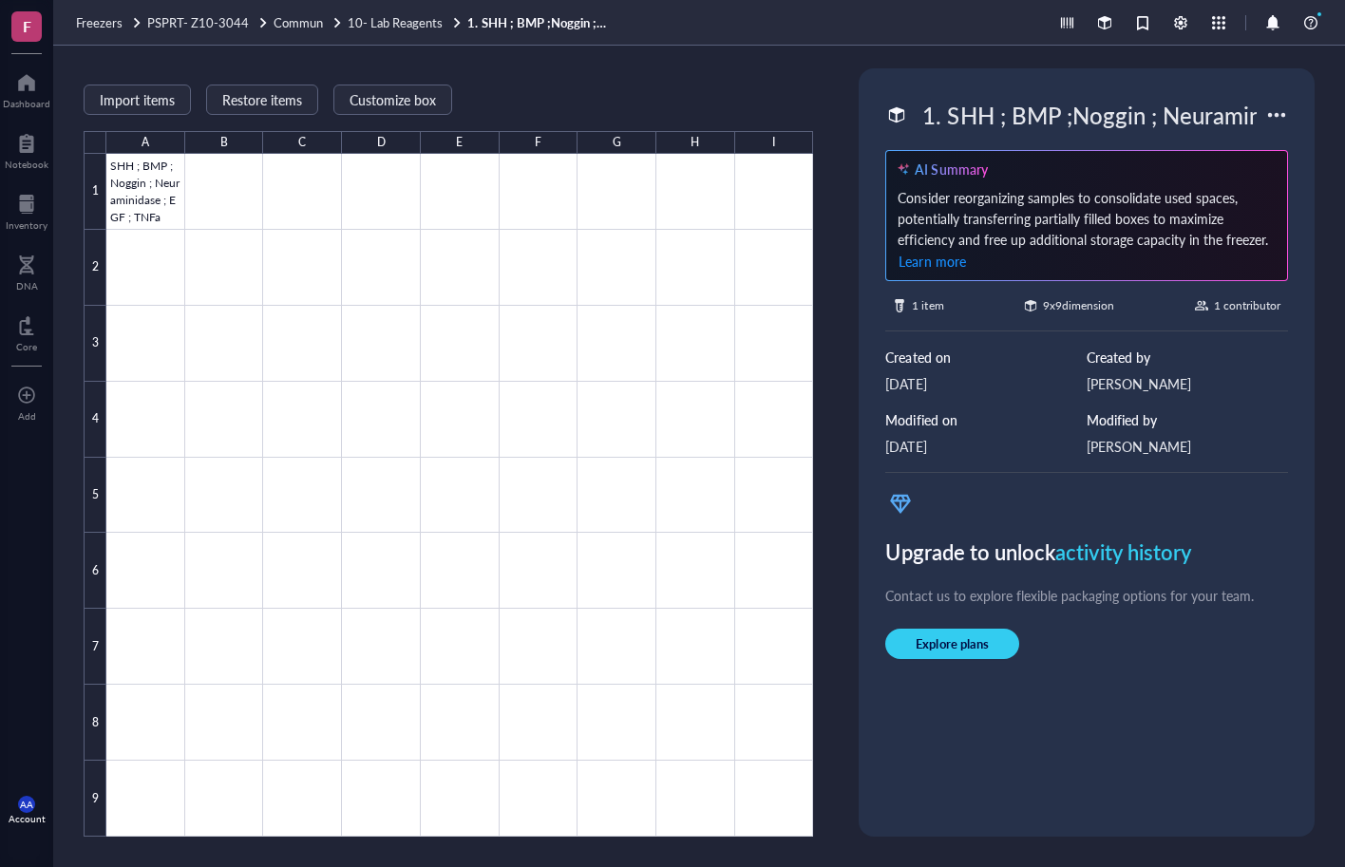
click at [638, 89] on div "Import items Restore items Customize box A B C D E F G H I 1 2 3 4 5 6 7 8 9 SH…" at bounding box center [448, 452] width 729 height 768
click at [416, 22] on span "10- Lab Reagents" at bounding box center [395, 22] width 95 height 18
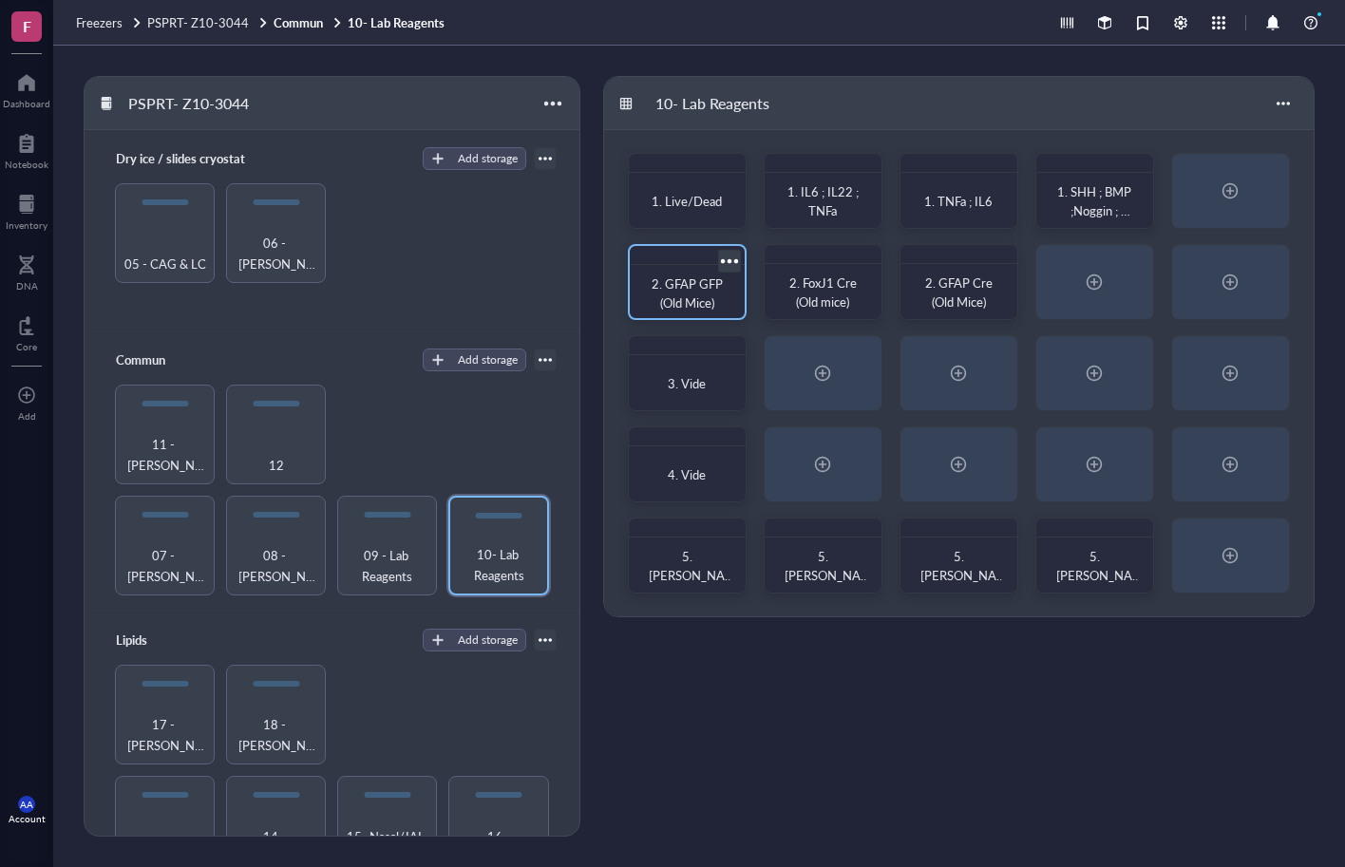
click at [689, 289] on span "2. GFAP GFP (Old Mice)" at bounding box center [688, 292] width 74 height 37
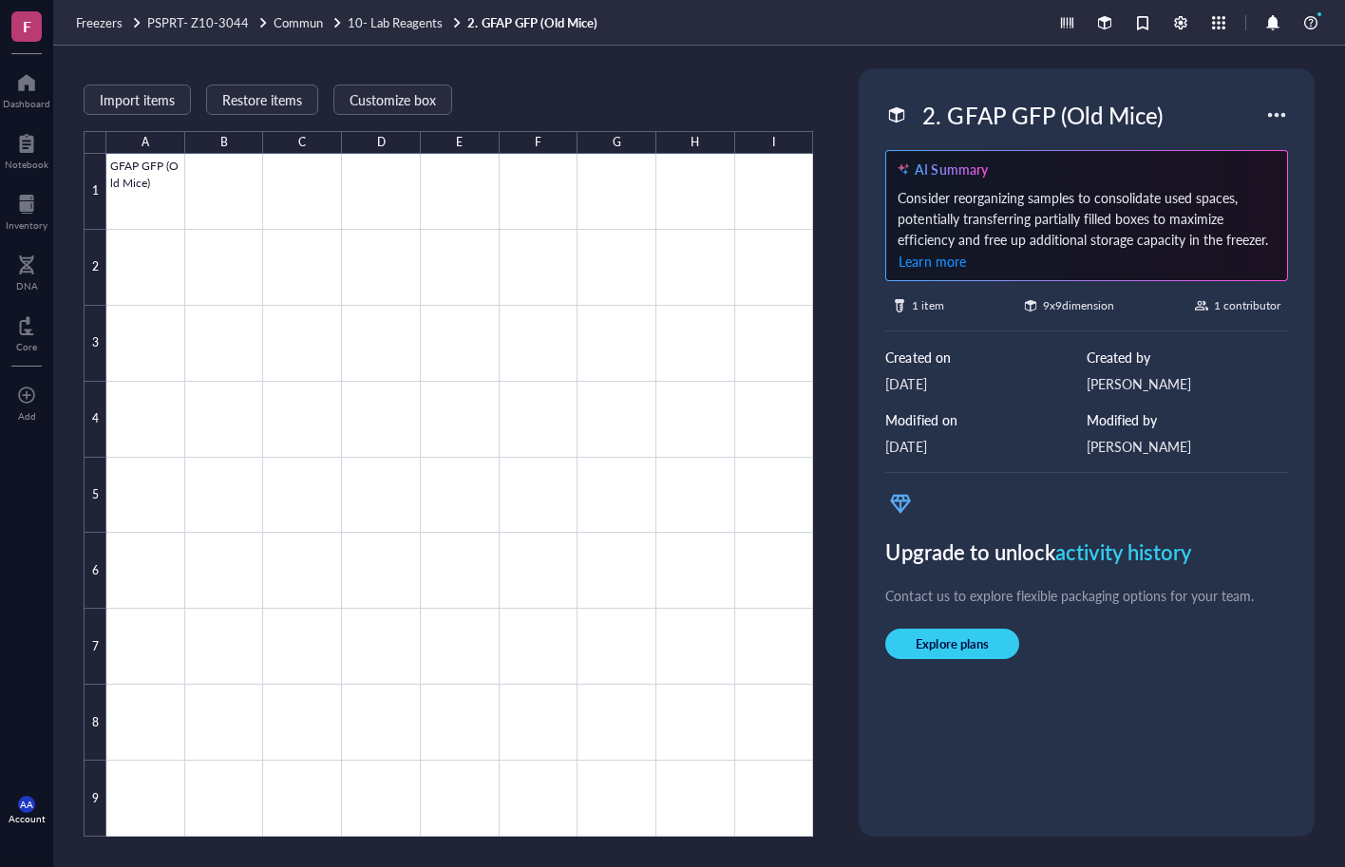
click at [1177, 120] on div "2. GFAP GFP (Old Mice)" at bounding box center [1075, 115] width 380 height 40
click at [1136, 122] on div "2. GFAP GFP (Old Mice)" at bounding box center [1042, 115] width 256 height 40
drag, startPoint x: 1180, startPoint y: 111, endPoint x: 882, endPoint y: 122, distance: 298.4
click at [885, 122] on div "2. GFAP GFP (Old Mice)" at bounding box center [1075, 115] width 380 height 40
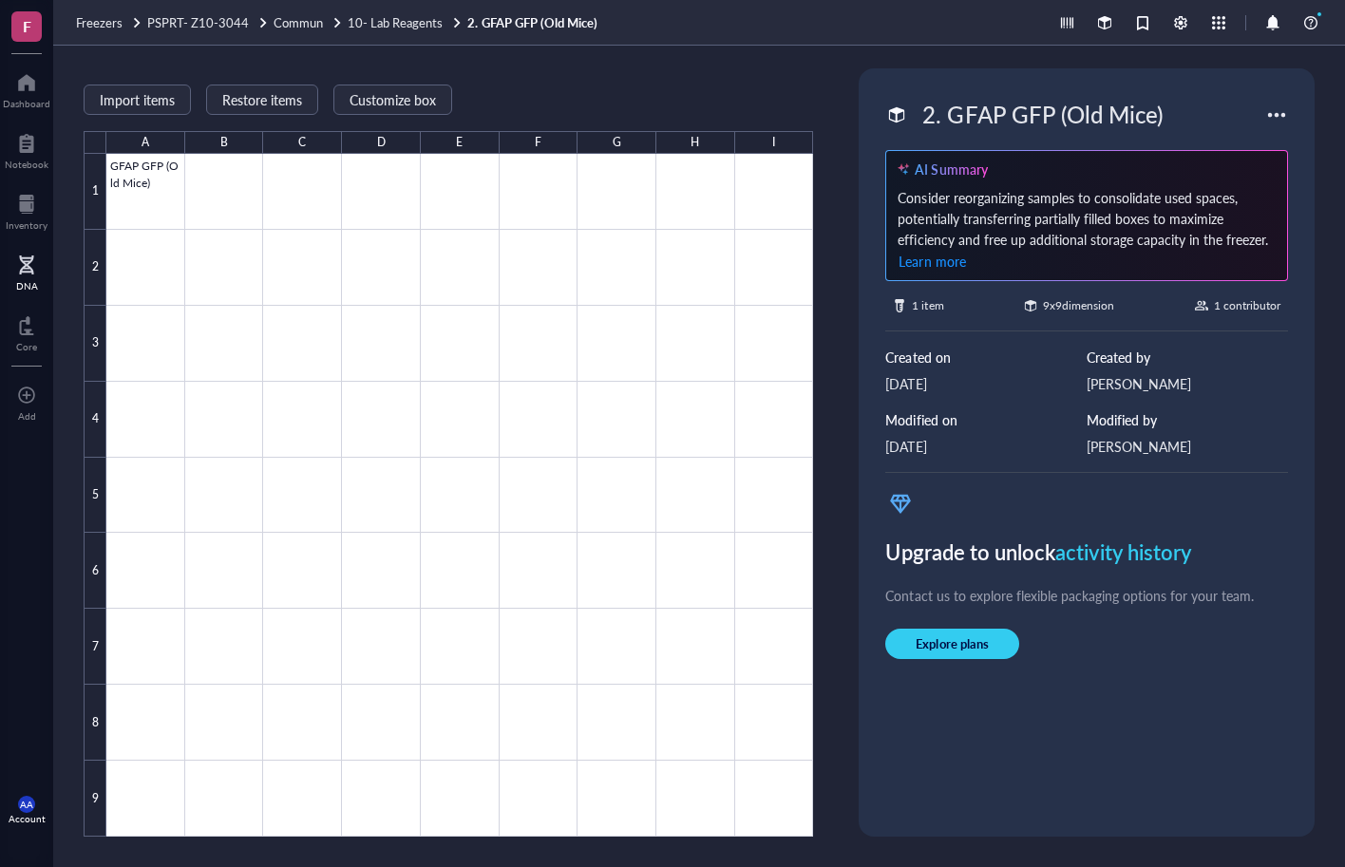
scroll to position [0, 0]
click at [810, 108] on div "Import items Restore items Customize box A B C D E F G H I 1 2 3 4 5 6 7 8 9 GF…" at bounding box center [448, 452] width 729 height 768
click at [417, 21] on span "10- Lab Reagents" at bounding box center [395, 22] width 95 height 18
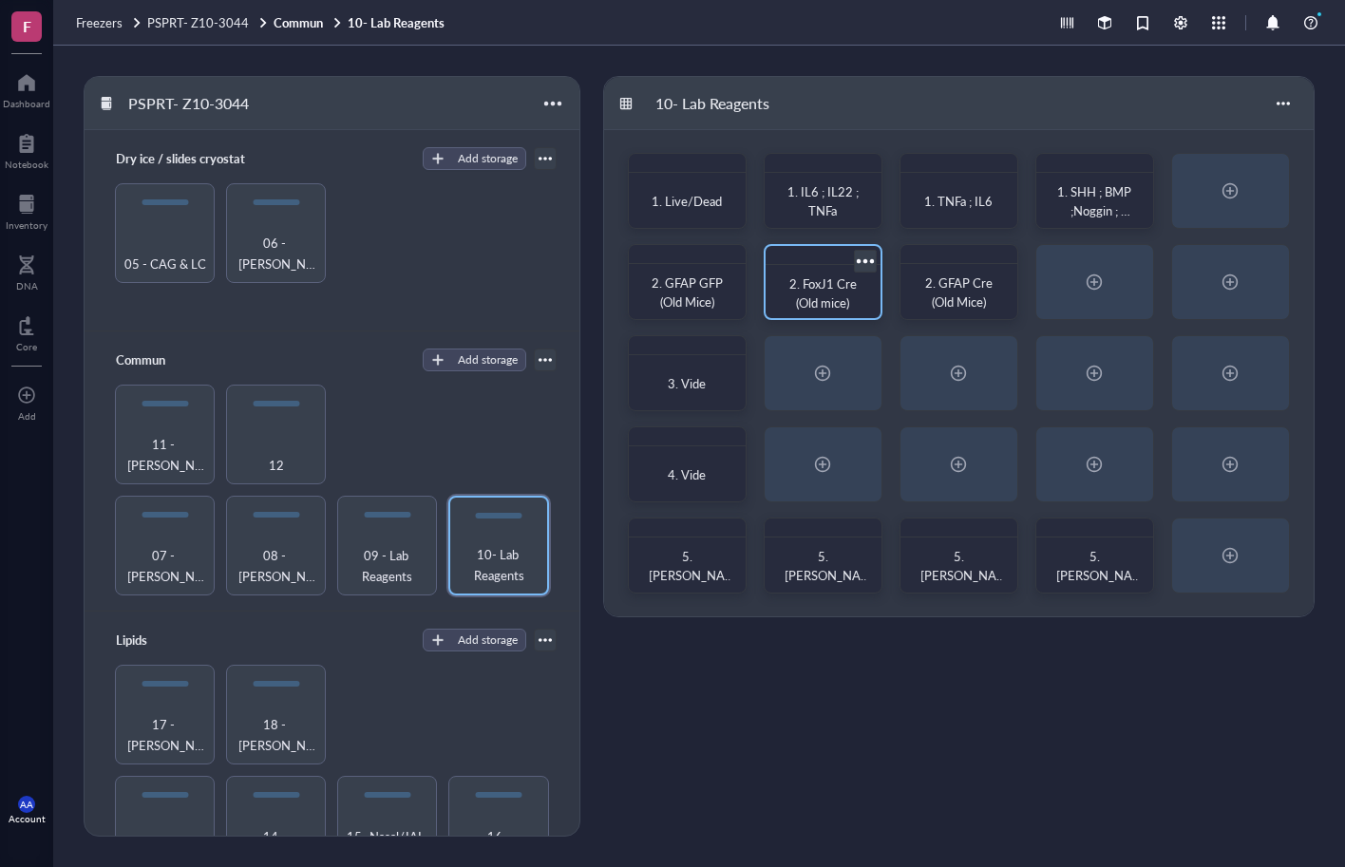
click at [831, 297] on span "2. FoxJ1 Cre (Old mice)" at bounding box center [824, 292] width 70 height 37
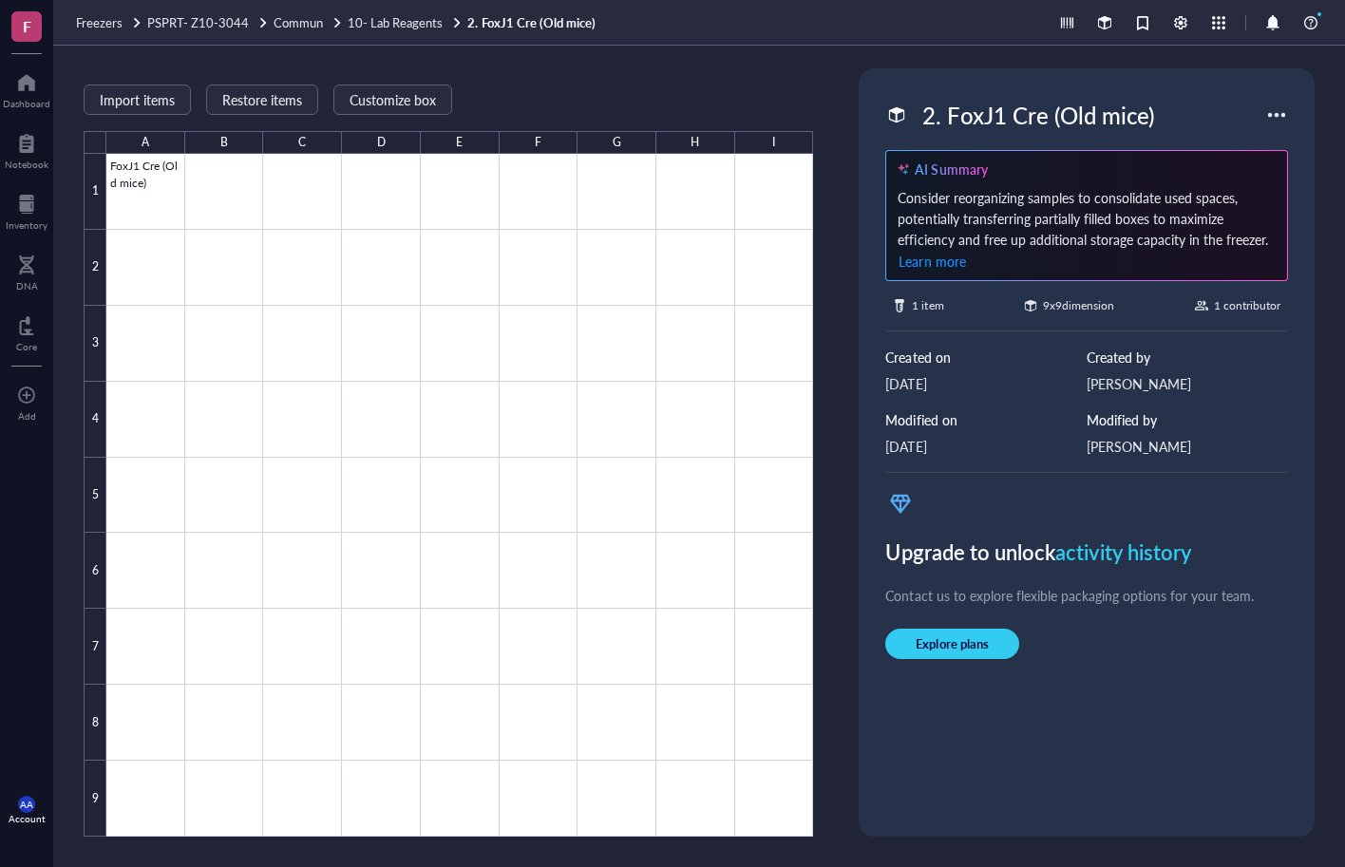
click at [1102, 112] on div "2. FoxJ1 Cre (Old mice)" at bounding box center [1038, 115] width 248 height 40
drag, startPoint x: 1206, startPoint y: 107, endPoint x: 853, endPoint y: 114, distance: 353.3
click at [853, 114] on div "Import items Restore items Customize box A B C D E F G H I 1 2 3 4 5 6 7 8 9 Fo…" at bounding box center [699, 456] width 1292 height 821
click at [785, 85] on div "Import items Restore items Customize box A B C D E F G H I 1 2 3 4 5 6 7 8 9 Fo…" at bounding box center [448, 452] width 729 height 768
click at [399, 22] on span "10- Lab Reagents" at bounding box center [395, 22] width 95 height 18
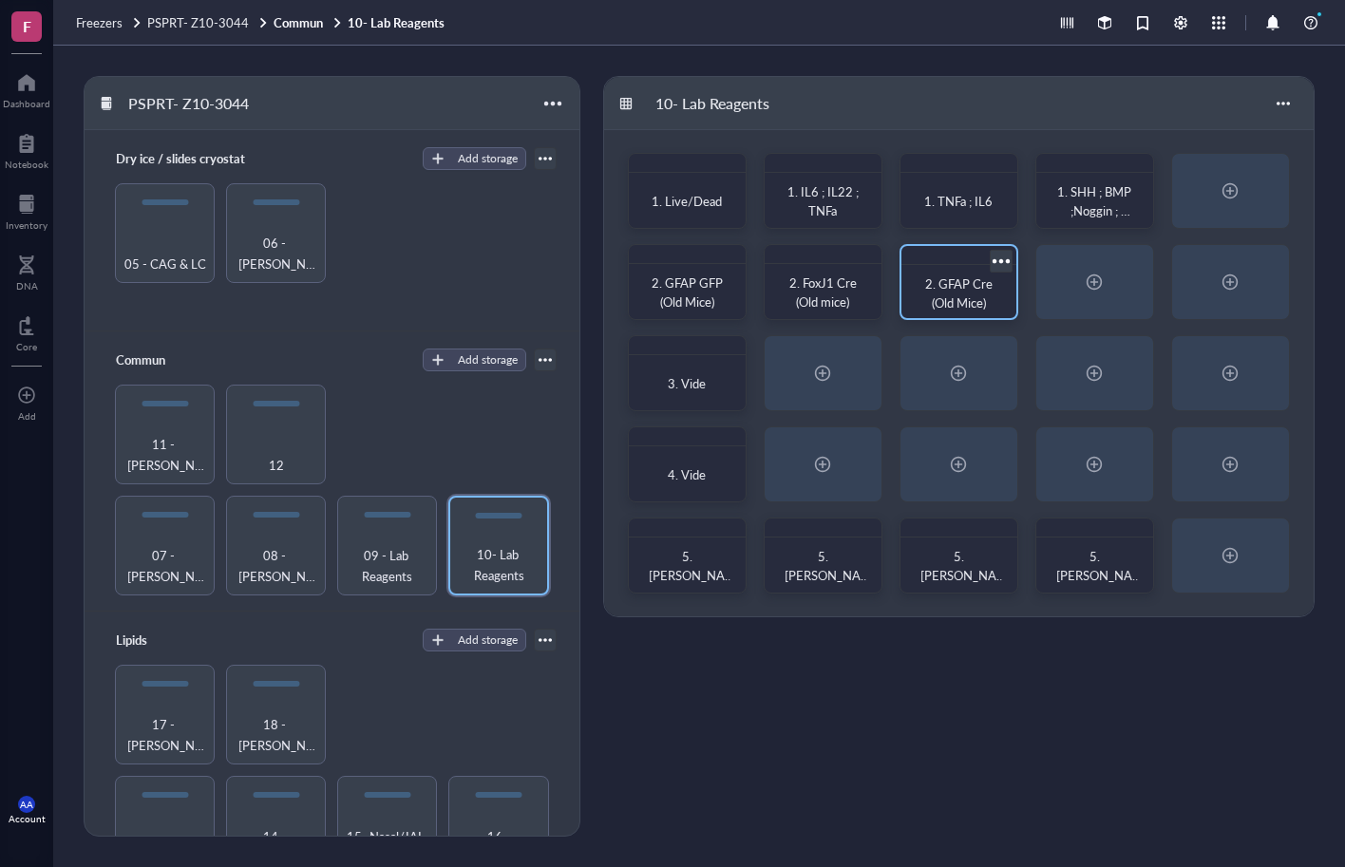
click at [970, 298] on span "2. GFAP Cre (Old Mice)" at bounding box center [960, 292] width 70 height 37
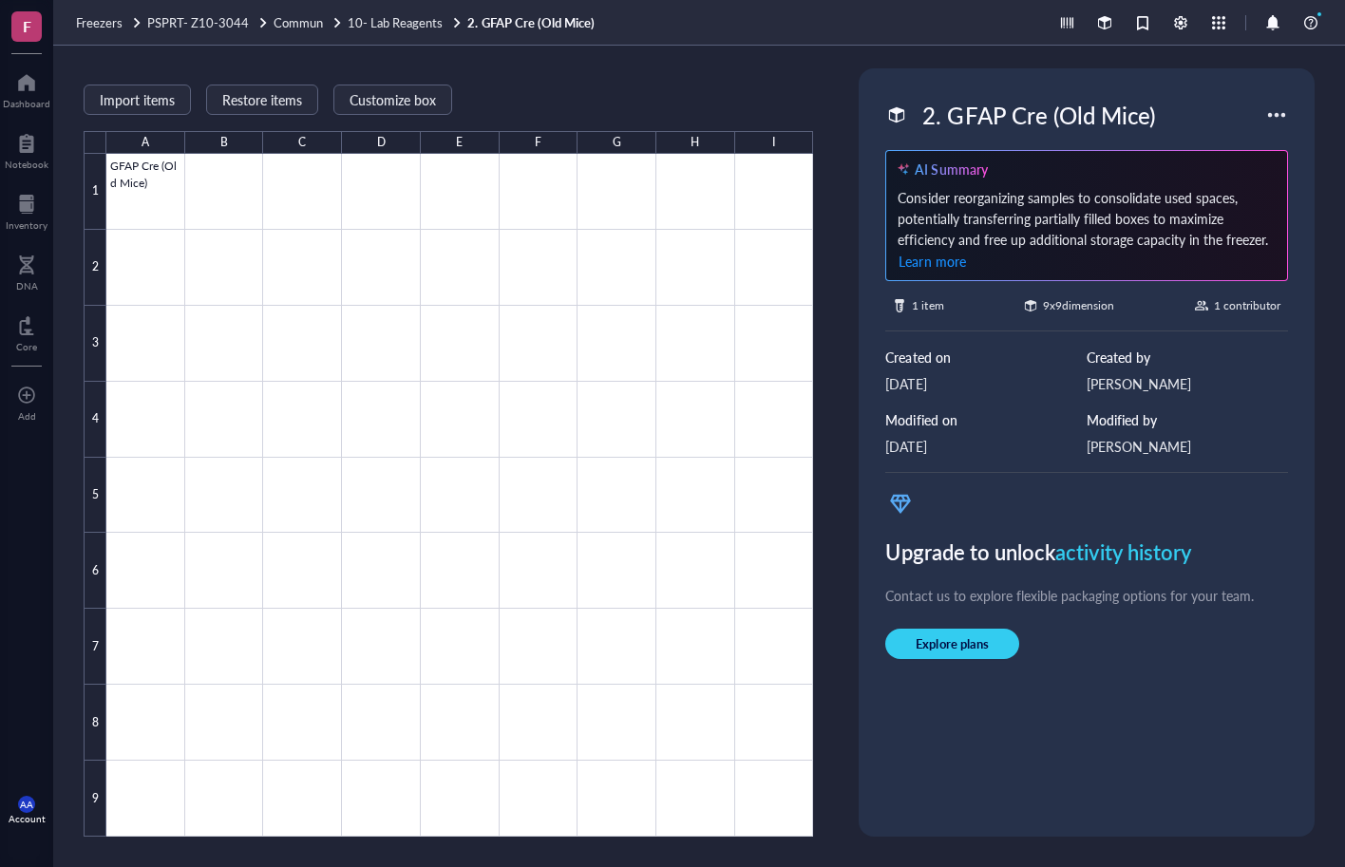
click at [974, 127] on div "2. GFAP Cre (Old Mice)" at bounding box center [1038, 115] width 249 height 40
drag, startPoint x: 888, startPoint y: 109, endPoint x: 793, endPoint y: 111, distance: 95.0
click at [793, 111] on div "Import items Restore items Customize box A B C D E F G H I 1 2 3 4 5 6 7 8 9 GF…" at bounding box center [699, 456] width 1292 height 821
click at [827, 87] on div "Import items Restore items Customize box A B C D E F G H I 1 2 3 4 5 6 7 8 9 GF…" at bounding box center [699, 456] width 1292 height 821
click at [400, 20] on span "10- Lab Reagents" at bounding box center [395, 22] width 95 height 18
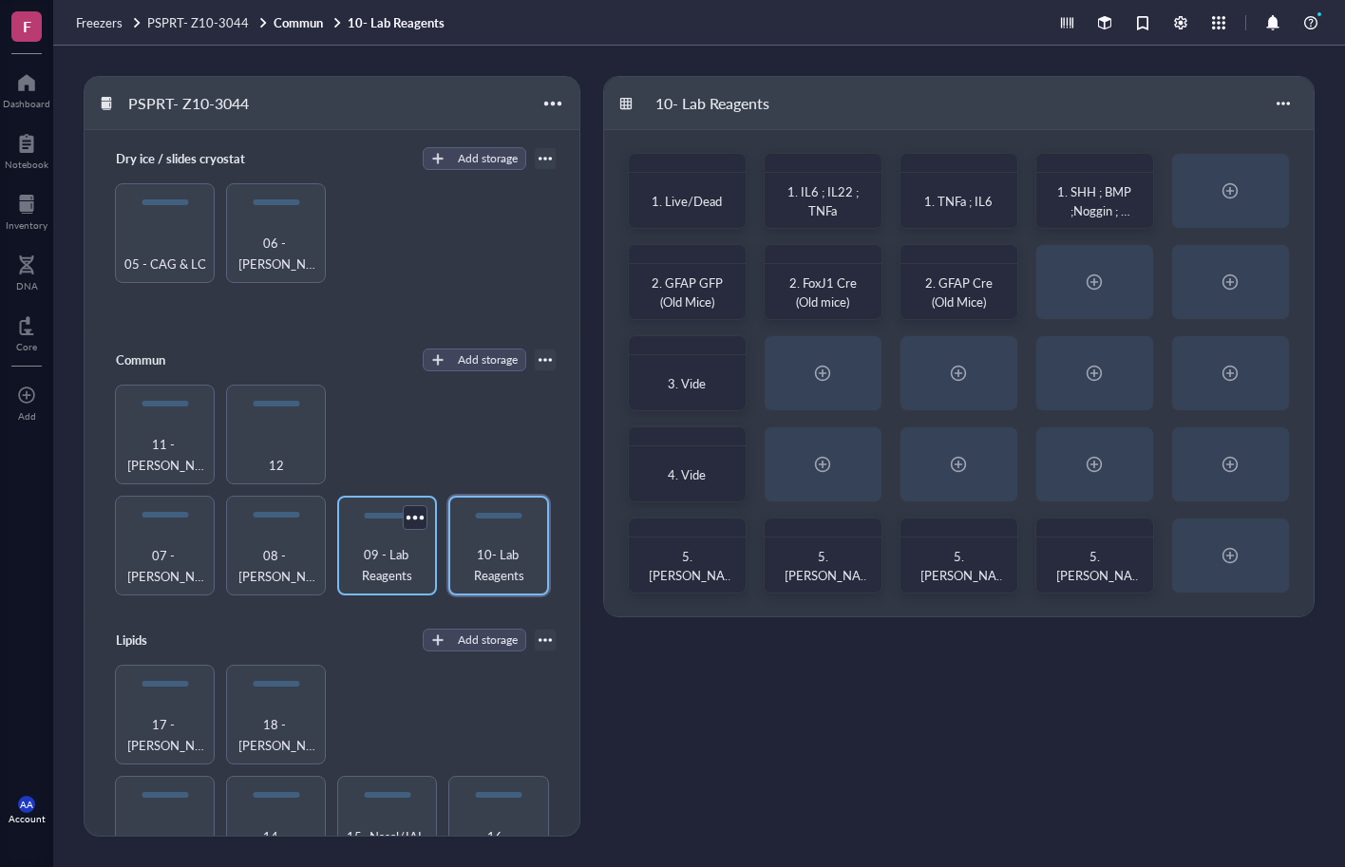
click at [380, 572] on span "09 - Lab Reagents" at bounding box center [387, 565] width 81 height 42
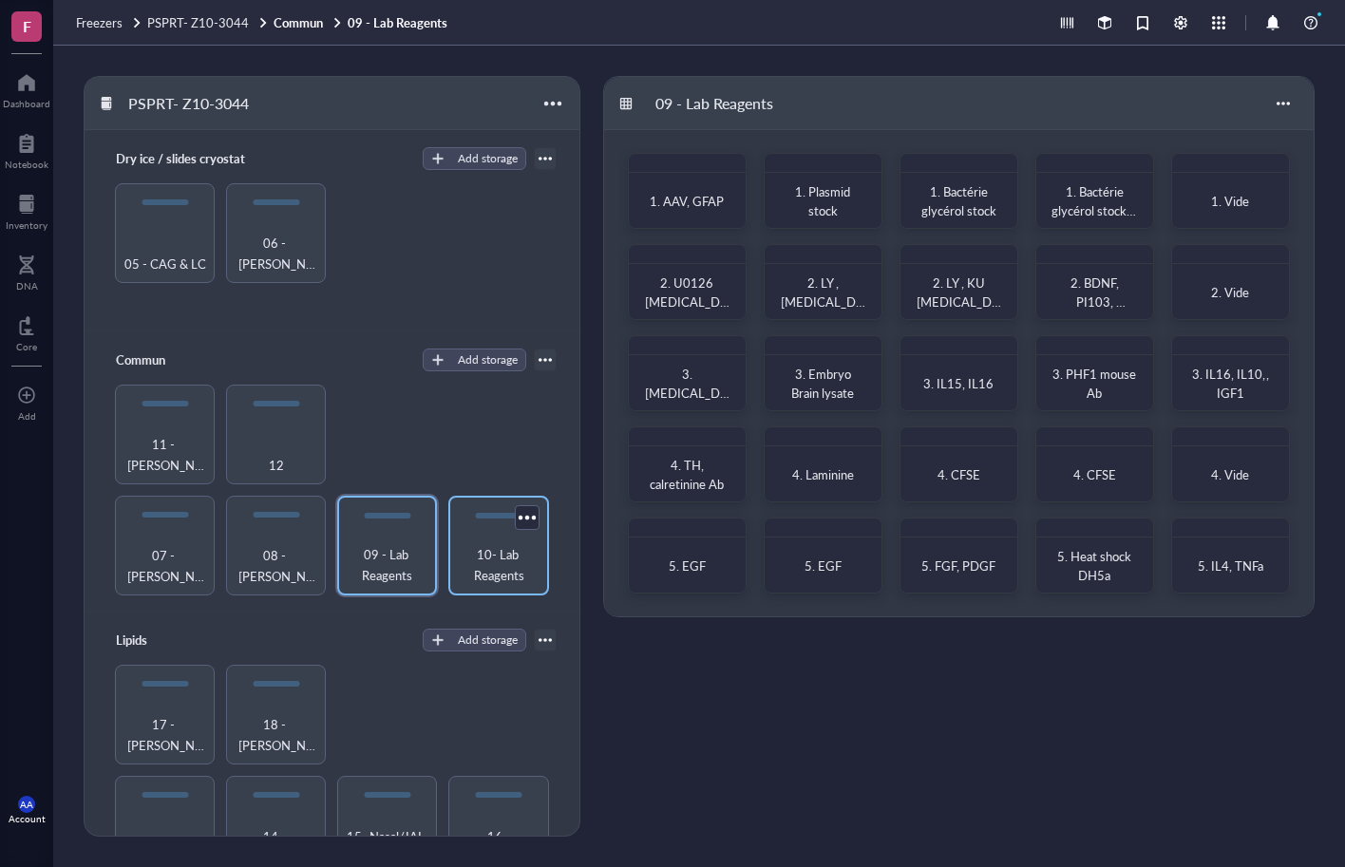
click at [490, 574] on span "10- Lab Reagents" at bounding box center [498, 565] width 81 height 42
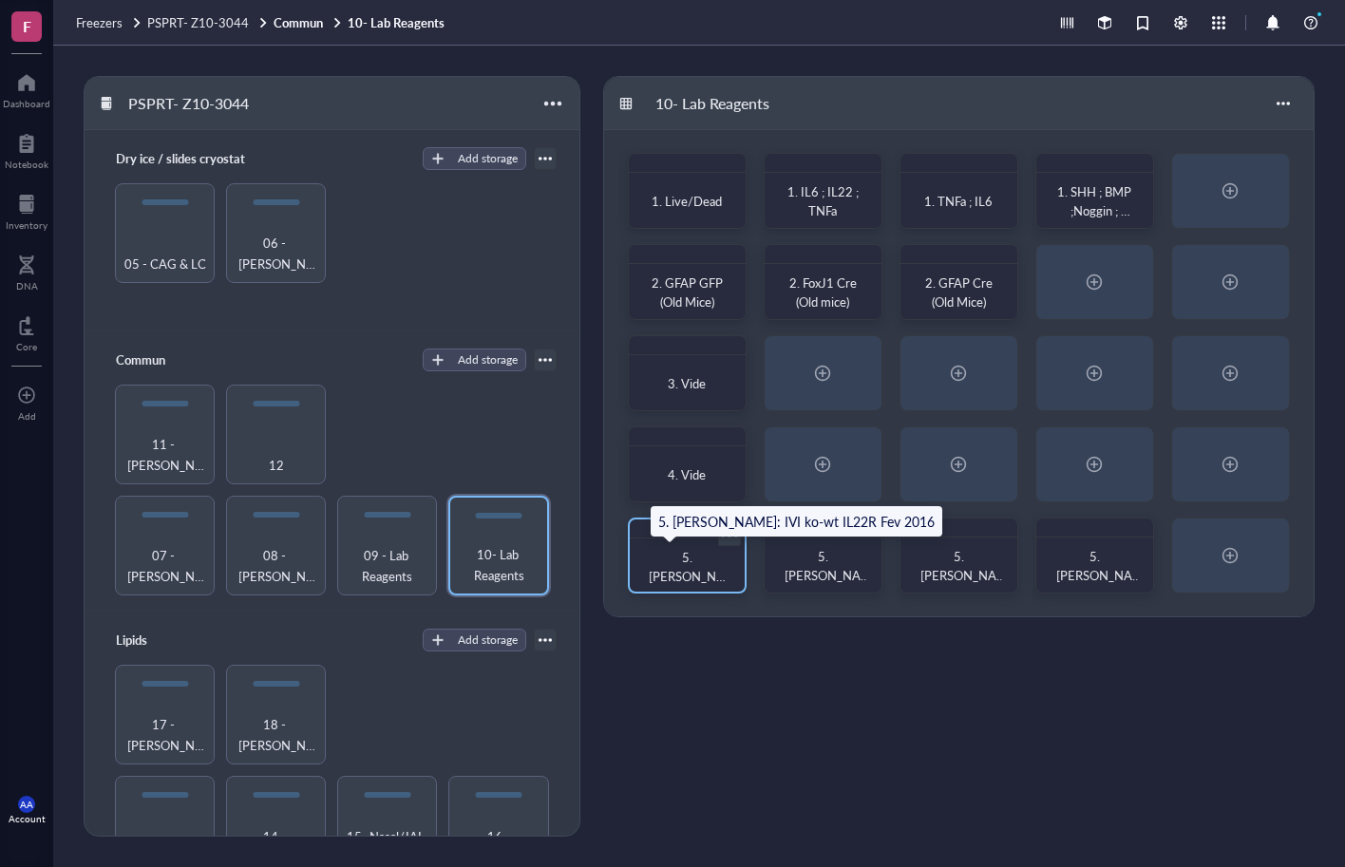
click at [682, 579] on span "5. [PERSON_NAME]: IVI ko-wt IL22R Fev 2016" at bounding box center [688, 595] width 83 height 94
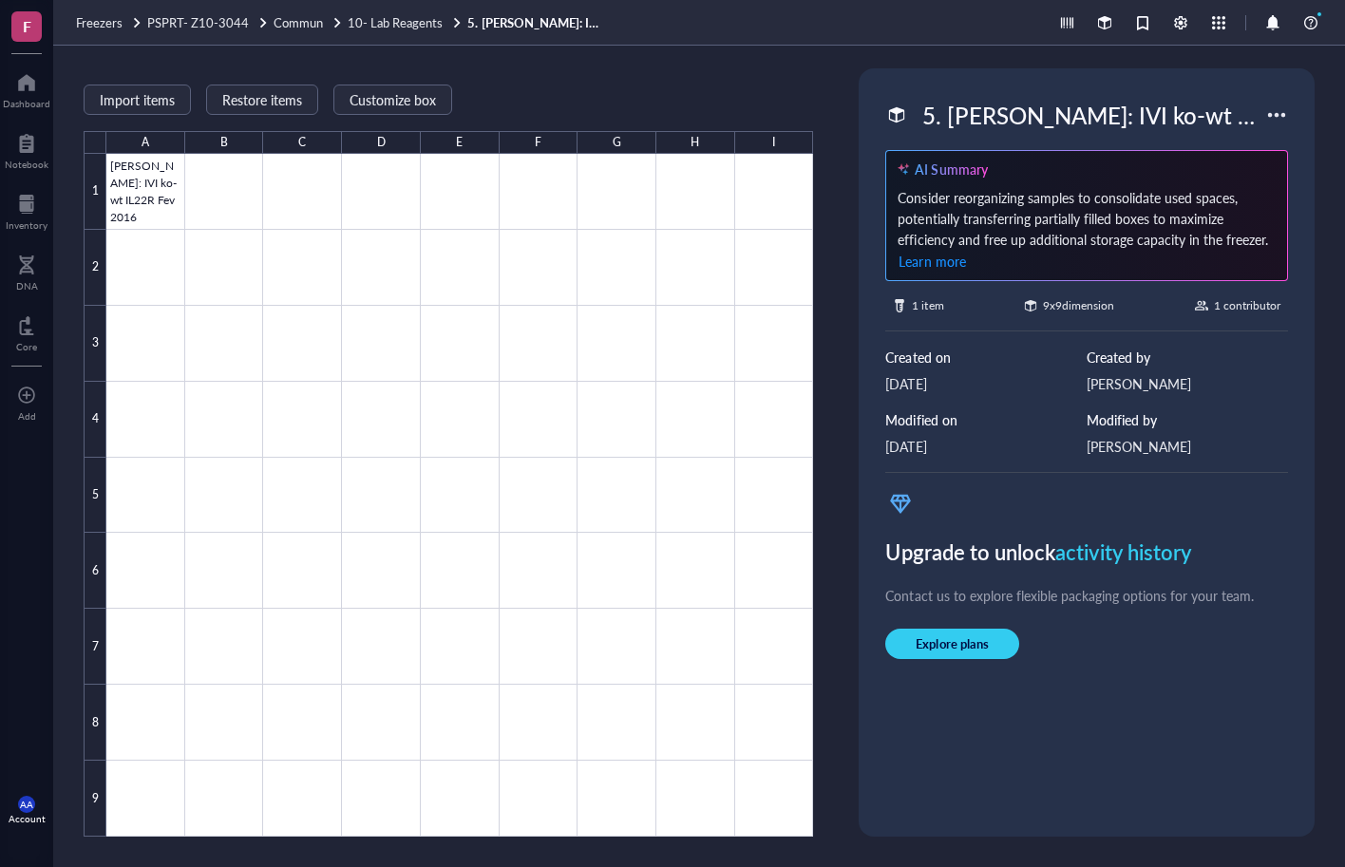
click at [1028, 122] on div "5. [PERSON_NAME]: IVI ko-wt IL22R Fev 2016" at bounding box center [1089, 115] width 351 height 40
click at [1260, 107] on div "5. [PERSON_NAME]: IVI ko-wt IL22R Fev 2016" at bounding box center [1086, 115] width 403 height 40
click at [1197, 119] on div "5. [PERSON_NAME]: IVI ko-wt IL22R Fev 2016" at bounding box center [1089, 115] width 351 height 40
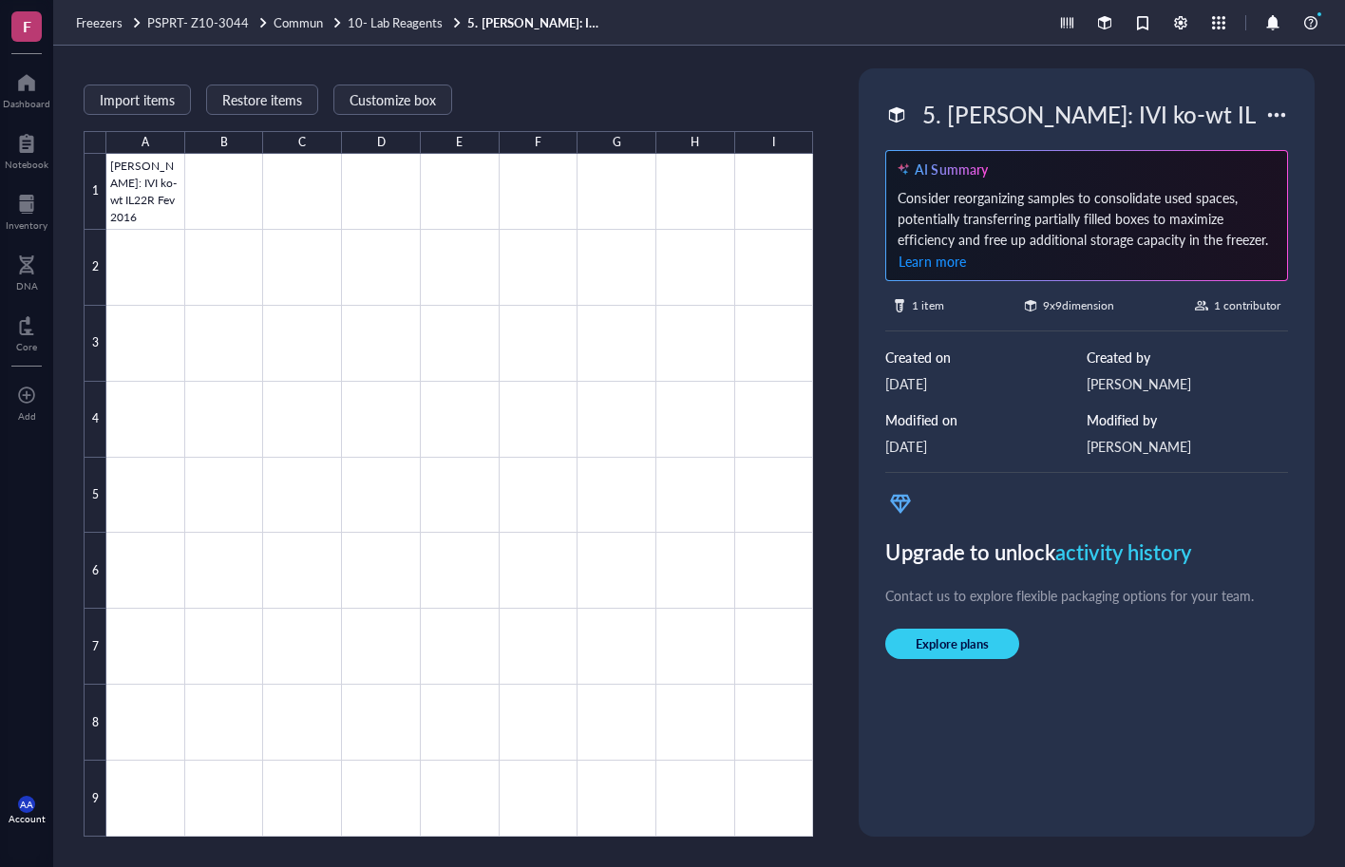
drag, startPoint x: 1256, startPoint y: 111, endPoint x: 888, endPoint y: 123, distance: 368.6
click at [888, 123] on div "5. [PERSON_NAME]: IVI ko-wt IL22R Fev 2016" at bounding box center [1075, 115] width 380 height 40
click at [762, 86] on div "Import items Restore items Customize box A B C D E F G H I 1 2 3 4 5 6 7 8 9 [P…" at bounding box center [448, 452] width 729 height 768
click at [385, 25] on span "10- Lab Reagents" at bounding box center [395, 22] width 95 height 18
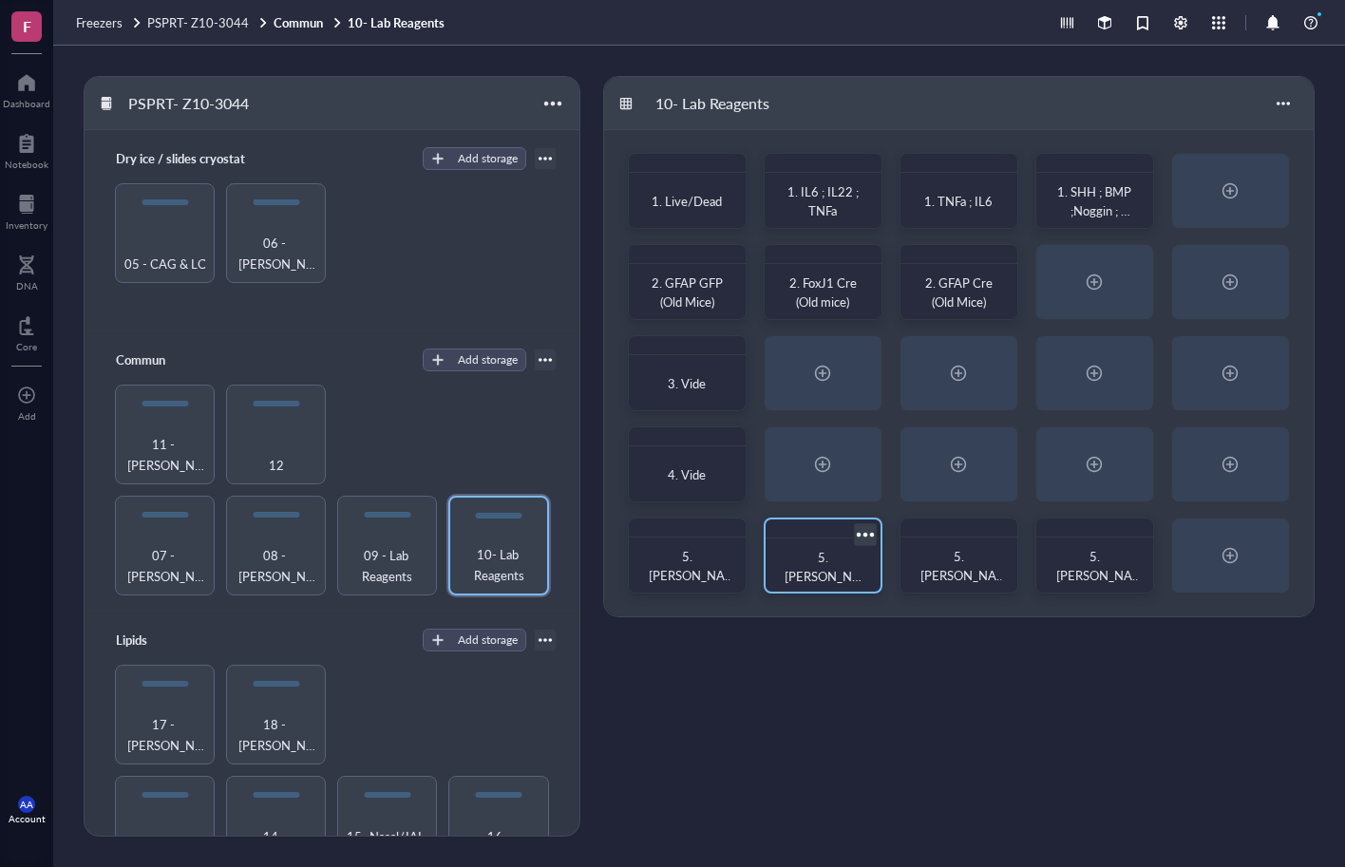
click at [835, 575] on span "5. [PERSON_NAME]: IVI [DATE]" at bounding box center [822, 585] width 77 height 75
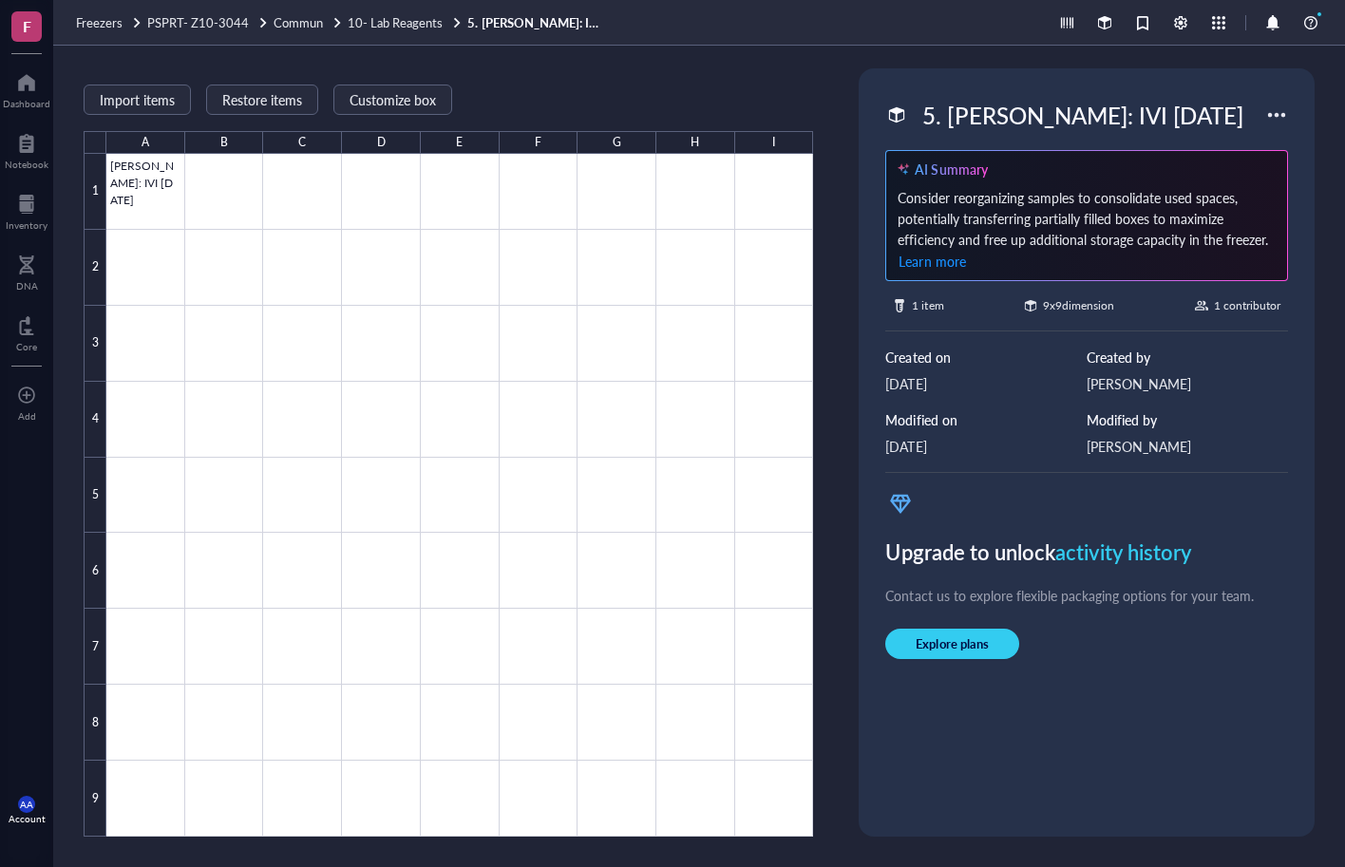
click at [1043, 123] on div "5. [PERSON_NAME]: IVI [DATE]" at bounding box center [1082, 115] width 337 height 40
drag, startPoint x: 1182, startPoint y: 102, endPoint x: 916, endPoint y: 128, distance: 267.2
click at [916, 128] on input "5. [PERSON_NAME]: IVI [DATE]" at bounding box center [1081, 115] width 332 height 38
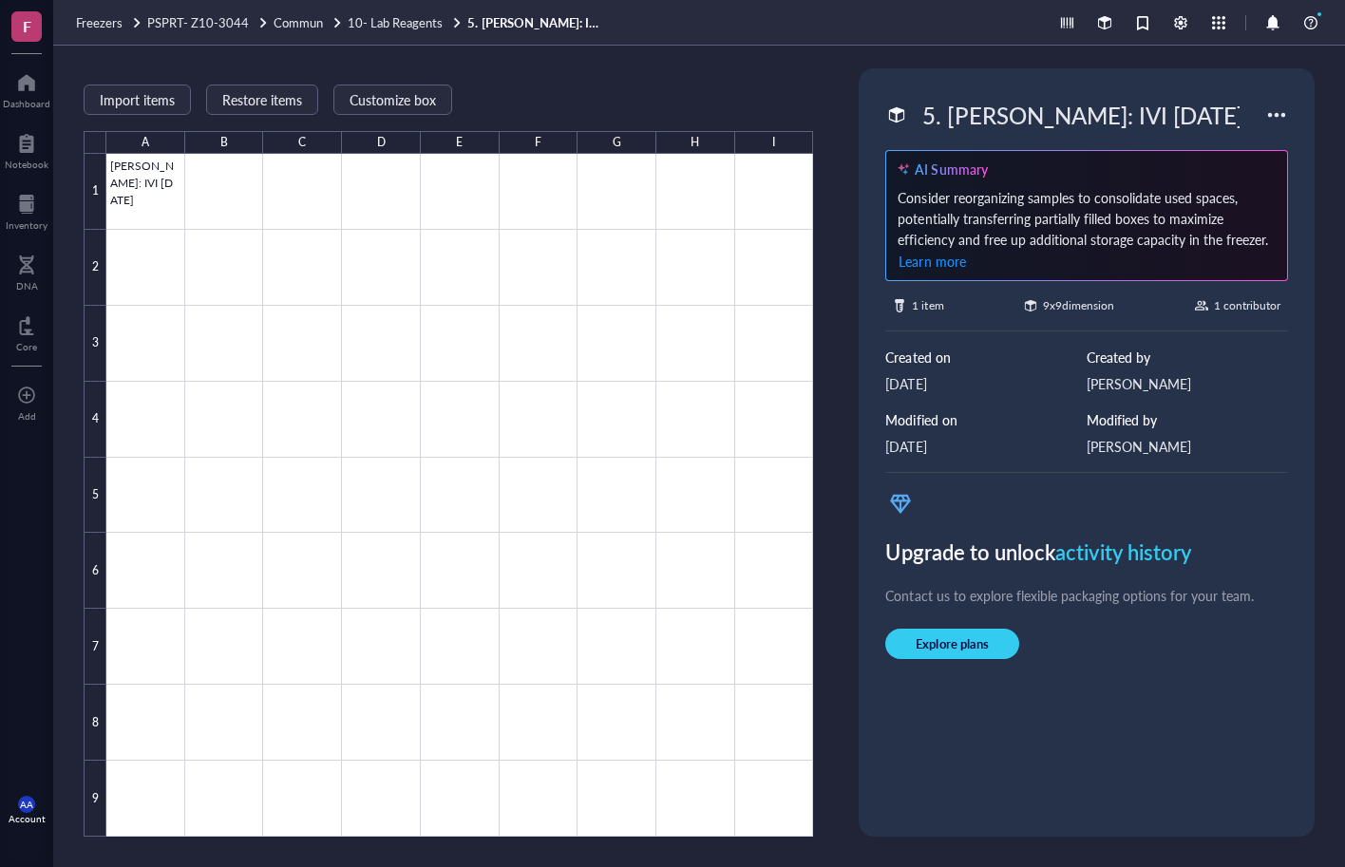
click at [705, 71] on div "Import items Restore items Customize box A B C D E F G H I 1 2 3 4 5 6 7 8 9 [P…" at bounding box center [448, 452] width 729 height 768
click at [400, 20] on span "10- Lab Reagents" at bounding box center [395, 22] width 95 height 18
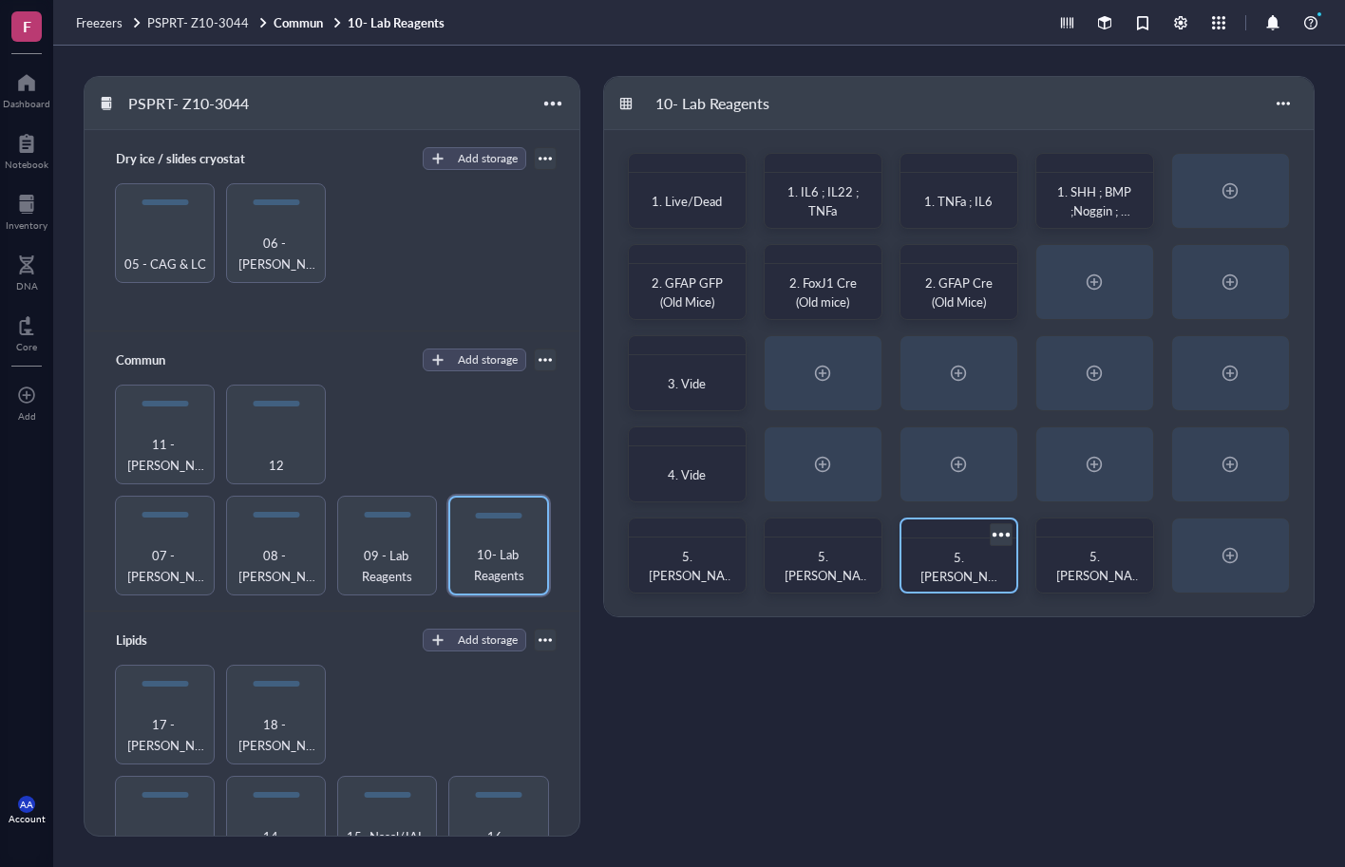
click at [962, 561] on span "5. [PERSON_NAME]: IVI EGF et TNFa [DATE]" at bounding box center [958, 595] width 77 height 94
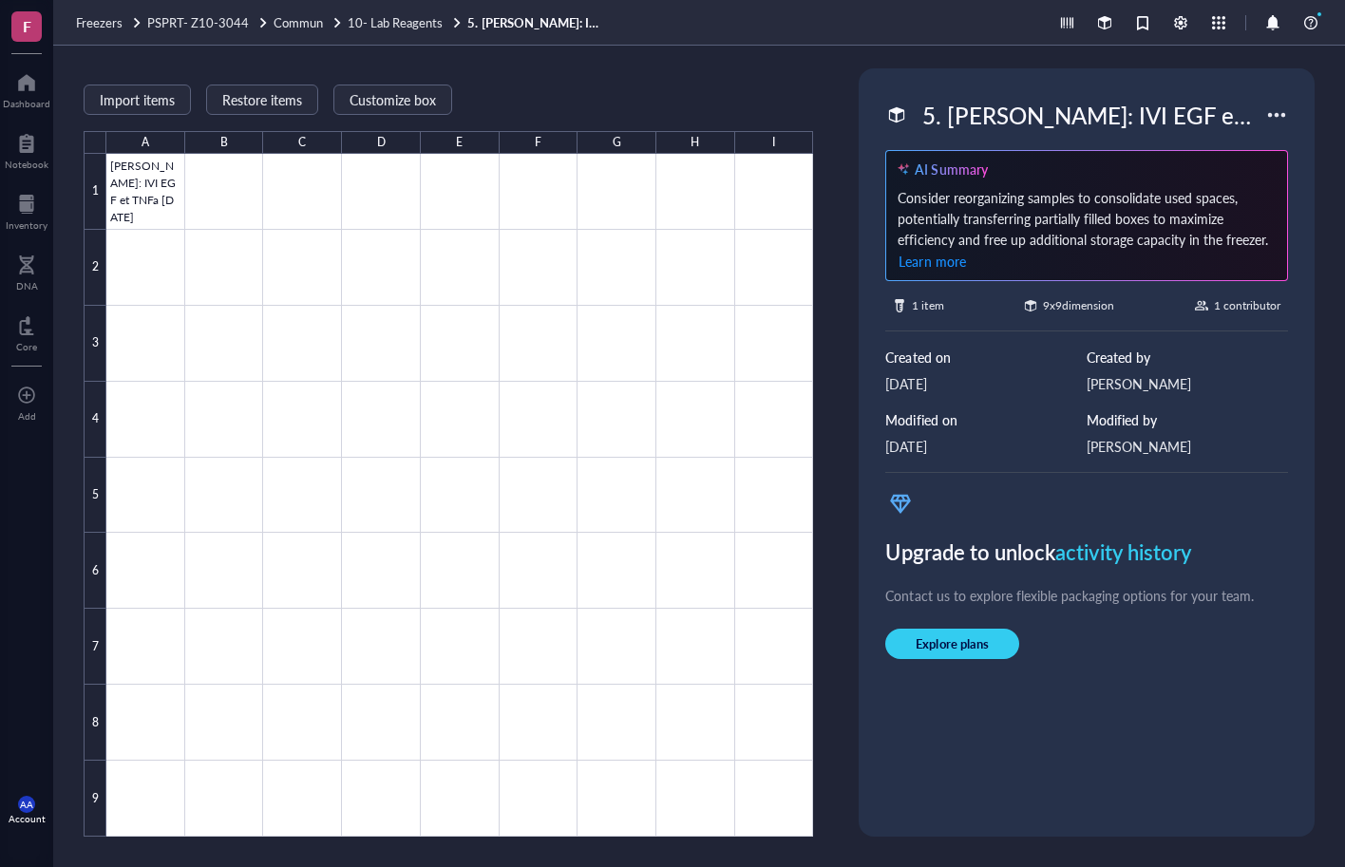
click at [1011, 118] on div "5. [PERSON_NAME]: IVI EGF et TNFa [DATE]" at bounding box center [1089, 115] width 351 height 40
drag, startPoint x: 1258, startPoint y: 111, endPoint x: 904, endPoint y: 136, distance: 355.1
click at [904, 136] on div "5. [PERSON_NAME]: IVI EGF et TNFa [DATE] AI Summary Consider reorganizing sampl…" at bounding box center [1086, 452] width 441 height 753
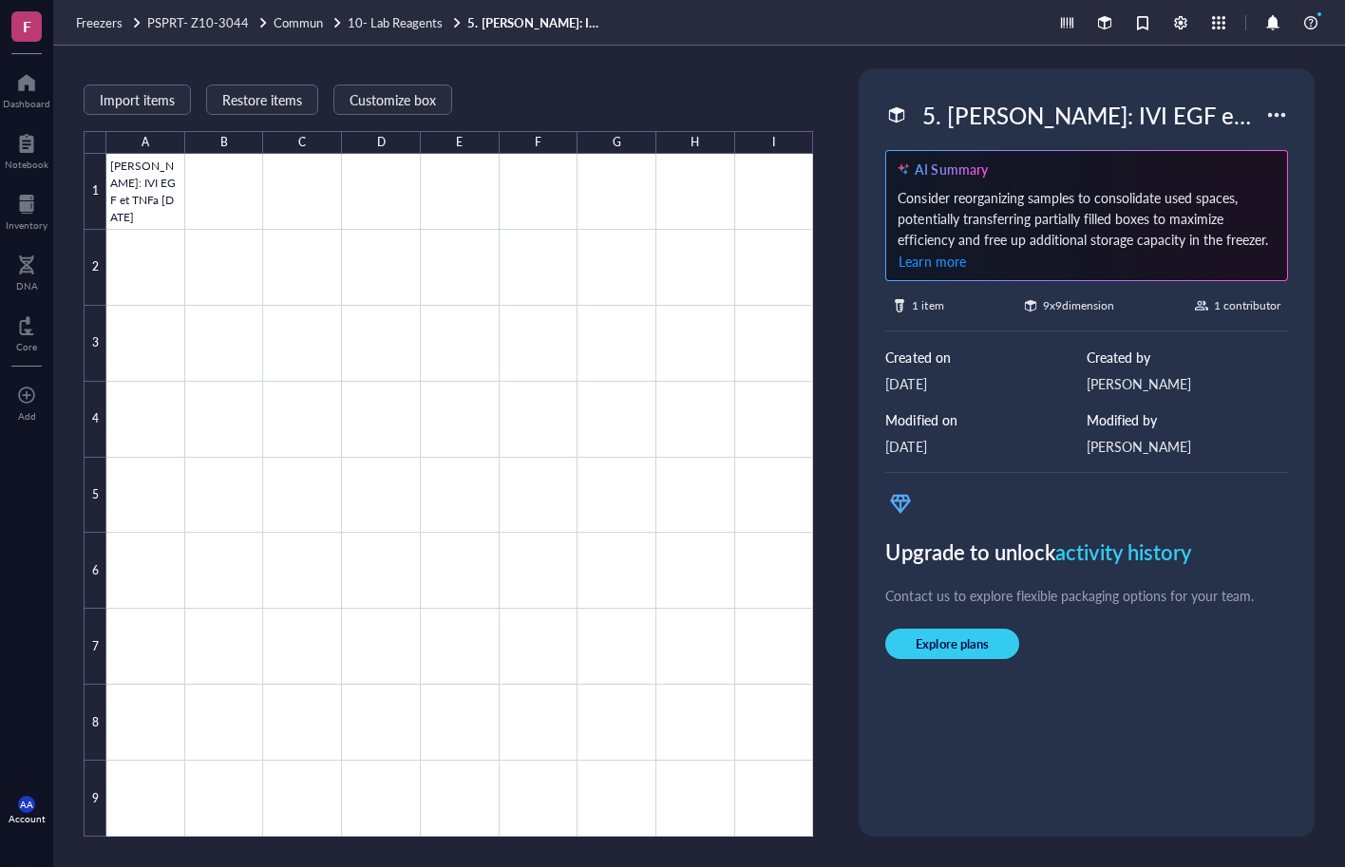
click at [730, 87] on div "Import items Restore items Customize box A B C D E F G H I 1 2 3 4 5 6 7 8 9 [P…" at bounding box center [448, 452] width 729 height 768
click at [406, 26] on span "10- Lab Reagents" at bounding box center [395, 22] width 95 height 18
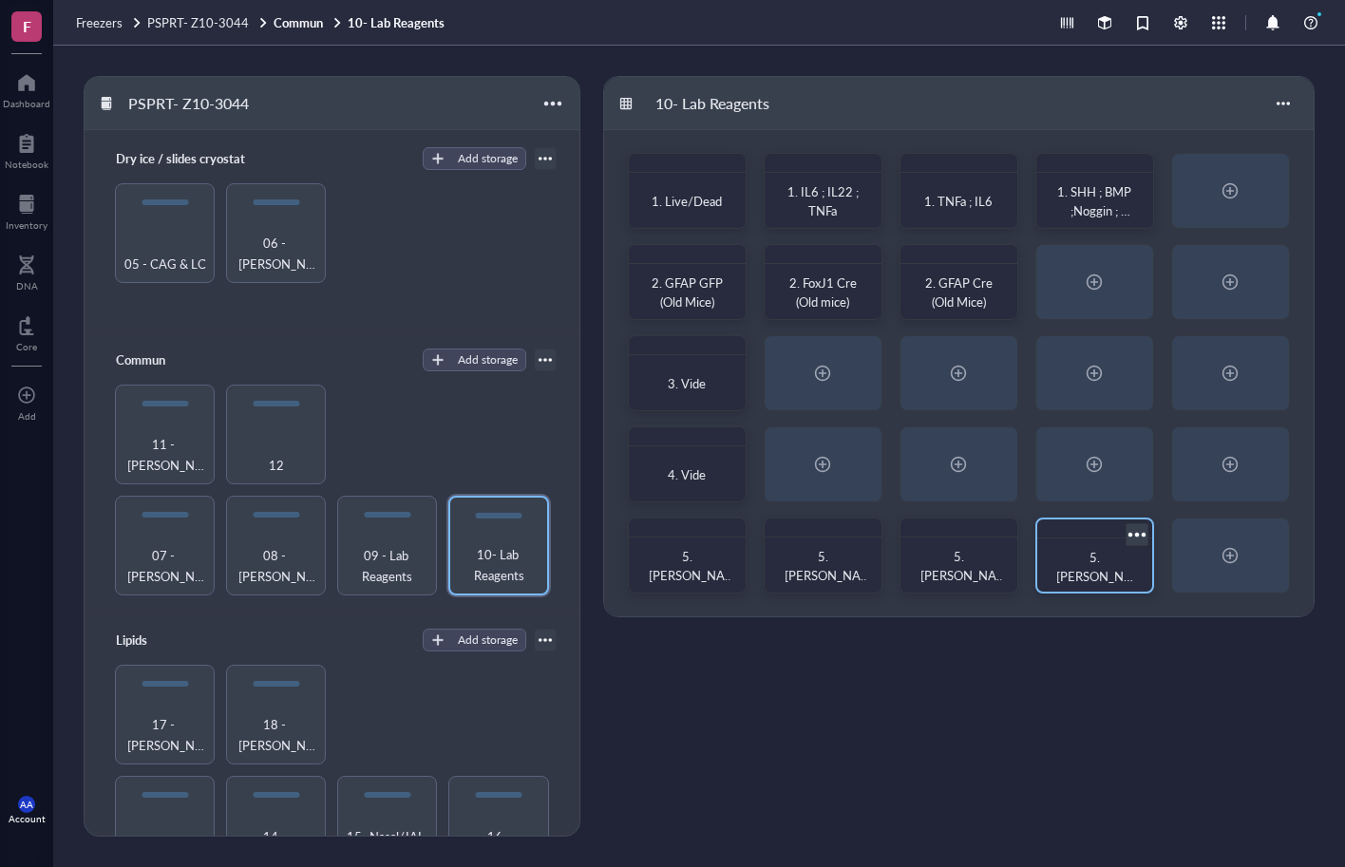
click at [1081, 562] on span "5. [PERSON_NAME] : IVI [DATE]" at bounding box center [1094, 585] width 77 height 75
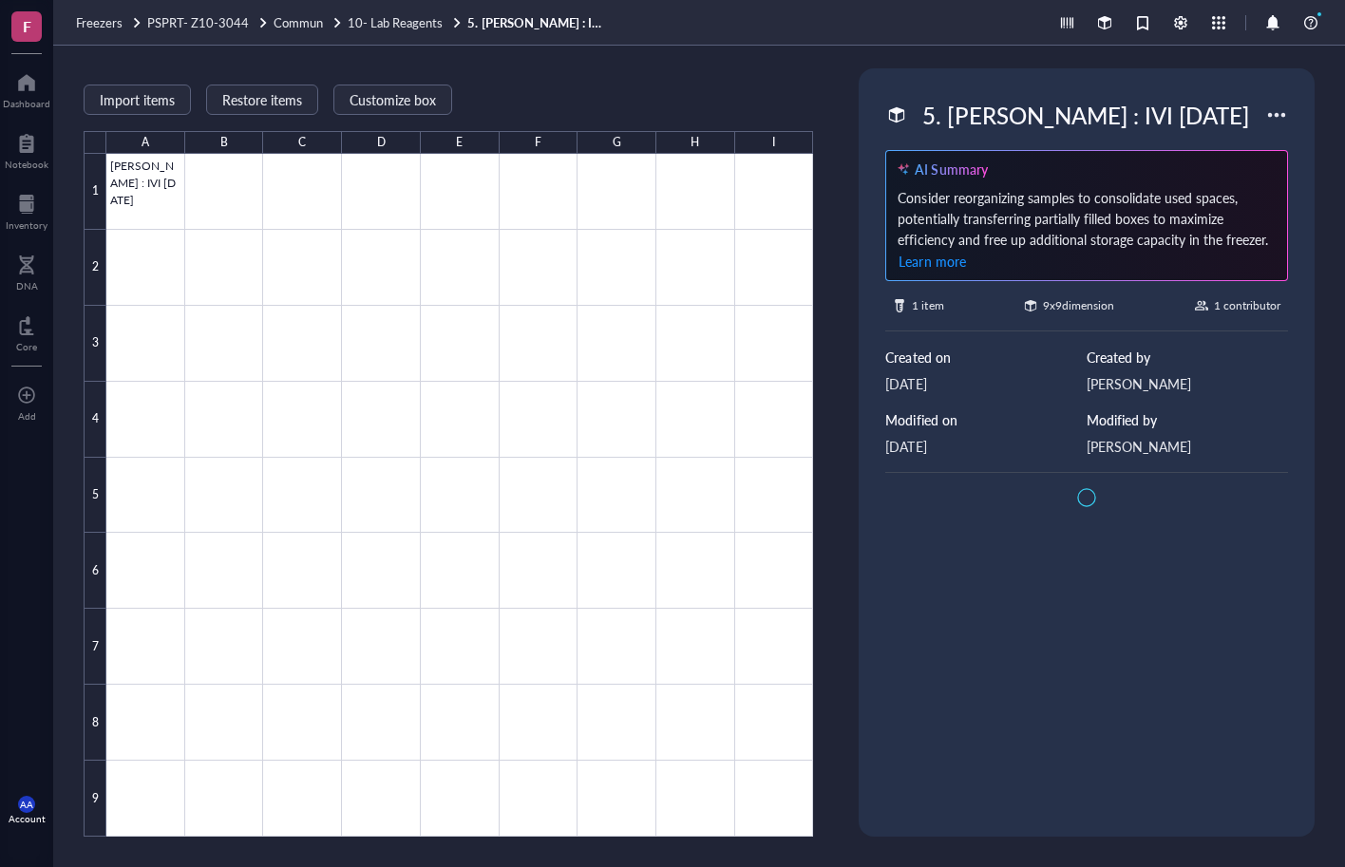
click at [1047, 121] on div "5. [PERSON_NAME] : IVI [DATE]" at bounding box center [1085, 115] width 343 height 40
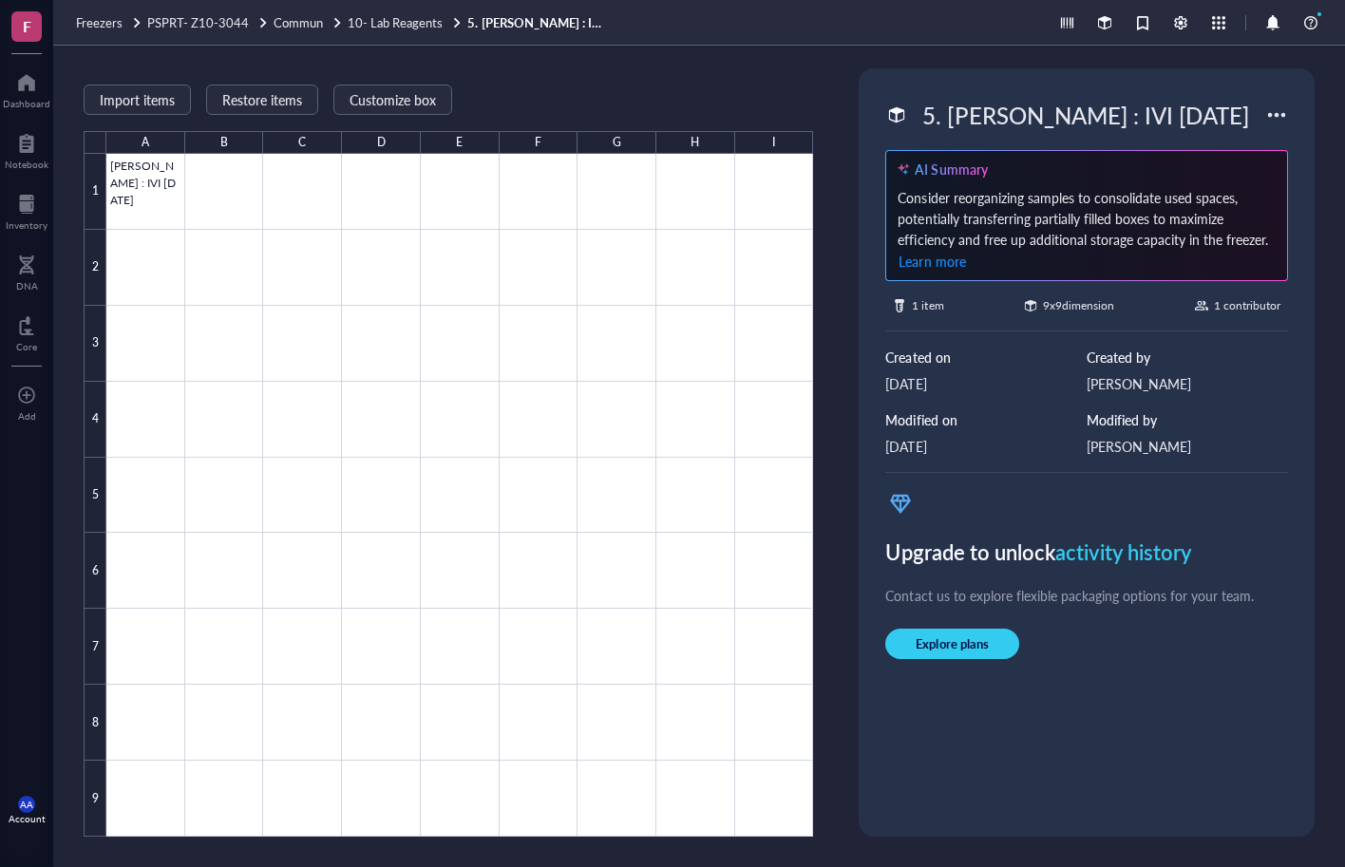
scroll to position [1, 0]
drag, startPoint x: 1198, startPoint y: 106, endPoint x: 850, endPoint y: 136, distance: 349.8
click at [850, 136] on div "Import items Restore items Customize box A B C D E F G H I 1 2 3 4 5 6 7 8 9 [P…" at bounding box center [699, 456] width 1292 height 821
click at [302, 24] on span "Commun" at bounding box center [298, 22] width 49 height 18
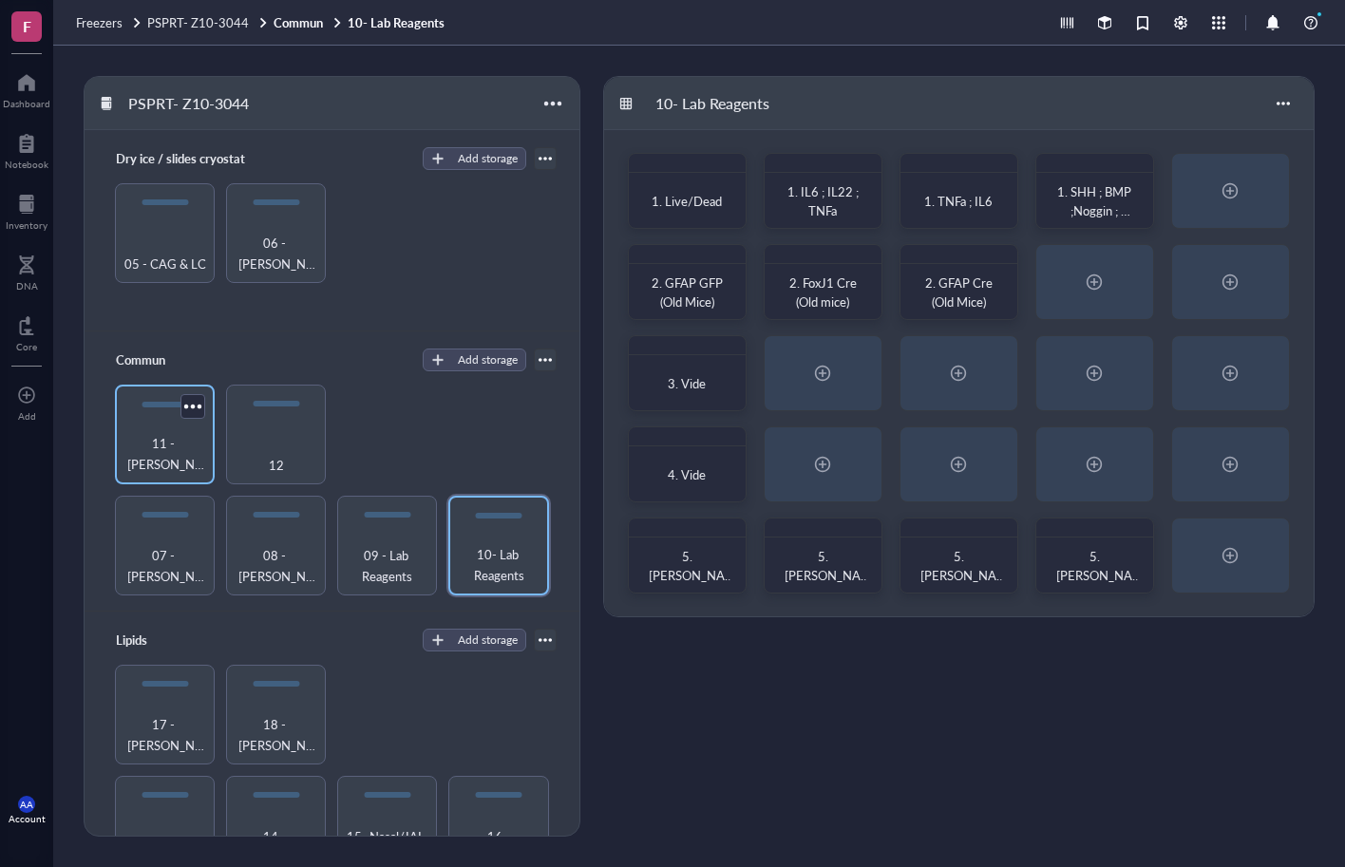
click at [167, 462] on span "11 - [PERSON_NAME]" at bounding box center [164, 454] width 81 height 42
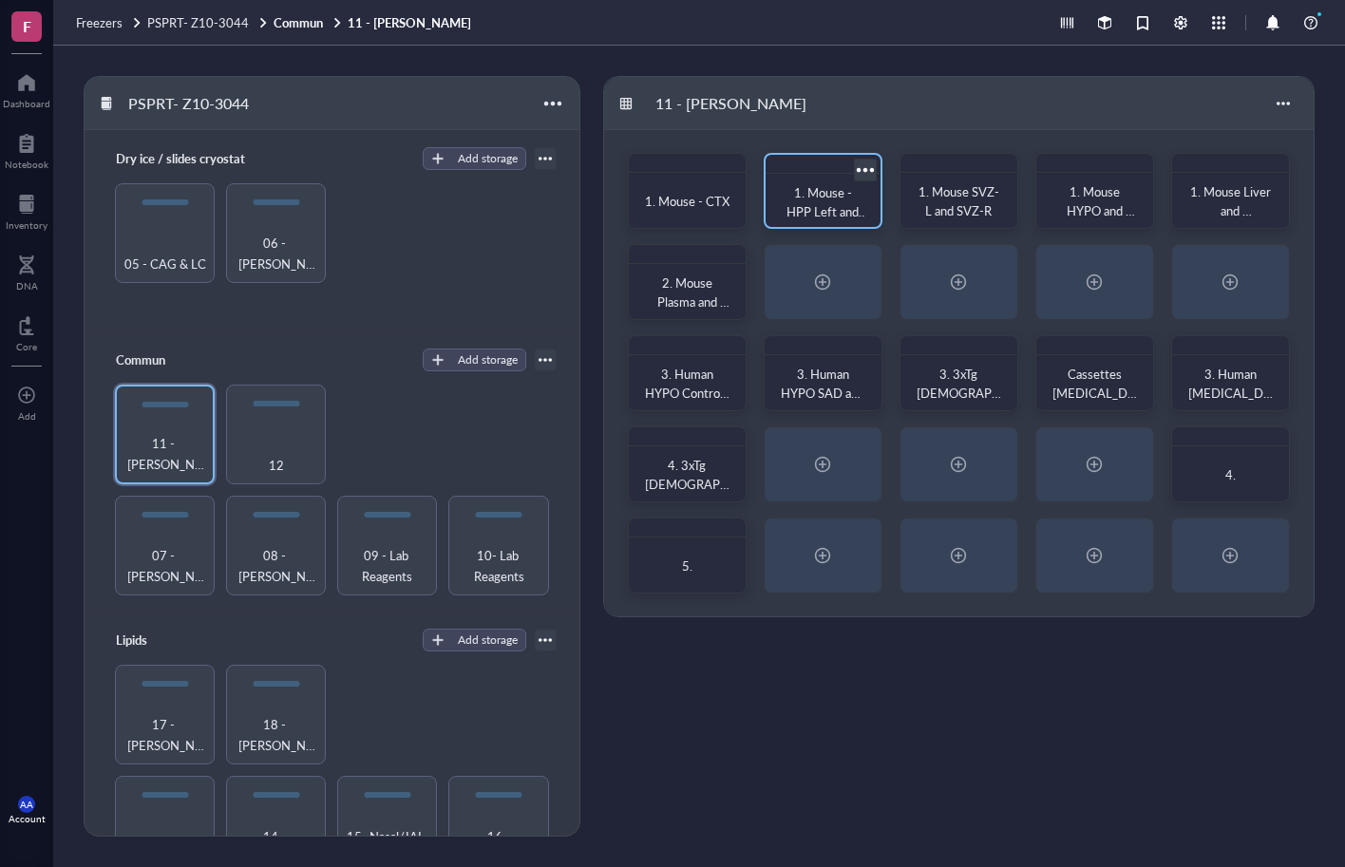
click at [831, 201] on div "1. Mouse - HPP Left and Right" at bounding box center [823, 202] width 85 height 38
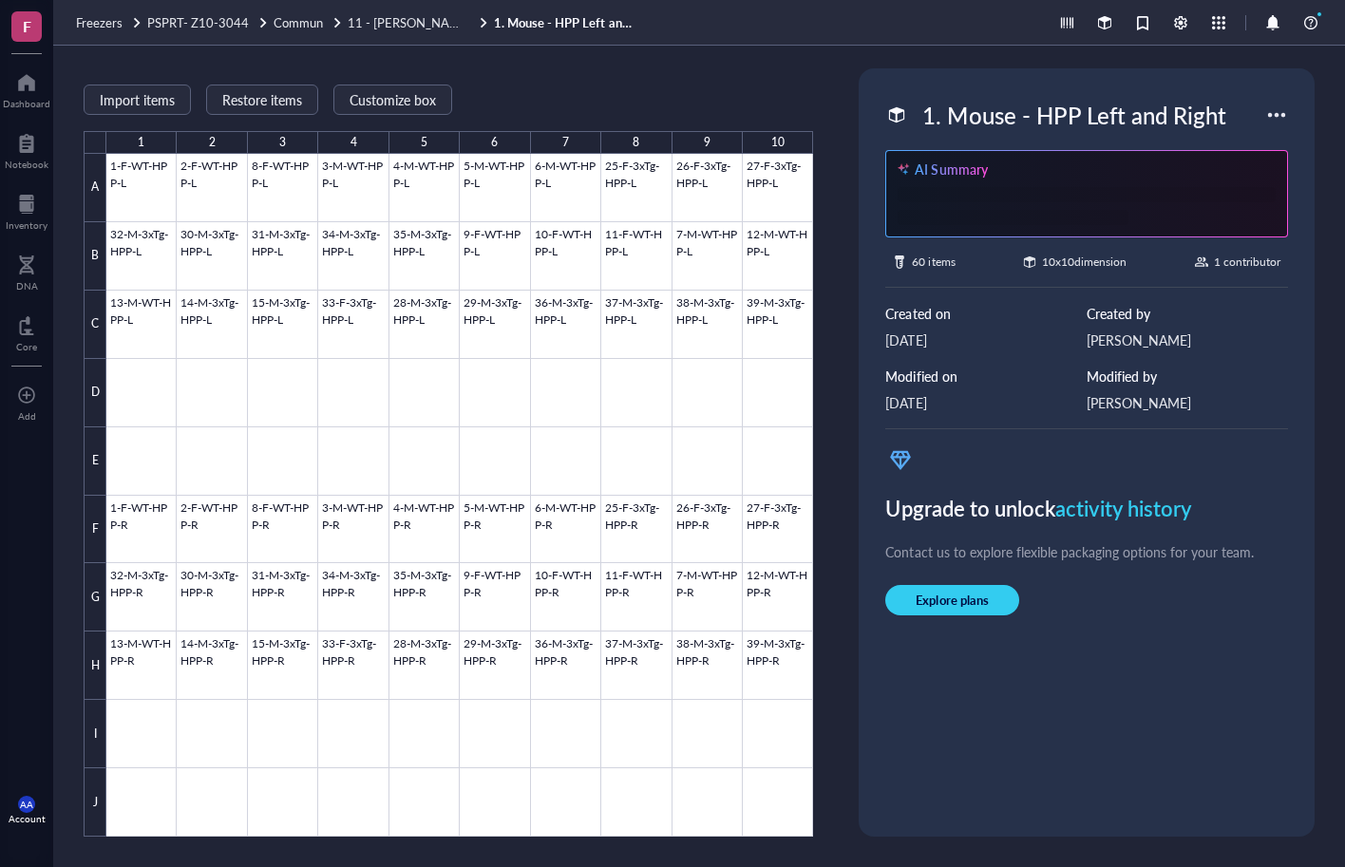
click at [1128, 121] on div "1. Mouse - HPP Left and Right" at bounding box center [1074, 115] width 320 height 40
drag, startPoint x: 1221, startPoint y: 114, endPoint x: 903, endPoint y: 115, distance: 318.1
click at [903, 115] on div "1. Mouse - HPP Left and Right" at bounding box center [1075, 115] width 380 height 40
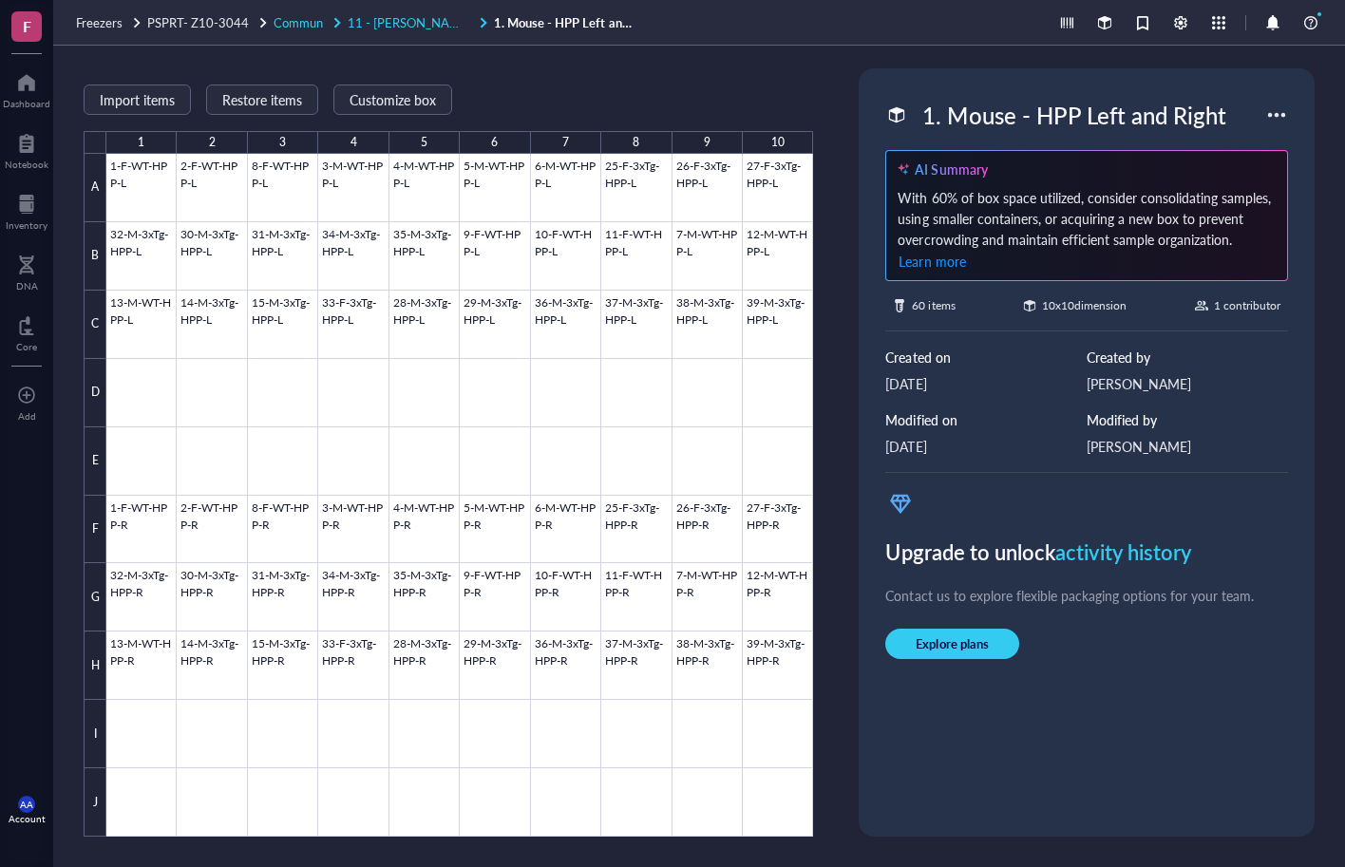
click at [376, 20] on span "11 - [PERSON_NAME]" at bounding box center [410, 22] width 124 height 18
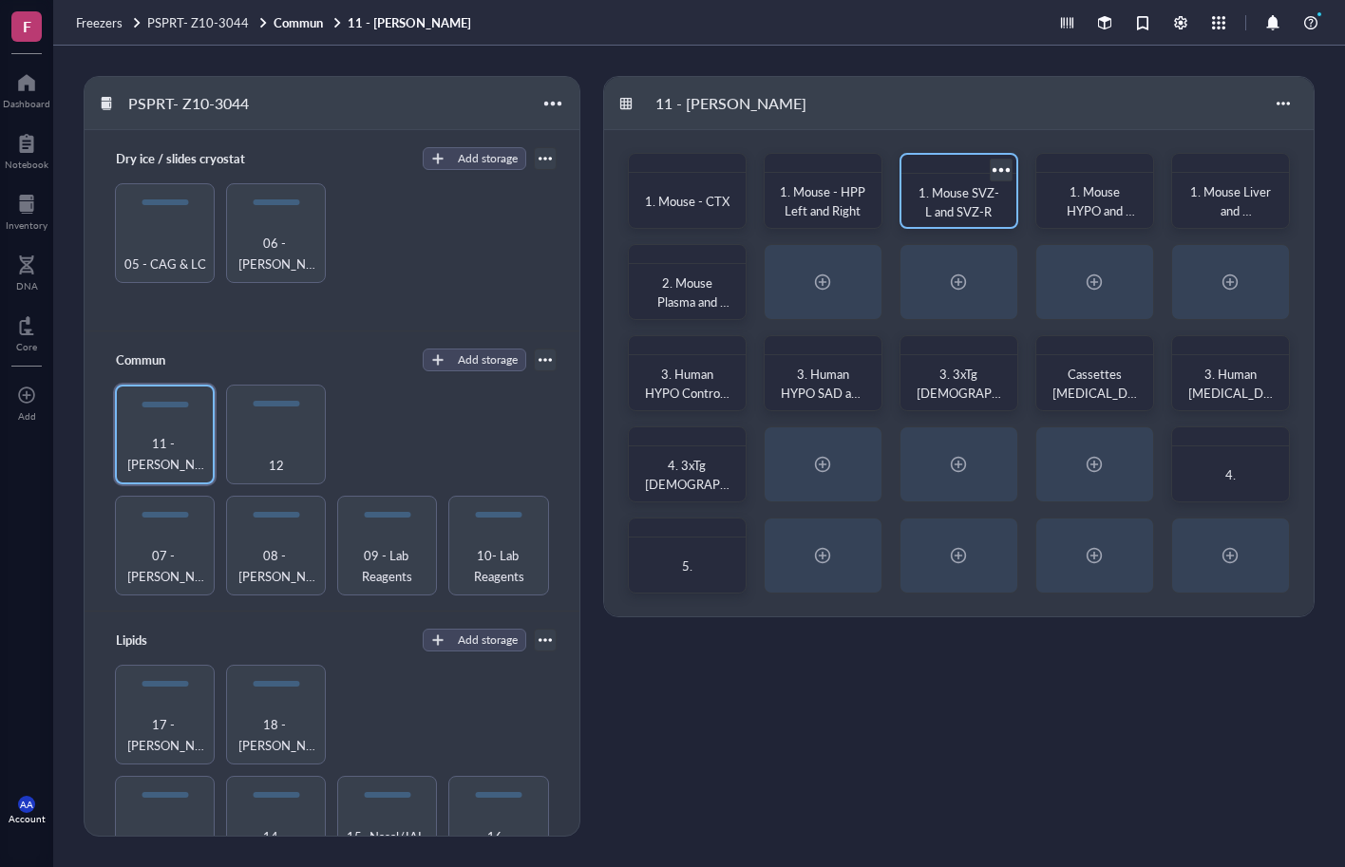
click at [950, 208] on span "1. Mouse SVZ-L and SVZ-R" at bounding box center [958, 201] width 81 height 37
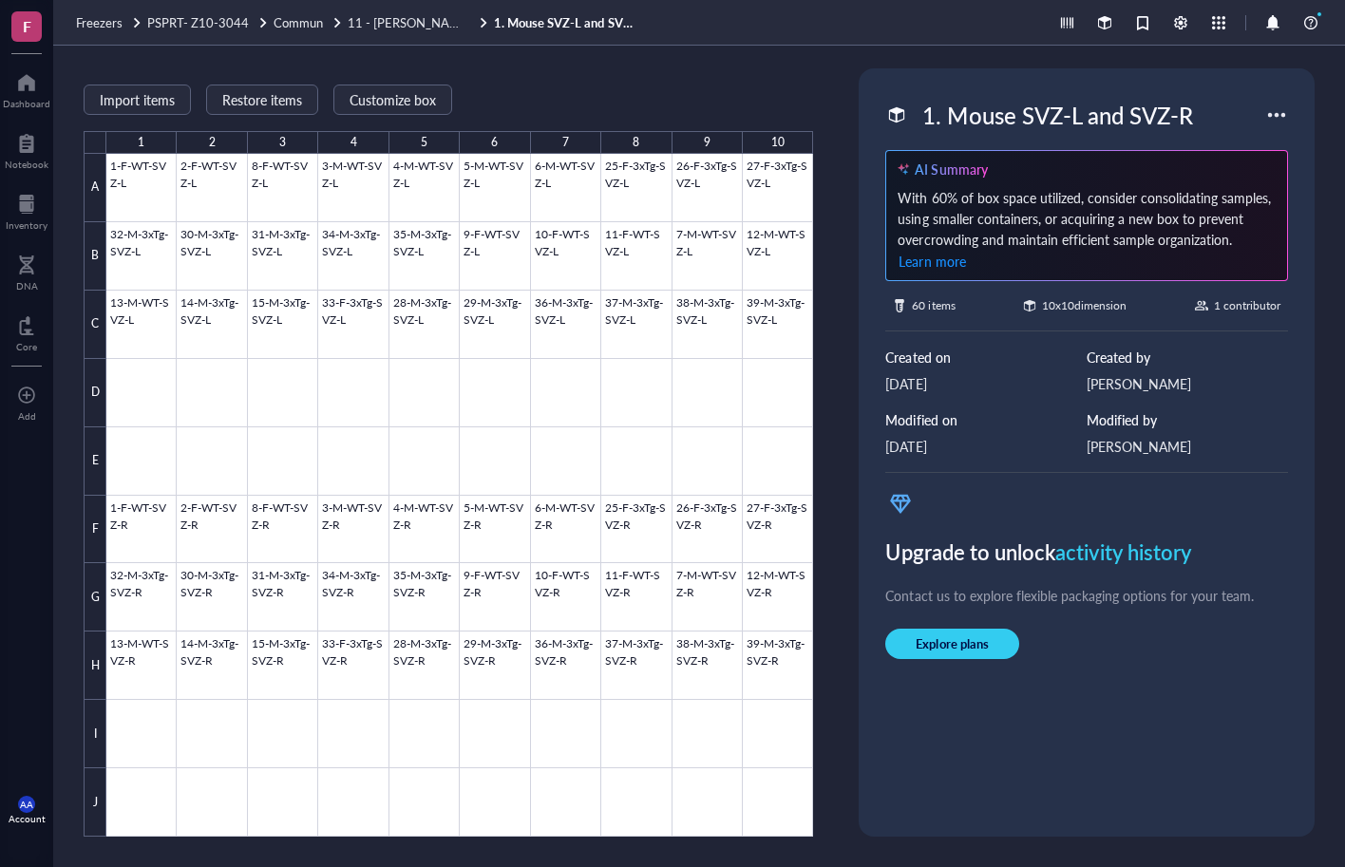
click at [1007, 132] on div "1. Mouse SVZ-L and SVZ-R" at bounding box center [1057, 115] width 287 height 40
drag, startPoint x: 1120, startPoint y: 108, endPoint x: 865, endPoint y: 110, distance: 254.5
click at [865, 110] on div "1. Mouse SVZ-L and SVZ-R AI Summary With 60% of box space utilized, consider co…" at bounding box center [1086, 452] width 456 height 768
click at [386, 21] on span "11 - [PERSON_NAME]" at bounding box center [410, 22] width 124 height 18
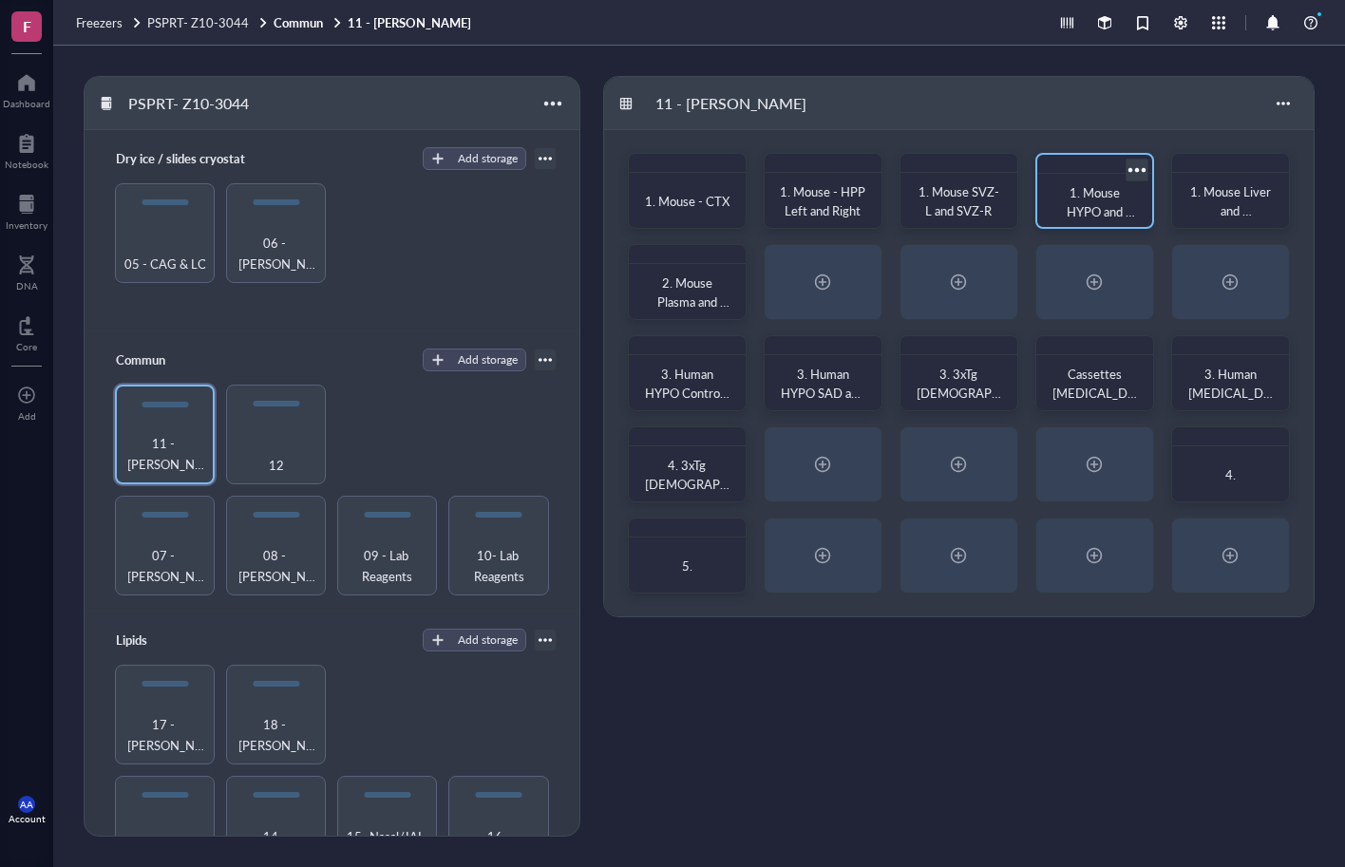
click at [1104, 199] on span "1. Mouse HYPO and ADH" at bounding box center [1100, 211] width 68 height 56
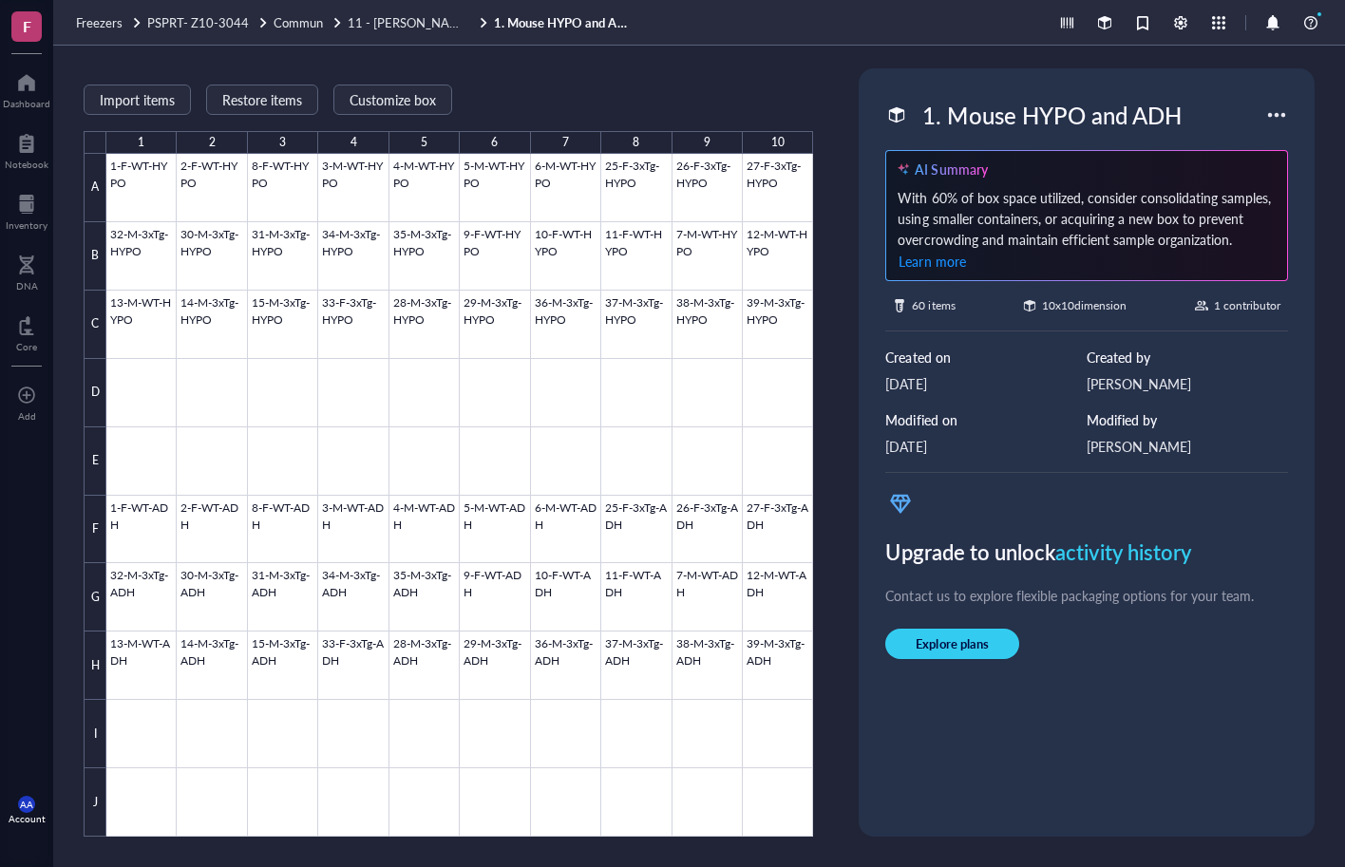
click at [1118, 115] on div "1. Mouse HYPO and ADH" at bounding box center [1051, 115] width 275 height 40
drag, startPoint x: 1200, startPoint y: 112, endPoint x: 858, endPoint y: 111, distance: 342.8
click at [858, 111] on div "Import items Restore items Customize box 1 2 3 4 5 6 7 8 9 10 A B C D E F G H I…" at bounding box center [699, 456] width 1292 height 821
click at [387, 24] on span "11 - [PERSON_NAME]" at bounding box center [410, 22] width 124 height 18
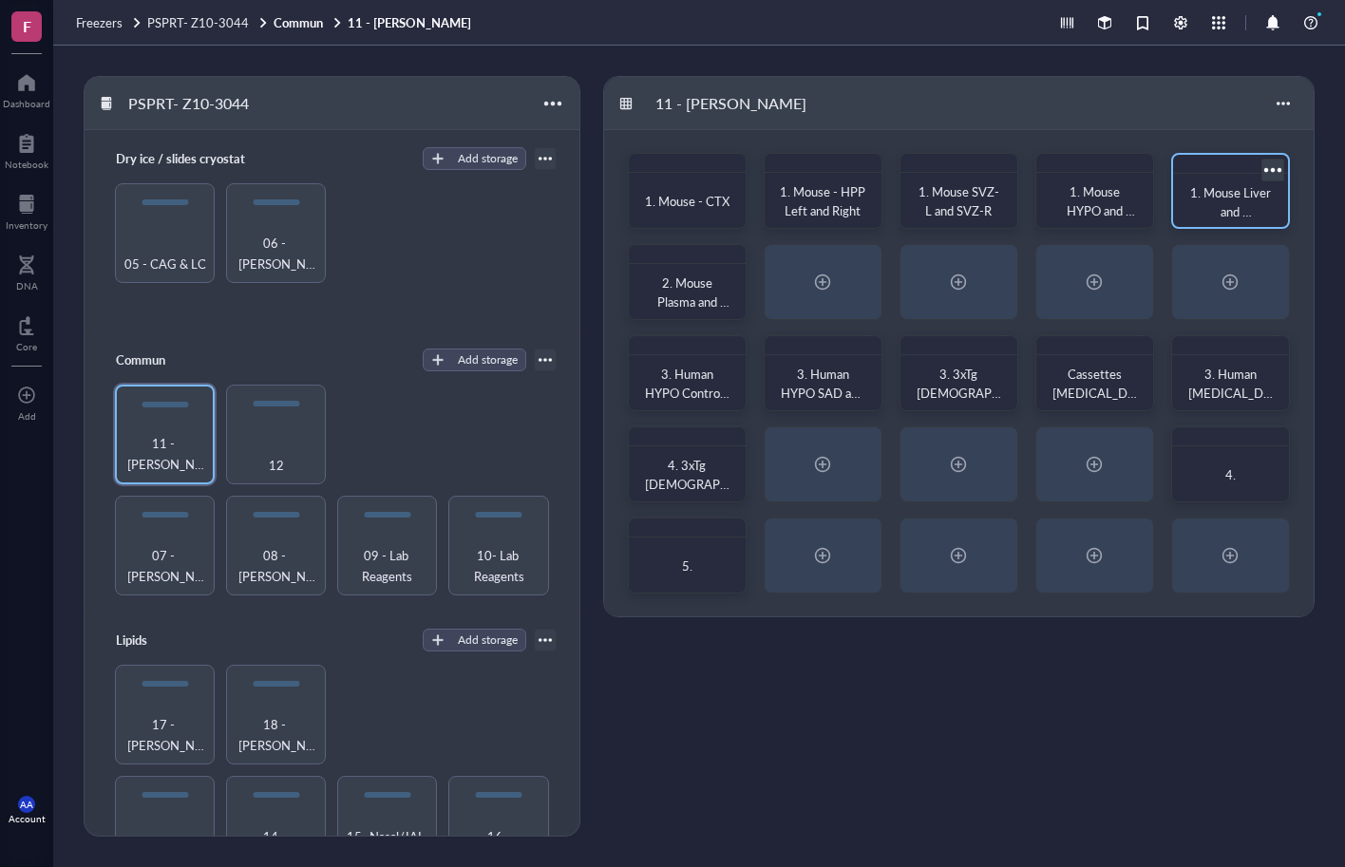
click at [1223, 210] on span "1. Mouse Liver and [GEOGRAPHIC_DATA]" at bounding box center [1232, 220] width 84 height 75
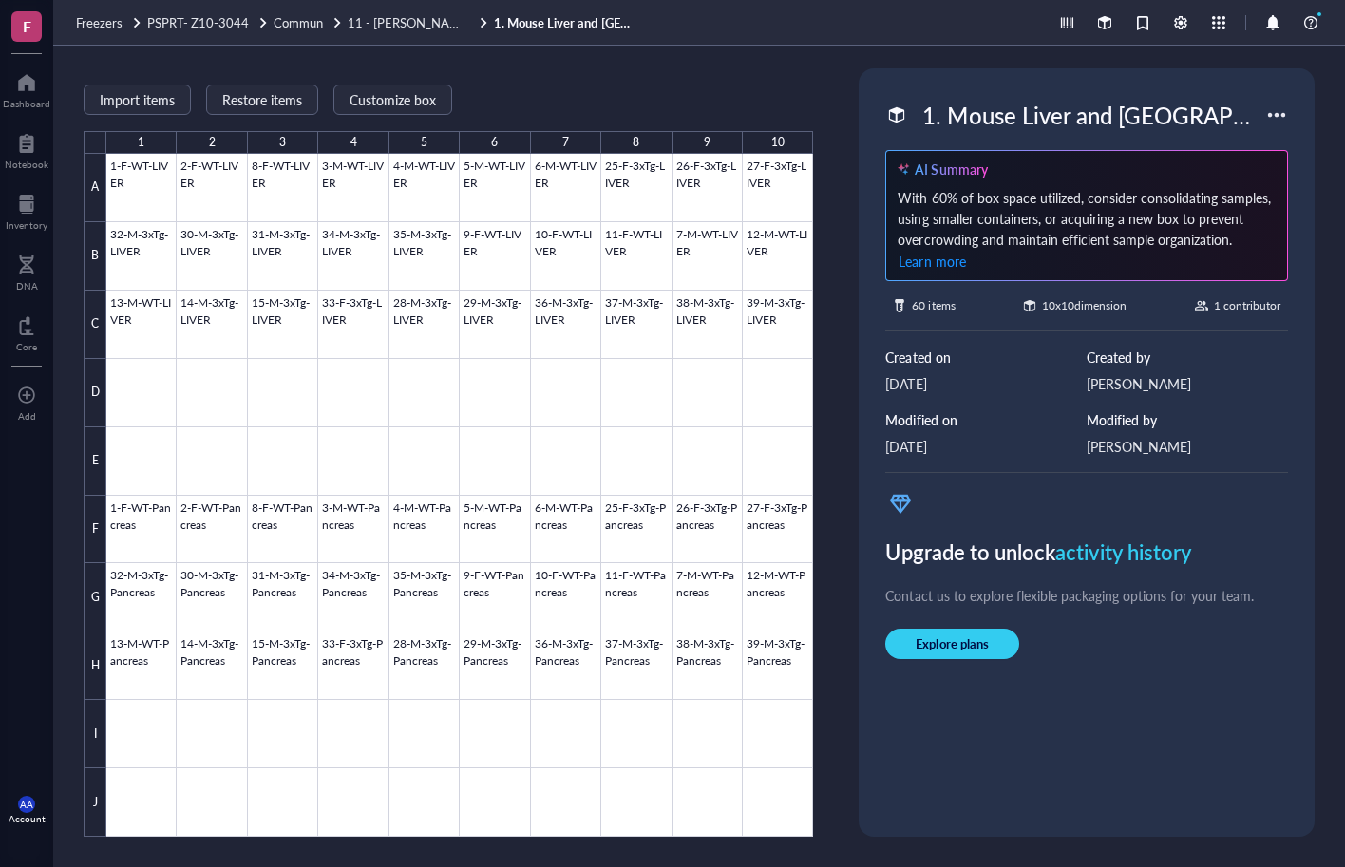
click at [1035, 122] on div "1. Mouse Liver and [GEOGRAPHIC_DATA]" at bounding box center [1089, 115] width 351 height 40
drag, startPoint x: 1227, startPoint y: 117, endPoint x: 736, endPoint y: 109, distance: 491.0
click at [736, 109] on div "Import items Restore items Customize box 1 2 3 4 5 6 7 8 9 10 A B C D E F G H I…" at bounding box center [699, 456] width 1292 height 821
click at [383, 20] on span "11 - [PERSON_NAME]" at bounding box center [410, 22] width 124 height 18
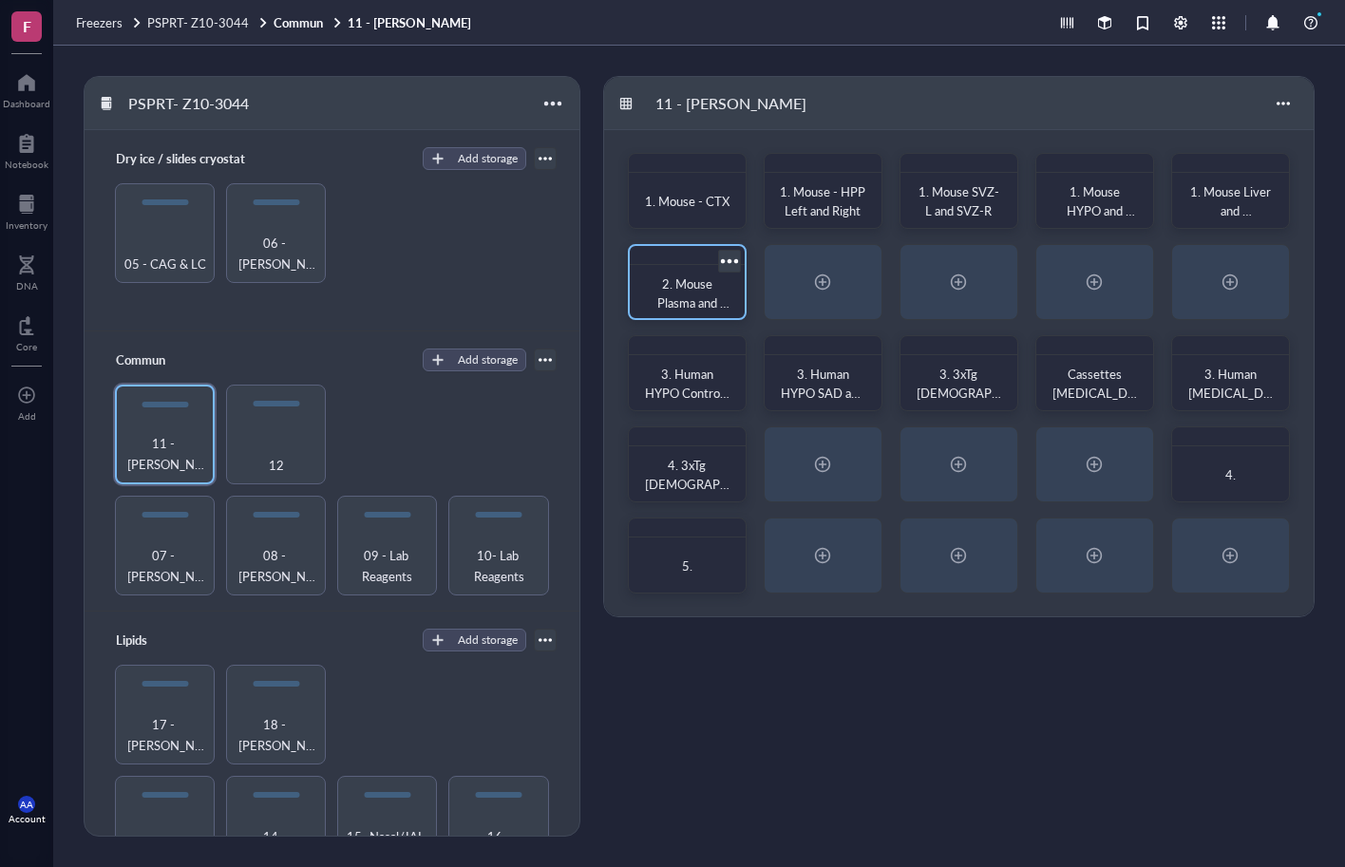
click at [686, 292] on div "2. Mouse Plasma and Abdo-Fat" at bounding box center [687, 293] width 85 height 38
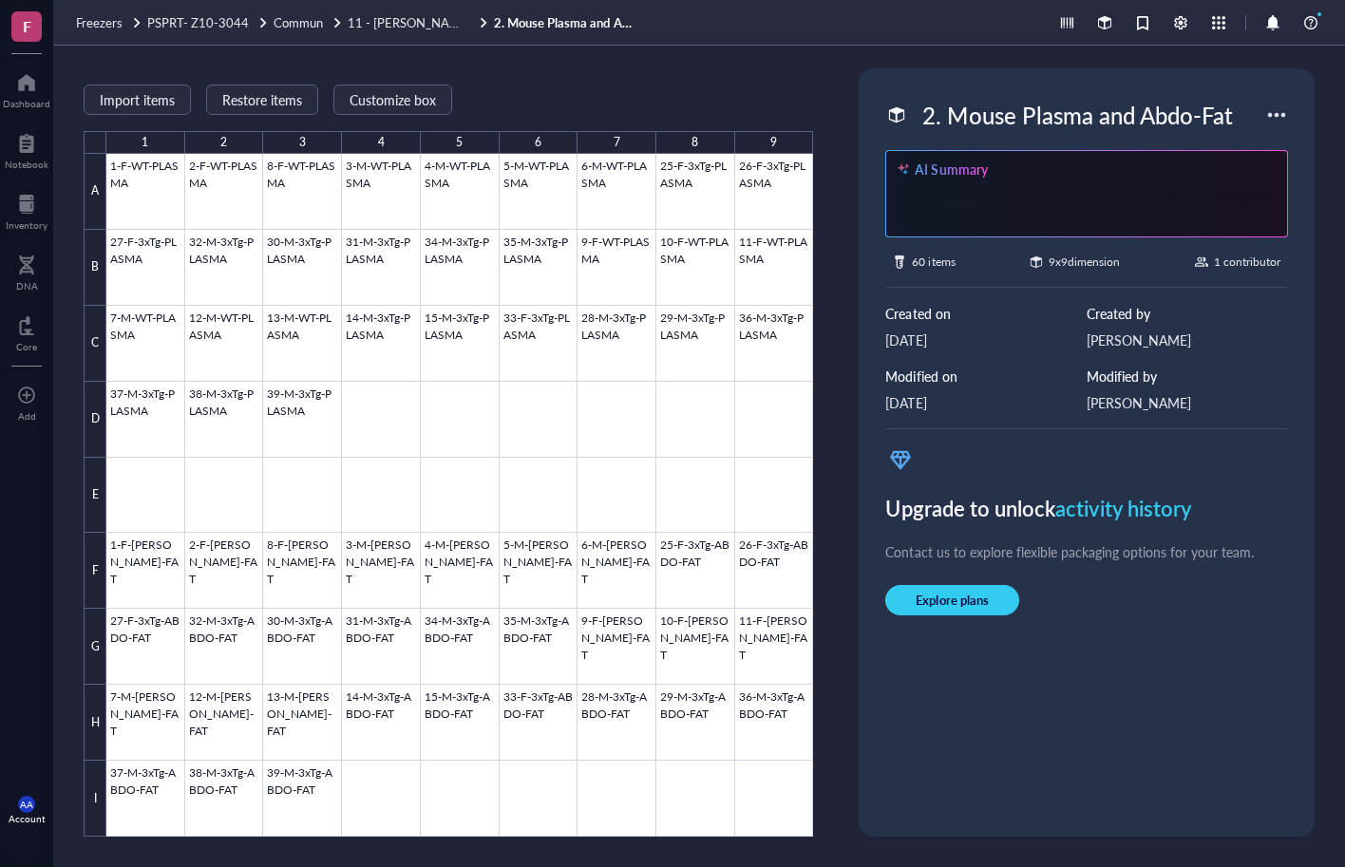
click at [1201, 119] on div "2. Mouse Plasma and Abdo-Fat" at bounding box center [1077, 115] width 327 height 40
drag, startPoint x: 1251, startPoint y: 114, endPoint x: 888, endPoint y: 116, distance: 362.8
click at [888, 116] on div "2. Mouse Plasma and Abdo-Fat" at bounding box center [1075, 115] width 380 height 40
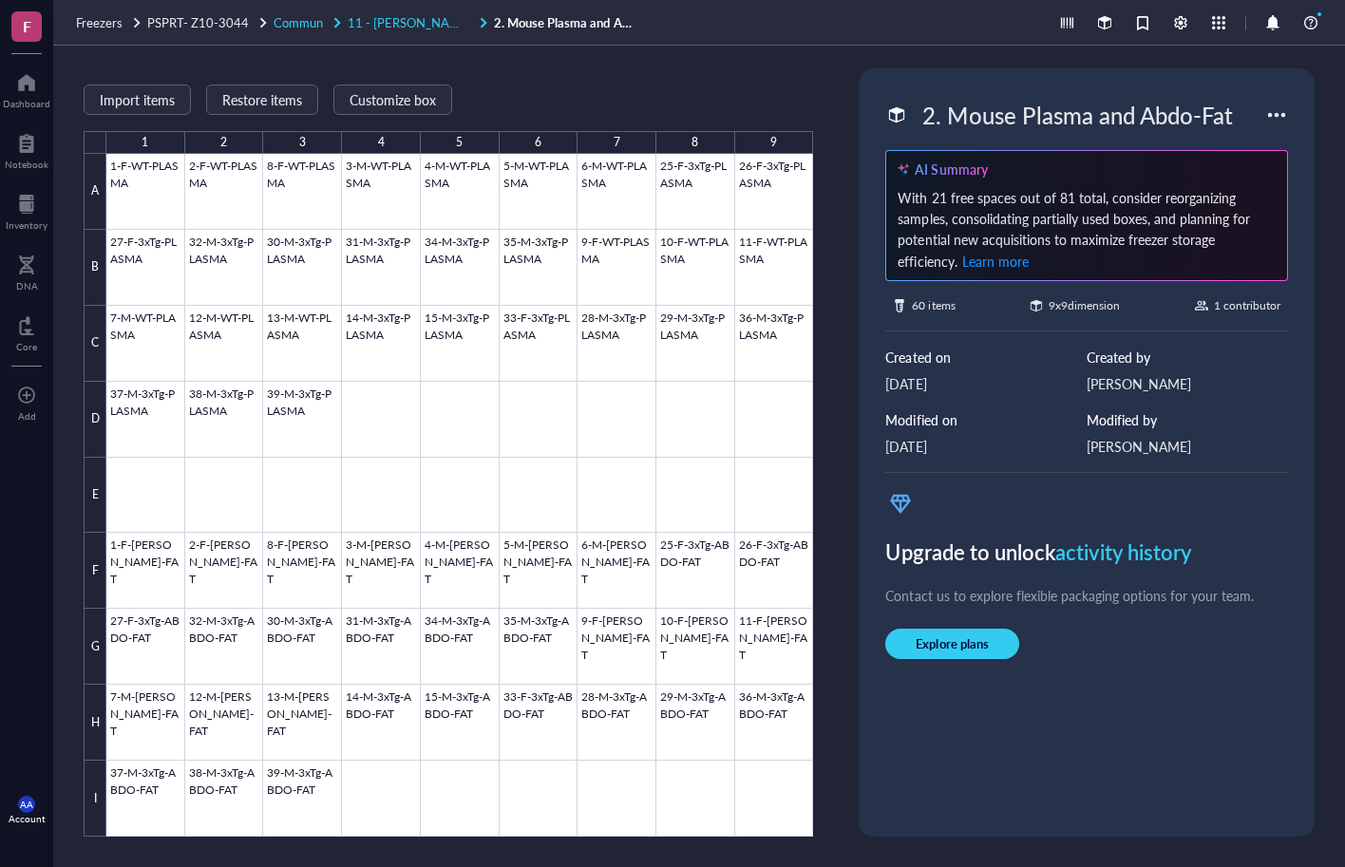
click at [380, 21] on span "11 - [PERSON_NAME]" at bounding box center [410, 22] width 124 height 18
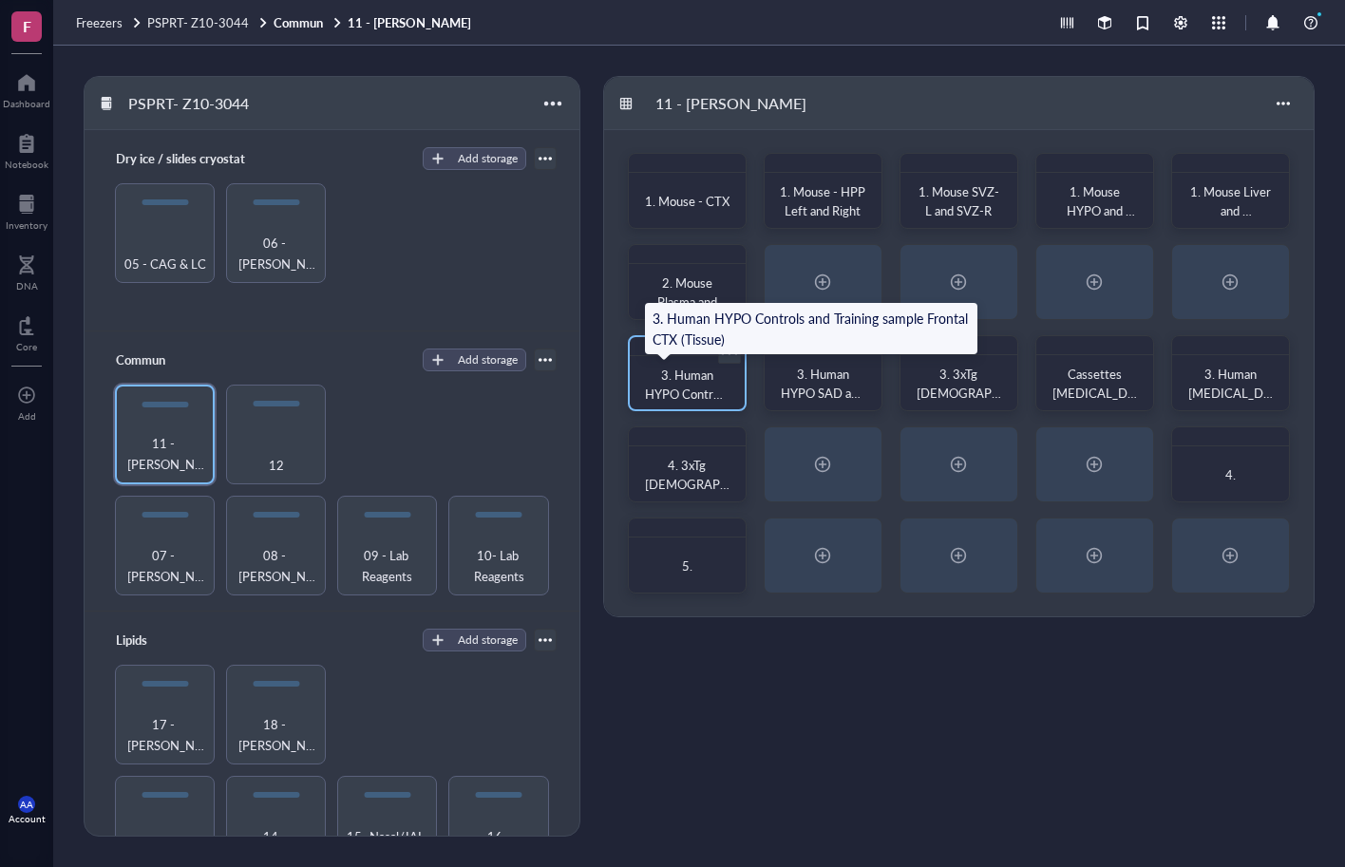
click at [687, 382] on span "3. Human HYPO Controls and Training sample Frontal CTX (Tissue)" at bounding box center [688, 413] width 86 height 94
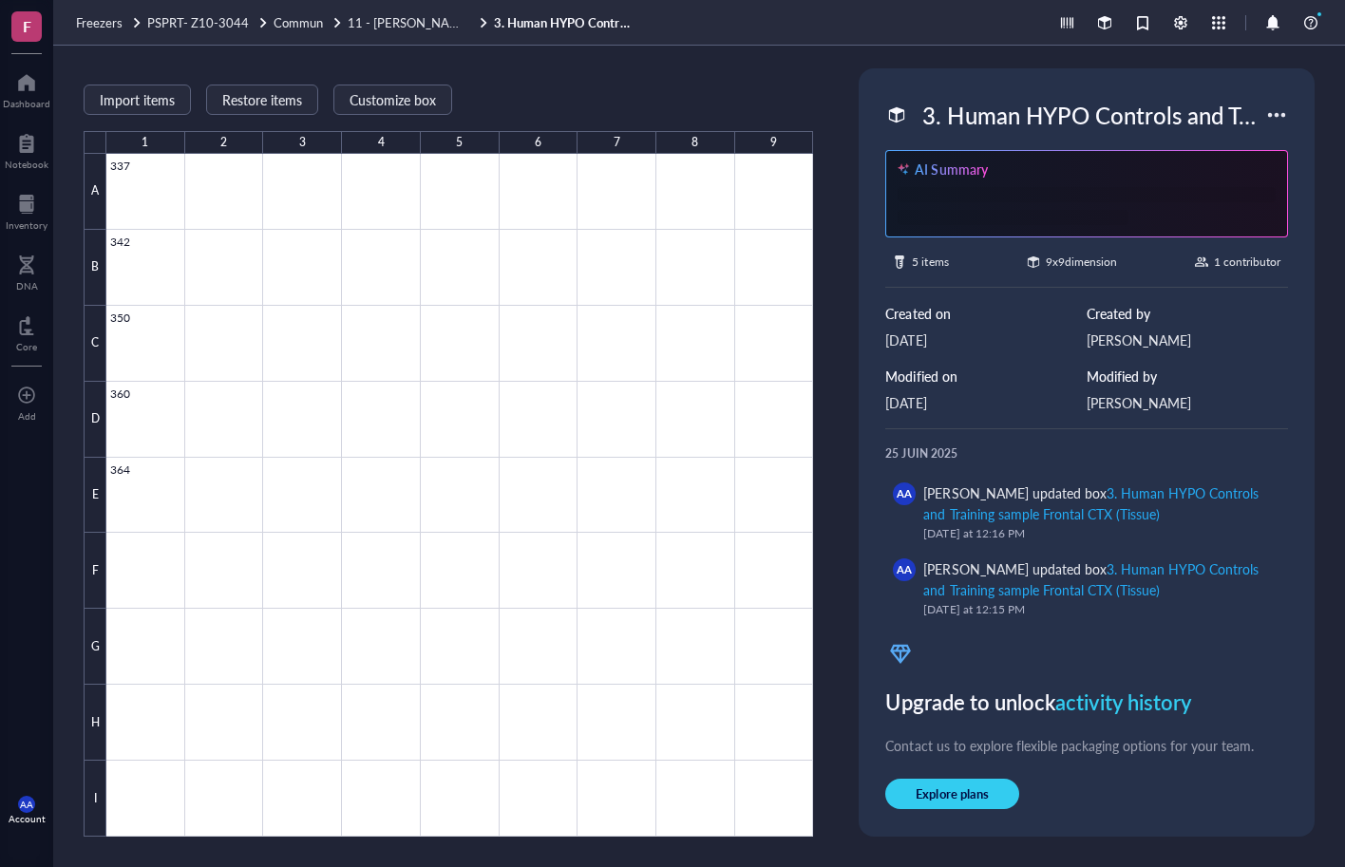
click at [1084, 111] on div "3. Human HYPO Controls and Training sample Frontal CTX (Tissue)" at bounding box center [1089, 115] width 351 height 40
drag, startPoint x: 1259, startPoint y: 113, endPoint x: 898, endPoint y: 123, distance: 361.0
click at [898, 123] on div "3. Human HYPO Controls and Training sample Frontal CTX (Tissue)" at bounding box center [1075, 115] width 380 height 40
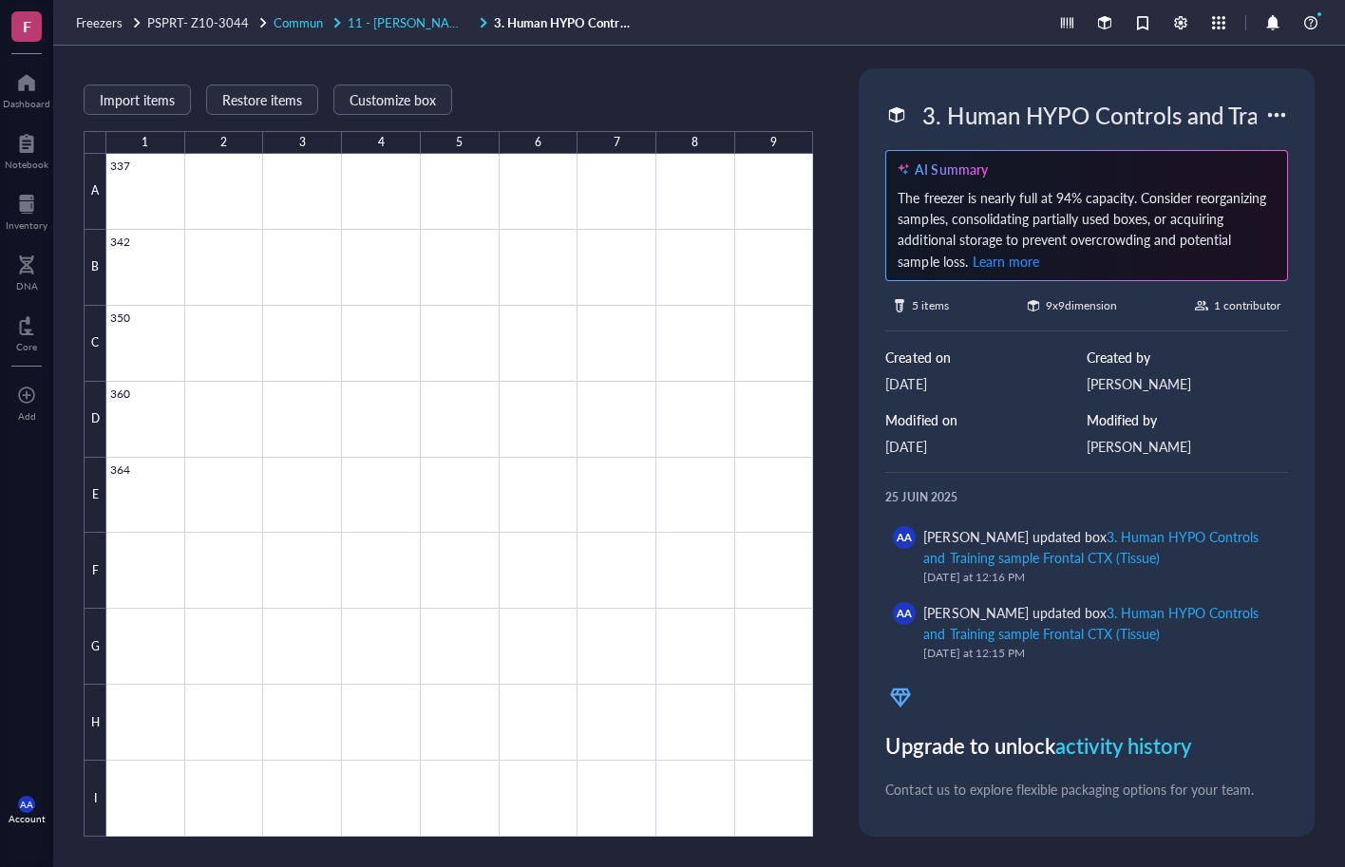
click at [382, 23] on span "11 - [PERSON_NAME]" at bounding box center [410, 22] width 124 height 18
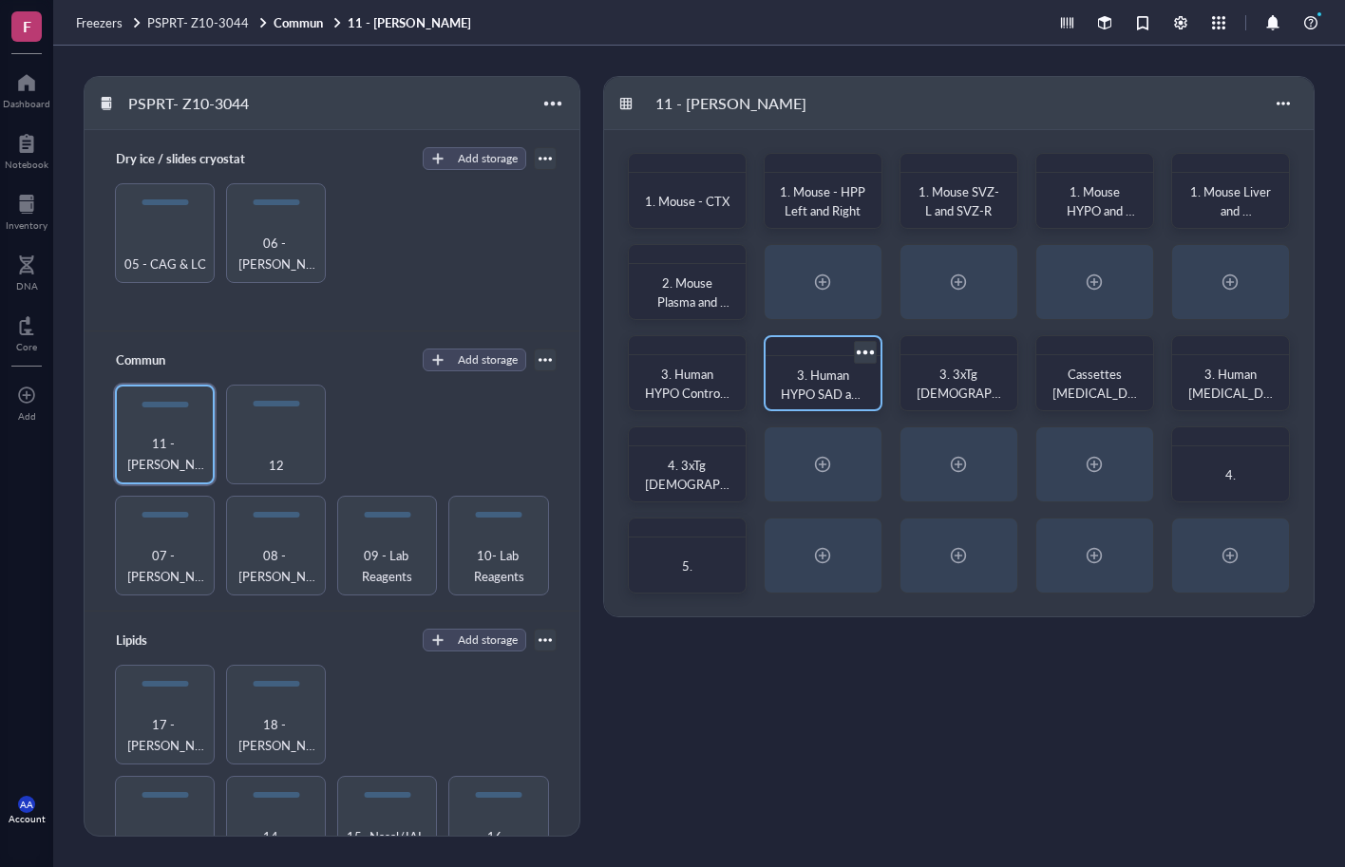
click at [799, 385] on span "3. Human HYPO SAD and FAD (Tissue)" at bounding box center [824, 394] width 86 height 56
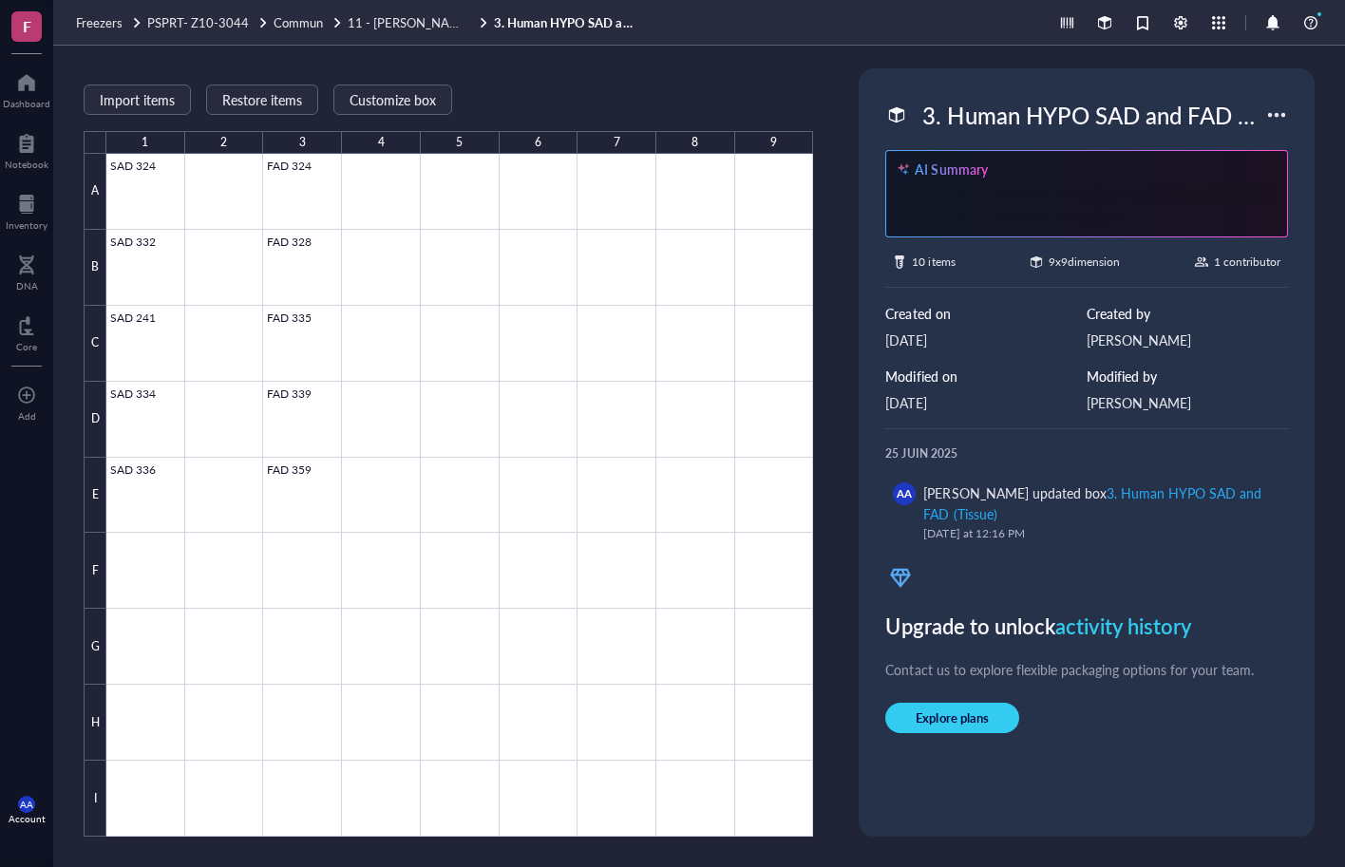
click at [1104, 112] on div "3. Human HYPO SAD and FAD (Tissue)" at bounding box center [1089, 115] width 351 height 40
drag, startPoint x: 1259, startPoint y: 115, endPoint x: 819, endPoint y: 119, distance: 440.7
click at [819, 119] on div "Import items Restore items Customize box 1 2 3 4 5 6 7 8 9 A B C D E F G H I SA…" at bounding box center [699, 456] width 1292 height 821
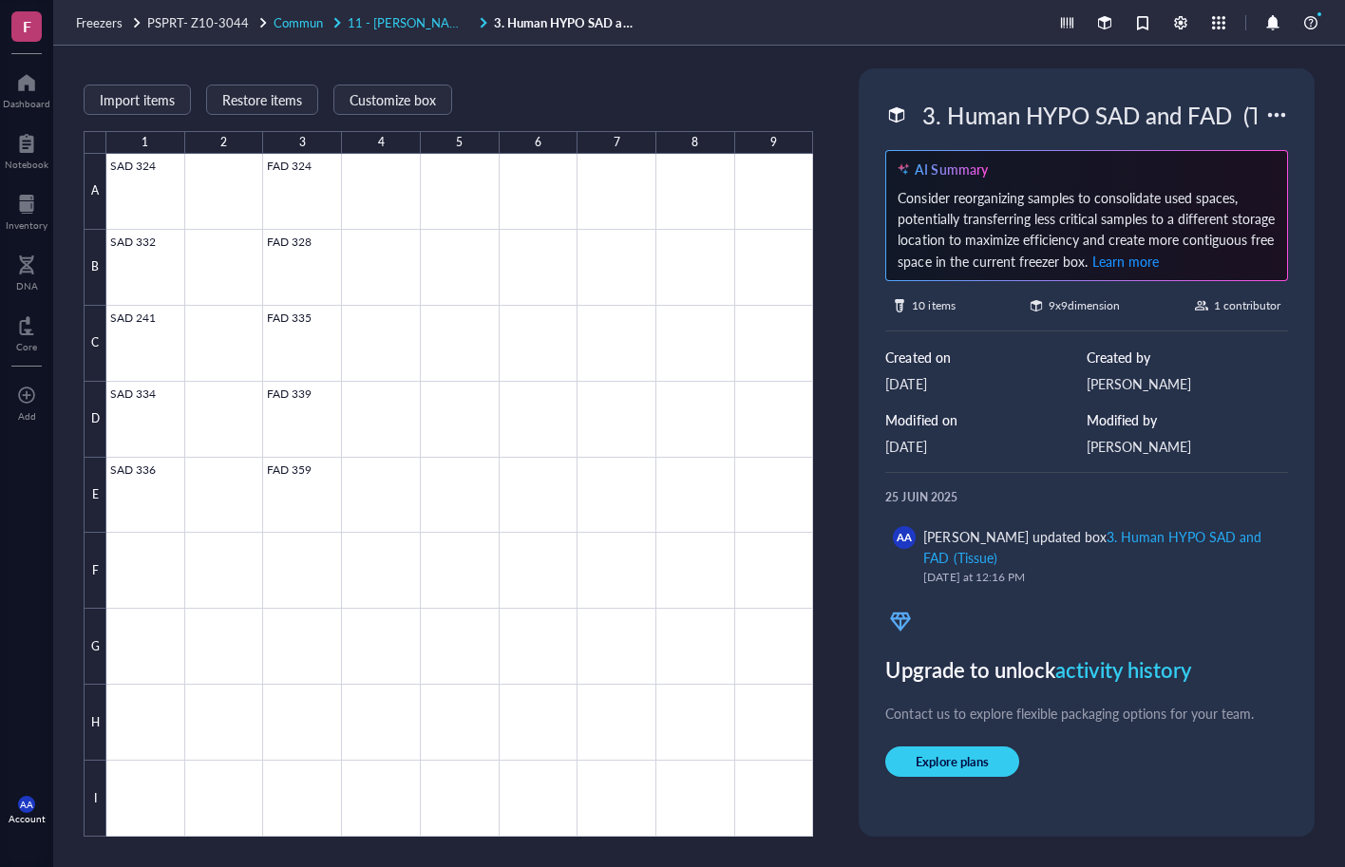
click at [375, 23] on span "11 - [PERSON_NAME]" at bounding box center [410, 22] width 124 height 18
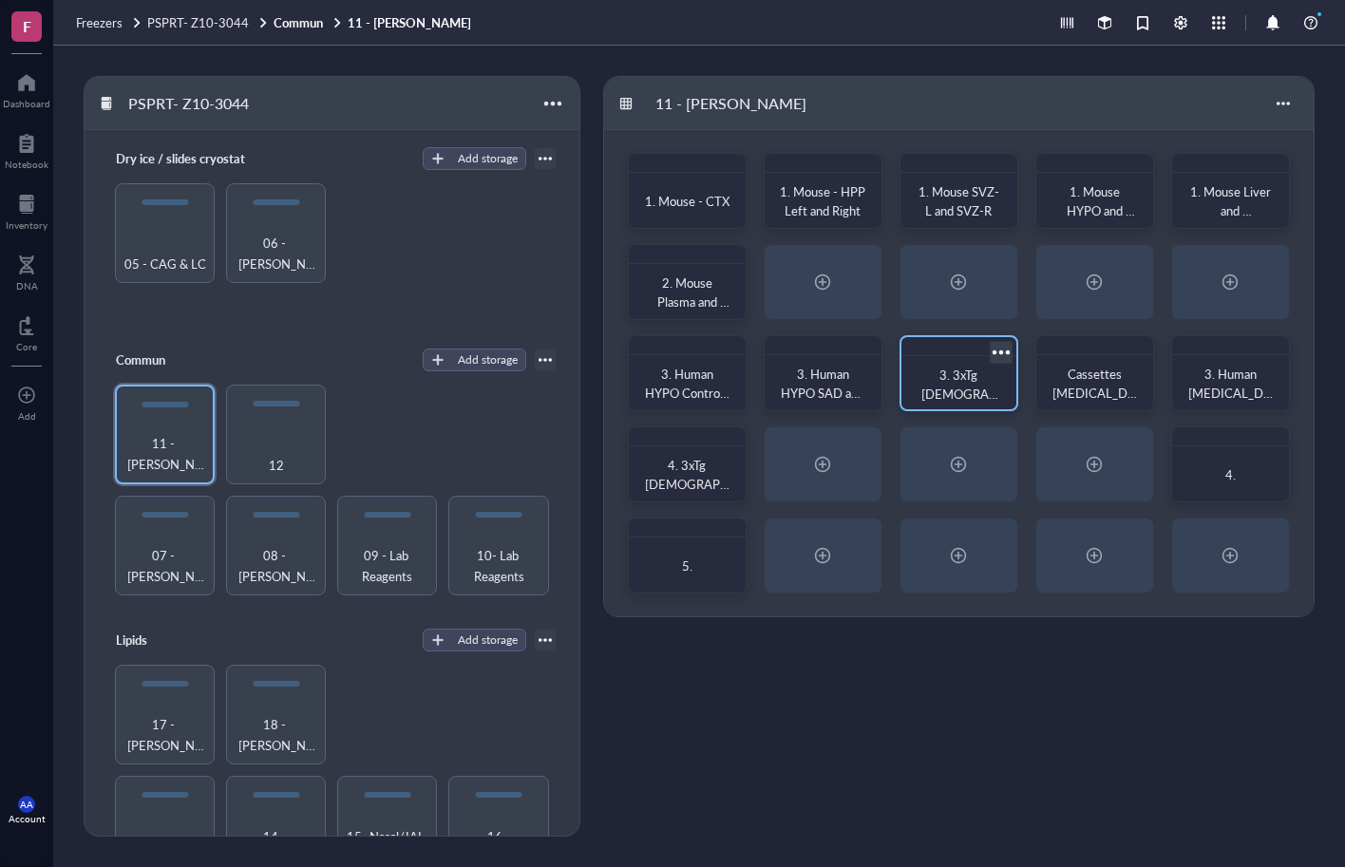
click at [953, 387] on span "3. 3xTg [DEMOGRAPHIC_DATA] 6M MT Lipids (Intellicage) WAT-PANCREAS-LIVER ([DATE…" at bounding box center [958, 441] width 83 height 151
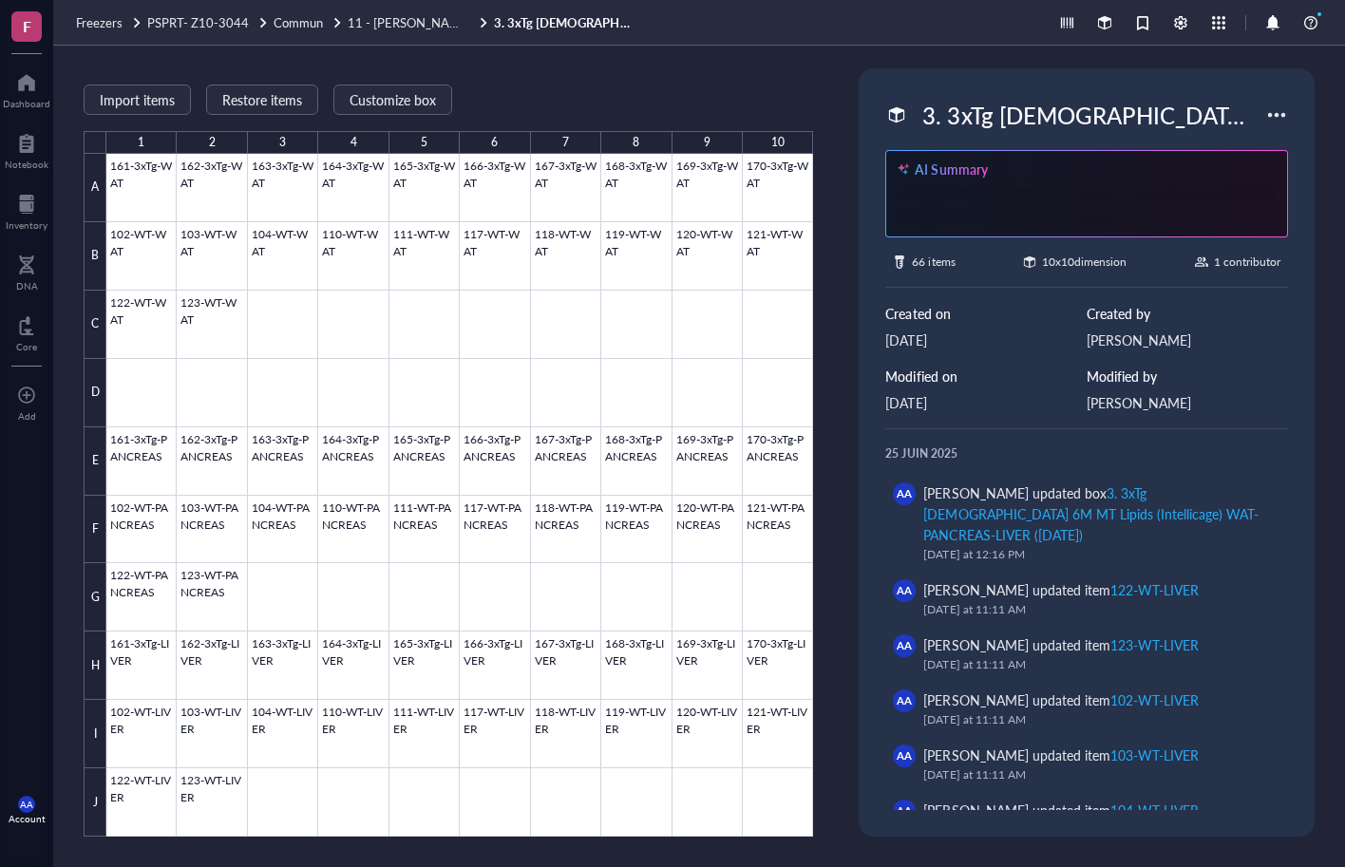
click at [1010, 139] on div "3. 3xTg [DEMOGRAPHIC_DATA] 6M MT Lipids (Intellicage) WAT-PANCREAS-LIVER ([DATE…" at bounding box center [1086, 452] width 441 height 753
click at [1052, 120] on div "3. 3xTg [DEMOGRAPHIC_DATA] 6M MT Lipids (Intellicage) WAT-PANCREAS-LIVER ([DATE…" at bounding box center [1089, 115] width 351 height 40
drag, startPoint x: 1260, startPoint y: 118, endPoint x: 788, endPoint y: 117, distance: 472.0
click at [788, 117] on div "Import items Restore items Customize box 1 2 3 4 5 6 7 8 9 10 A B C D E F G H I…" at bounding box center [699, 456] width 1292 height 821
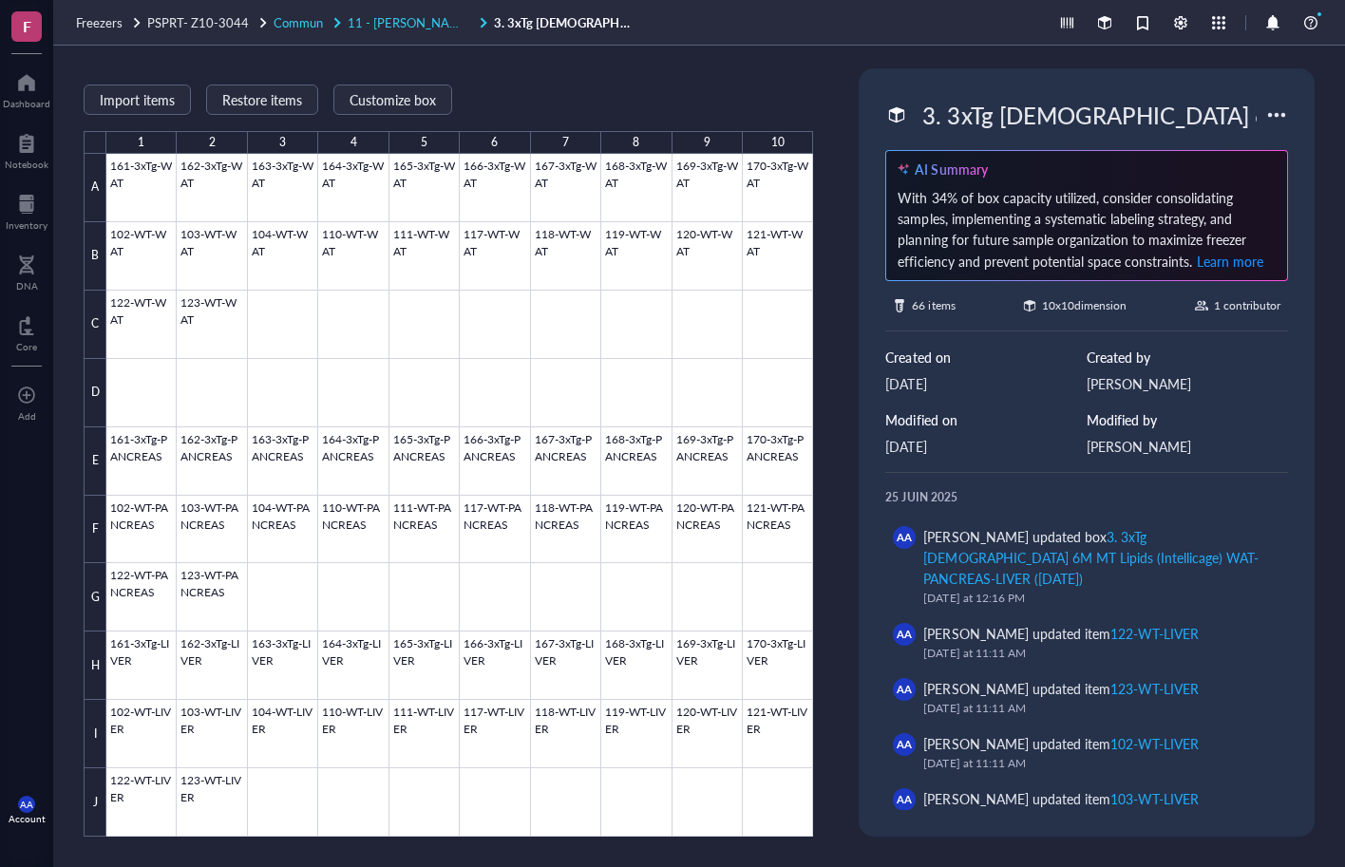
click at [383, 23] on span "11 - [PERSON_NAME]" at bounding box center [410, 22] width 124 height 18
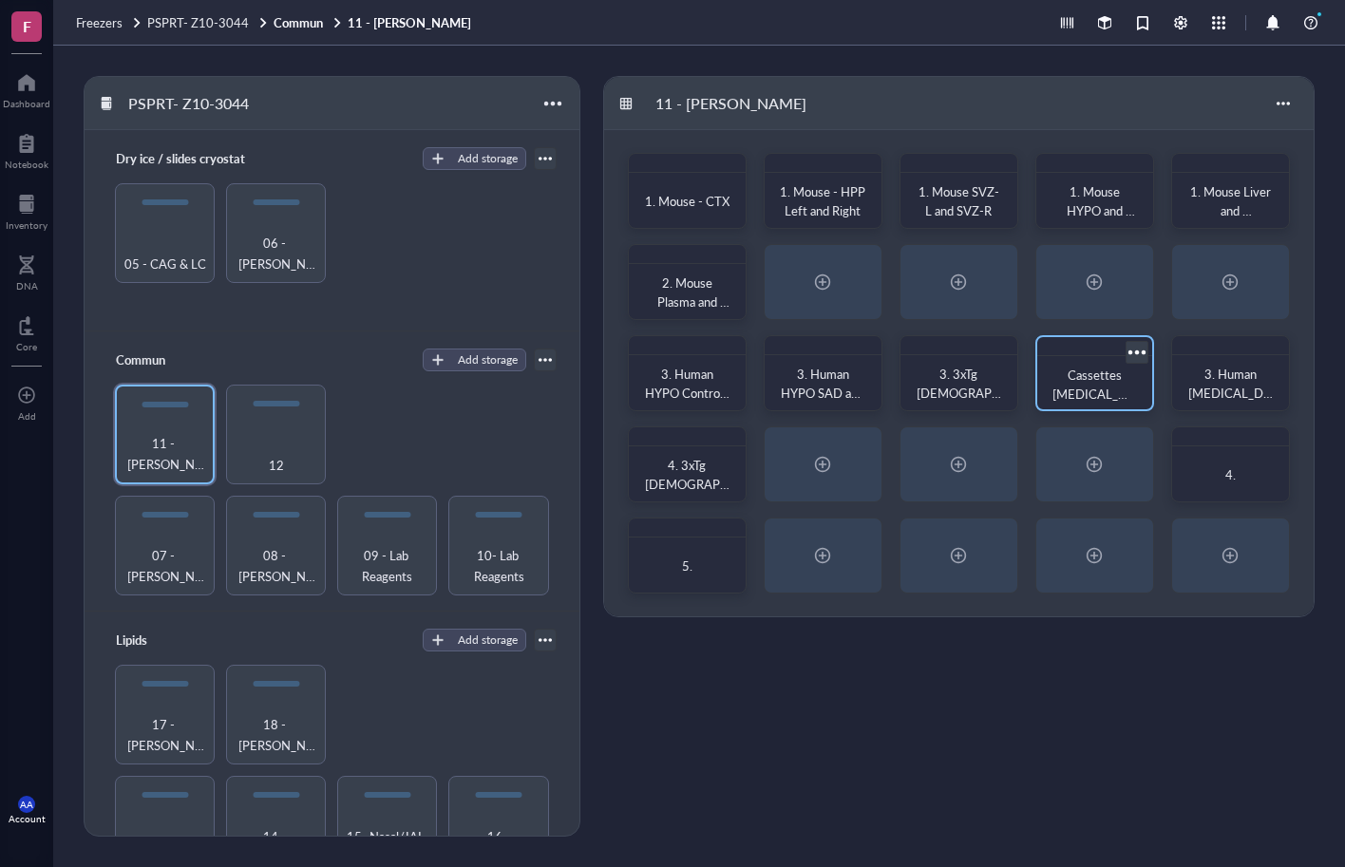
click at [1100, 391] on span "Cassettes [MEDICAL_DATA] OCT WT-3xTg 3MO [DATE]" at bounding box center [1094, 413] width 84 height 94
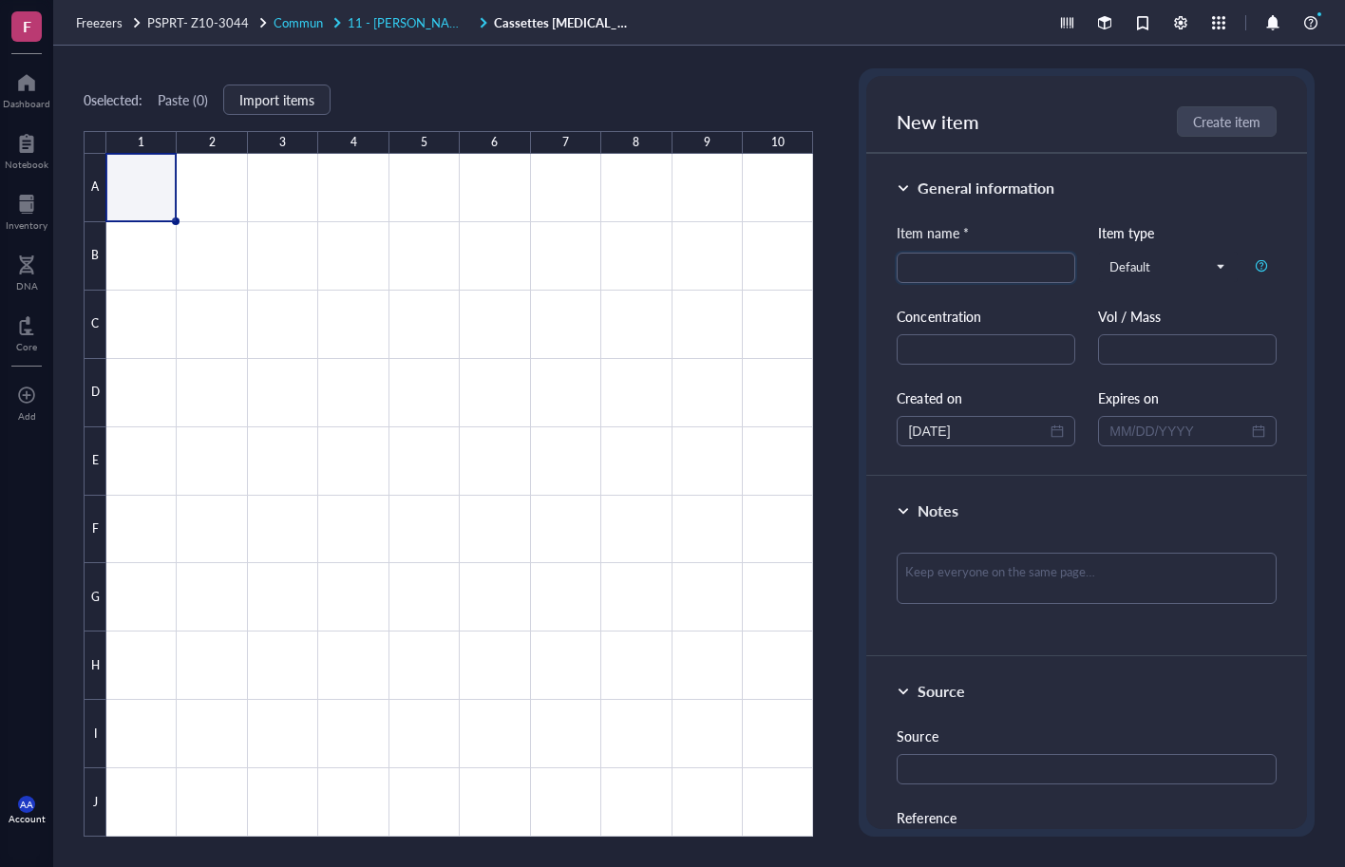
click at [390, 27] on span "11 - [PERSON_NAME]" at bounding box center [410, 22] width 124 height 18
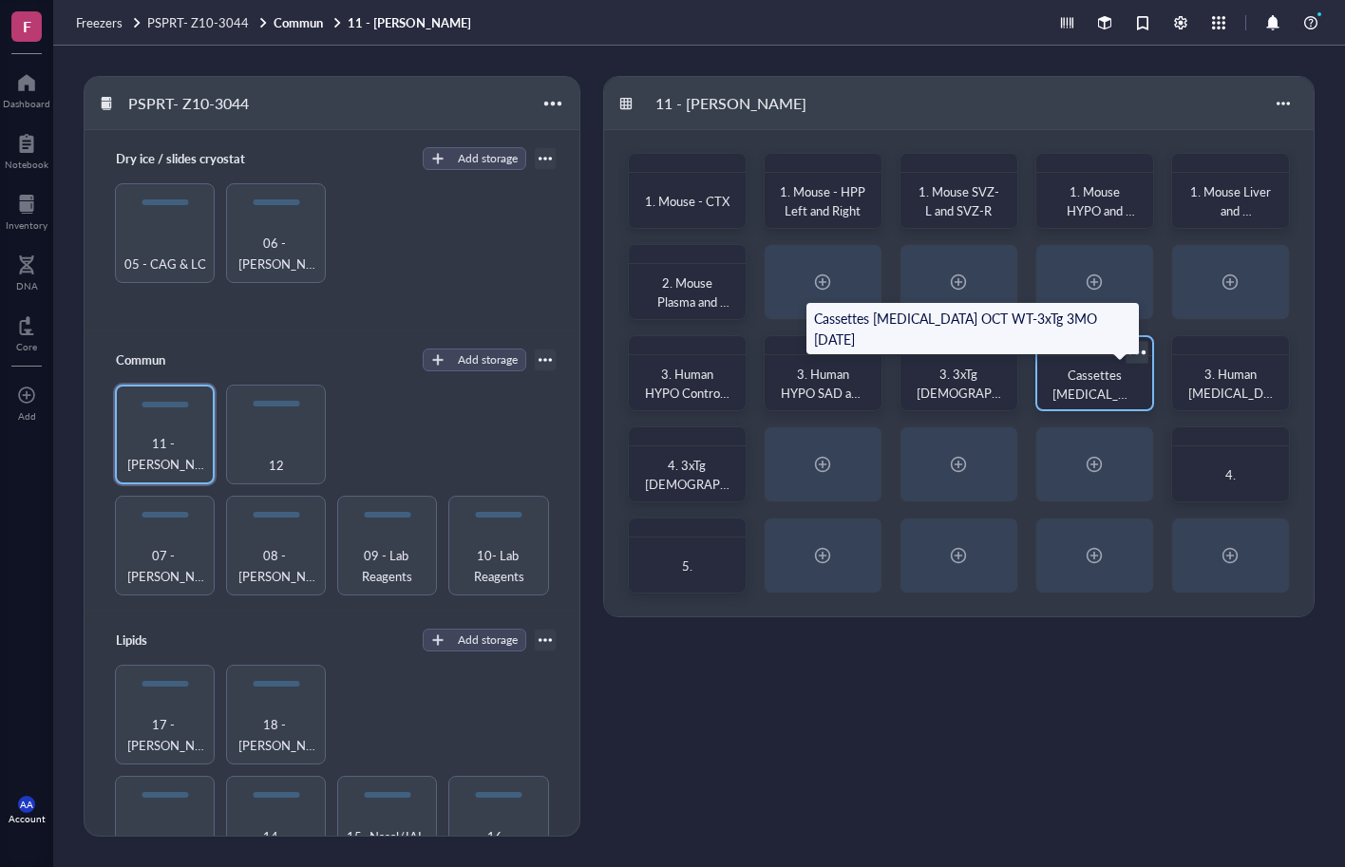
click at [1088, 390] on span "Cassettes [MEDICAL_DATA] OCT WT-3xTg 3MO [DATE]" at bounding box center [1094, 413] width 84 height 94
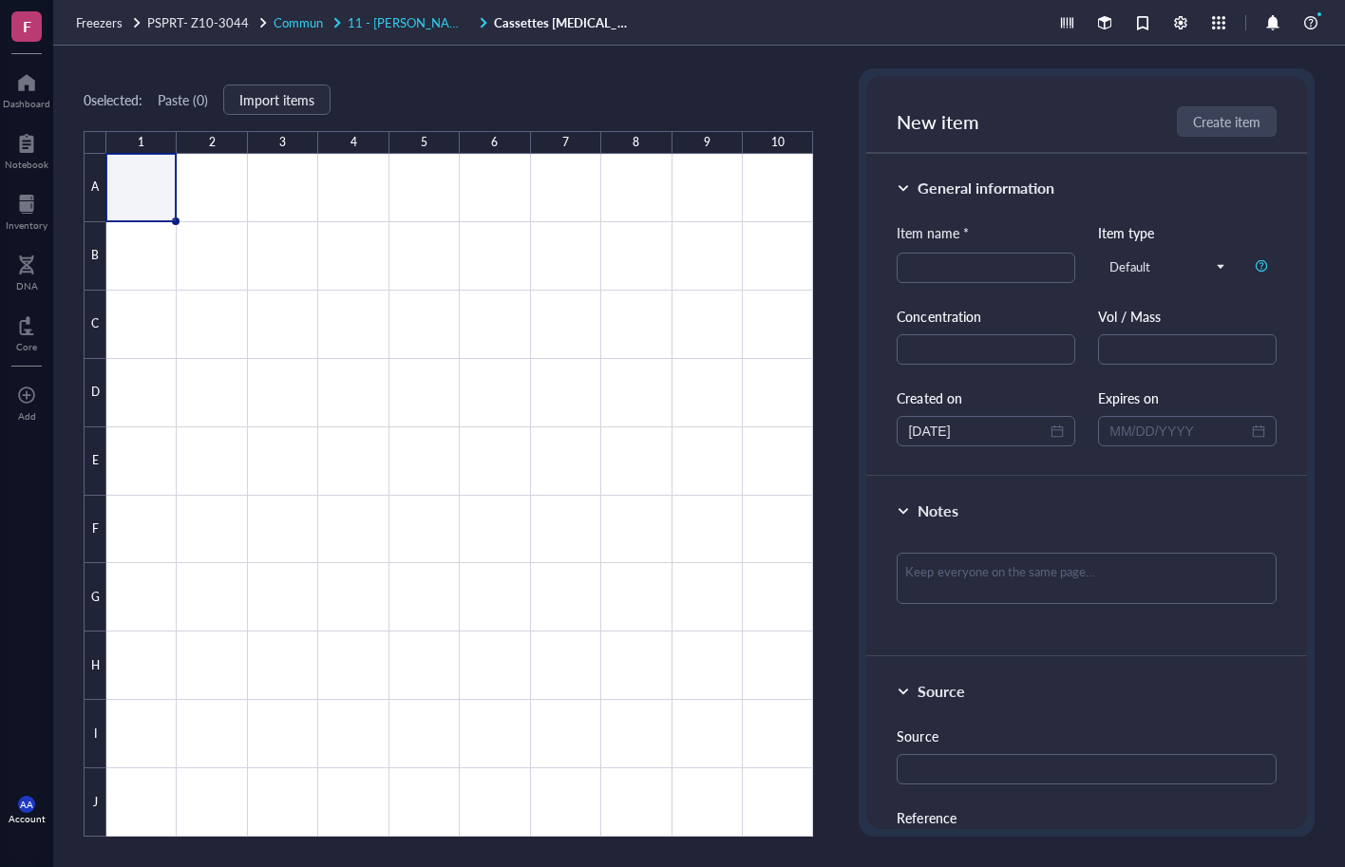
click at [384, 20] on span "11 - [PERSON_NAME]" at bounding box center [410, 22] width 124 height 18
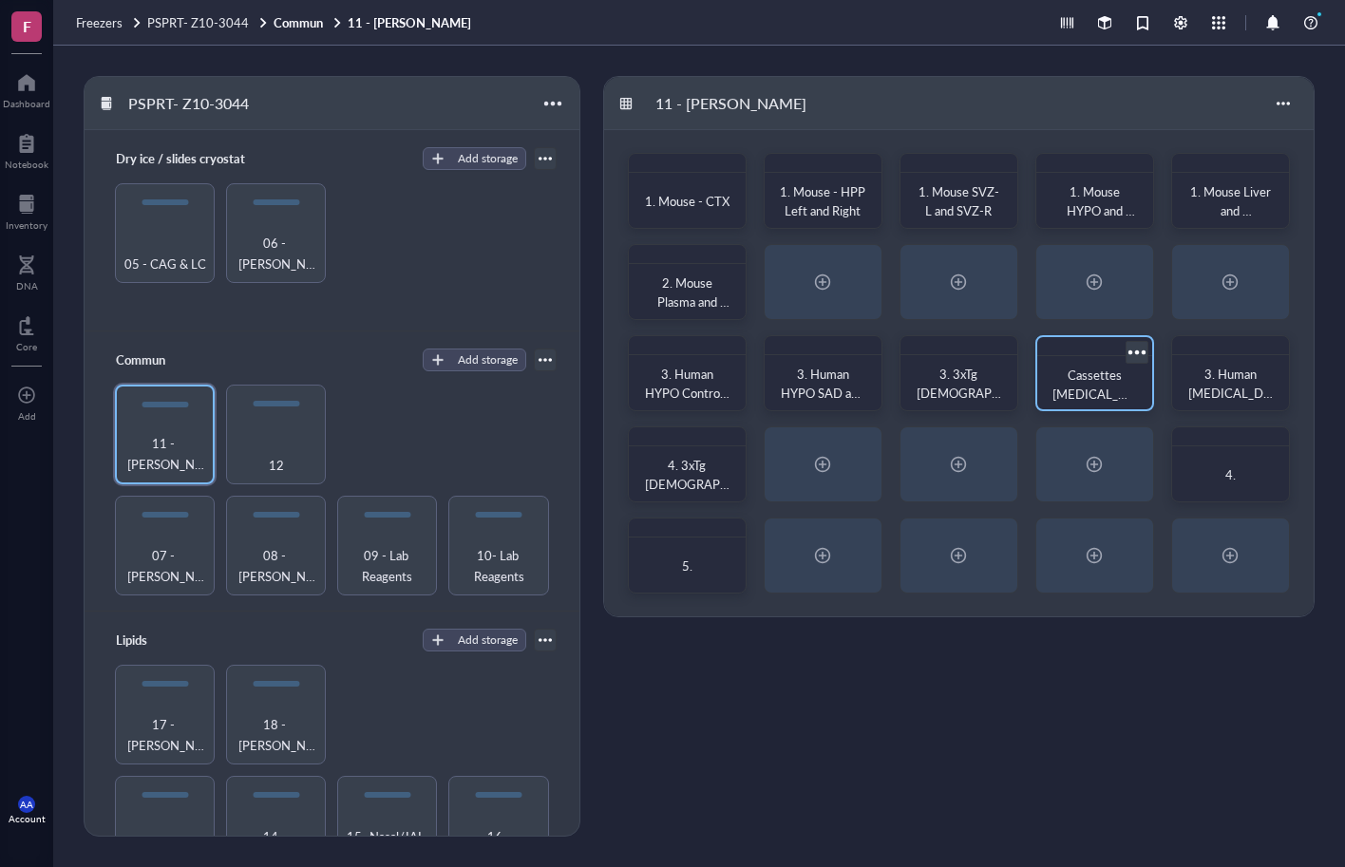
click at [1133, 354] on div at bounding box center [1137, 352] width 28 height 28
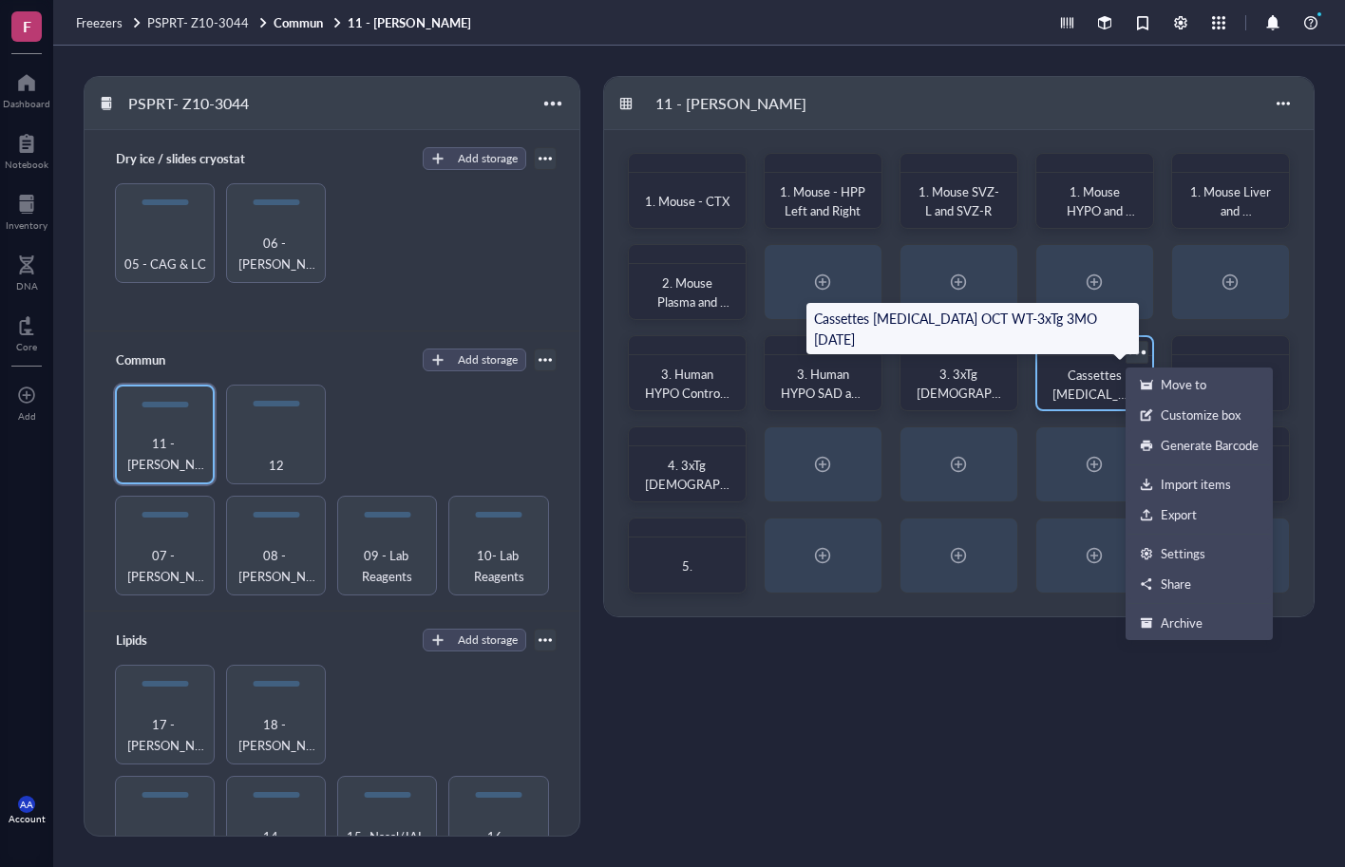
click at [1104, 368] on span "Cassettes [MEDICAL_DATA] OCT WT-3xTg 3MO [DATE]" at bounding box center [1094, 413] width 84 height 94
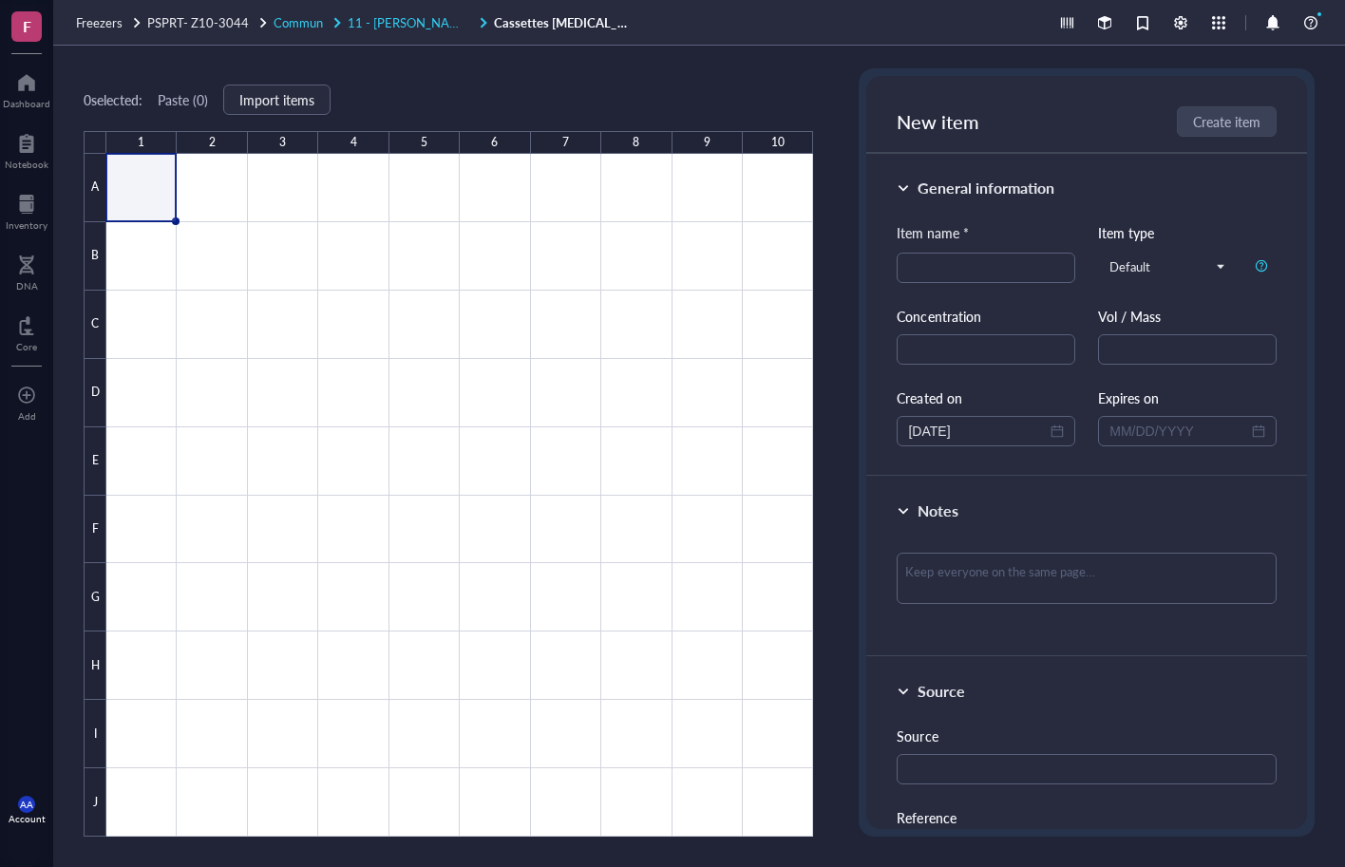
click at [387, 22] on span "11 - [PERSON_NAME]" at bounding box center [410, 22] width 124 height 18
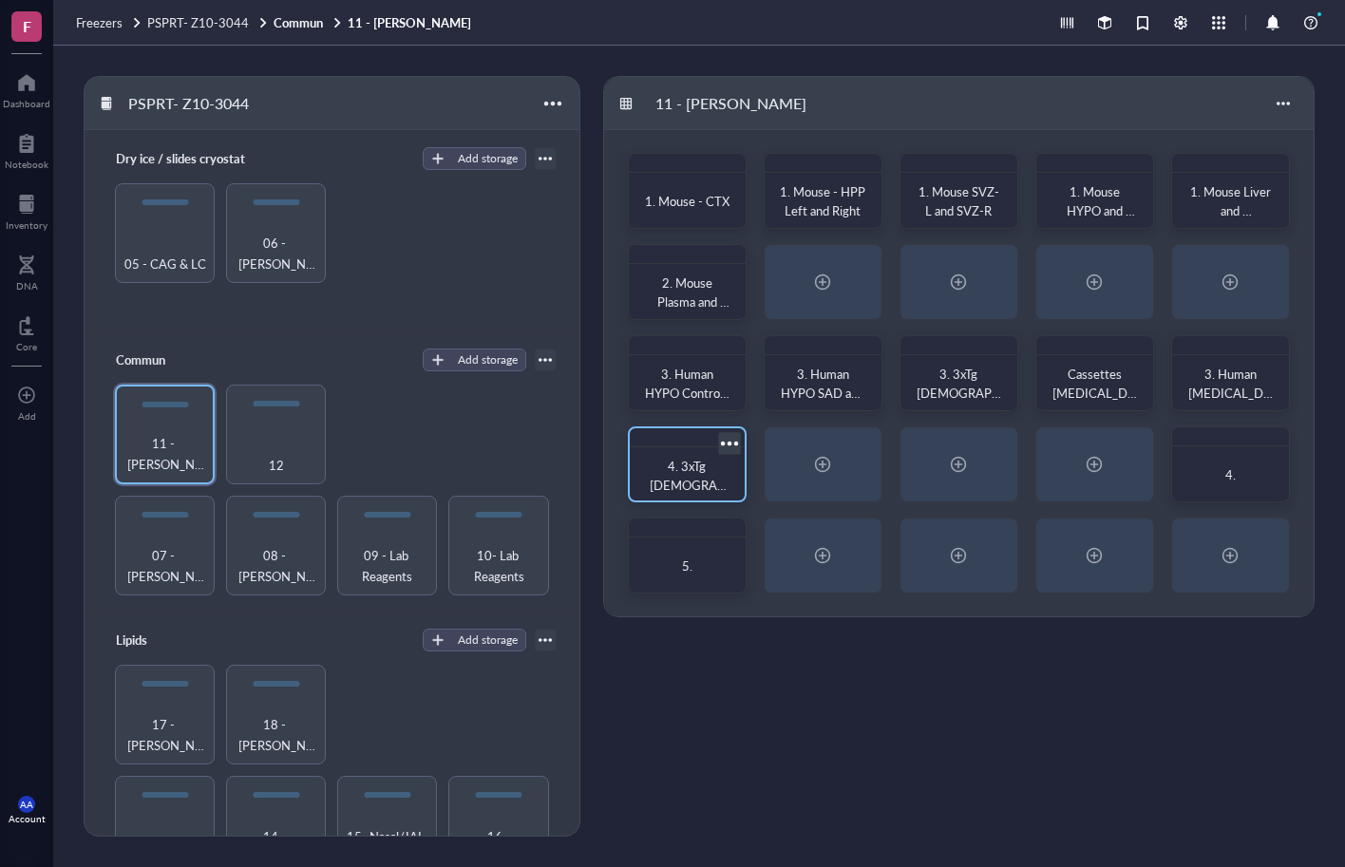
click at [683, 481] on span "4. 3xTg [DEMOGRAPHIC_DATA] 6M MT Lipids (Intellicage) WAT-PANCREAS-LIVER ([DATE…" at bounding box center [687, 532] width 83 height 151
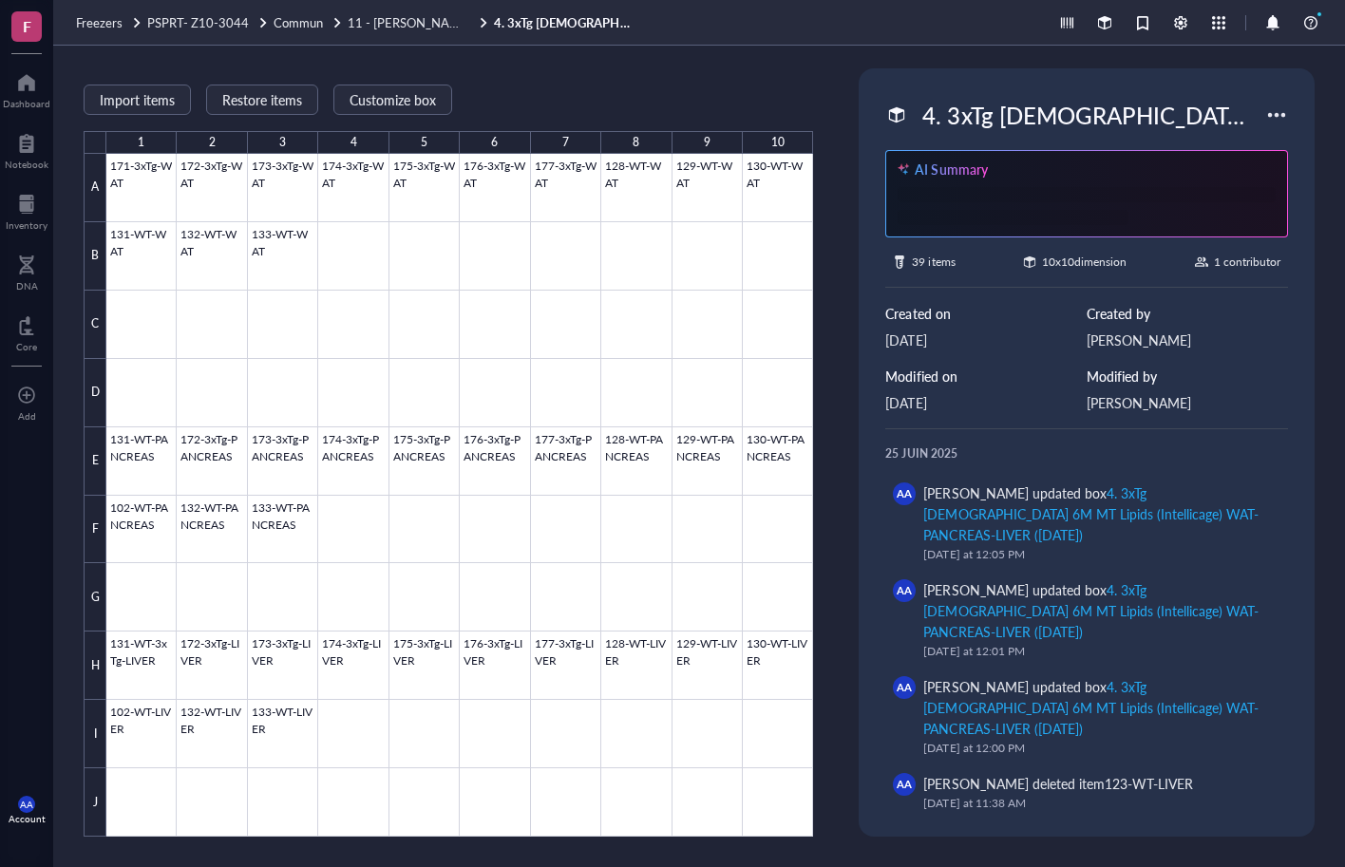
click at [1023, 115] on div "4. 3xTg [DEMOGRAPHIC_DATA] 6M MT Lipids (Intellicage) WAT-PANCREAS-LIVER ([DATE…" at bounding box center [1089, 115] width 351 height 40
drag, startPoint x: 1260, startPoint y: 108, endPoint x: 855, endPoint y: 109, distance: 405.5
click at [855, 109] on div "Import items Restore items Customize box 1 2 3 4 5 6 7 8 9 10 A B C D E F G H I…" at bounding box center [699, 456] width 1292 height 821
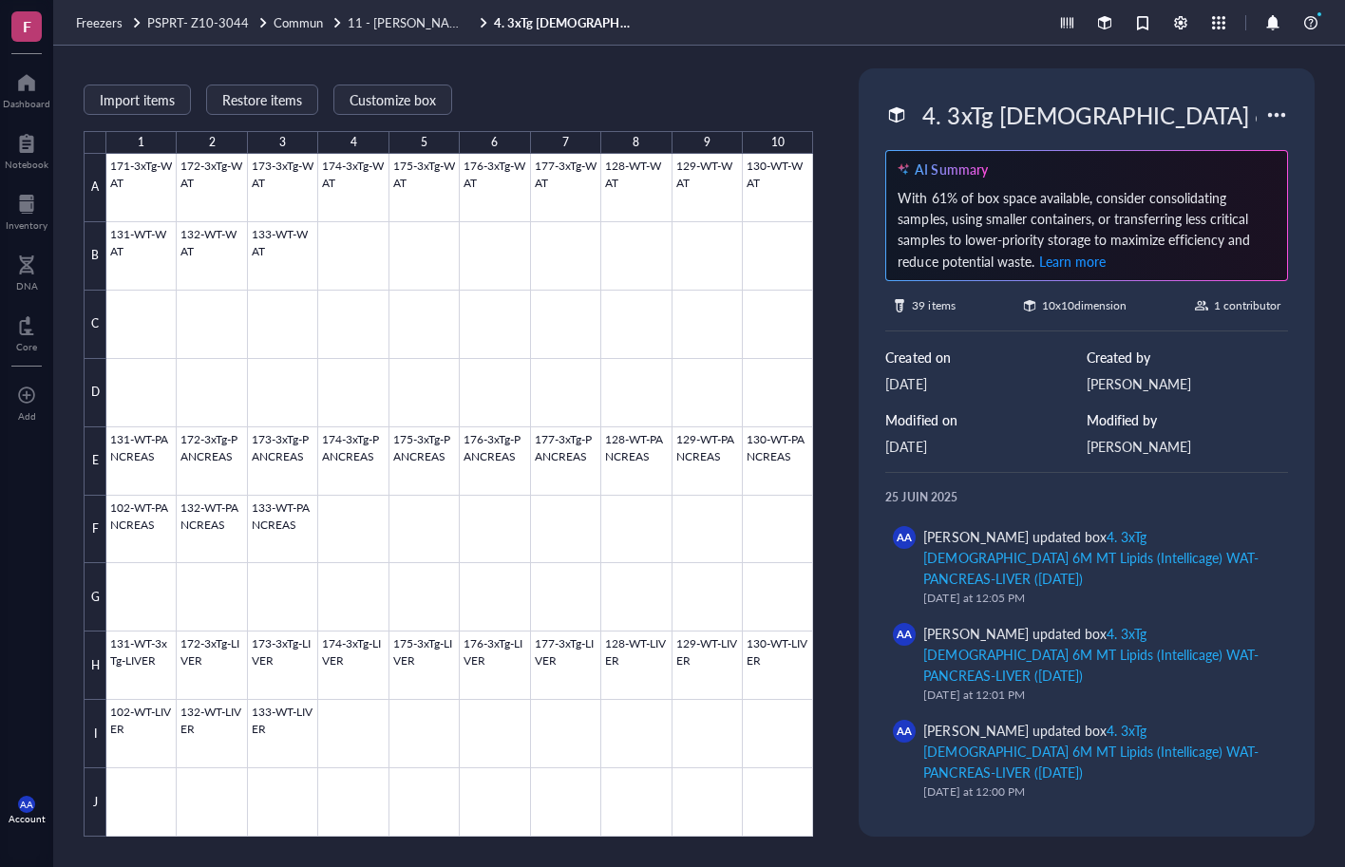
click at [693, 99] on div "Import items Restore items Customize box" at bounding box center [448, 99] width 729 height 17
click at [379, 23] on span "11 - [PERSON_NAME]" at bounding box center [410, 22] width 124 height 18
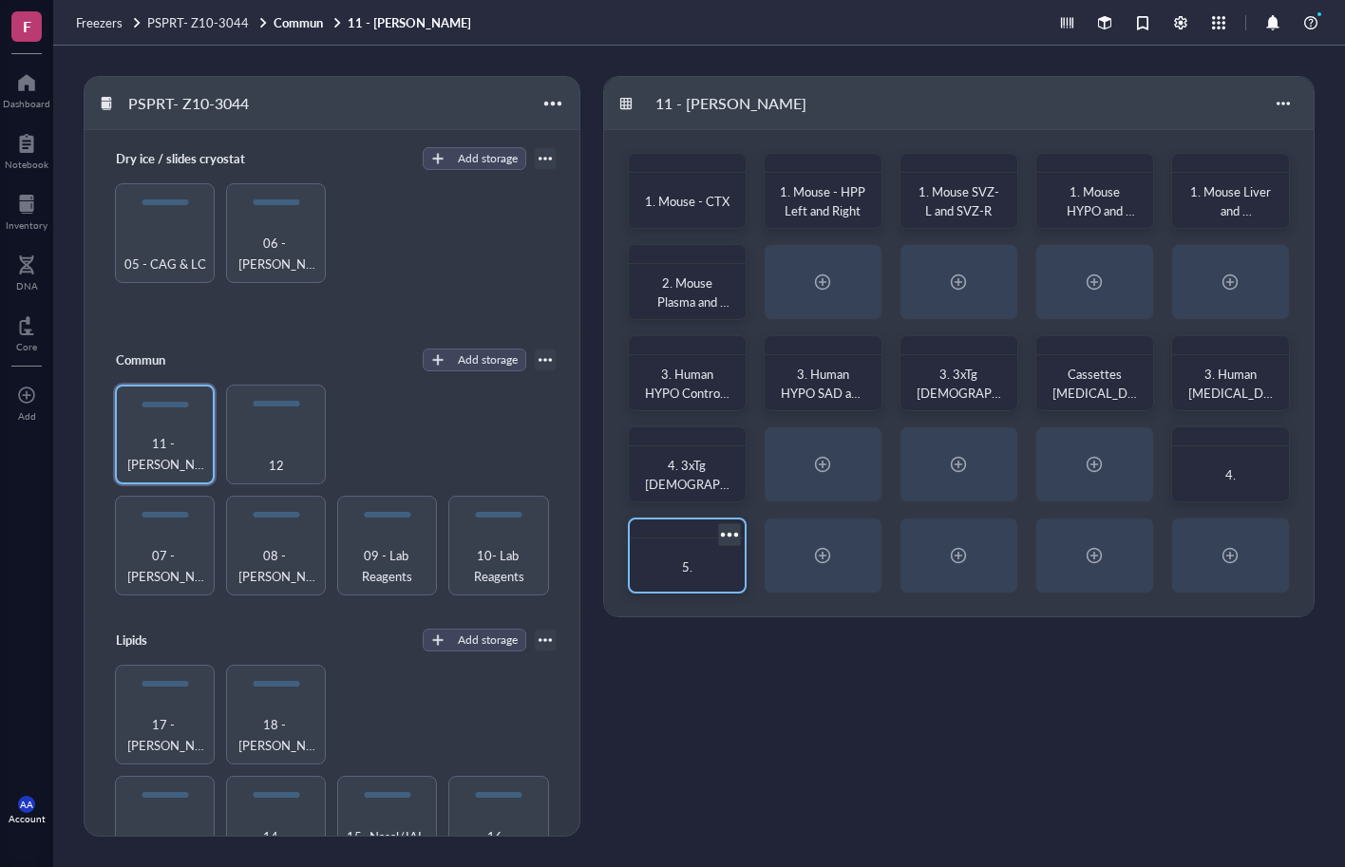
click at [665, 562] on div "5." at bounding box center [687, 566] width 85 height 19
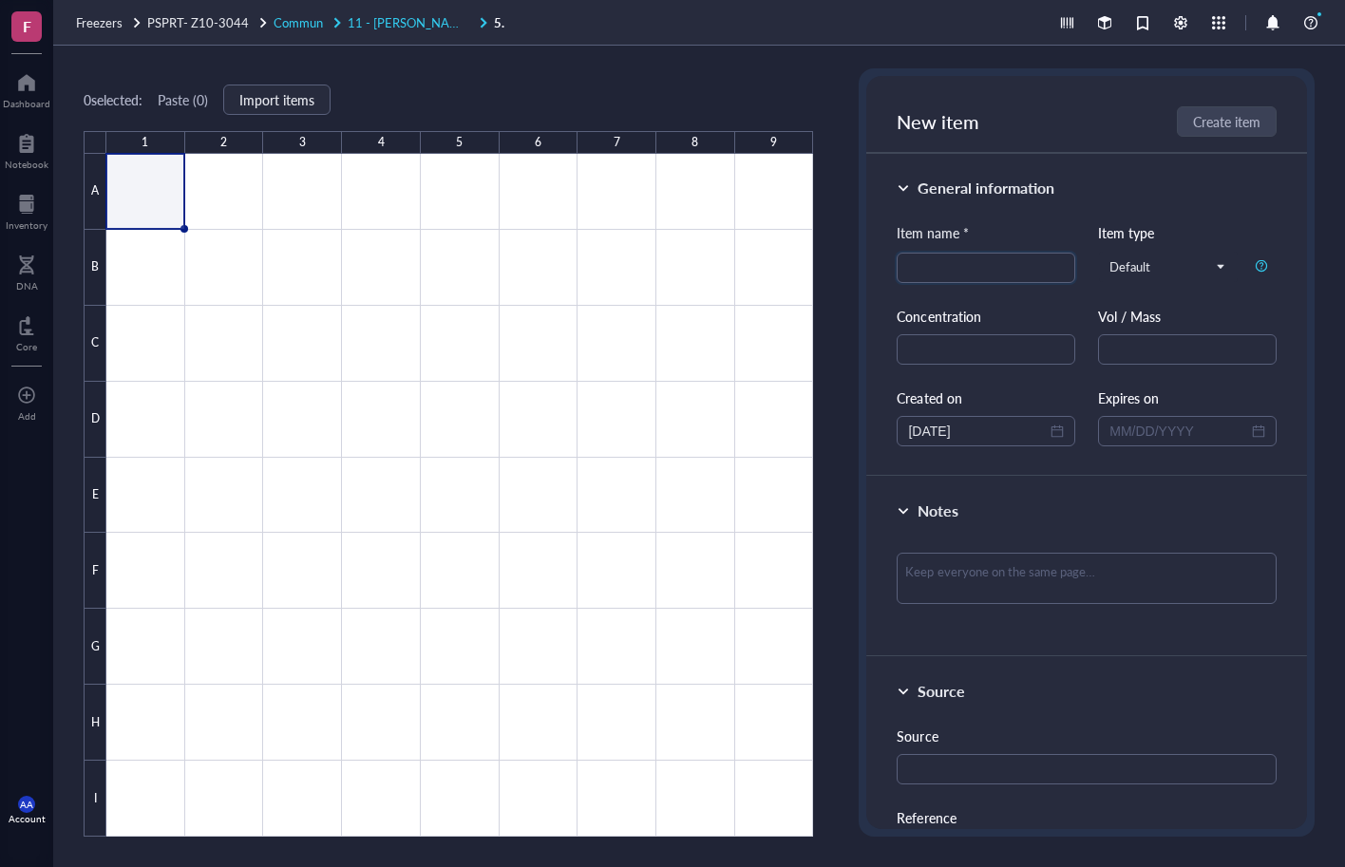
click at [304, 25] on span "Commun" at bounding box center [298, 22] width 49 height 18
